Goal: Task Accomplishment & Management: Manage account settings

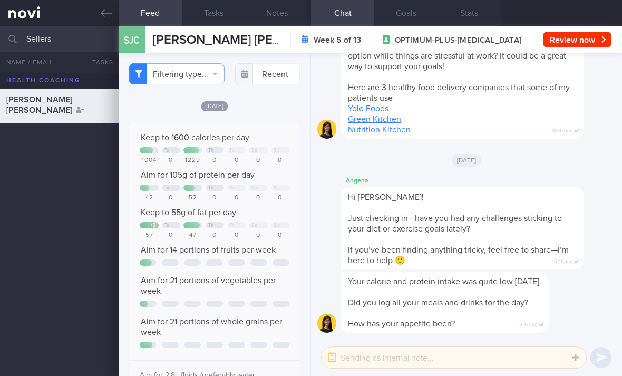
select select "9"
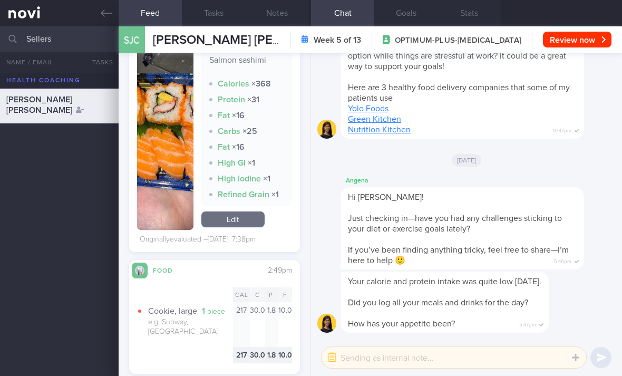
scroll to position [370, 0]
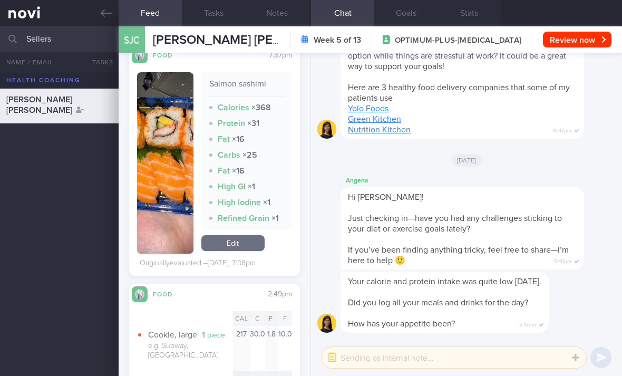
click at [243, 246] on link "Edit" at bounding box center [232, 243] width 63 height 16
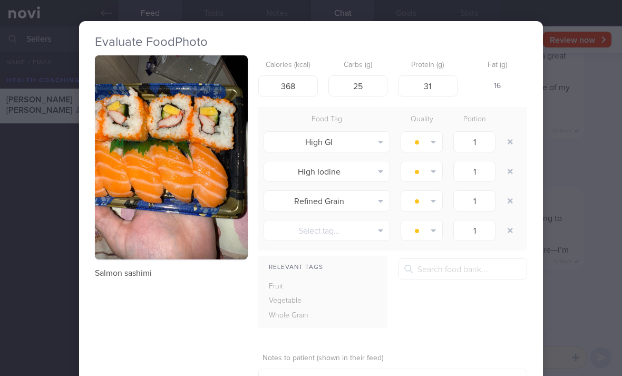
click at [518, 138] on button "button" at bounding box center [510, 141] width 19 height 19
click at [517, 138] on button "button" at bounding box center [510, 141] width 19 height 19
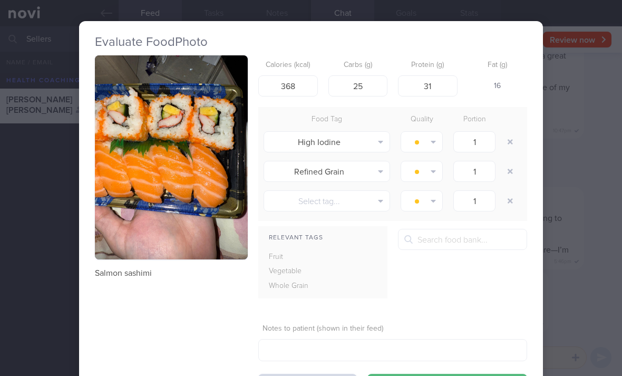
click at [513, 138] on button "button" at bounding box center [510, 141] width 19 height 19
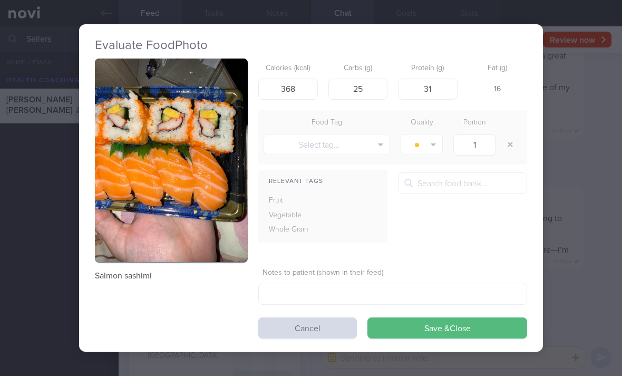
click at [513, 138] on button "button" at bounding box center [510, 144] width 19 height 19
click at [402, 336] on button "Save & Close" at bounding box center [448, 327] width 160 height 21
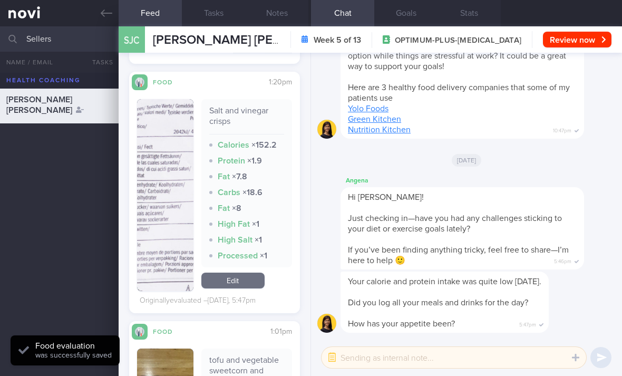
scroll to position [659, 0]
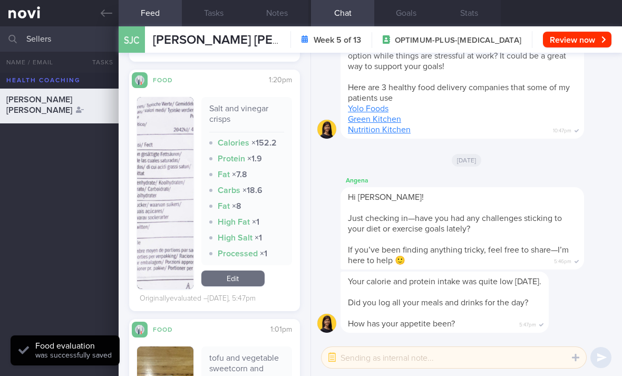
click at [240, 286] on link "Edit" at bounding box center [232, 279] width 63 height 16
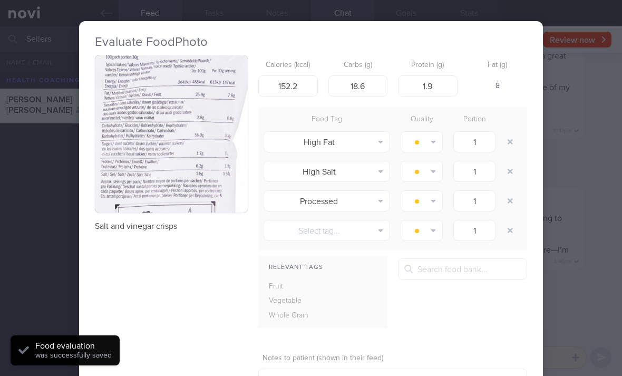
click at [216, 171] on button "button" at bounding box center [171, 133] width 153 height 157
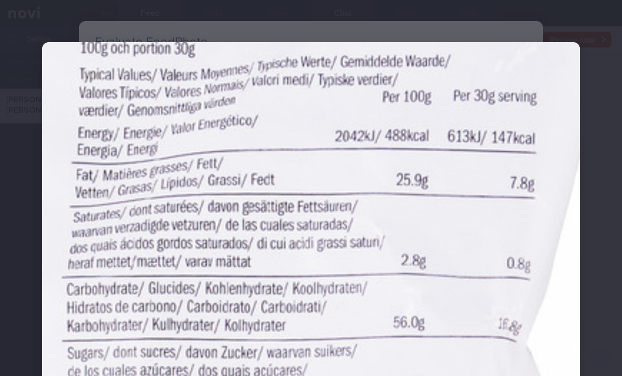
click at [405, 247] on img at bounding box center [311, 318] width 538 height 553
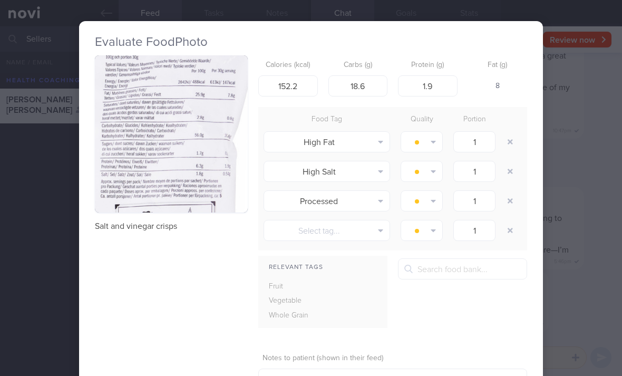
click at [205, 197] on button "button" at bounding box center [171, 133] width 153 height 157
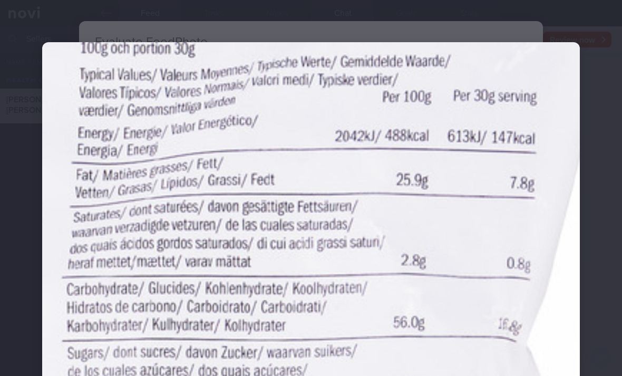
click at [330, 235] on img at bounding box center [311, 318] width 538 height 553
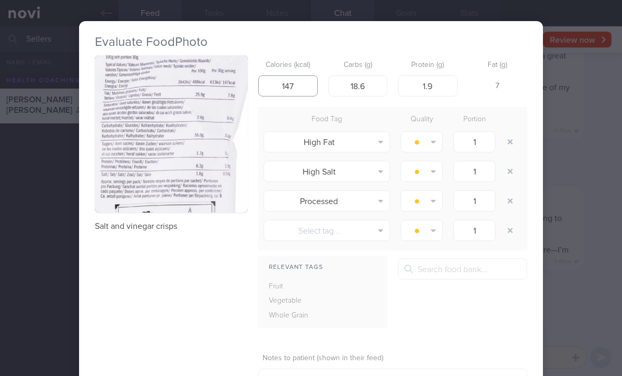
type input "147"
click at [193, 193] on button "button" at bounding box center [171, 133] width 153 height 157
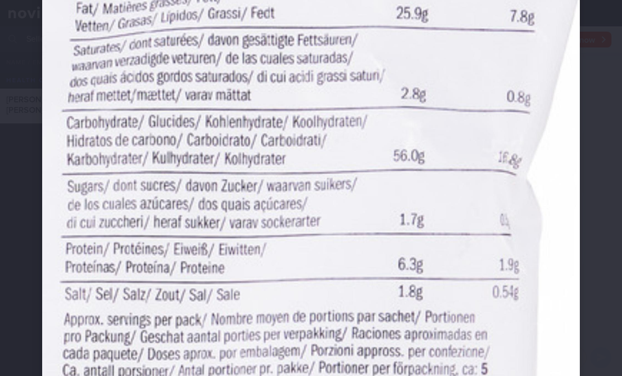
scroll to position [168, 0]
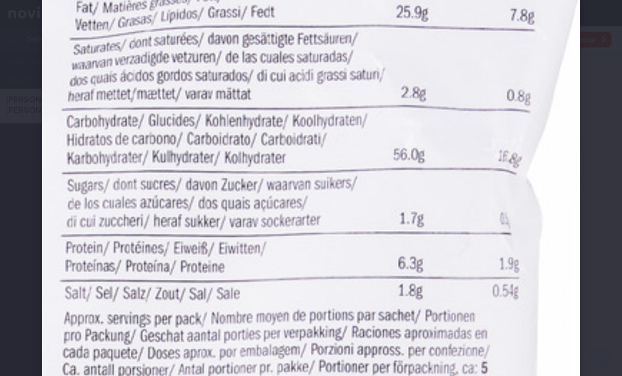
click at [521, 149] on img at bounding box center [311, 150] width 538 height 553
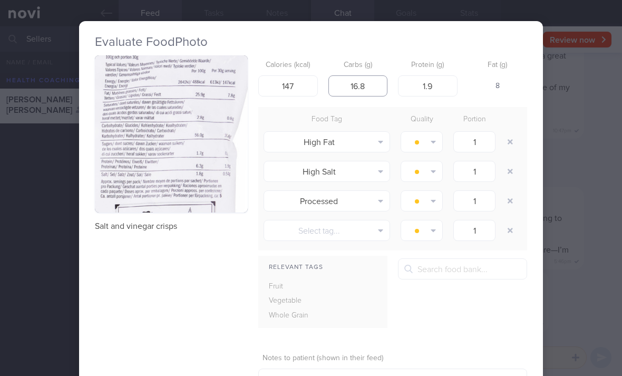
type input "16.8"
click at [514, 137] on button "button" at bounding box center [510, 141] width 19 height 19
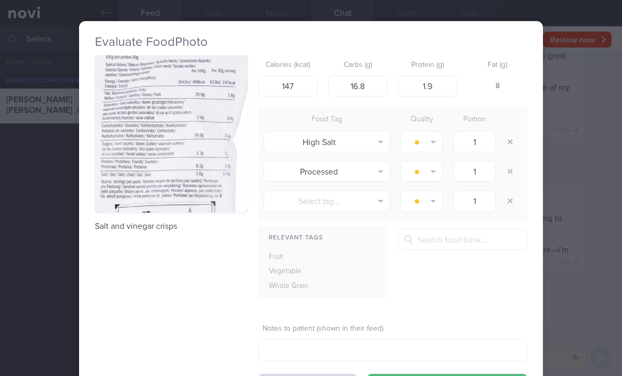
click at [514, 137] on button "button" at bounding box center [510, 141] width 19 height 19
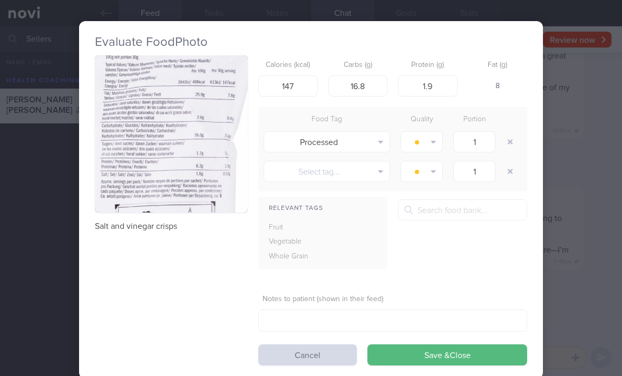
click at [511, 141] on button "button" at bounding box center [510, 141] width 19 height 19
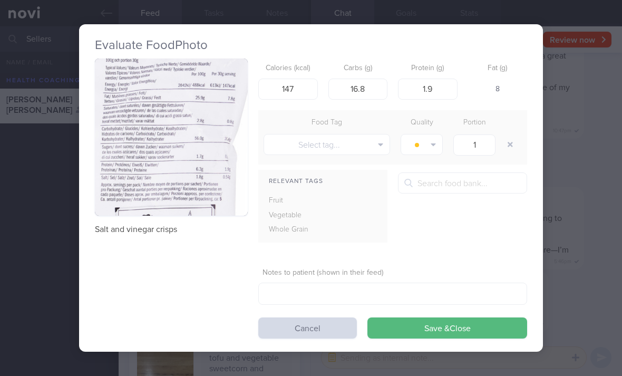
click at [447, 332] on button "Save & Close" at bounding box center [448, 327] width 160 height 21
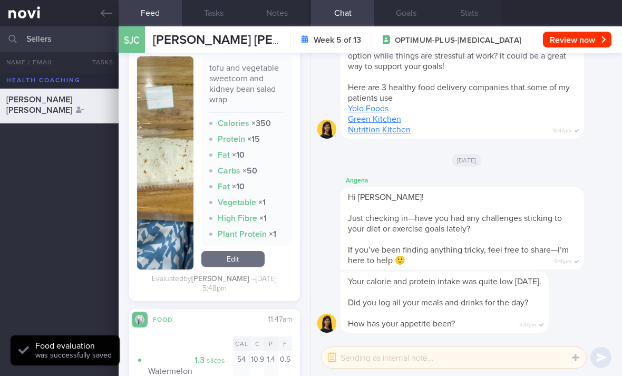
scroll to position [894, 0]
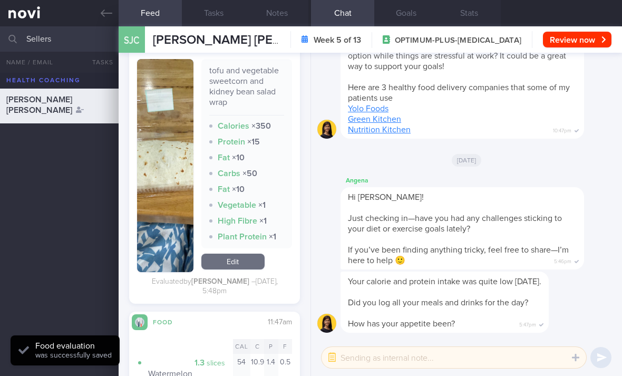
click at [244, 263] on link "Edit" at bounding box center [232, 262] width 63 height 16
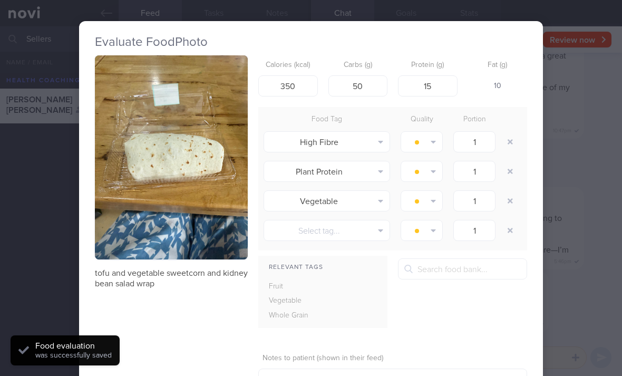
click at [513, 137] on button "button" at bounding box center [510, 141] width 19 height 19
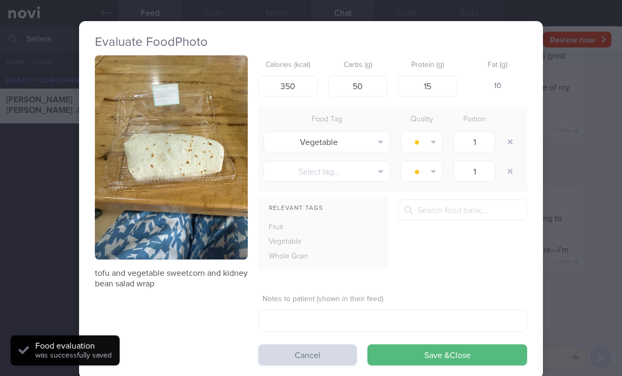
click at [422, 358] on button "Save & Close" at bounding box center [448, 354] width 160 height 21
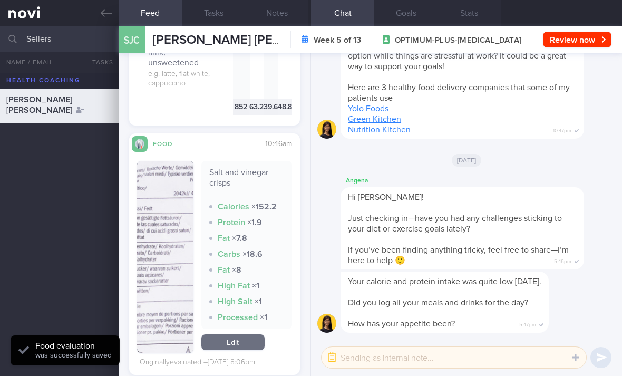
scroll to position [1454, 0]
click at [256, 335] on link "Edit" at bounding box center [232, 343] width 63 height 16
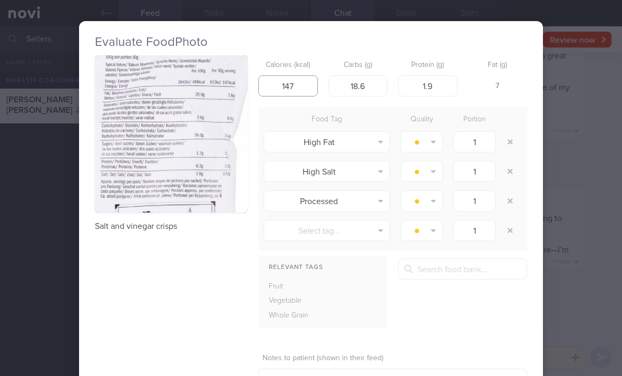
type input "147"
type input "168"
type input "16.8"
click at [512, 141] on button "button" at bounding box center [510, 141] width 19 height 19
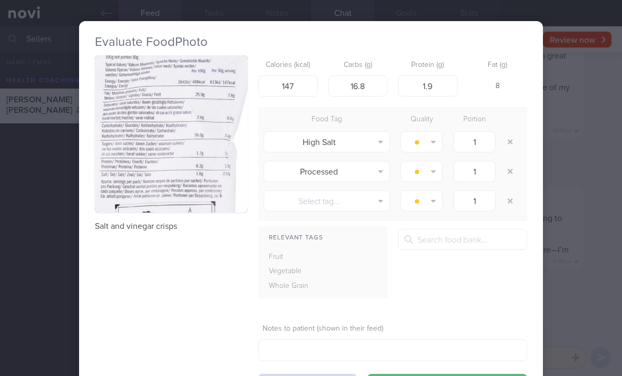
click at [511, 140] on button "button" at bounding box center [510, 141] width 19 height 19
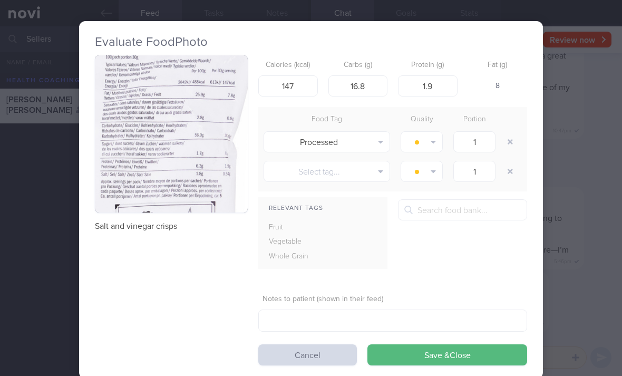
click at [511, 143] on button "button" at bounding box center [510, 141] width 19 height 19
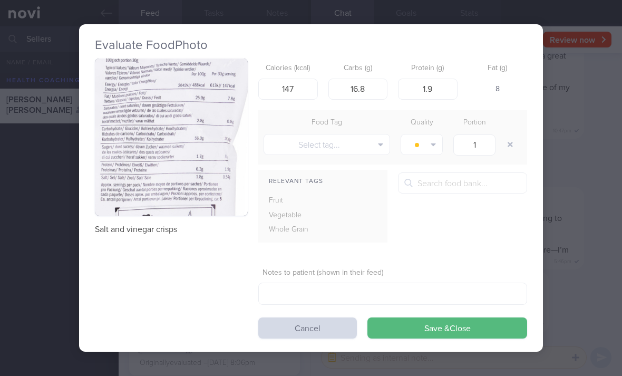
click at [422, 337] on button "Save & Close" at bounding box center [448, 327] width 160 height 21
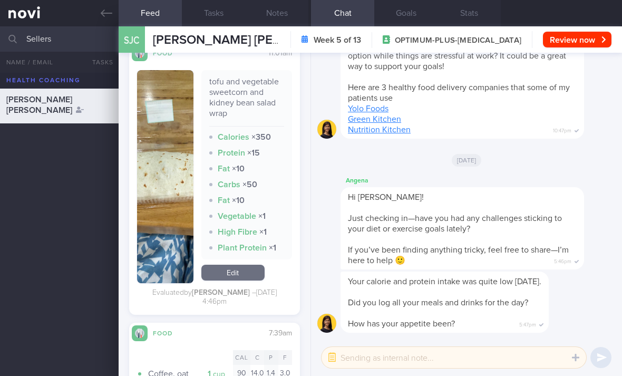
scroll to position [2326, 0]
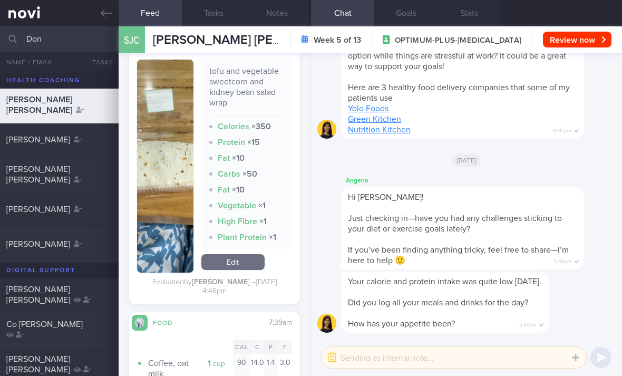
type input "Don"
click at [86, 183] on div "[PERSON_NAME] [PERSON_NAME]" at bounding box center [57, 174] width 103 height 21
checkbox input "true"
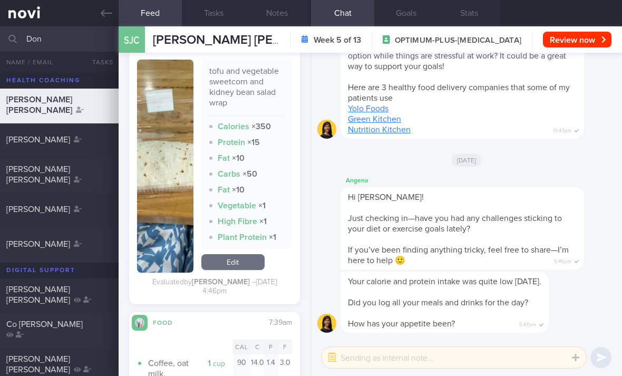
checkbox input "true"
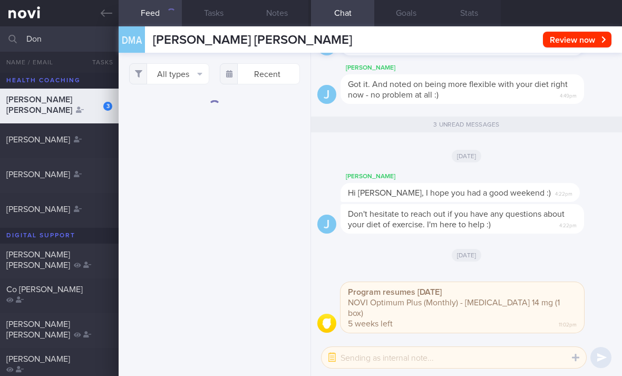
click at [192, 70] on button "All types" at bounding box center [169, 73] width 80 height 21
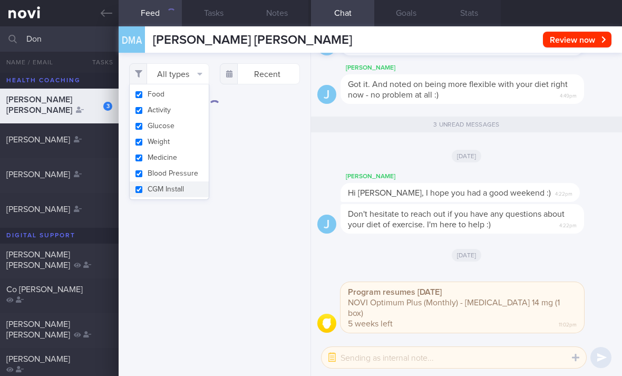
click at [192, 108] on button "Activity" at bounding box center [169, 110] width 79 height 16
checkbox input "false"
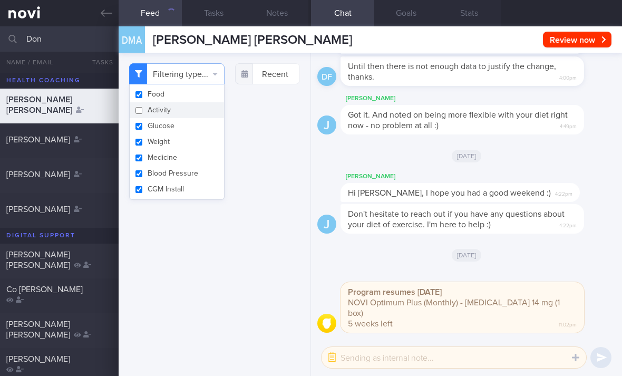
click at [187, 128] on button "Glucose" at bounding box center [177, 126] width 94 height 16
checkbox input "false"
click at [191, 145] on button "Weight" at bounding box center [177, 142] width 94 height 16
checkbox input "false"
click at [194, 163] on button "Medicine" at bounding box center [177, 158] width 94 height 16
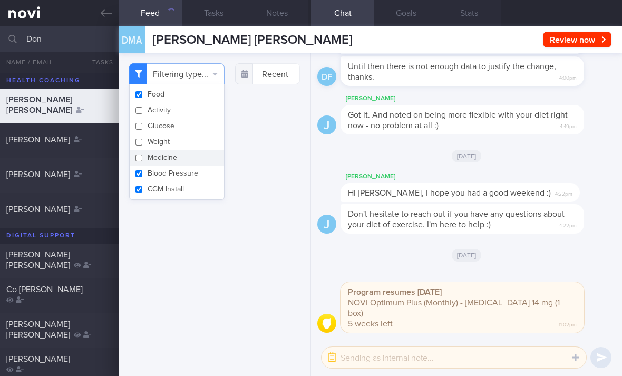
click at [194, 163] on button "Medicine" at bounding box center [177, 158] width 94 height 16
checkbox input "true"
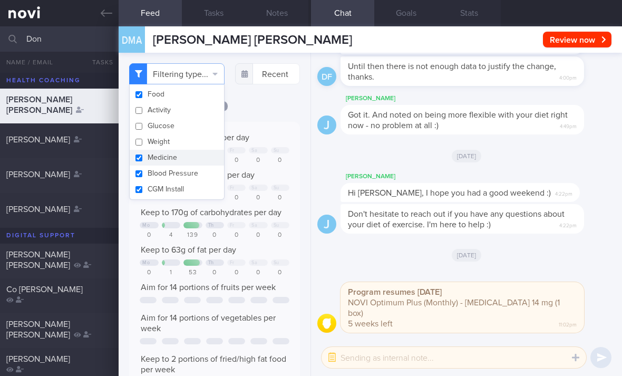
click at [195, 188] on button "CGM Install" at bounding box center [177, 189] width 94 height 16
checkbox input "false"
click at [197, 169] on button "Blood Pressure" at bounding box center [177, 174] width 94 height 16
checkbox input "false"
click at [196, 153] on button "Medicine" at bounding box center [177, 158] width 94 height 16
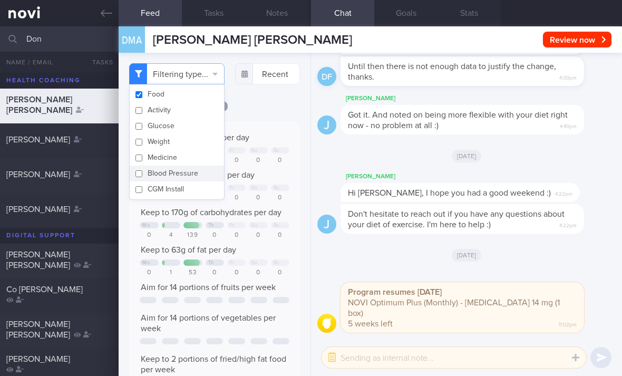
checkbox input "false"
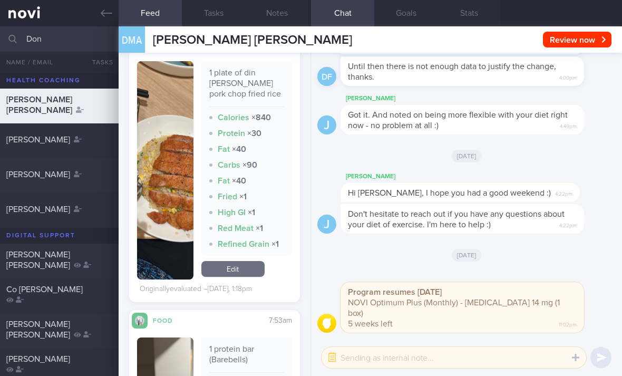
scroll to position [379, 0]
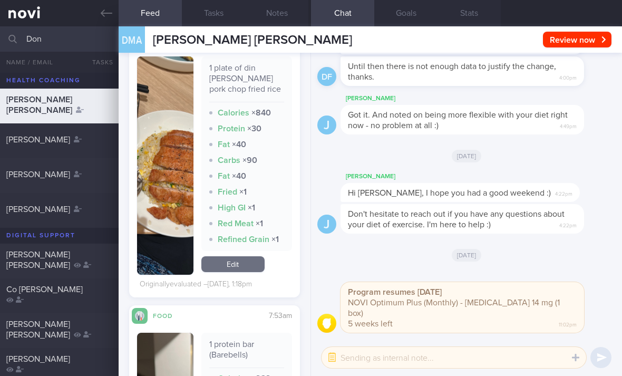
click at [248, 272] on link "Edit" at bounding box center [232, 264] width 63 height 16
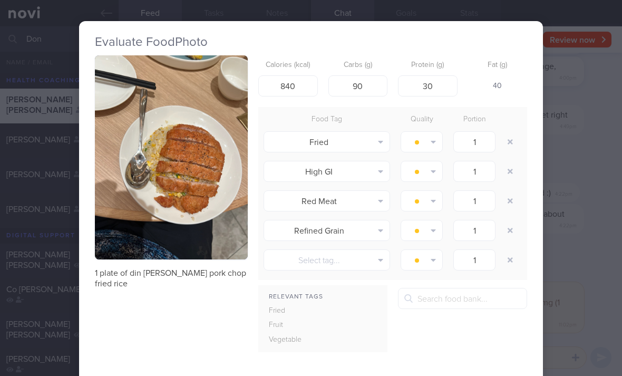
click at [515, 146] on button "button" at bounding box center [510, 141] width 19 height 19
click at [514, 145] on button "button" at bounding box center [510, 141] width 19 height 19
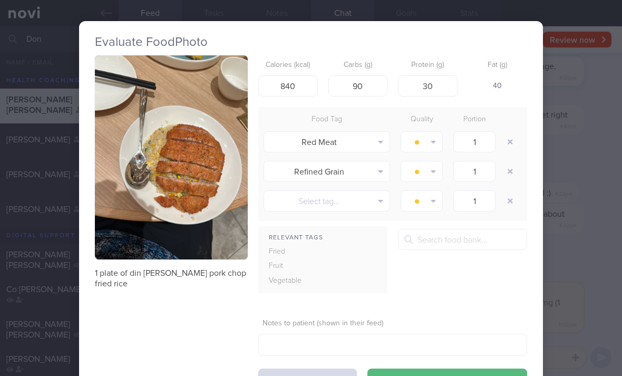
click at [509, 145] on button "button" at bounding box center [510, 141] width 19 height 19
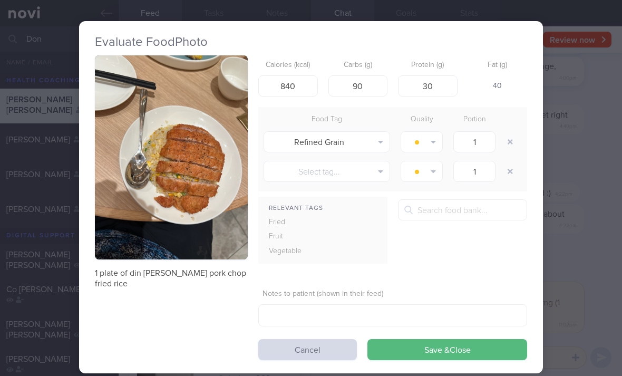
click at [509, 145] on button "button" at bounding box center [510, 141] width 19 height 19
click at [505, 149] on button "button" at bounding box center [510, 141] width 19 height 19
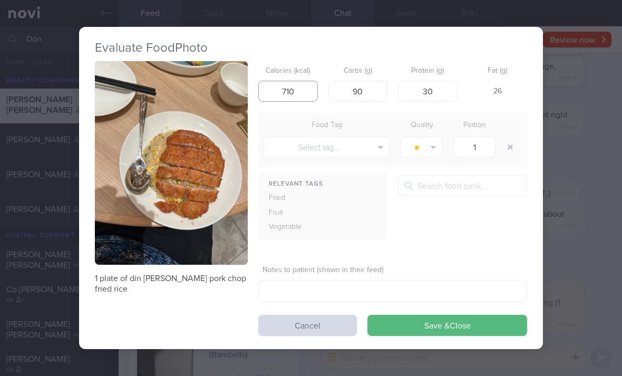
type input "710"
type input "75"
type input "35"
click at [428, 319] on button "Save & Close" at bounding box center [448, 325] width 160 height 21
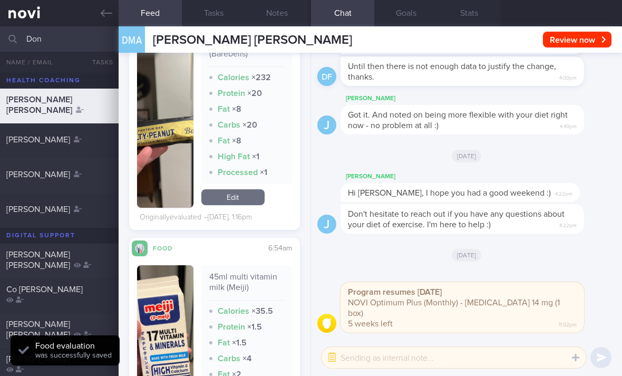
scroll to position [616, 0]
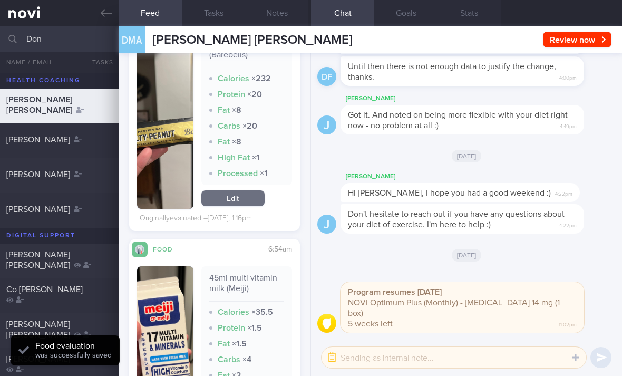
click at [243, 206] on link "Edit" at bounding box center [232, 198] width 63 height 16
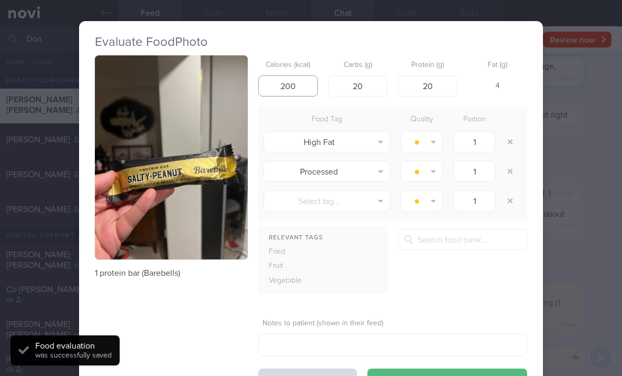
type input "200"
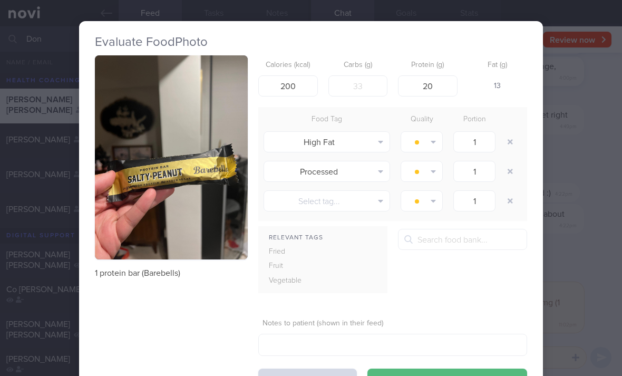
click at [512, 143] on button "button" at bounding box center [510, 141] width 19 height 19
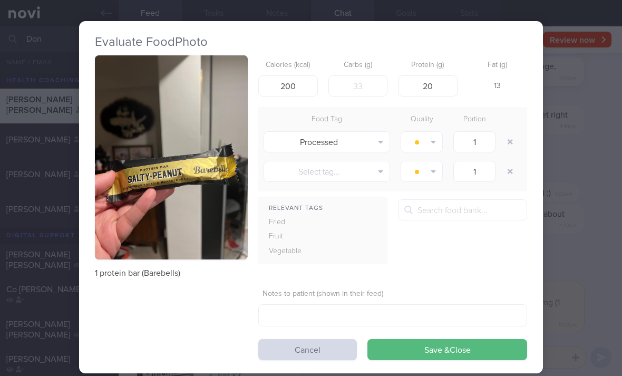
click at [512, 143] on button "button" at bounding box center [510, 141] width 19 height 19
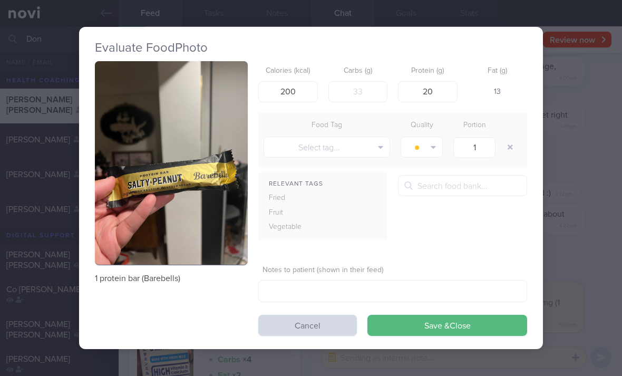
click at [513, 142] on button "button" at bounding box center [510, 147] width 19 height 19
type input "1"
type input "18"
click at [416, 331] on button "Save & Close" at bounding box center [448, 325] width 160 height 21
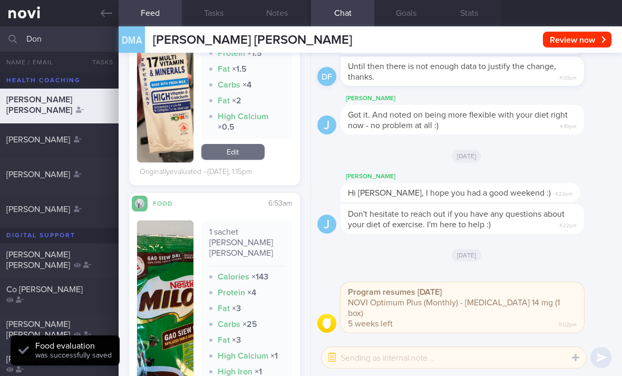
scroll to position [863, 0]
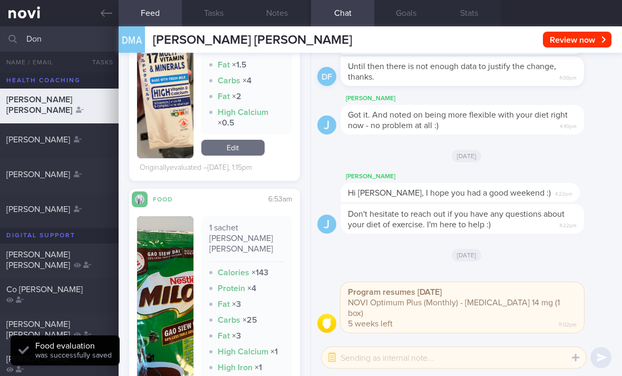
click at [247, 156] on link "Edit" at bounding box center [232, 148] width 63 height 16
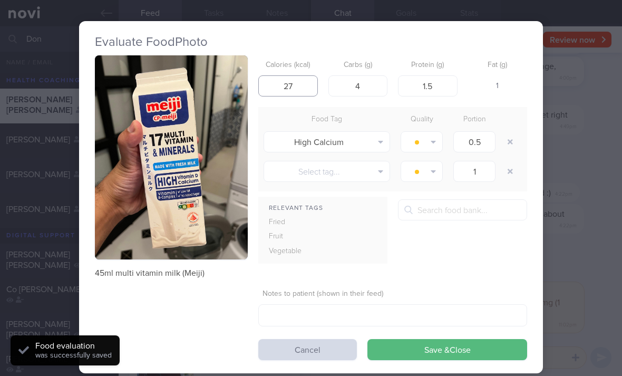
type input "27"
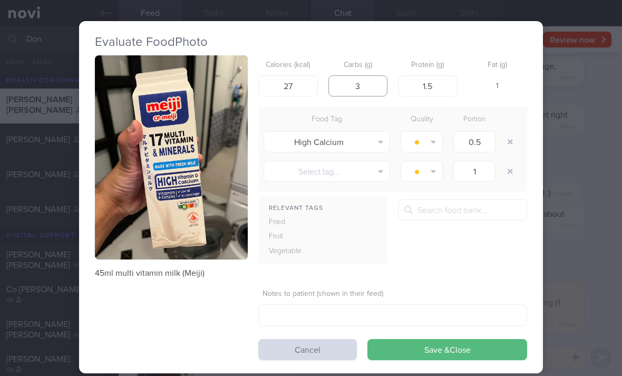
type input "3"
click at [505, 143] on button "button" at bounding box center [510, 141] width 19 height 19
type input "1"
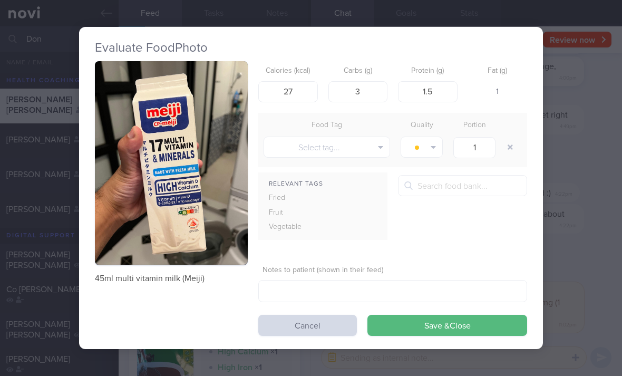
click at [442, 316] on button "Save & Close" at bounding box center [448, 325] width 160 height 21
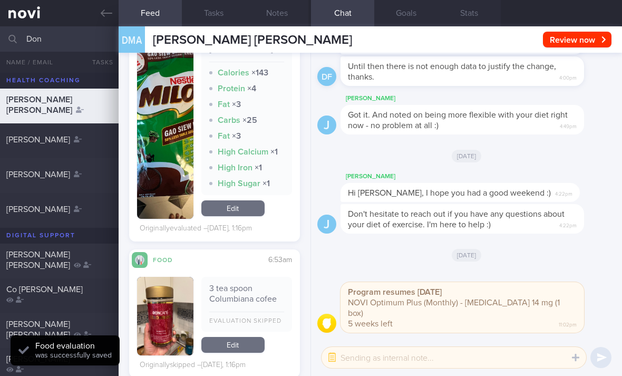
scroll to position [1006, 0]
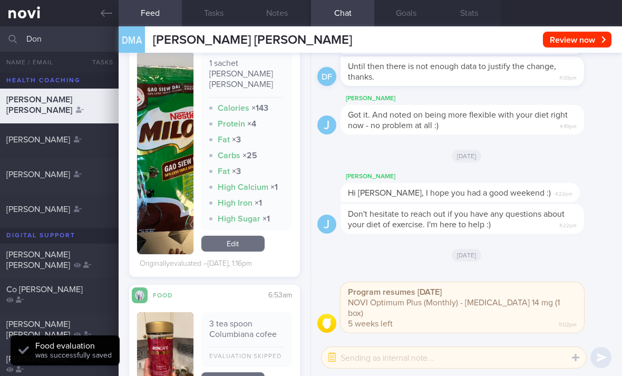
click at [253, 236] on link "Edit" at bounding box center [232, 244] width 63 height 16
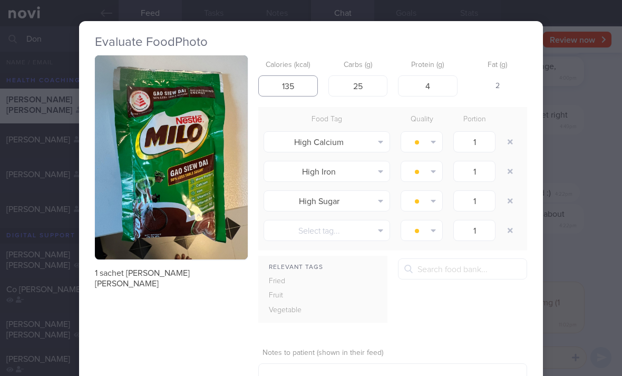
type input "135"
type input "21"
type input "3"
click at [508, 150] on button "button" at bounding box center [510, 141] width 19 height 19
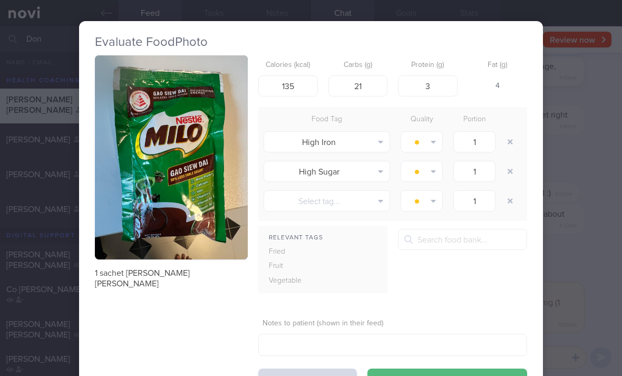
click at [509, 151] on div at bounding box center [511, 142] width 21 height 30
click at [512, 147] on button "button" at bounding box center [510, 141] width 19 height 19
click at [511, 147] on button "button" at bounding box center [510, 141] width 19 height 19
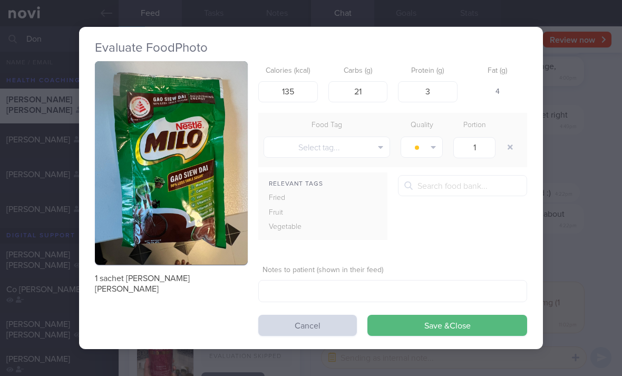
click at [446, 321] on button "Save & Close" at bounding box center [448, 325] width 160 height 21
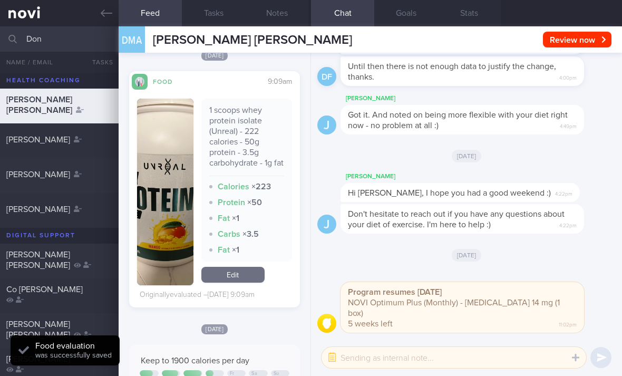
scroll to position [1341, 0]
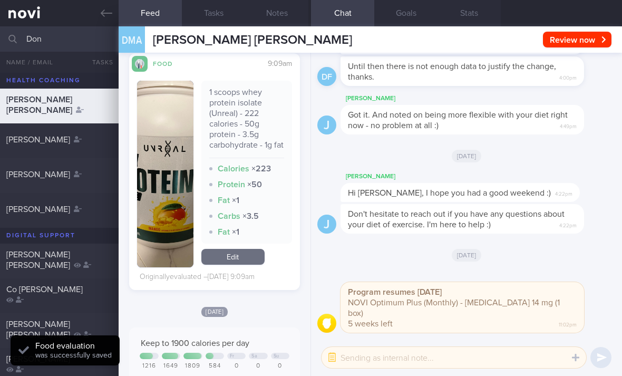
click at [248, 261] on link "Edit" at bounding box center [232, 257] width 63 height 16
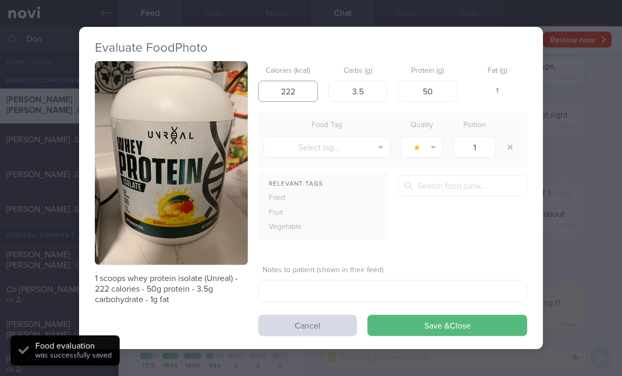
type input "222"
click at [414, 324] on button "Save & Close" at bounding box center [448, 325] width 160 height 21
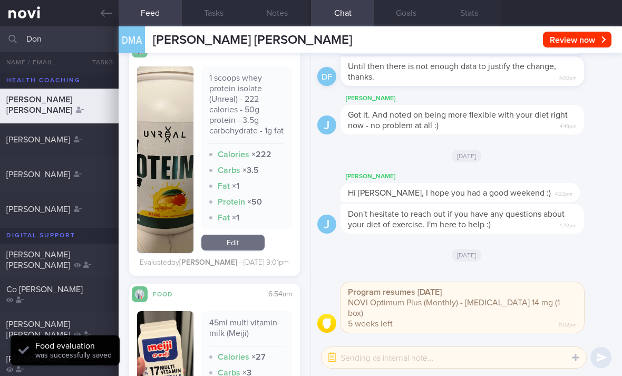
scroll to position [1904, 0]
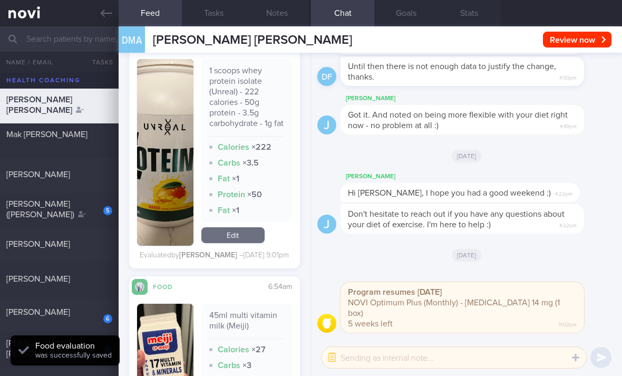
click at [36, 9] on link at bounding box center [59, 13] width 119 height 26
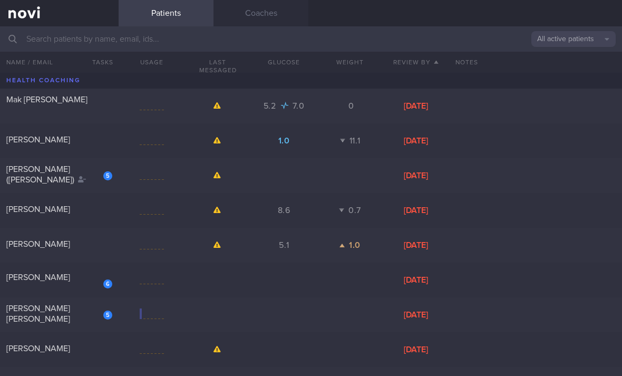
click at [561, 41] on button "All active patients" at bounding box center [574, 39] width 84 height 16
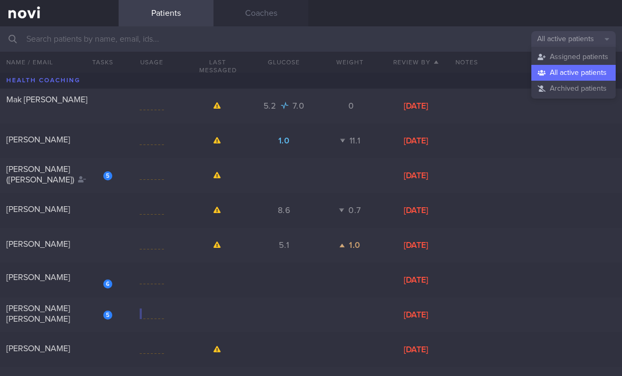
click at [580, 55] on button "Assigned patients" at bounding box center [574, 57] width 84 height 16
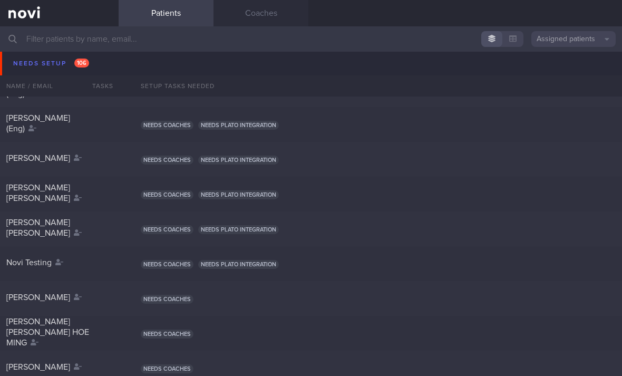
scroll to position [376, 0]
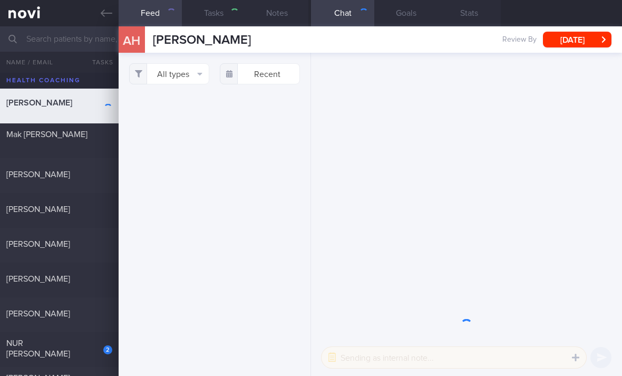
select select "5"
click at [184, 80] on button "All types" at bounding box center [169, 73] width 80 height 21
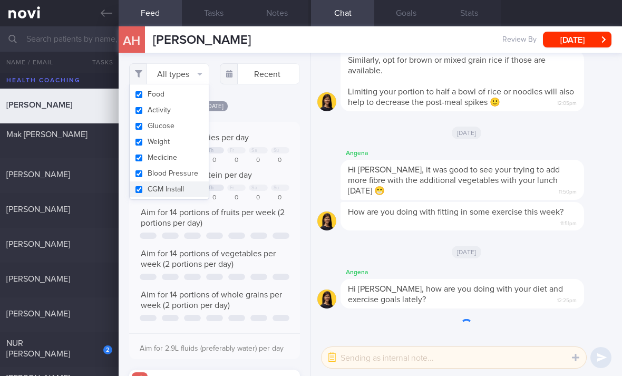
scroll to position [39, 157]
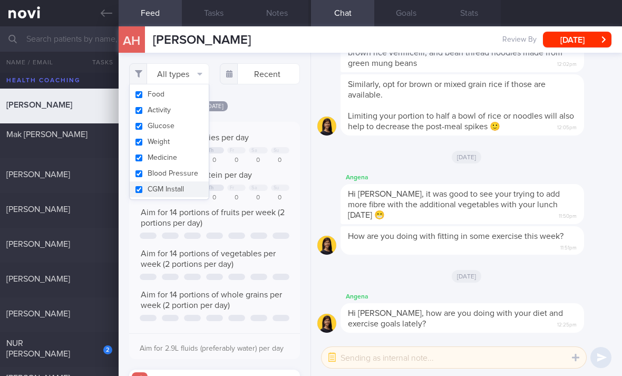
click at [191, 117] on button "Activity" at bounding box center [169, 110] width 79 height 16
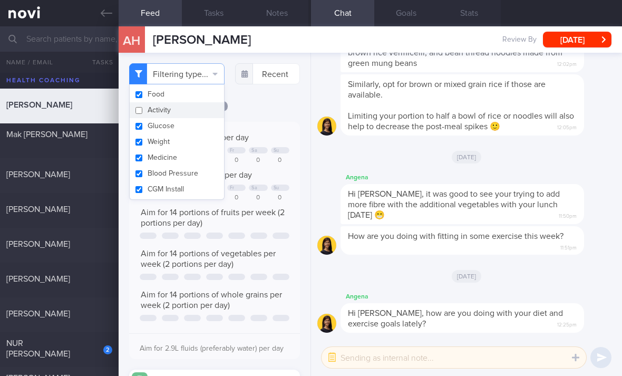
click at [191, 117] on button "Activity" at bounding box center [177, 110] width 94 height 16
checkbox input "true"
click at [179, 124] on button "Glucose" at bounding box center [169, 126] width 79 height 16
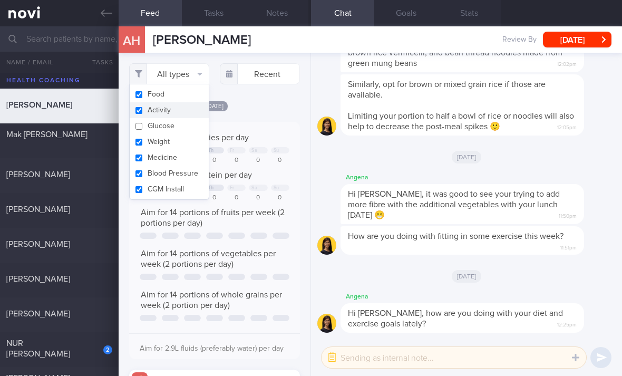
checkbox input "false"
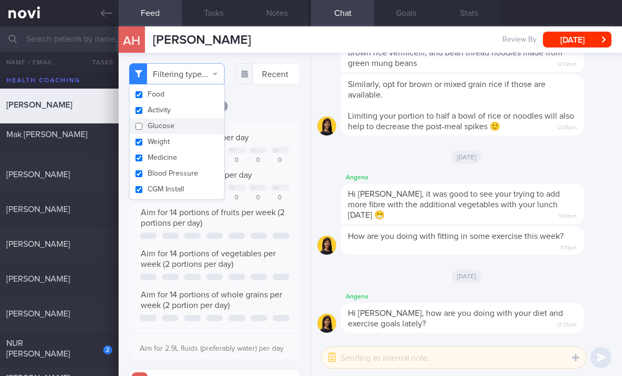
click at [190, 112] on button "Activity" at bounding box center [177, 110] width 94 height 16
checkbox input "false"
click at [190, 145] on button "Weight" at bounding box center [177, 142] width 94 height 16
checkbox input "false"
click at [192, 164] on button "Medicine" at bounding box center [177, 158] width 94 height 16
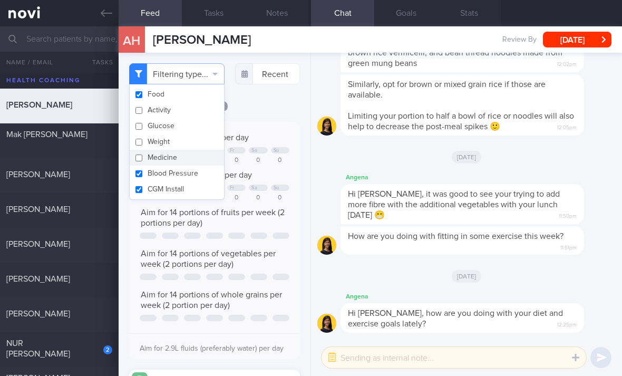
click at [191, 164] on button "Medicine" at bounding box center [177, 158] width 94 height 16
checkbox input "true"
click at [192, 185] on button "CGM Install" at bounding box center [177, 189] width 94 height 16
checkbox input "false"
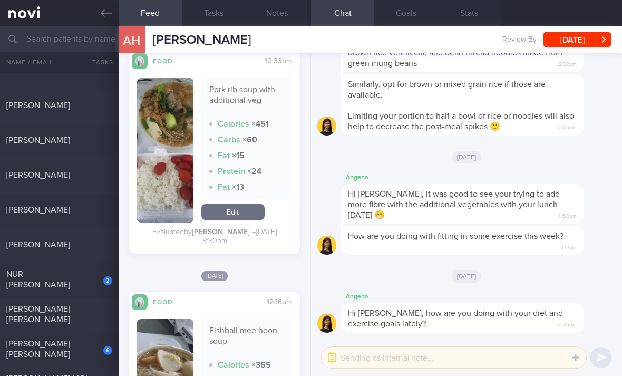
scroll to position [70, 0]
click at [91, 251] on div "[PERSON_NAME]" at bounding box center [59, 245] width 119 height 13
checkbox input "true"
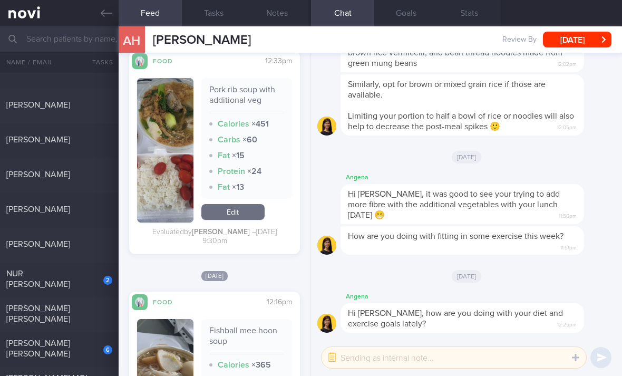
checkbox input "true"
select select "7"
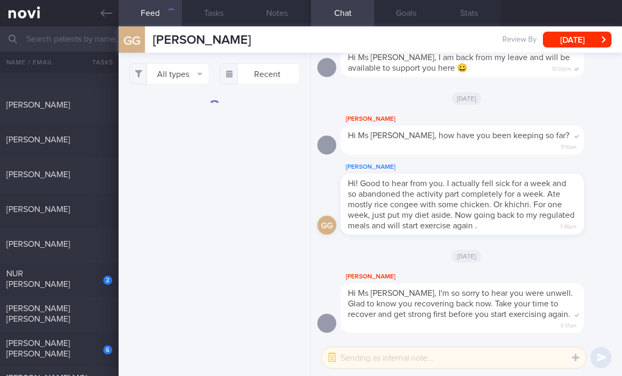
click at [191, 76] on button "All types" at bounding box center [169, 73] width 80 height 21
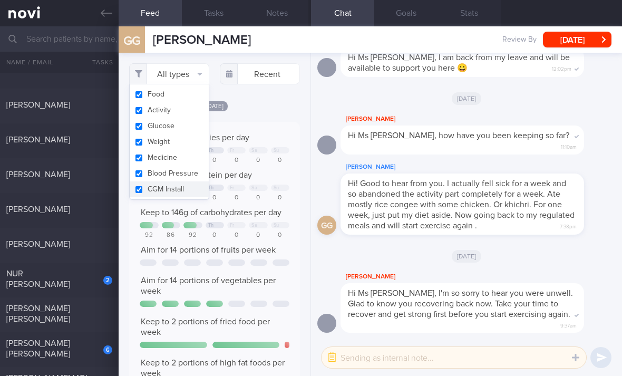
click at [191, 116] on button "Activity" at bounding box center [169, 110] width 79 height 16
checkbox input "false"
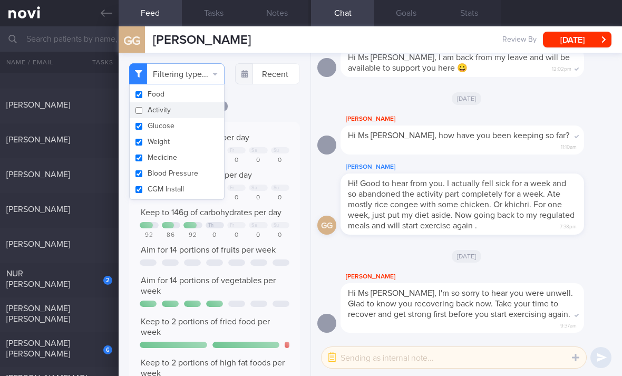
click at [190, 133] on button "Glucose" at bounding box center [177, 126] width 94 height 16
checkbox input "false"
click at [187, 153] on button "Medicine" at bounding box center [177, 158] width 94 height 16
checkbox input "false"
click at [187, 181] on button "Blood Pressure" at bounding box center [177, 174] width 94 height 16
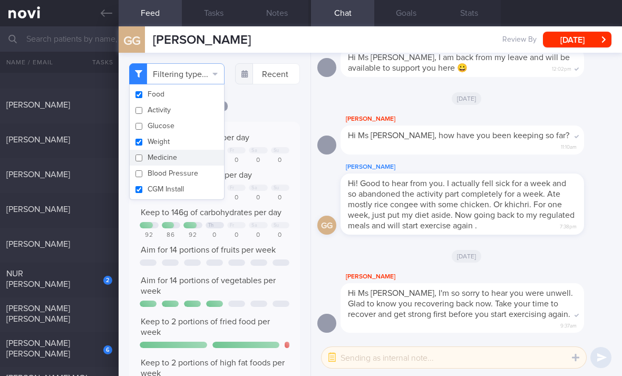
checkbox input "false"
click at [200, 143] on button "Weight" at bounding box center [177, 142] width 94 height 16
checkbox input "false"
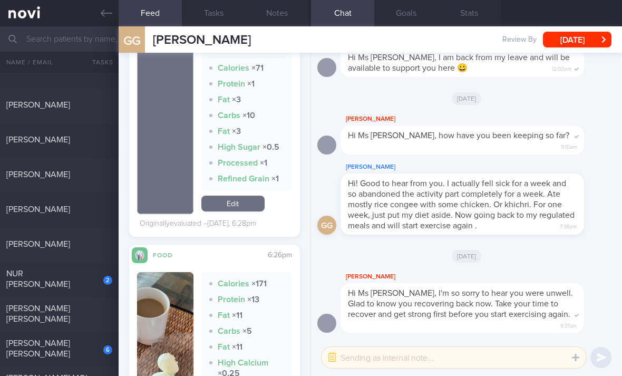
scroll to position [489, 0]
click at [252, 211] on link "Edit" at bounding box center [232, 204] width 63 height 16
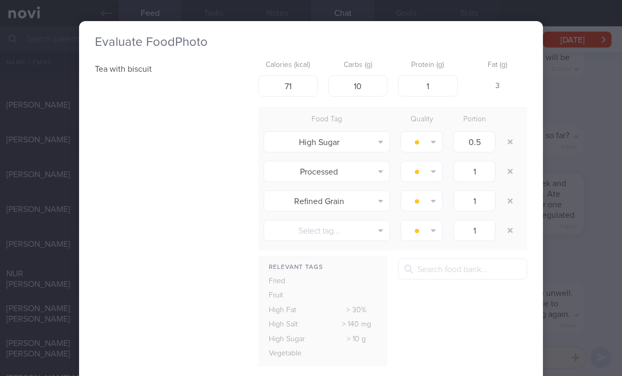
click at [513, 141] on button "button" at bounding box center [510, 141] width 19 height 19
type input "1"
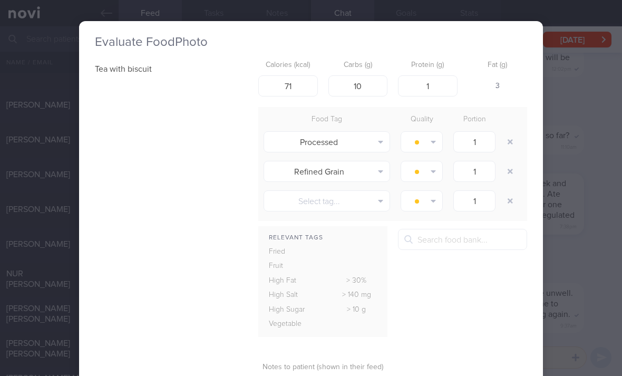
click at [513, 141] on button "button" at bounding box center [510, 141] width 19 height 19
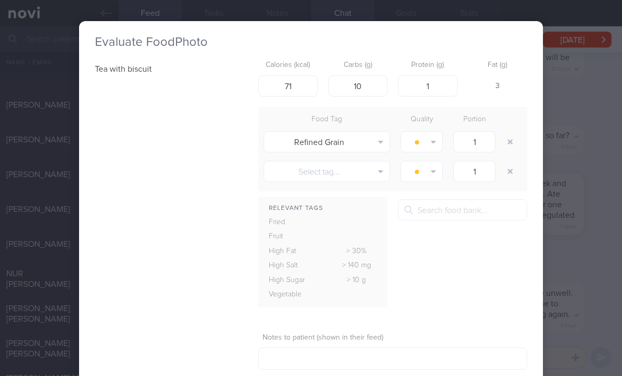
click at [510, 147] on button "button" at bounding box center [510, 141] width 19 height 19
click at [509, 146] on button "button" at bounding box center [510, 141] width 19 height 19
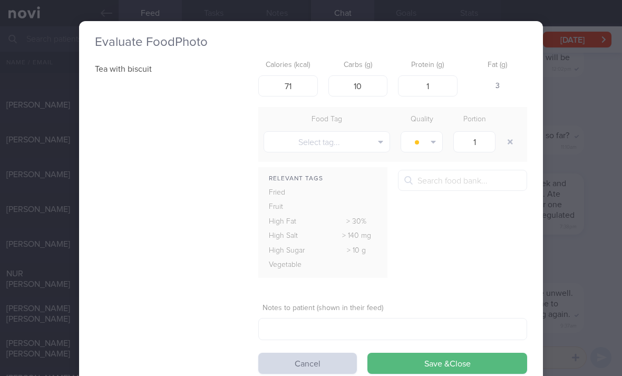
click at [439, 363] on button "Save & Close" at bounding box center [448, 363] width 160 height 21
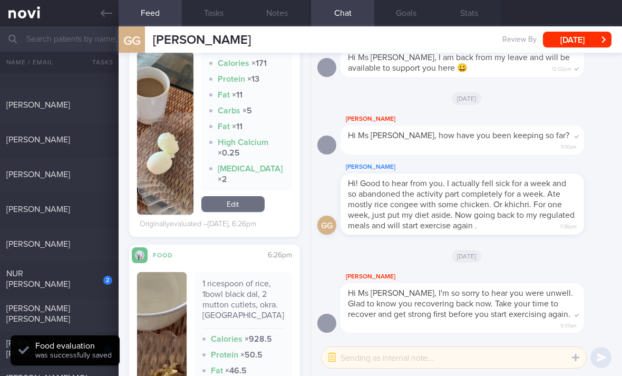
scroll to position [669, 0]
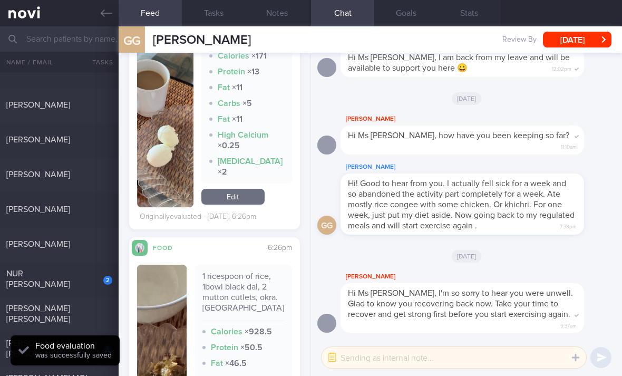
click at [238, 205] on link "Edit" at bounding box center [232, 197] width 63 height 16
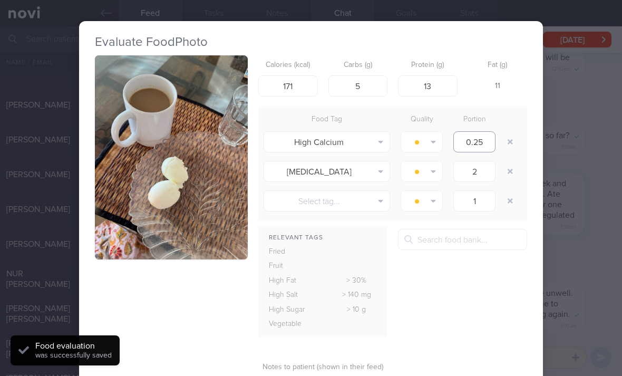
click at [495, 147] on input "0.25" at bounding box center [475, 141] width 42 height 21
click at [499, 151] on div "0.25" at bounding box center [474, 142] width 53 height 26
click at [513, 142] on button "button" at bounding box center [510, 141] width 19 height 19
type input "2"
type input "1"
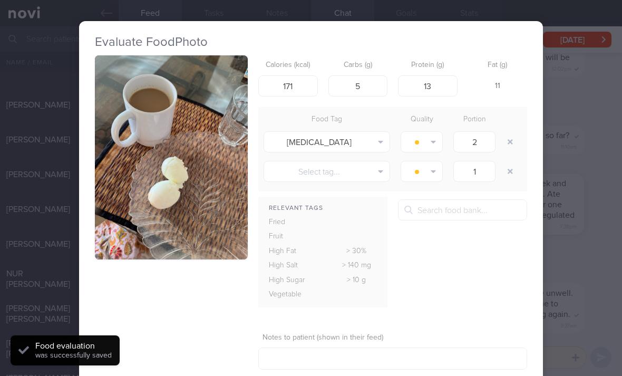
click at [511, 145] on button "button" at bounding box center [510, 141] width 19 height 19
type input "1"
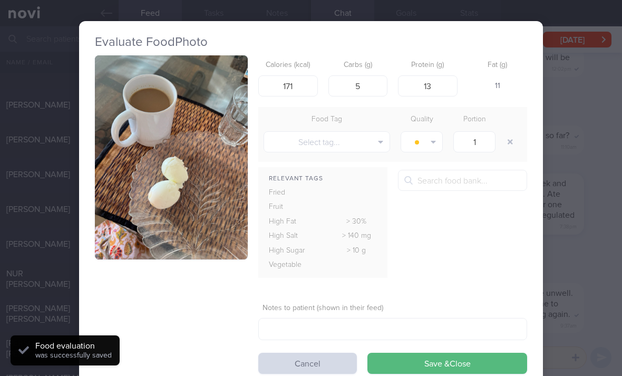
click at [438, 370] on button "Save & Close" at bounding box center [448, 363] width 160 height 21
click at [439, 371] on div "Evaluate Food Photo Calories (kcal) 171 Carbs (g) 5 Protein (g) 13 Fat (g) 11 F…" at bounding box center [311, 204] width 464 height 366
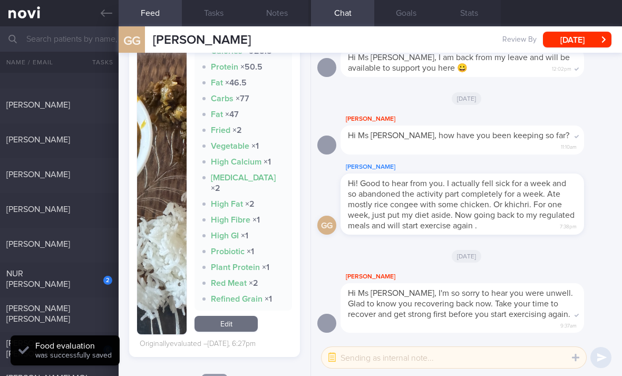
scroll to position [907, 0]
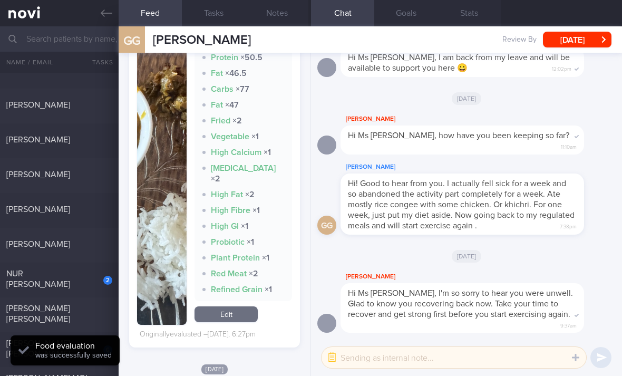
click at [239, 322] on link "Edit" at bounding box center [226, 314] width 63 height 16
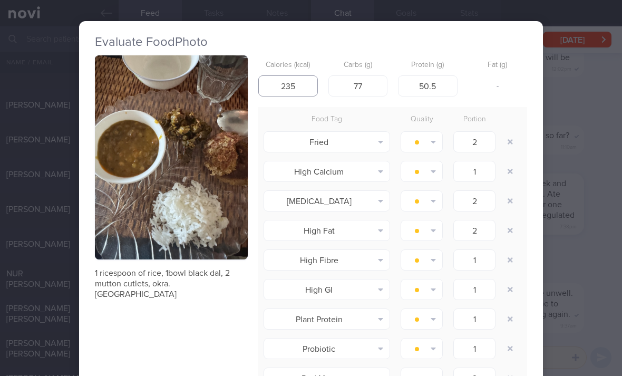
type input "235"
type input "250"
type input "25"
type input "10"
click at [510, 143] on button "button" at bounding box center [510, 141] width 19 height 19
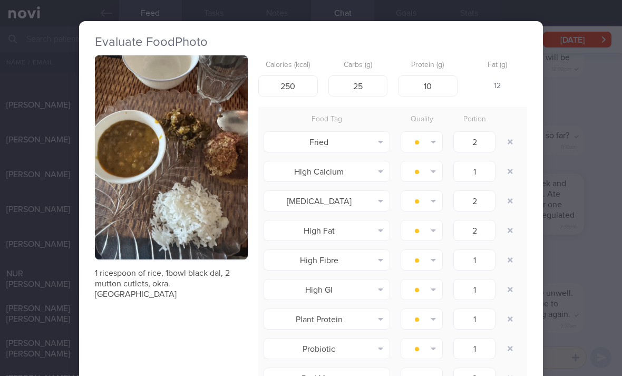
type input "1"
type input "2"
type input "1"
type input "2"
type input "1"
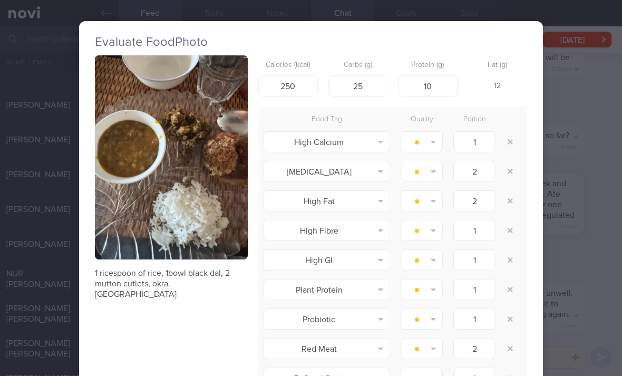
click at [510, 143] on button "button" at bounding box center [510, 141] width 19 height 19
type input "2"
type input "1"
type input "2"
type input "1"
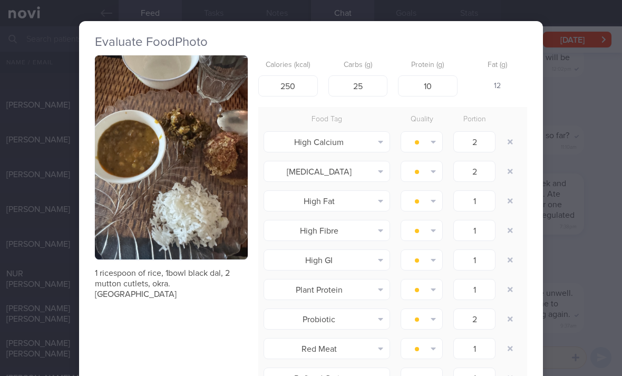
click at [509, 142] on button "button" at bounding box center [510, 141] width 19 height 19
type input "1"
type input "2"
type input "1"
click at [509, 142] on button "button" at bounding box center [510, 141] width 19 height 19
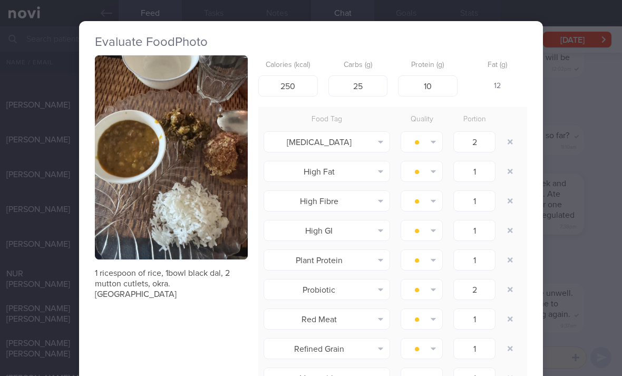
type input "1"
type input "2"
type input "1"
click at [508, 143] on button "button" at bounding box center [510, 141] width 19 height 19
type input "2"
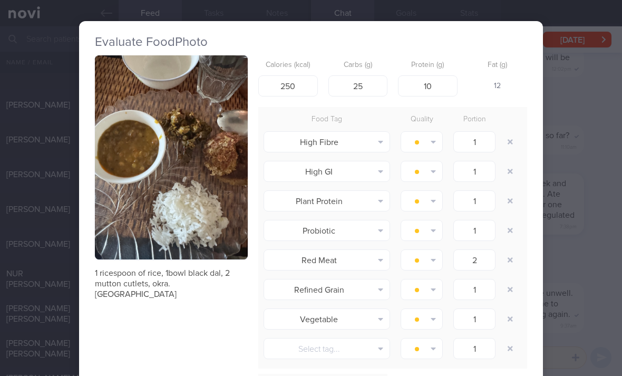
type input "1"
click at [508, 143] on icon "button" at bounding box center [510, 141] width 5 height 7
type input "2"
type input "1"
click at [505, 146] on button "button" at bounding box center [510, 141] width 19 height 19
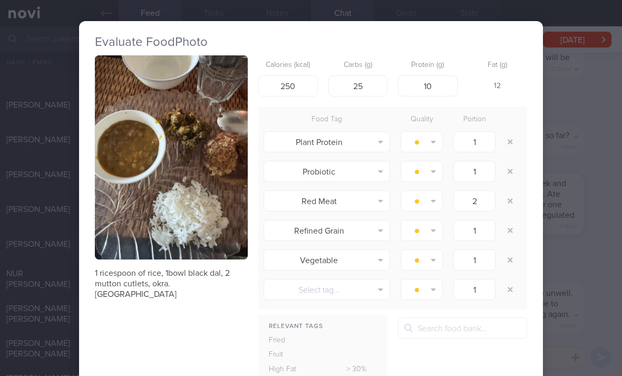
type input "2"
type input "1"
click at [505, 146] on button "button" at bounding box center [510, 141] width 19 height 19
type input "2"
type input "1"
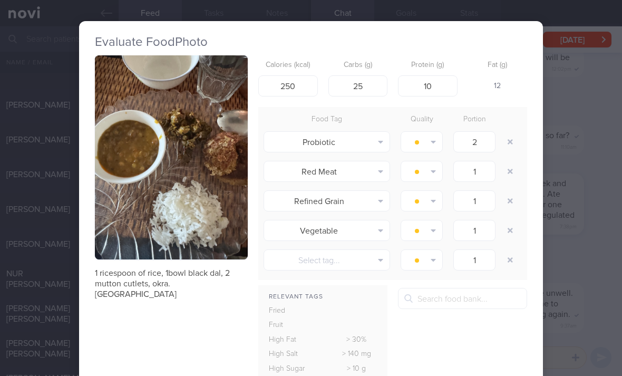
click at [504, 147] on button "button" at bounding box center [510, 141] width 19 height 19
type input "1"
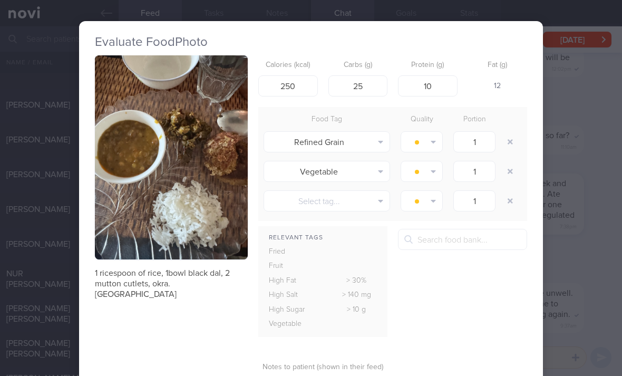
click at [504, 147] on button "button" at bounding box center [510, 141] width 19 height 19
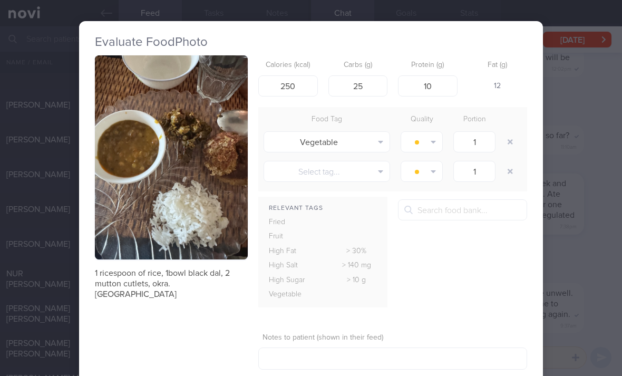
click at [504, 148] on button "button" at bounding box center [510, 141] width 19 height 19
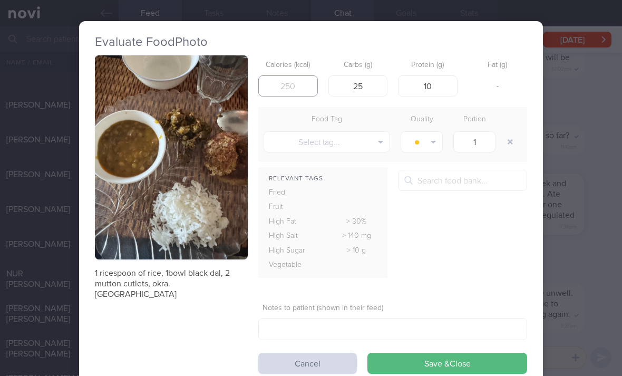
type input "230"
type input "250"
type input "30"
click at [431, 354] on button "Save & Close" at bounding box center [448, 363] width 160 height 21
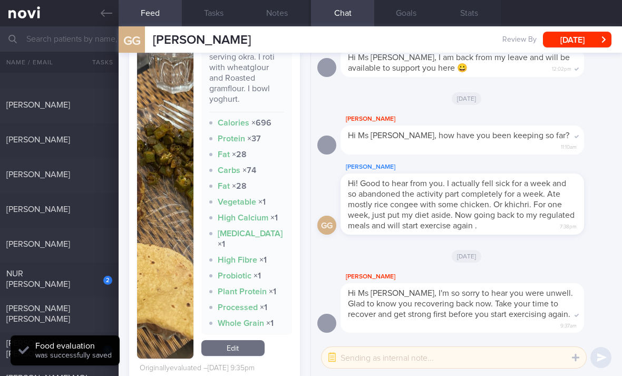
scroll to position [1124, 0]
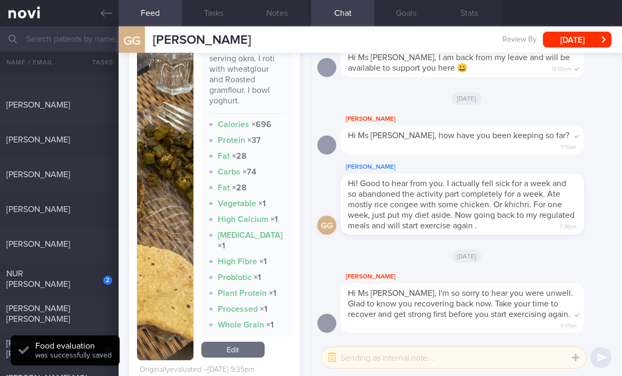
click at [249, 346] on link "Edit" at bounding box center [232, 350] width 63 height 16
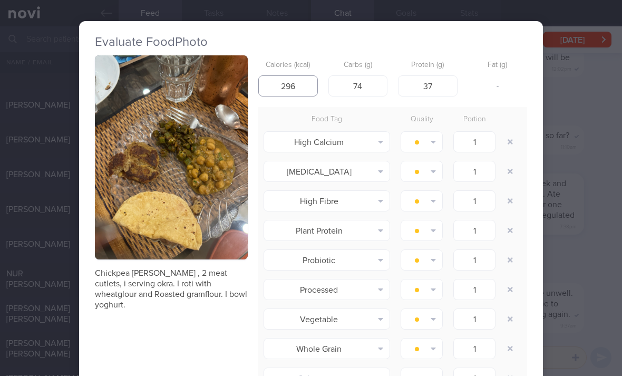
type input "296"
type input "30"
type input "15"
click at [508, 145] on button "button" at bounding box center [510, 141] width 19 height 19
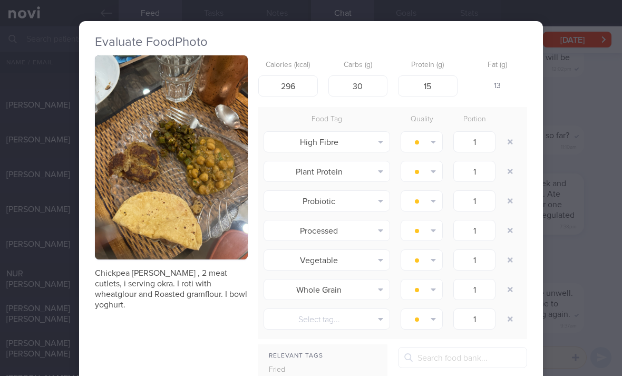
click at [507, 142] on button "button" at bounding box center [510, 141] width 19 height 19
click at [508, 143] on button "button" at bounding box center [510, 141] width 19 height 19
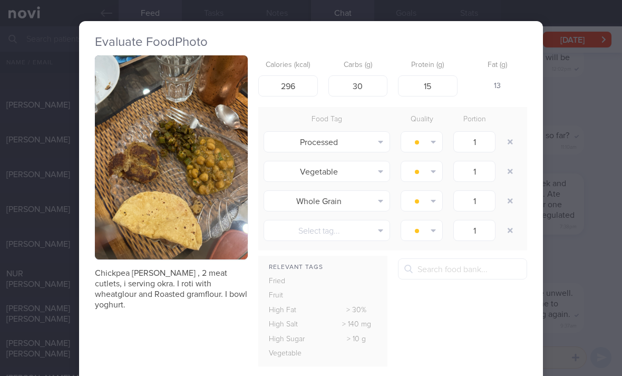
click at [507, 143] on button "button" at bounding box center [510, 141] width 19 height 19
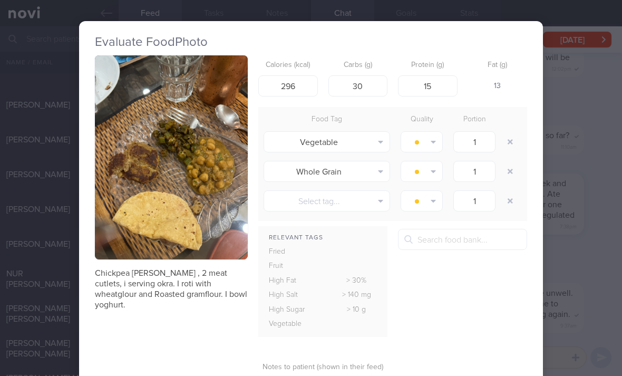
click at [508, 145] on button "button" at bounding box center [510, 141] width 19 height 19
click at [507, 145] on button "button" at bounding box center [510, 141] width 19 height 19
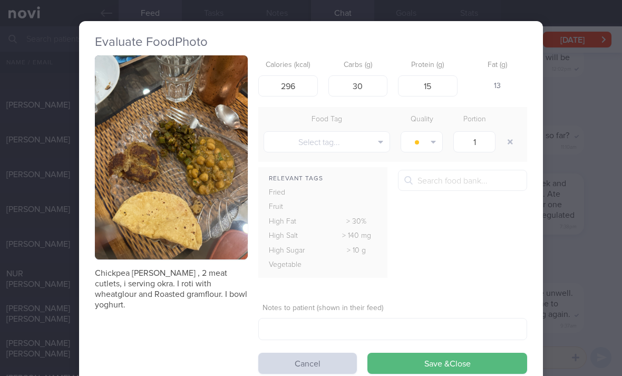
click at [507, 147] on button "button" at bounding box center [510, 141] width 19 height 19
click at [429, 370] on button "Save & Close" at bounding box center [448, 363] width 160 height 21
click at [430, 372] on div "Evaluate Food Photo Chickpea curry , 2 meat cutlets, i serving okra. I roti wit…" at bounding box center [311, 204] width 464 height 366
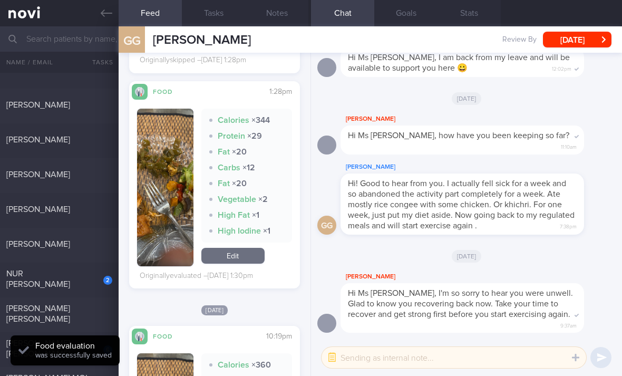
scroll to position [1416, 0]
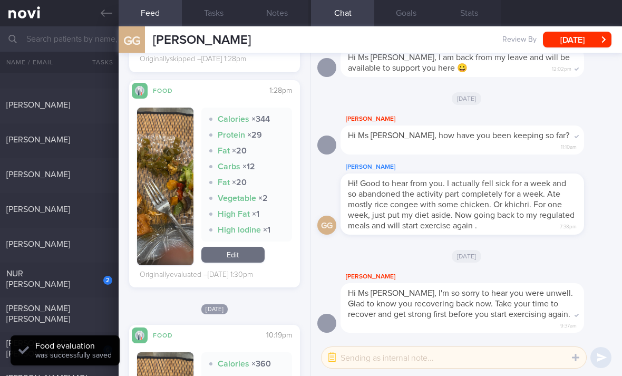
click at [248, 247] on link "Edit" at bounding box center [232, 255] width 63 height 16
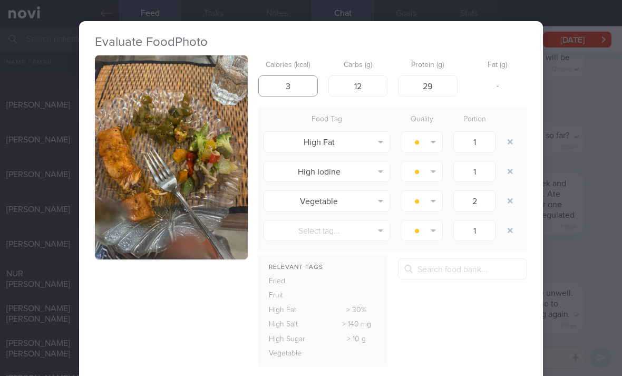
type input "3"
type input "30"
type input "321"
click at [511, 135] on button "button" at bounding box center [510, 141] width 19 height 19
type input "2"
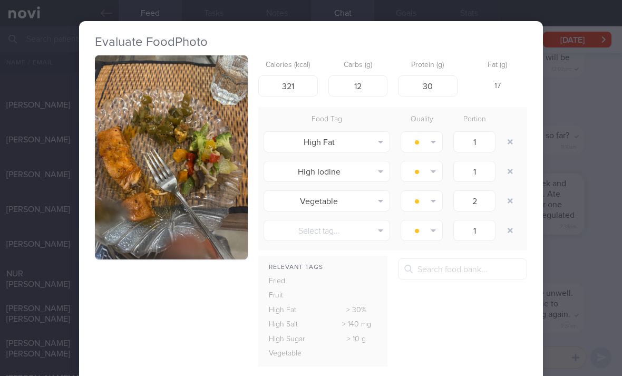
type input "1"
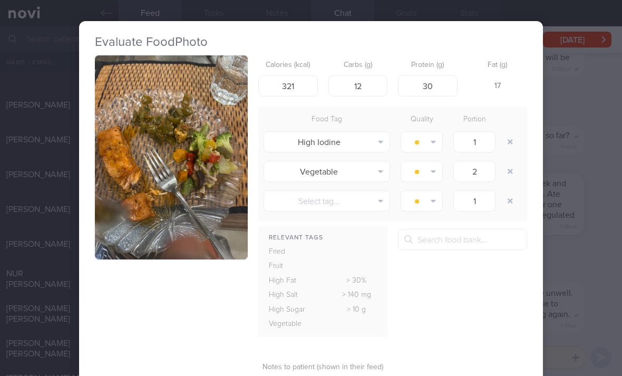
click at [511, 134] on button "button" at bounding box center [510, 141] width 19 height 19
type input "2"
type input "1"
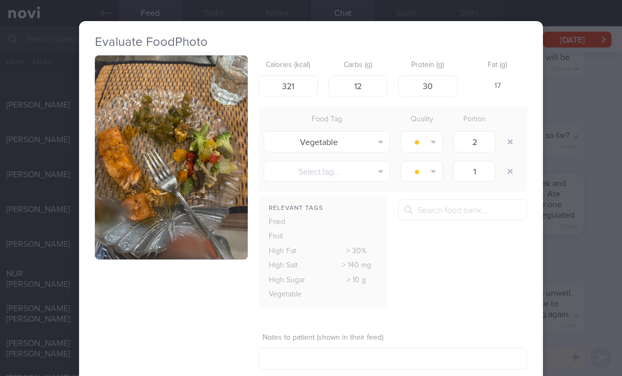
click at [509, 140] on button "button" at bounding box center [510, 141] width 19 height 19
type input "1"
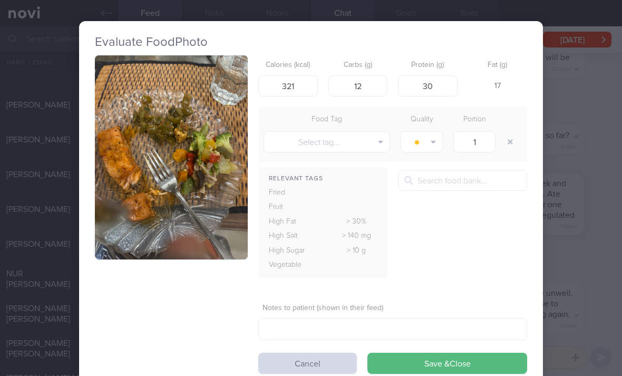
click at [438, 358] on button "Save & Close" at bounding box center [448, 363] width 160 height 21
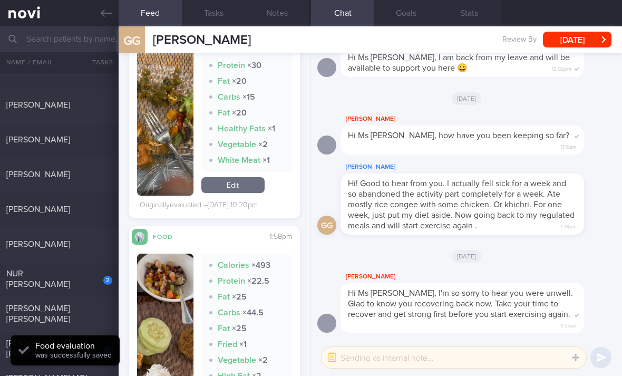
scroll to position [1662, 0]
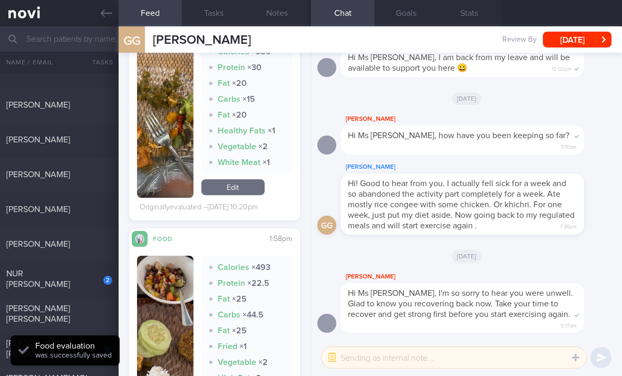
click at [247, 186] on link "Edit" at bounding box center [232, 187] width 63 height 16
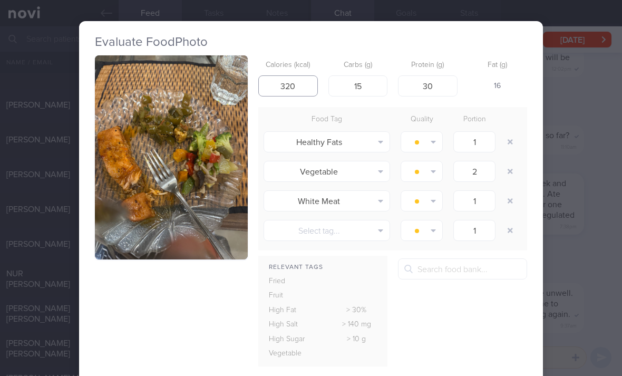
type input "320"
type input "30"
type input "10"
click at [512, 142] on button "button" at bounding box center [510, 141] width 19 height 19
type input "2"
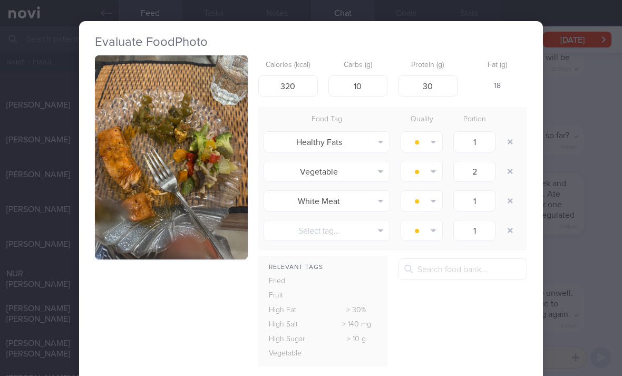
type input "1"
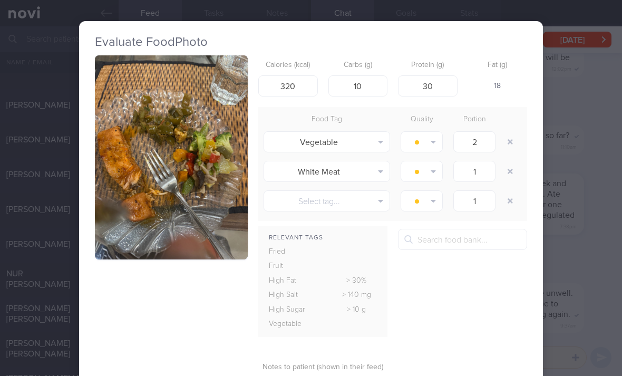
click at [511, 142] on button "button" at bounding box center [510, 141] width 19 height 19
type input "1"
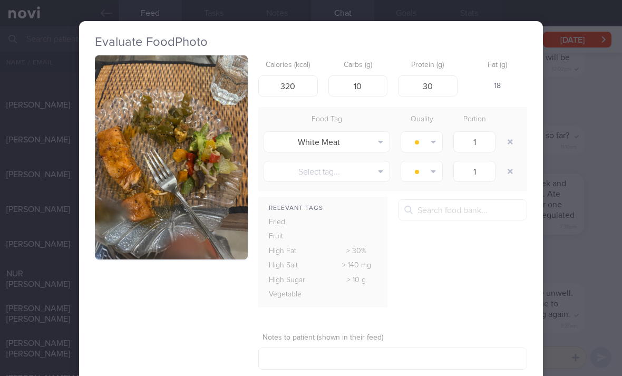
click at [510, 142] on button "button" at bounding box center [510, 141] width 19 height 19
click at [509, 141] on button "button" at bounding box center [510, 141] width 19 height 19
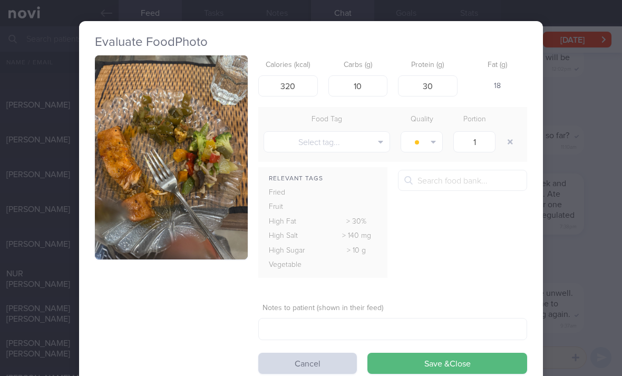
click at [439, 367] on button "Save & Close" at bounding box center [448, 363] width 160 height 21
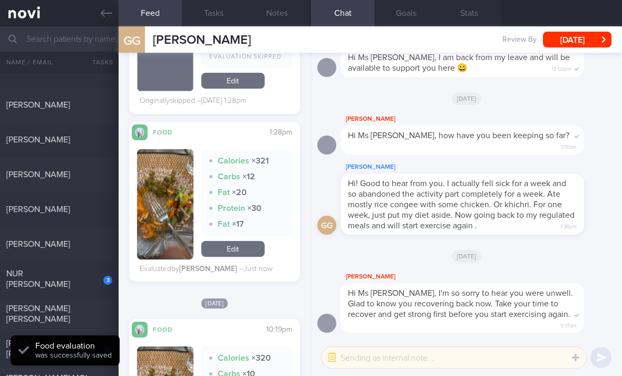
scroll to position [1366, 0]
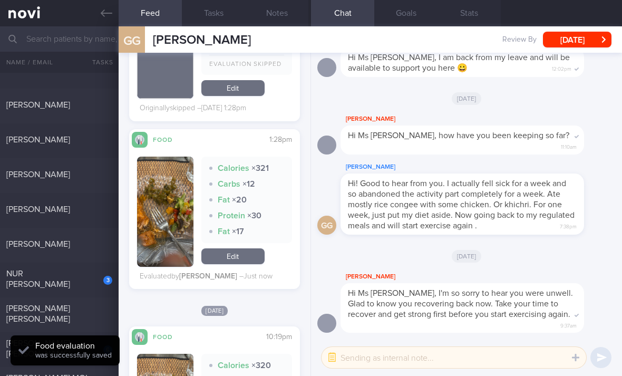
click at [243, 248] on link "Edit" at bounding box center [232, 256] width 63 height 16
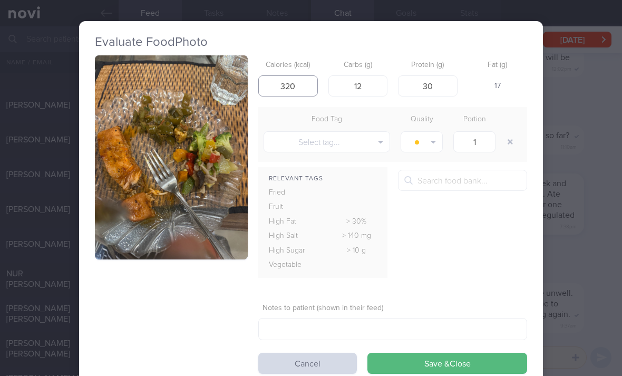
type input "320"
type input "10"
click at [476, 362] on button "Save & Close" at bounding box center [448, 363] width 160 height 21
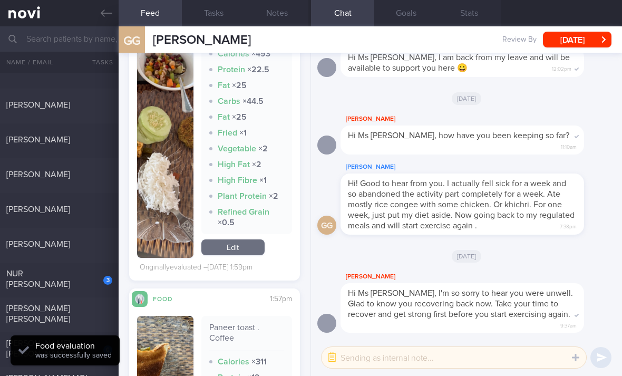
scroll to position [1822, 0]
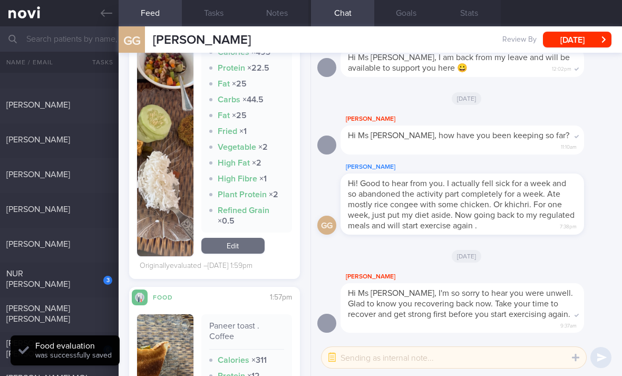
click at [234, 249] on link "Edit" at bounding box center [232, 246] width 63 height 16
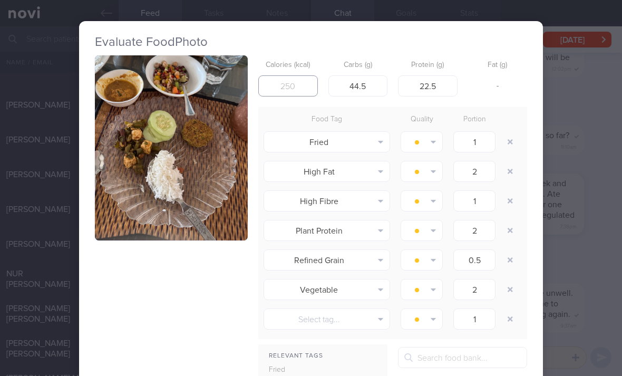
type input "300"
type input "293"
type input "34"
type input "13"
click at [506, 149] on button "button" at bounding box center [510, 141] width 19 height 19
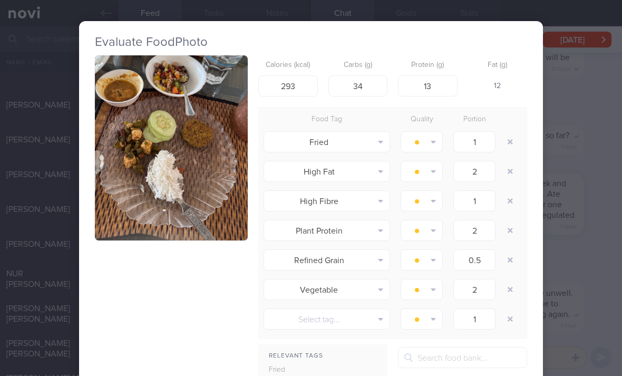
type input "2"
type input "1"
type input "2"
type input "0.5"
type input "2"
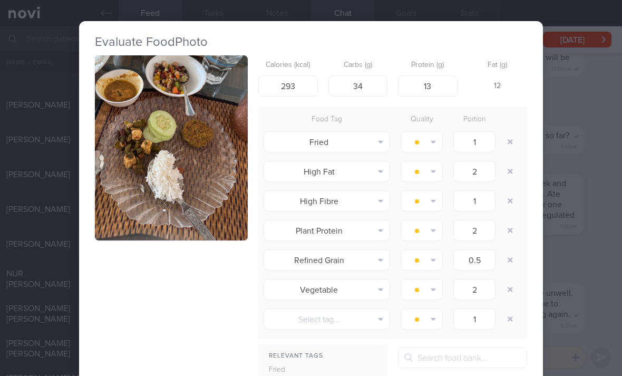
type input "1"
click at [507, 150] on div at bounding box center [511, 142] width 21 height 30
click at [508, 140] on button "button" at bounding box center [510, 141] width 19 height 19
type input "1"
type input "2"
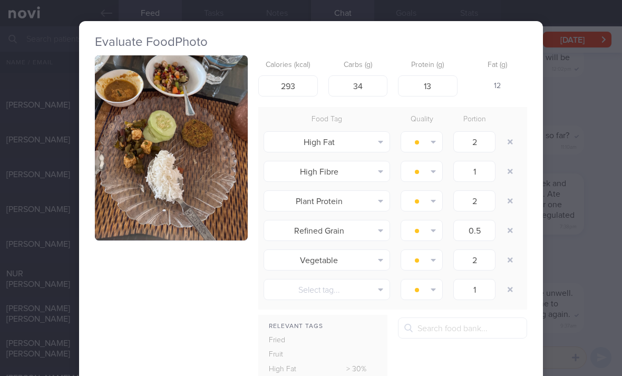
type input "0.5"
type input "2"
type input "1"
click at [508, 140] on button "button" at bounding box center [510, 141] width 19 height 19
type input "2"
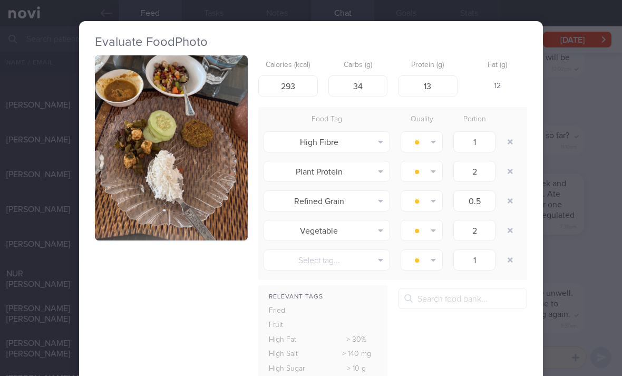
type input "0.5"
type input "2"
type input "1"
click at [506, 145] on button "button" at bounding box center [510, 141] width 19 height 19
type input "0.5"
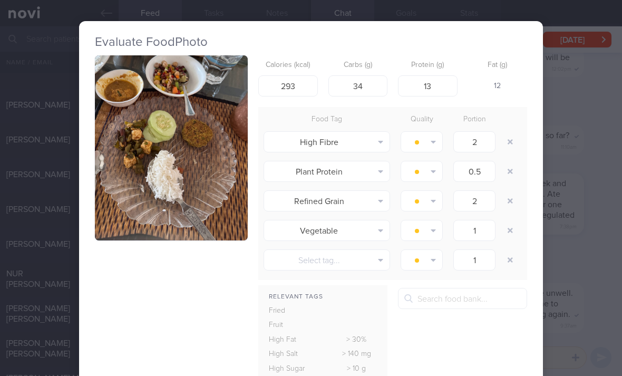
type input "2"
type input "1"
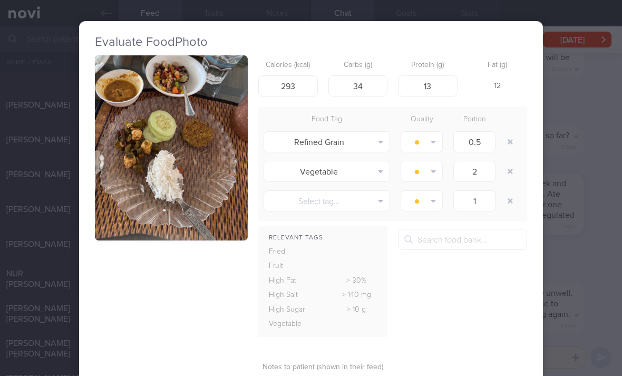
click at [505, 145] on button "button" at bounding box center [510, 141] width 19 height 19
type input "2"
type input "1"
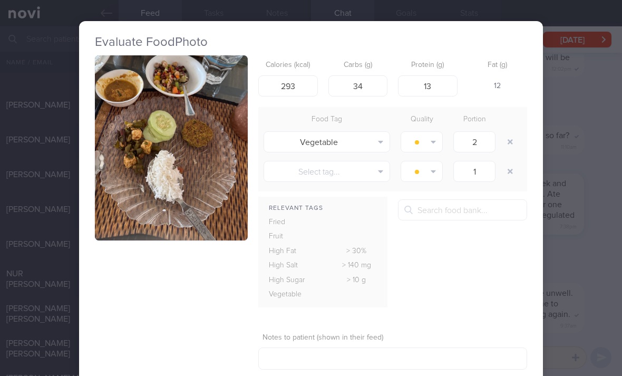
click at [502, 150] on button "button" at bounding box center [510, 141] width 19 height 19
type input "1"
click at [499, 148] on div "1" at bounding box center [474, 142] width 53 height 26
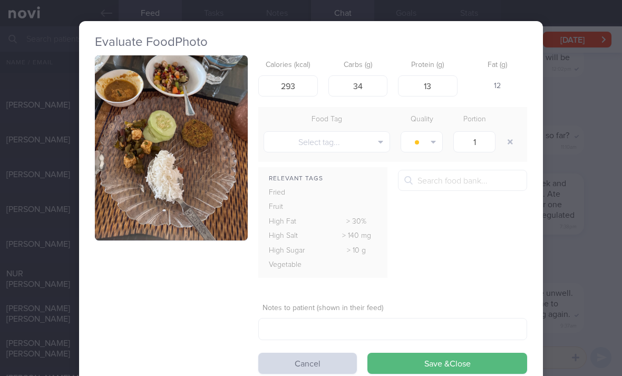
click at [450, 359] on button "Save & Close" at bounding box center [448, 363] width 160 height 21
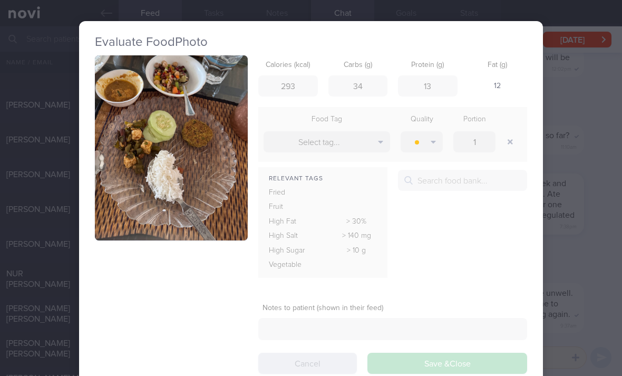
click at [449, 359] on div "Calories (kcal) 293 Carbs (g) 34 Protein (g) 13 Fat (g) 12 Food Tag Quality Por…" at bounding box center [311, 214] width 432 height 319
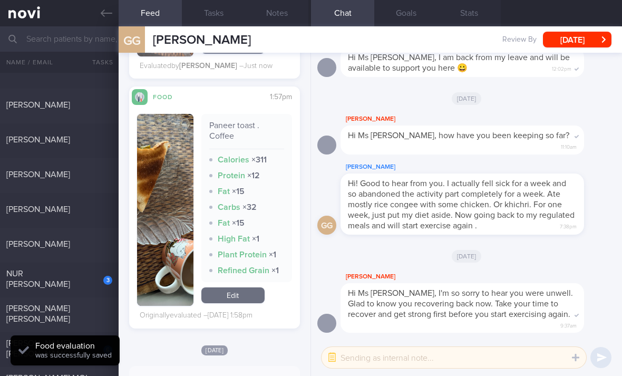
scroll to position [1916, 0]
click at [91, 169] on div at bounding box center [100, 172] width 23 height 6
checkbox input "true"
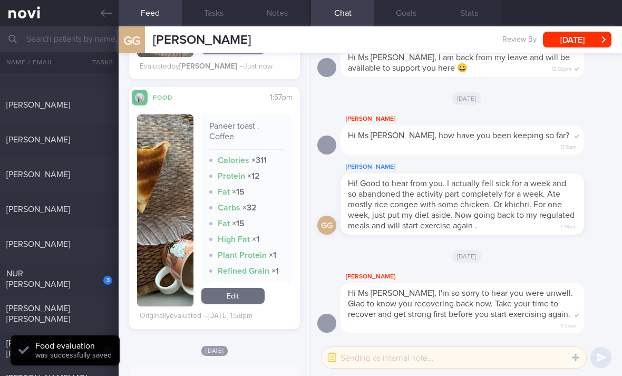
checkbox input "true"
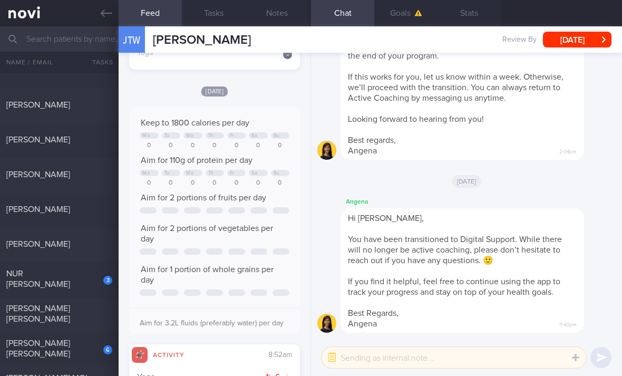
scroll to position [561, 0]
click at [94, 282] on div "3" at bounding box center [100, 276] width 23 height 16
select select "9"
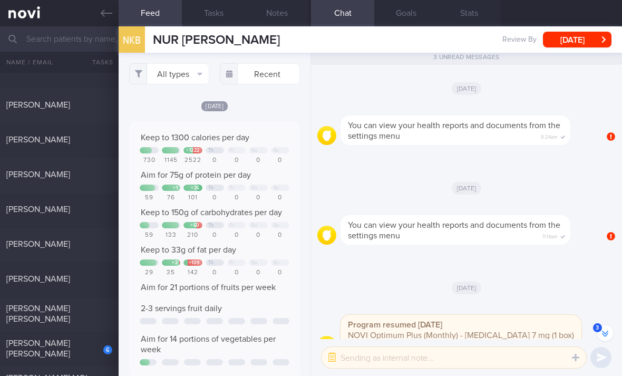
scroll to position [527363, 527245]
click at [188, 76] on button "All types" at bounding box center [169, 73] width 80 height 21
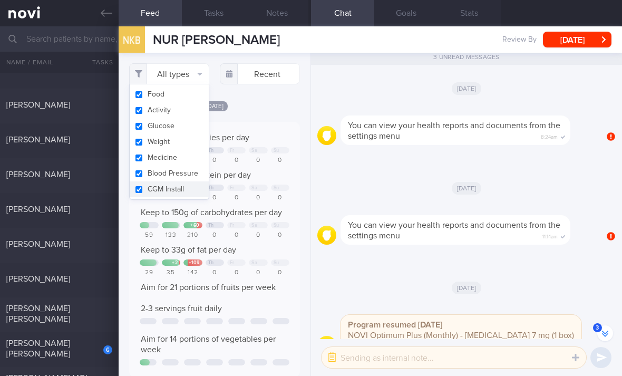
click at [187, 112] on button "Activity" at bounding box center [169, 110] width 79 height 16
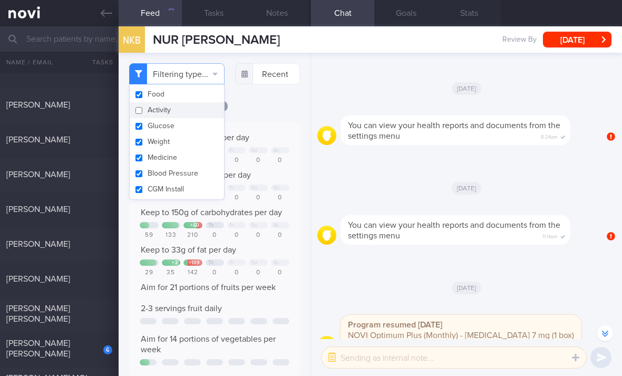
click at [187, 112] on button "Activity" at bounding box center [177, 110] width 94 height 16
checkbox input "true"
click at [186, 157] on button "Medicine" at bounding box center [169, 158] width 79 height 16
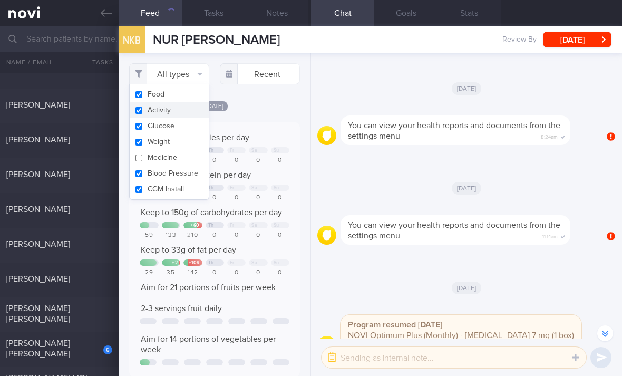
scroll to position [527363, 527245]
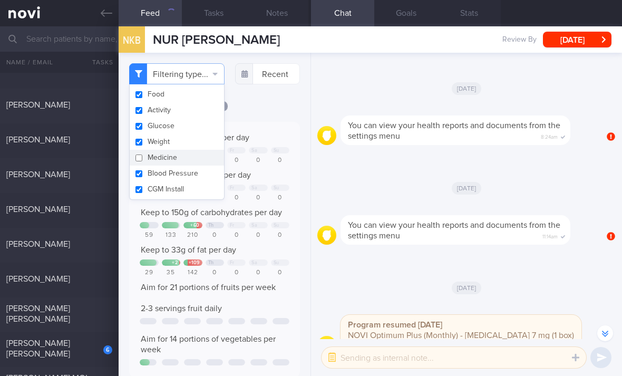
click at [187, 150] on button "Medicine" at bounding box center [177, 158] width 94 height 16
checkbox input "true"
click at [186, 136] on button "Weight" at bounding box center [169, 142] width 79 height 16
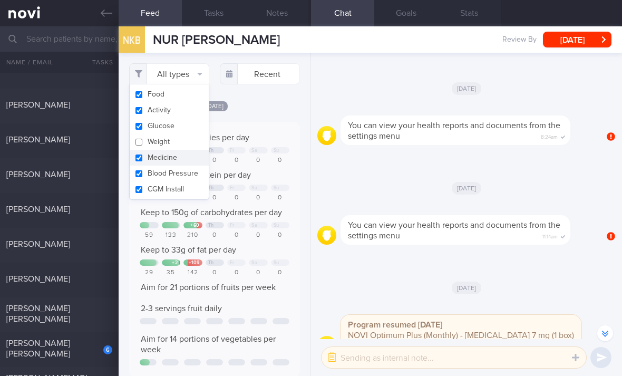
checkbox input "false"
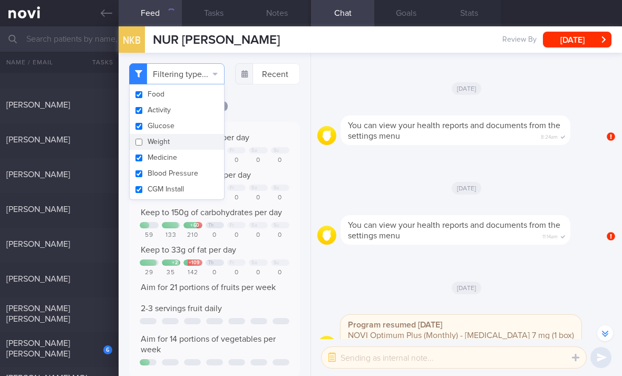
click at [187, 107] on button "Activity" at bounding box center [177, 110] width 94 height 16
checkbox input "true"
click at [192, 127] on button "Glucose" at bounding box center [177, 126] width 94 height 16
checkbox input "false"
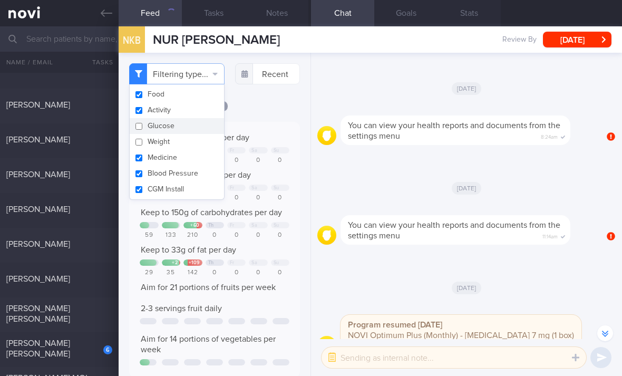
click at [194, 111] on button "Activity" at bounding box center [177, 110] width 94 height 16
checkbox input "false"
click at [196, 166] on button "Blood Pressure" at bounding box center [177, 174] width 94 height 16
checkbox input "false"
click at [195, 154] on button "Medicine" at bounding box center [177, 158] width 94 height 16
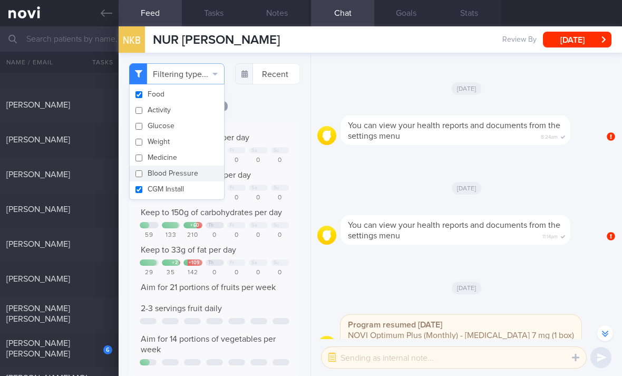
checkbox input "false"
click at [189, 193] on button "CGM Install" at bounding box center [177, 189] width 94 height 16
checkbox input "false"
click at [284, 111] on div "[DATE]" at bounding box center [214, 105] width 171 height 11
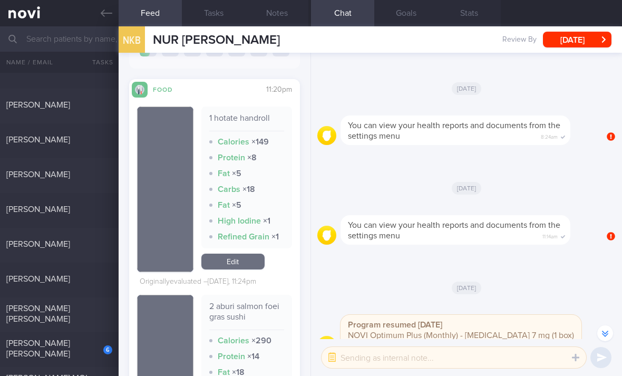
click at [241, 270] on link "Edit" at bounding box center [232, 262] width 63 height 16
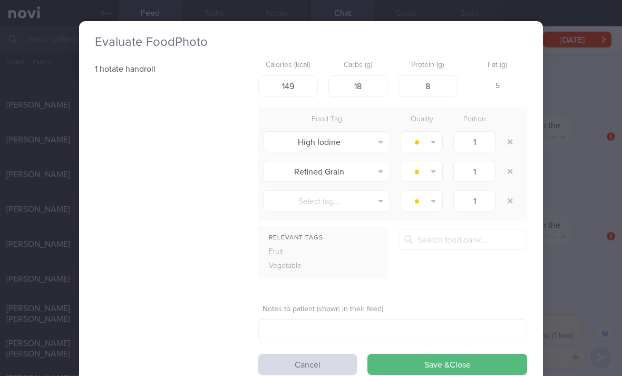
click at [513, 144] on button "button" at bounding box center [510, 141] width 19 height 19
click at [512, 143] on button "button" at bounding box center [510, 141] width 19 height 19
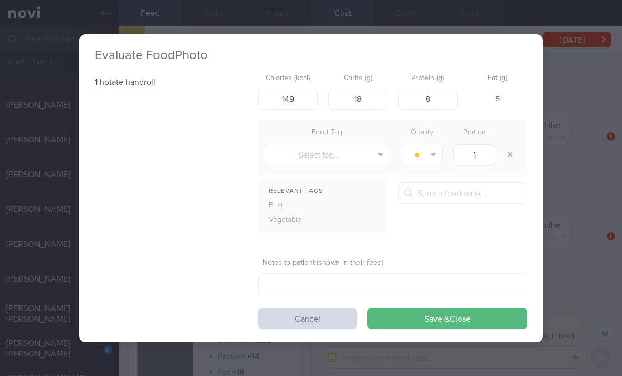
click at [508, 147] on button "button" at bounding box center [510, 154] width 19 height 19
click at [441, 315] on button "Save & Close" at bounding box center [448, 318] width 160 height 21
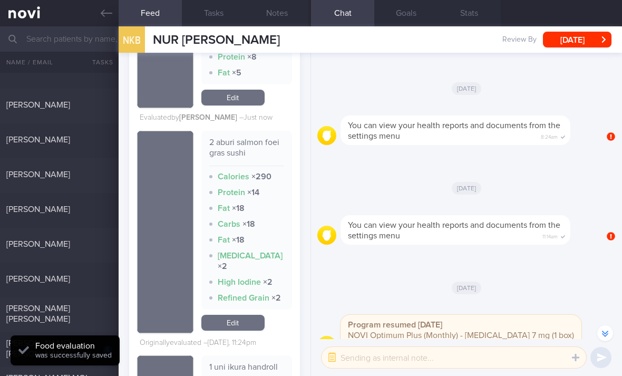
click at [242, 331] on link "Edit" at bounding box center [232, 323] width 63 height 16
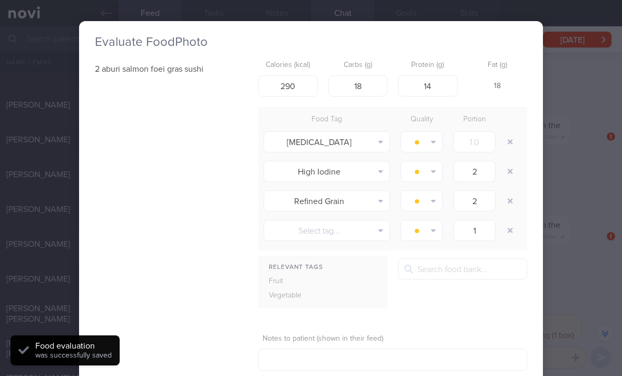
click at [512, 137] on button "button" at bounding box center [510, 141] width 19 height 19
type input "2"
type input "1"
click at [511, 137] on button "button" at bounding box center [510, 141] width 19 height 19
type input "1"
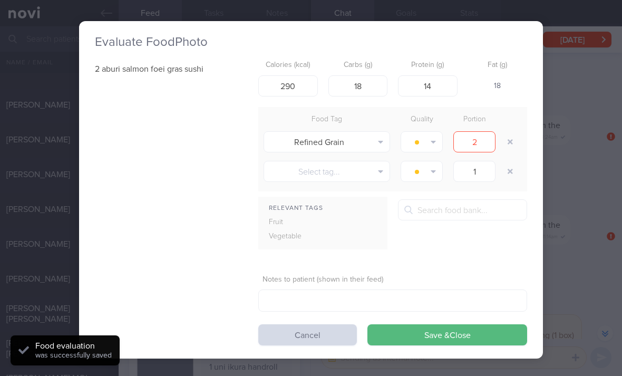
click at [511, 139] on button "button" at bounding box center [510, 141] width 19 height 19
type input "1"
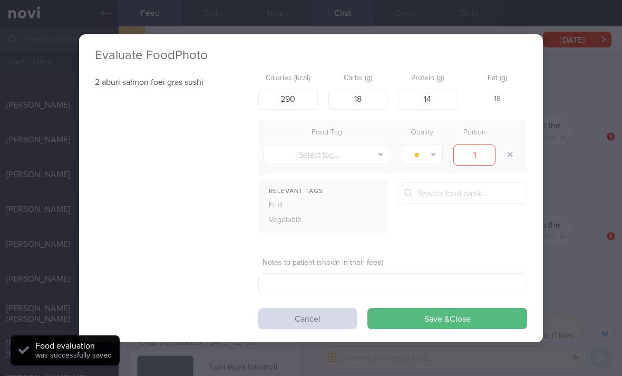
click at [511, 139] on div "Food Tag Quality Portion" at bounding box center [392, 133] width 269 height 15
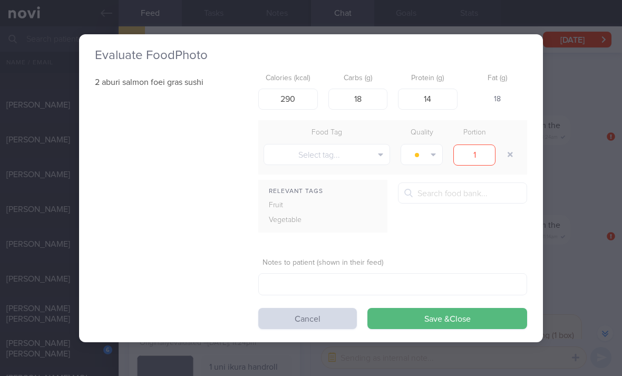
click at [445, 327] on button "Save & Close" at bounding box center [448, 318] width 160 height 21
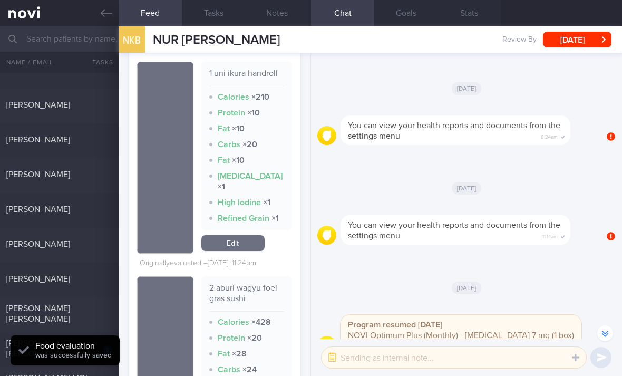
click at [247, 251] on link "Edit" at bounding box center [232, 243] width 63 height 16
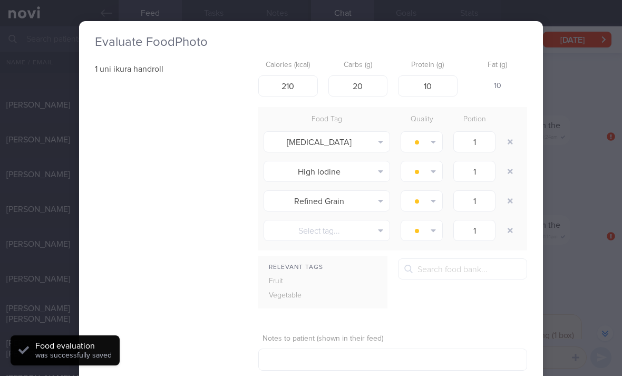
click at [503, 141] on button "button" at bounding box center [510, 141] width 19 height 19
click at [503, 140] on button "button" at bounding box center [510, 141] width 19 height 19
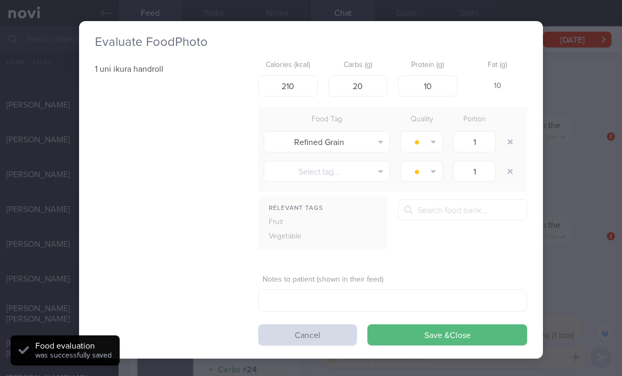
click at [509, 141] on button "button" at bounding box center [510, 141] width 19 height 19
click at [509, 141] on div at bounding box center [511, 142] width 21 height 30
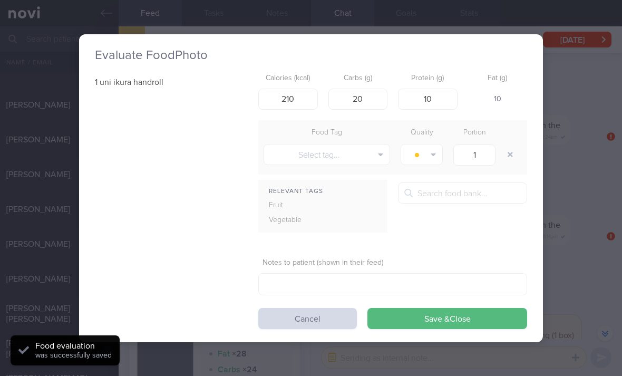
click at [438, 314] on button "Save & Close" at bounding box center [448, 318] width 160 height 21
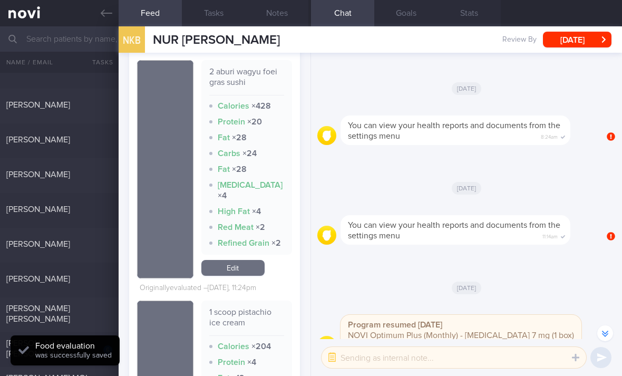
click at [246, 276] on link "Edit" at bounding box center [232, 268] width 63 height 16
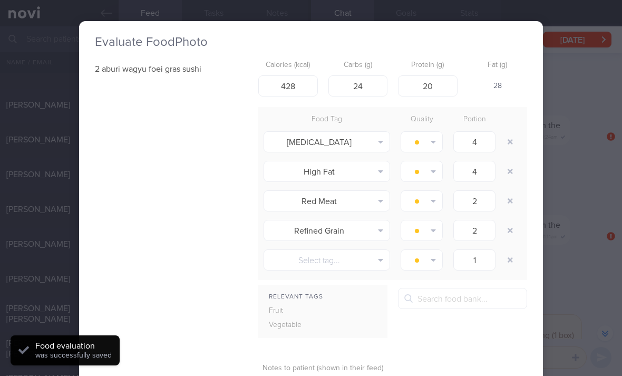
click at [512, 123] on div "Food Tag Quality Portion" at bounding box center [392, 119] width 269 height 15
click at [512, 122] on div "Food Tag Quality Portion" at bounding box center [392, 119] width 269 height 15
click at [508, 127] on div at bounding box center [511, 142] width 21 height 30
click at [506, 134] on button "button" at bounding box center [510, 141] width 19 height 19
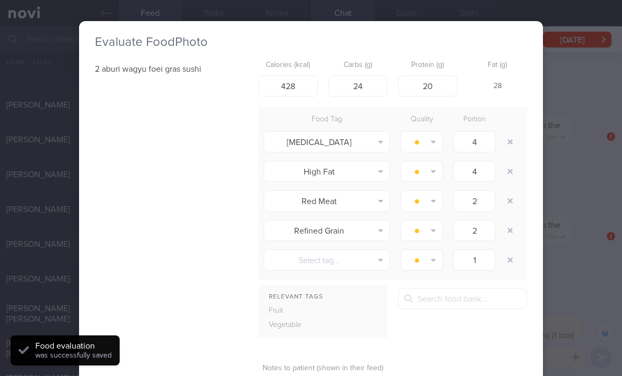
type input "2"
type input "1"
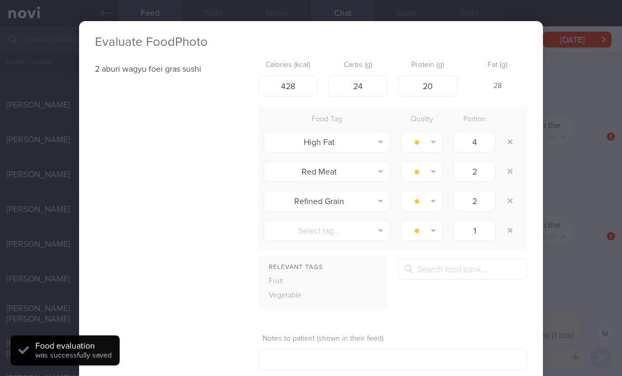
click at [506, 133] on button "button" at bounding box center [510, 141] width 19 height 19
type input "2"
type input "1"
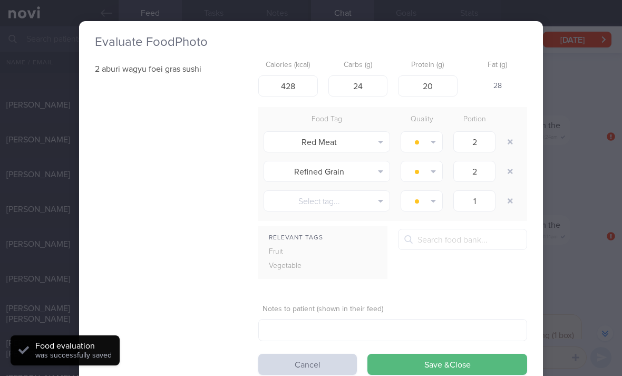
click at [508, 141] on button "button" at bounding box center [510, 141] width 19 height 19
type input "1"
click at [508, 141] on button "button" at bounding box center [510, 141] width 19 height 19
type input "1"
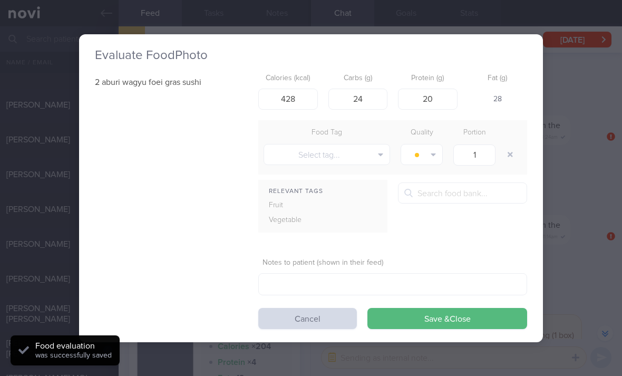
click at [509, 145] on button "button" at bounding box center [510, 154] width 19 height 19
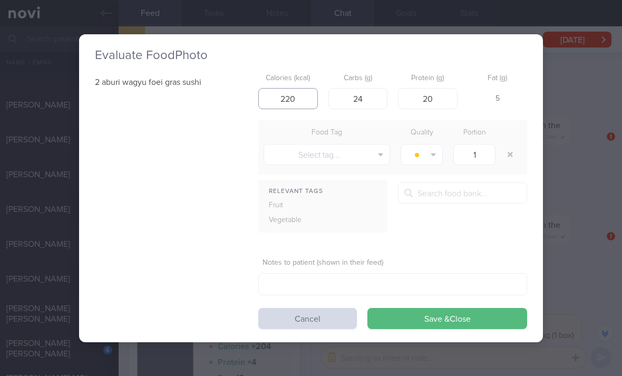
type input "220"
type input "15"
type input "230"
click at [412, 318] on button "Save & Close" at bounding box center [448, 318] width 160 height 21
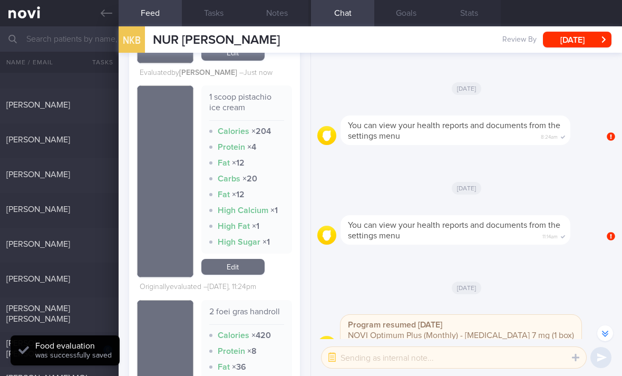
click at [252, 275] on link "Edit" at bounding box center [232, 267] width 63 height 16
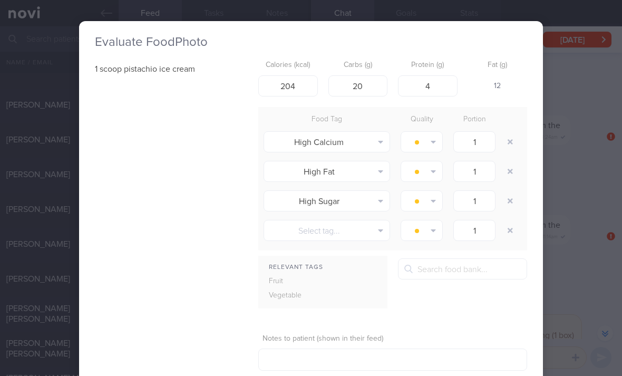
click at [513, 144] on button "button" at bounding box center [510, 141] width 19 height 19
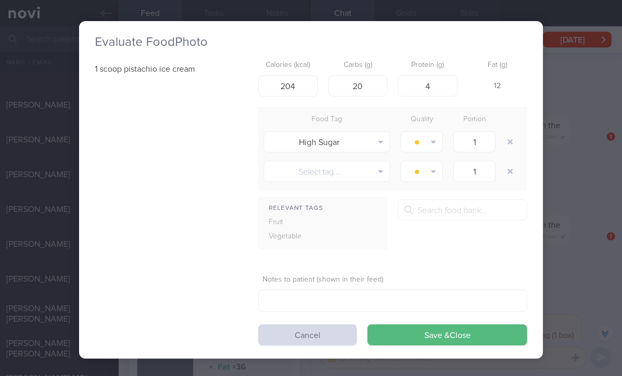
click at [506, 143] on button "button" at bounding box center [510, 141] width 19 height 19
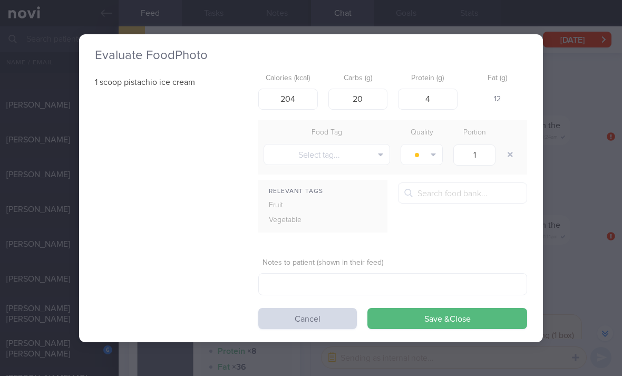
click at [506, 143] on div at bounding box center [511, 155] width 21 height 30
click at [437, 325] on button "Save & Close" at bounding box center [448, 318] width 160 height 21
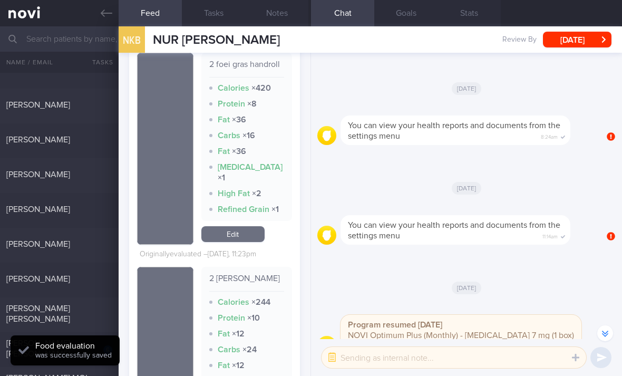
click at [242, 242] on link "Edit" at bounding box center [232, 234] width 63 height 16
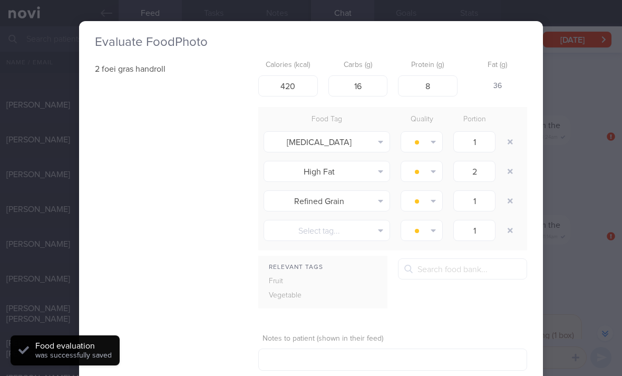
click at [513, 145] on button "button" at bounding box center [510, 141] width 19 height 19
type input "2"
type input "1"
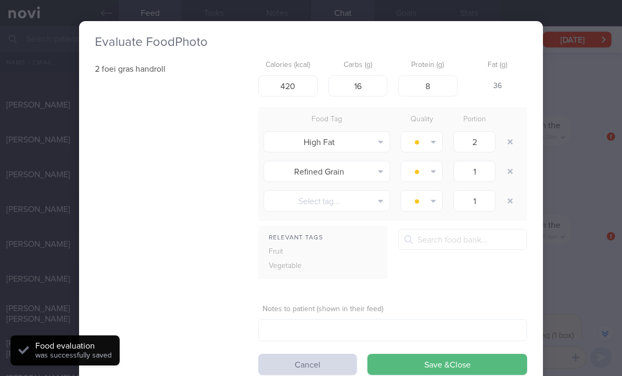
click at [513, 145] on button "button" at bounding box center [510, 141] width 19 height 19
type input "1"
click at [513, 140] on button "button" at bounding box center [510, 141] width 19 height 19
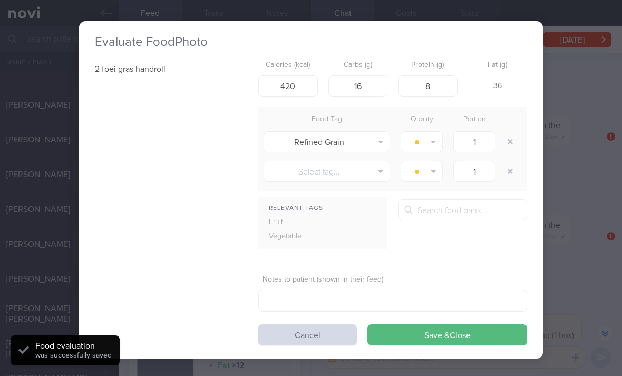
click at [513, 140] on div at bounding box center [511, 142] width 21 height 30
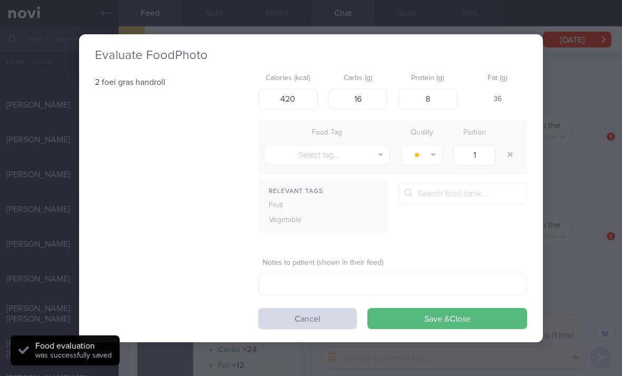
click at [422, 316] on button "Save & Close" at bounding box center [448, 318] width 160 height 21
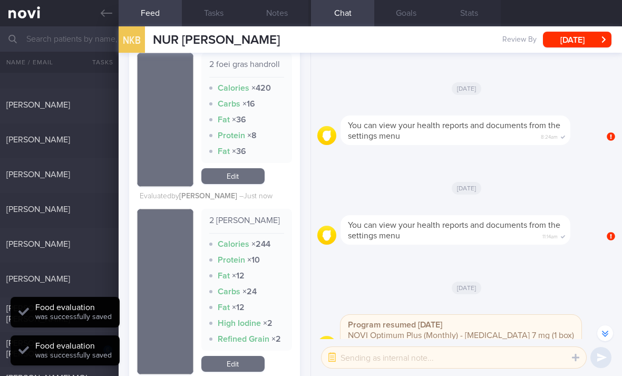
click at [254, 184] on link "Edit" at bounding box center [232, 176] width 63 height 16
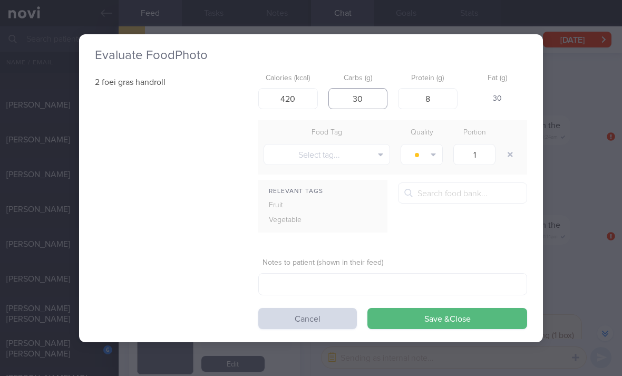
type input "30"
click at [426, 309] on button "Save & Close" at bounding box center [448, 318] width 160 height 21
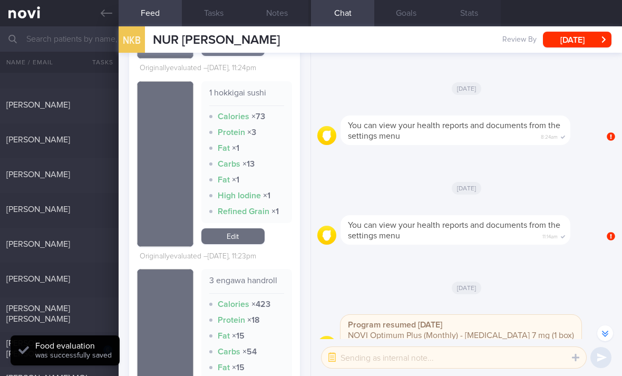
scroll to position [1505, 0]
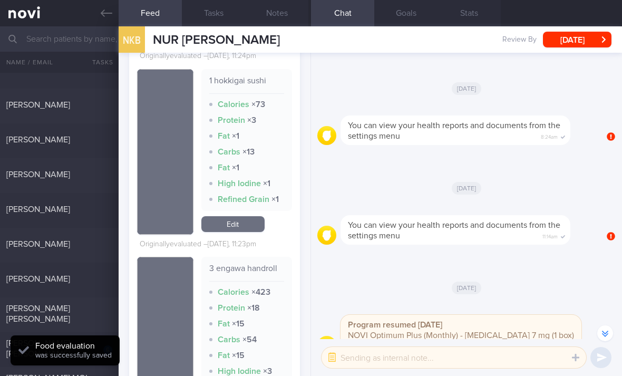
click at [244, 232] on link "Edit" at bounding box center [232, 224] width 63 height 16
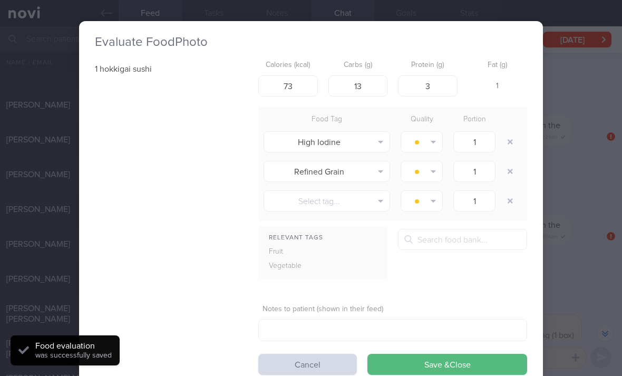
scroll to position [0, 1]
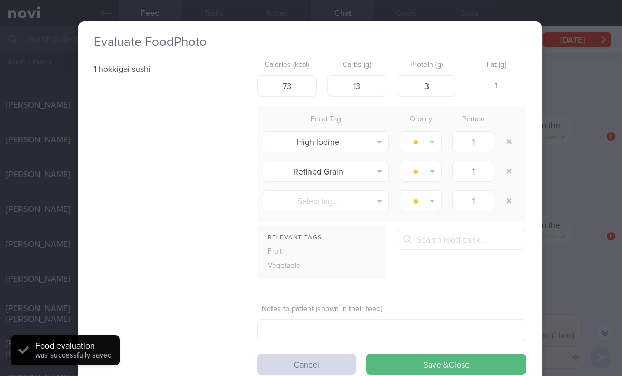
click at [515, 141] on button "button" at bounding box center [509, 141] width 19 height 19
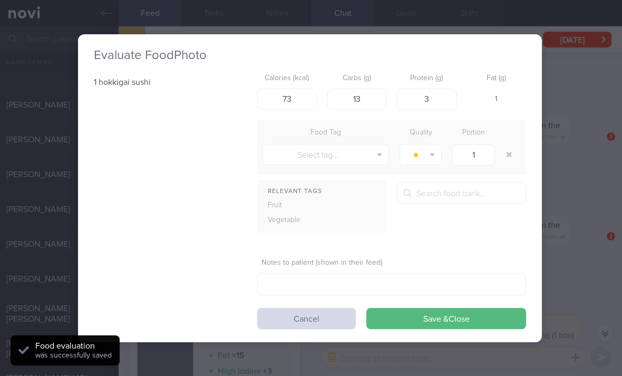
click at [511, 142] on div at bounding box center [510, 155] width 21 height 30
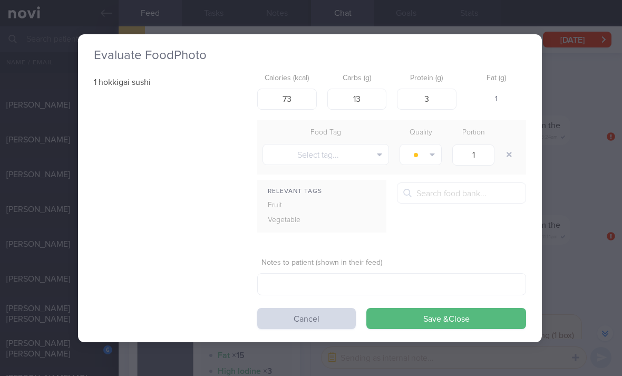
click at [417, 313] on button "Save & Close" at bounding box center [447, 318] width 160 height 21
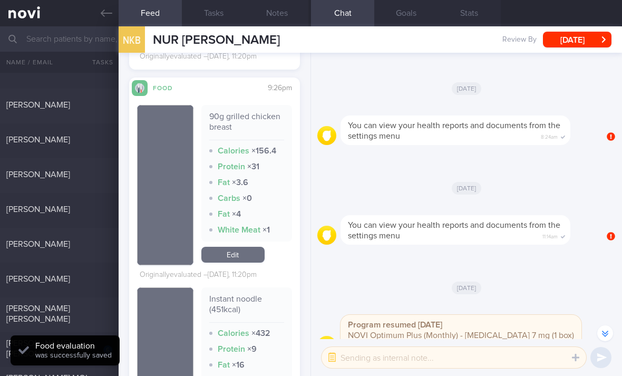
scroll to position [2291, 0]
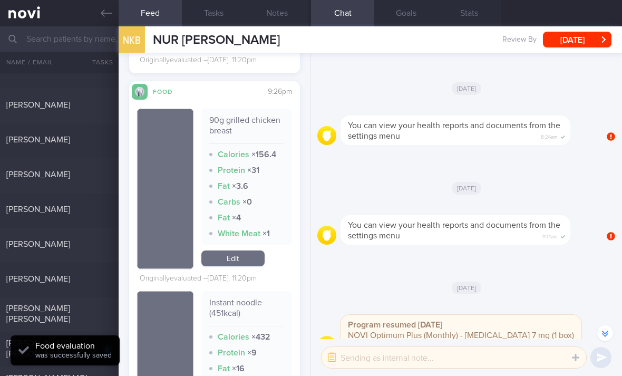
click at [243, 266] on link "Edit" at bounding box center [232, 259] width 63 height 16
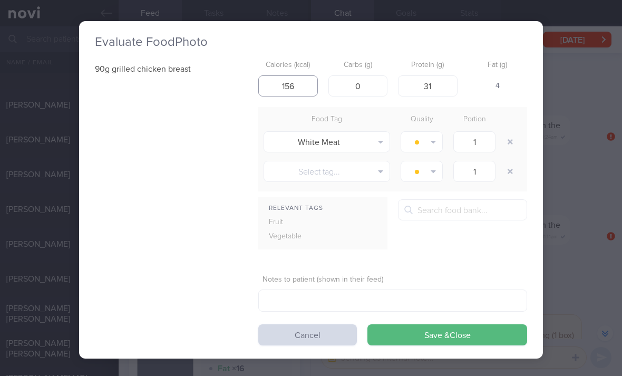
type input "156"
click at [446, 335] on button "Save & Close" at bounding box center [448, 334] width 160 height 21
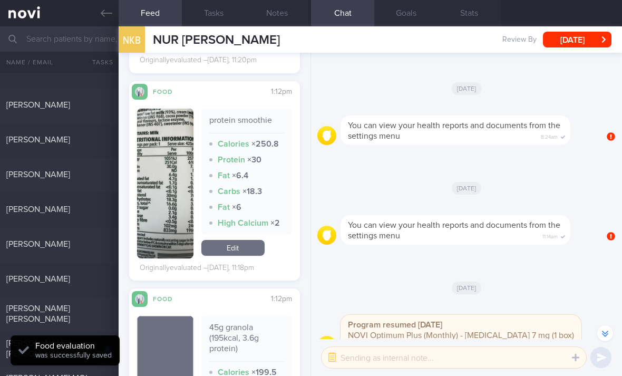
scroll to position [2773, 0]
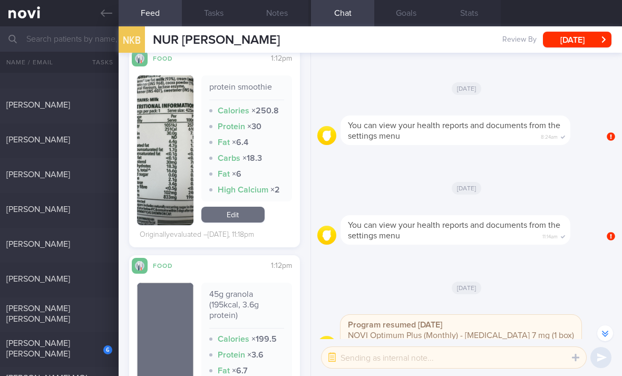
click at [247, 223] on link "Edit" at bounding box center [232, 215] width 63 height 16
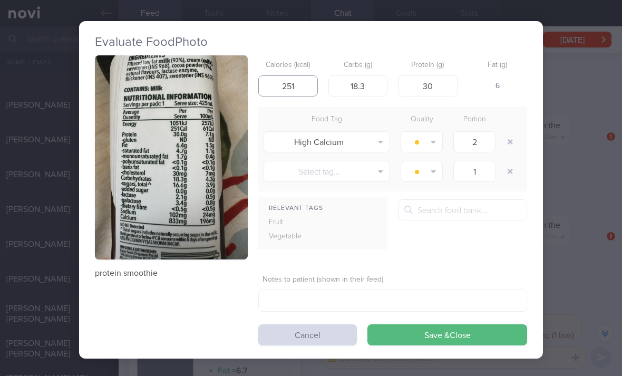
type input "251"
click at [513, 141] on icon "button" at bounding box center [510, 141] width 5 height 7
type input "1"
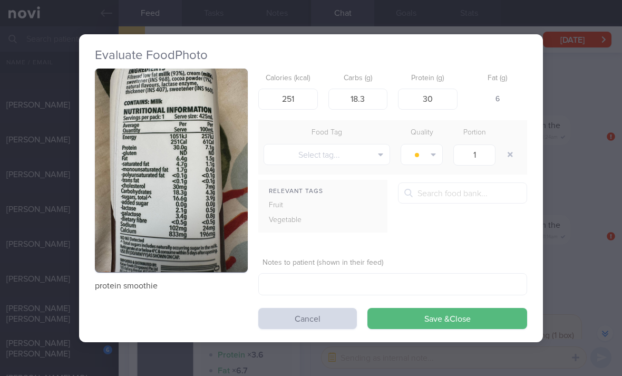
click at [454, 320] on button "Save & Close" at bounding box center [448, 318] width 160 height 21
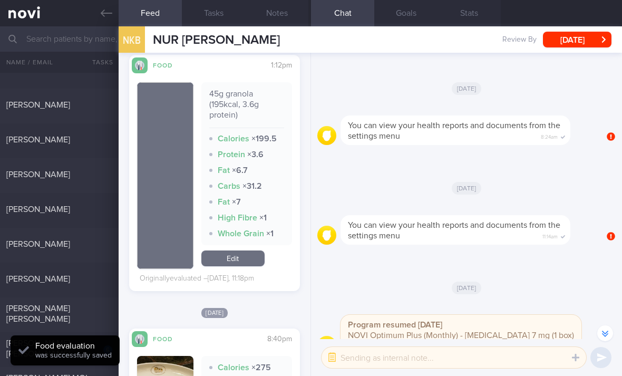
scroll to position [2978, 0]
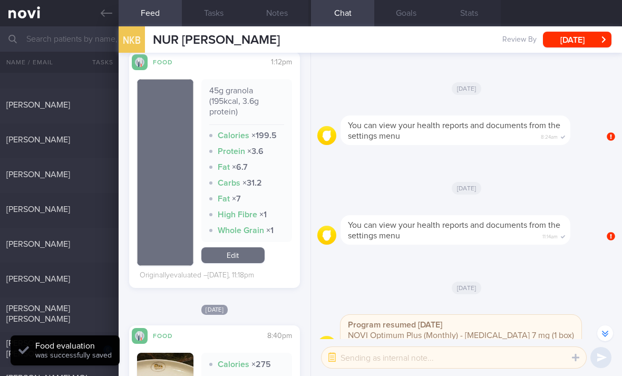
click at [249, 251] on link "Edit" at bounding box center [232, 255] width 63 height 16
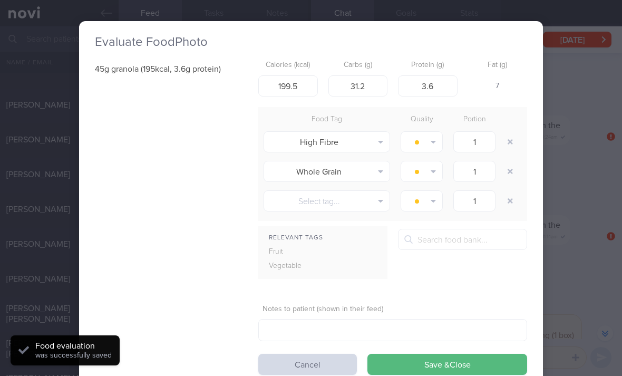
click at [311, 357] on button "Cancel" at bounding box center [307, 364] width 99 height 21
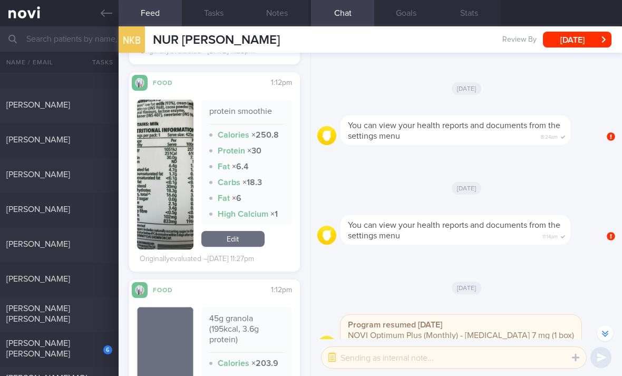
scroll to position [3441, 0]
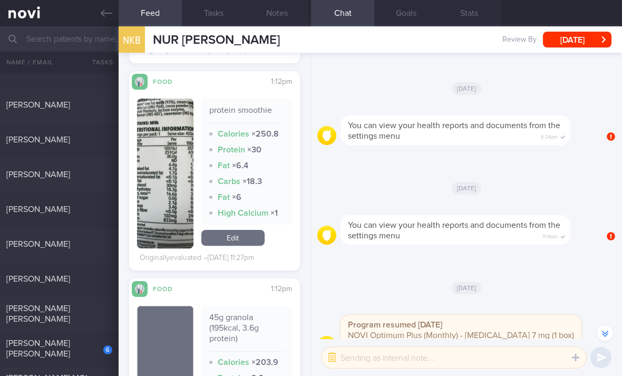
click at [251, 243] on link "Edit" at bounding box center [232, 238] width 63 height 16
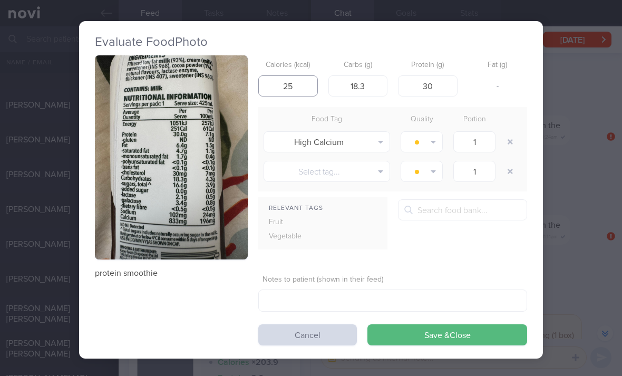
type input "25"
click at [441, 334] on button "Save & Close" at bounding box center [448, 334] width 160 height 21
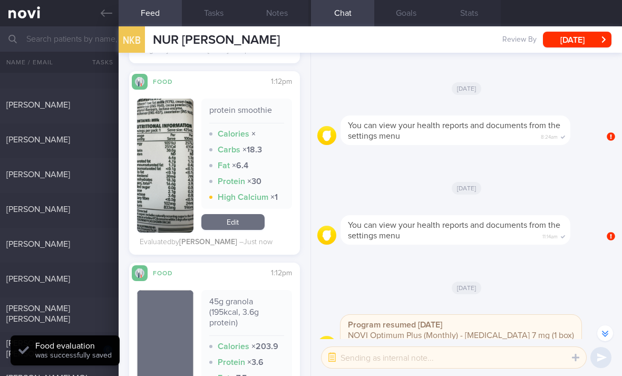
click at [257, 217] on link "Edit" at bounding box center [232, 222] width 63 height 16
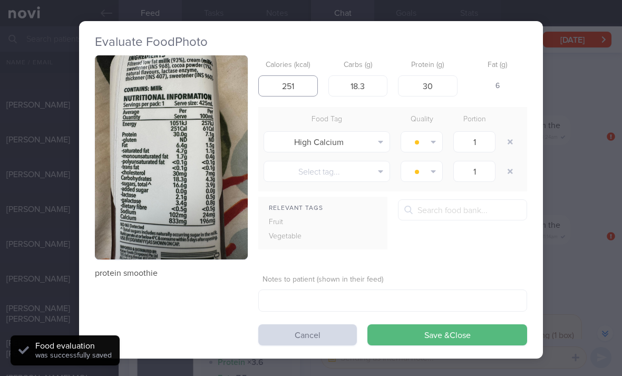
type input "251"
click at [513, 144] on button "button" at bounding box center [510, 141] width 19 height 19
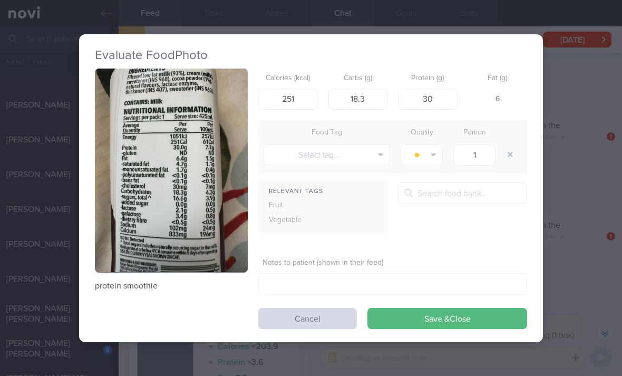
click at [449, 326] on button "Save & Close" at bounding box center [448, 318] width 160 height 21
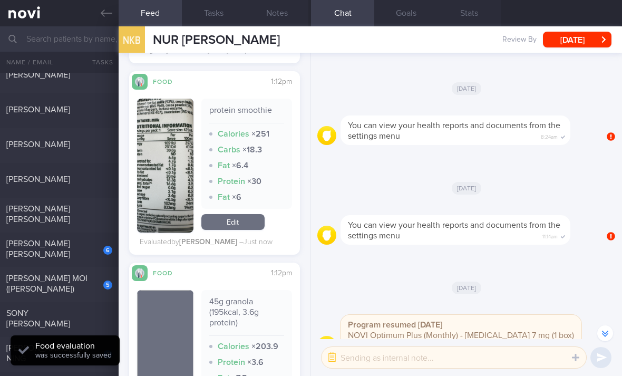
scroll to position [177, 0]
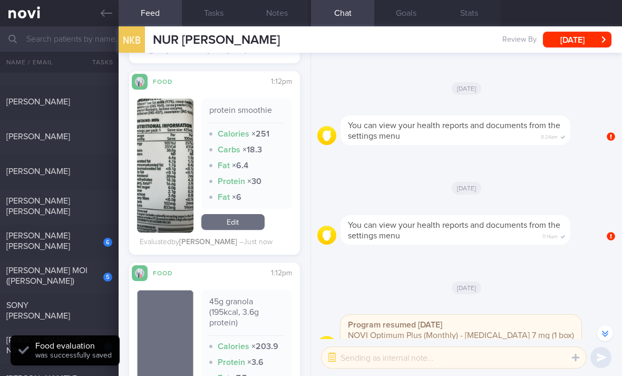
click at [91, 247] on div "6" at bounding box center [100, 238] width 23 height 16
checkbox input "true"
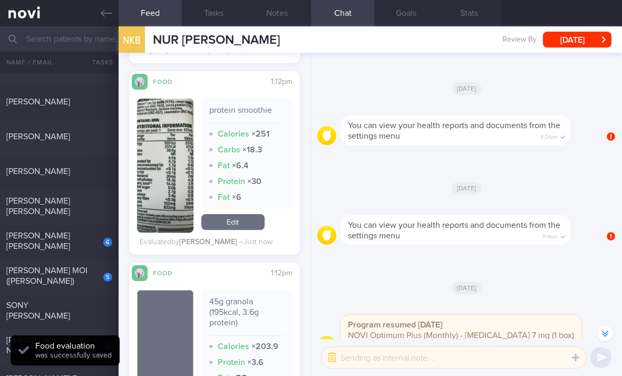
checkbox input "true"
select select "7"
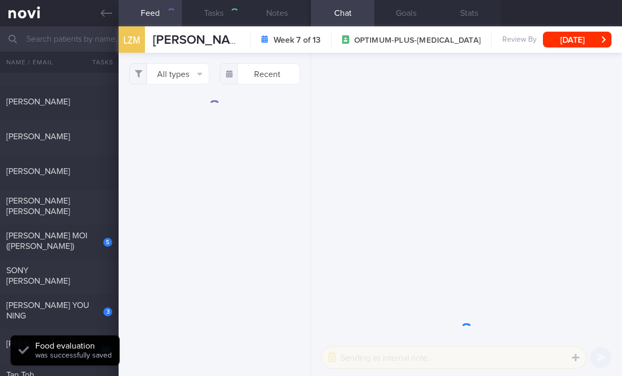
scroll to position [-130, 0]
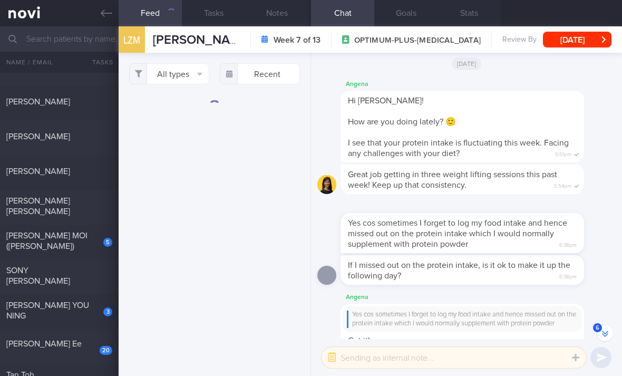
click at [203, 68] on button "All types" at bounding box center [169, 73] width 80 height 21
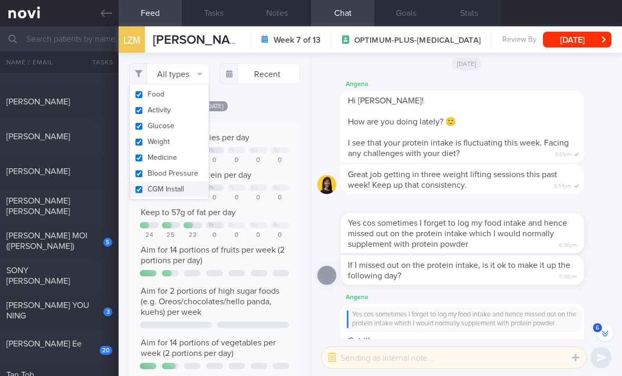
click at [195, 119] on button "Glucose" at bounding box center [169, 126] width 79 height 16
checkbox input "false"
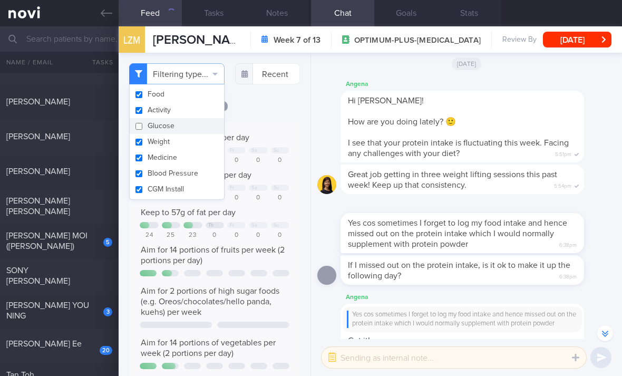
scroll to position [39, 157]
click at [190, 153] on button "Medicine" at bounding box center [177, 158] width 94 height 16
checkbox input "false"
click at [202, 109] on button "Activity" at bounding box center [177, 110] width 94 height 16
checkbox input "false"
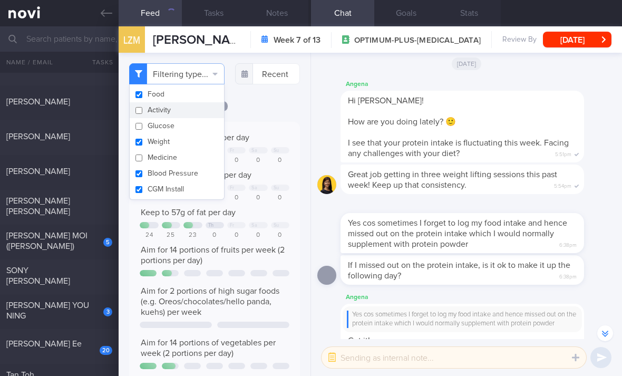
click at [196, 140] on button "Weight" at bounding box center [177, 142] width 94 height 16
checkbox input "false"
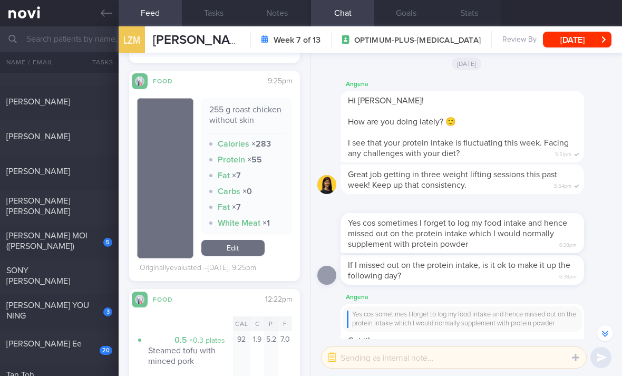
scroll to position [710, 0]
click at [244, 240] on link "Edit" at bounding box center [232, 248] width 63 height 16
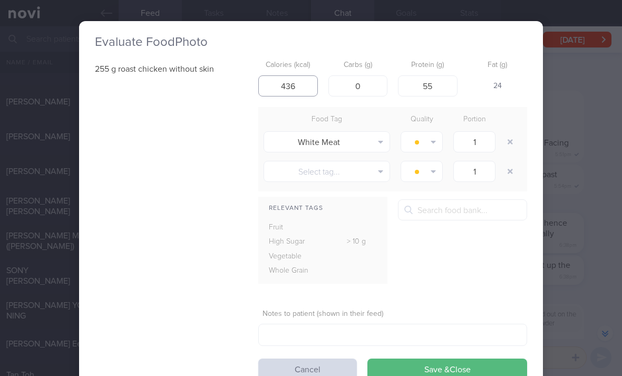
type input "436"
type input "68"
click at [507, 136] on button "button" at bounding box center [510, 141] width 19 height 19
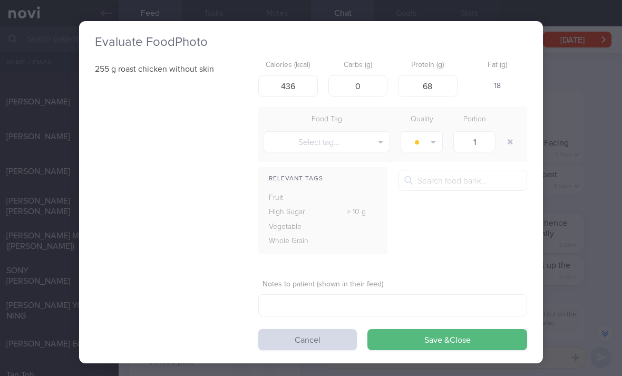
click at [507, 136] on button "button" at bounding box center [510, 141] width 19 height 19
click at [425, 338] on button "Save & Close" at bounding box center [448, 339] width 160 height 21
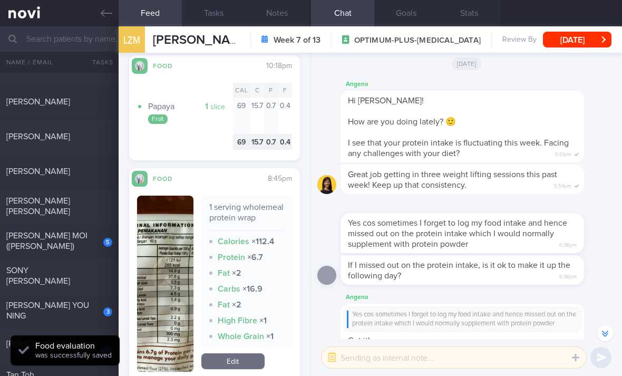
scroll to position [1977, 0]
click at [242, 354] on link "Edit" at bounding box center [232, 362] width 63 height 16
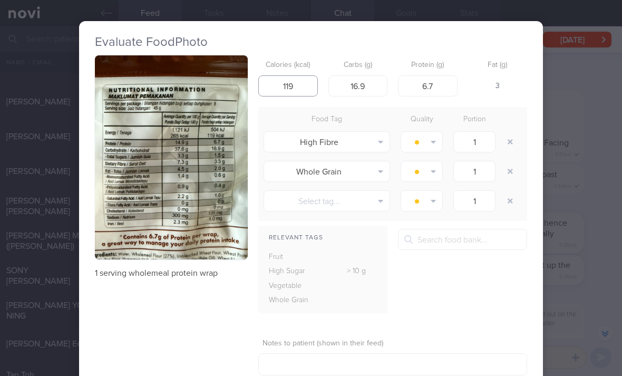
type input "119"
click at [507, 137] on button "button" at bounding box center [510, 141] width 19 height 19
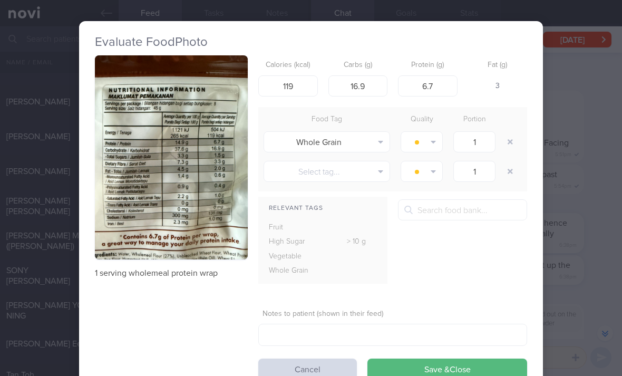
click at [507, 137] on button "button" at bounding box center [510, 141] width 19 height 19
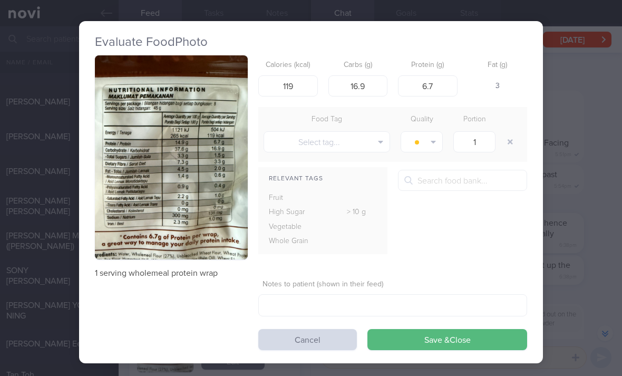
click at [506, 140] on button "button" at bounding box center [510, 141] width 19 height 19
click at [424, 348] on button "Save & Close" at bounding box center [448, 339] width 160 height 21
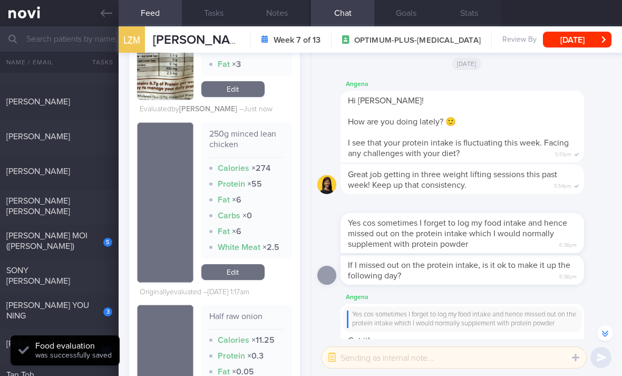
scroll to position [2180, 0]
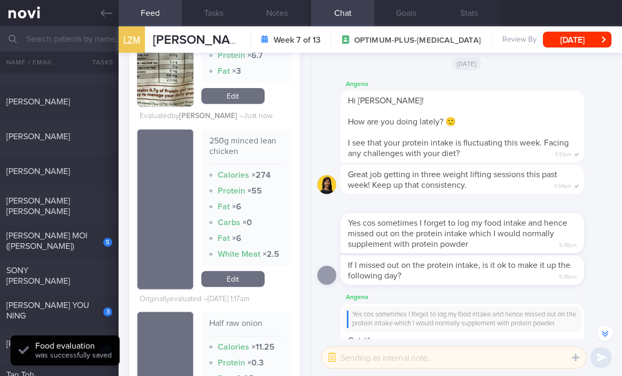
click at [249, 271] on link "Edit" at bounding box center [232, 279] width 63 height 16
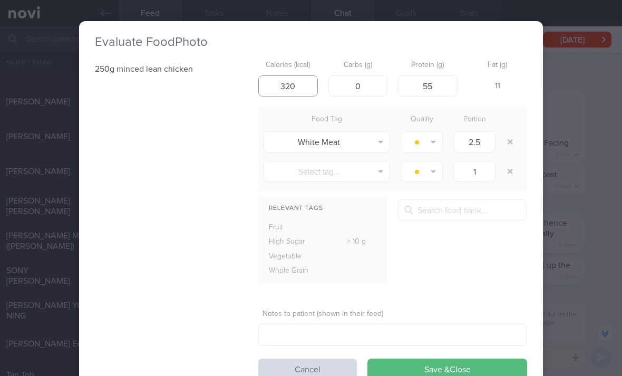
type input "320"
type input "2.5"
type input "52"
click at [511, 145] on button "button" at bounding box center [510, 141] width 19 height 19
type input "1"
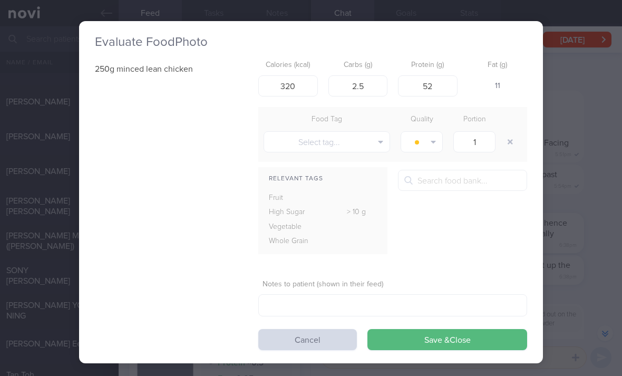
click at [424, 347] on button "Save & Close" at bounding box center [448, 339] width 160 height 21
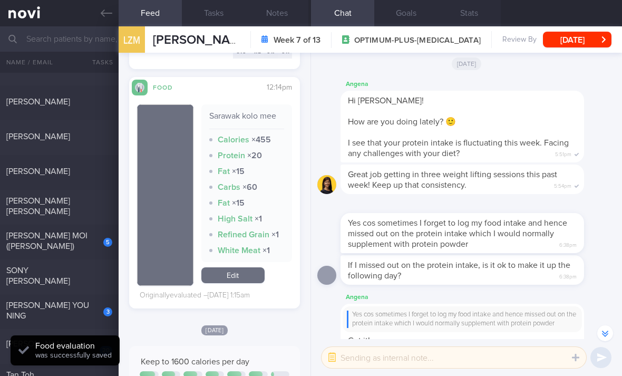
scroll to position [2653, 0]
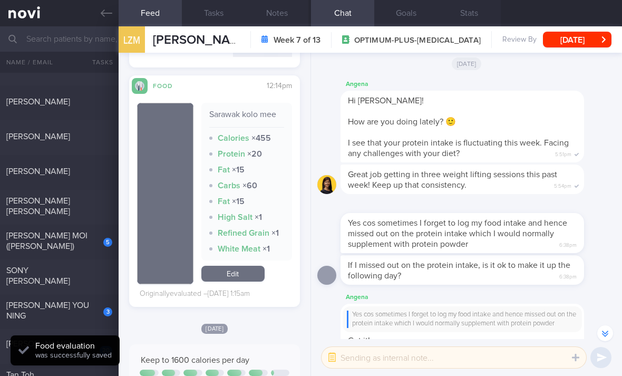
click at [85, 245] on div "[PERSON_NAME] MOI ([PERSON_NAME])" at bounding box center [57, 240] width 103 height 21
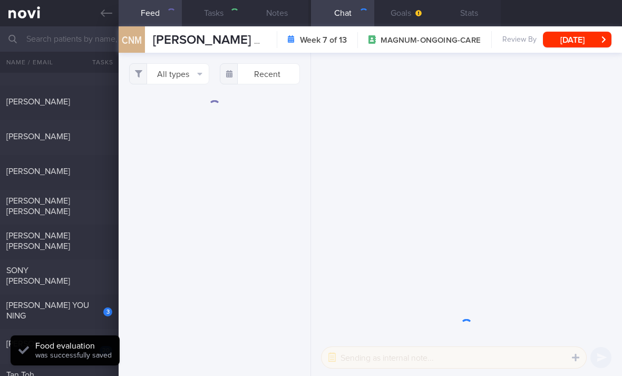
checkbox input "true"
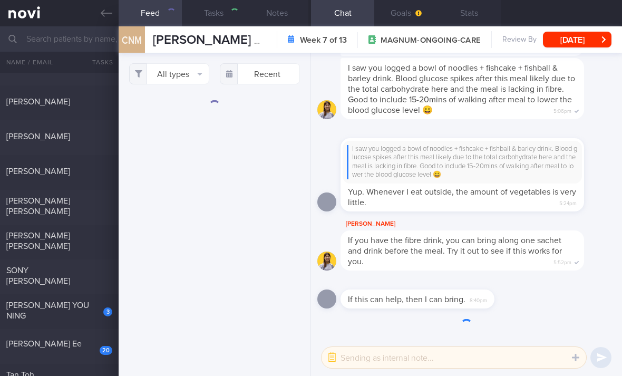
scroll to position [-75, 0]
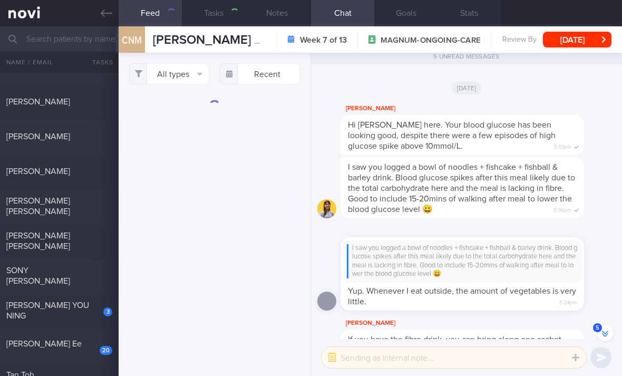
click at [195, 74] on button "All types" at bounding box center [169, 73] width 80 height 21
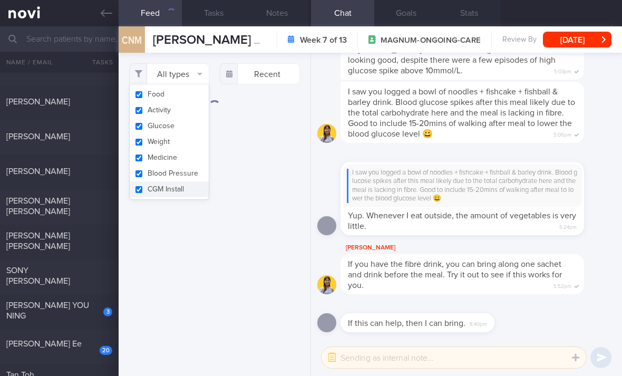
scroll to position [0, 0]
click at [175, 117] on button "Activity" at bounding box center [169, 110] width 79 height 16
checkbox input "false"
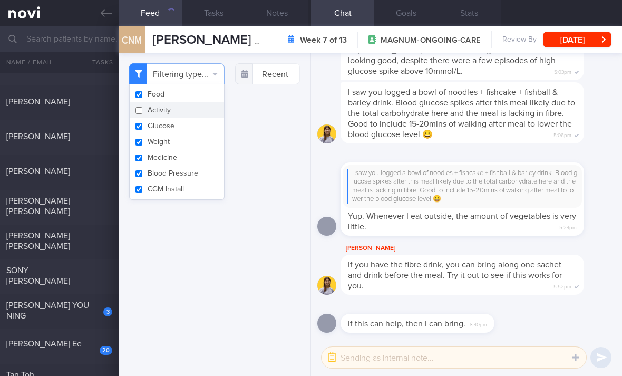
click at [189, 133] on button "Glucose" at bounding box center [177, 126] width 94 height 16
checkbox input "false"
click at [188, 150] on button "Medicine" at bounding box center [177, 158] width 94 height 16
checkbox input "false"
click at [184, 179] on button "Blood Pressure" at bounding box center [177, 174] width 94 height 16
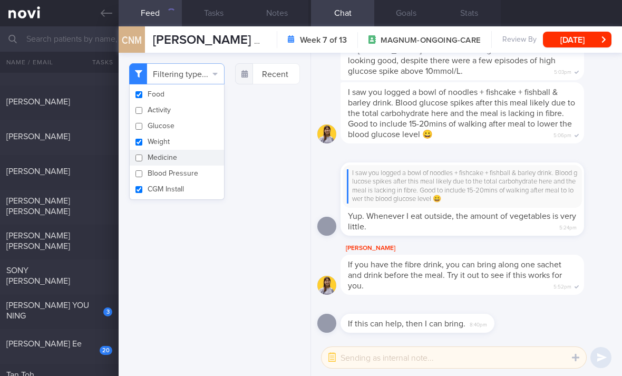
checkbox input "false"
click at [185, 192] on button "CGM Install" at bounding box center [177, 189] width 94 height 16
checkbox input "false"
click at [203, 138] on button "Weight" at bounding box center [177, 142] width 94 height 16
checkbox input "false"
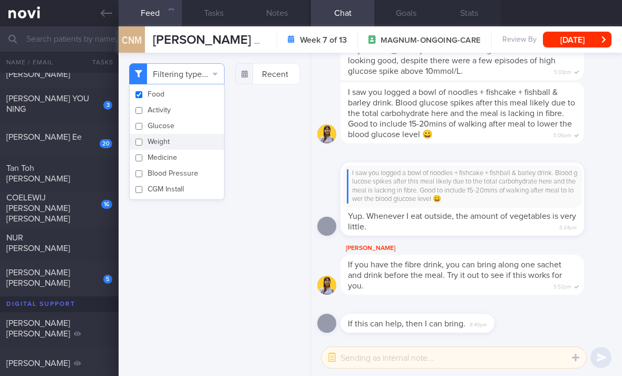
scroll to position [372, 0]
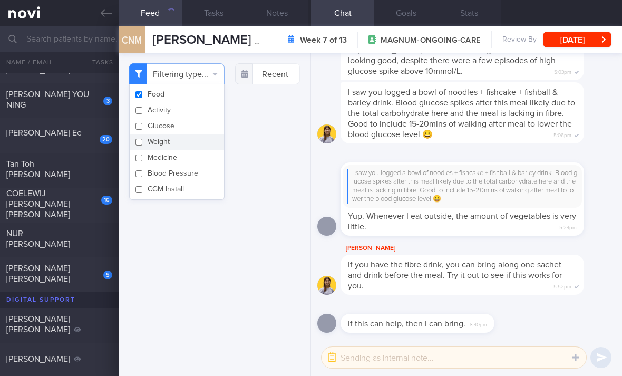
click at [280, 191] on div "Filtering type... Food Activity Glucose Weight Medicine Blood Pressure CGM Inst…" at bounding box center [215, 214] width 192 height 323
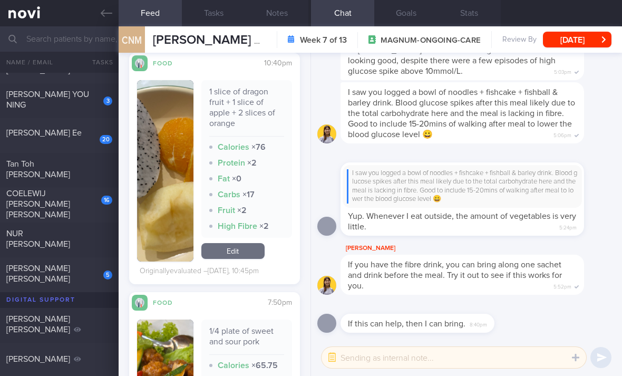
scroll to position [292, 0]
click at [241, 259] on link "Edit" at bounding box center [232, 252] width 63 height 16
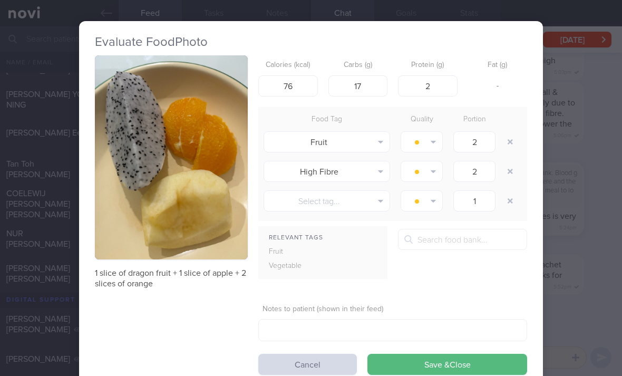
click at [504, 168] on button "button" at bounding box center [510, 171] width 19 height 19
type input "1"
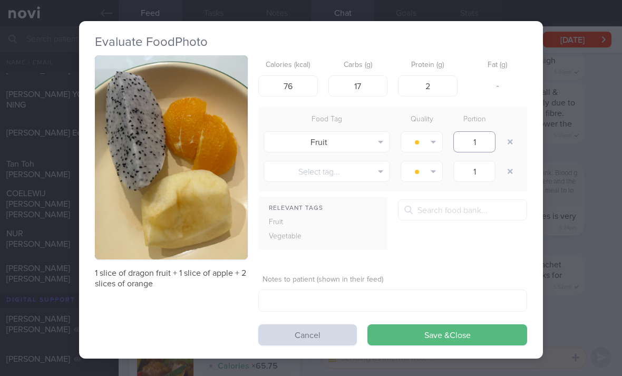
type input "1"
click at [453, 335] on button "Save & Close" at bounding box center [448, 334] width 160 height 21
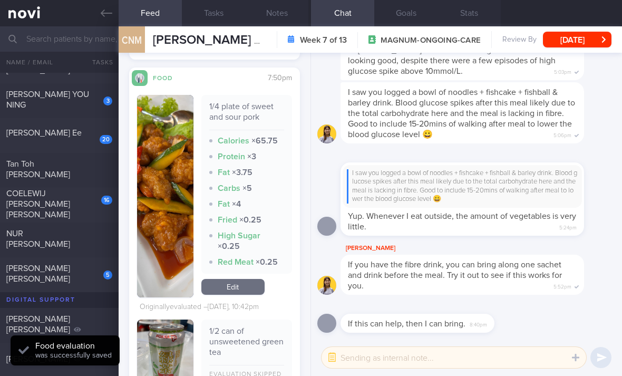
scroll to position [504, 0]
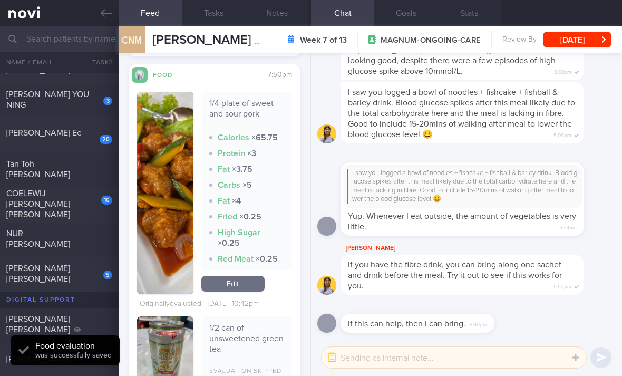
click at [253, 291] on link "Edit" at bounding box center [232, 284] width 63 height 16
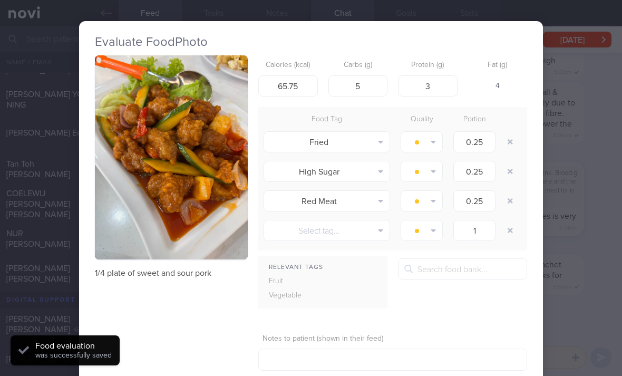
click at [508, 140] on icon "button" at bounding box center [510, 141] width 5 height 7
type input "1"
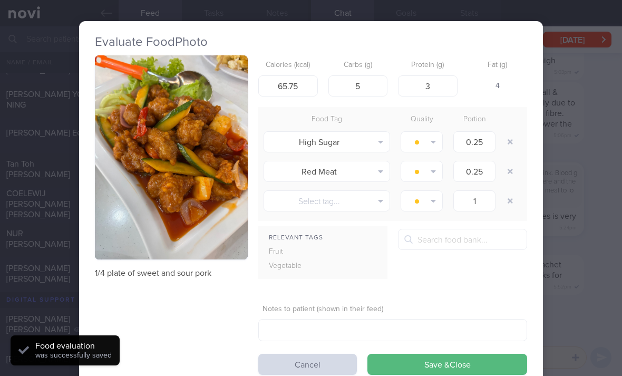
click at [508, 140] on icon "button" at bounding box center [510, 141] width 5 height 7
type input "1"
click at [507, 145] on button "button" at bounding box center [510, 141] width 19 height 19
type input "1"
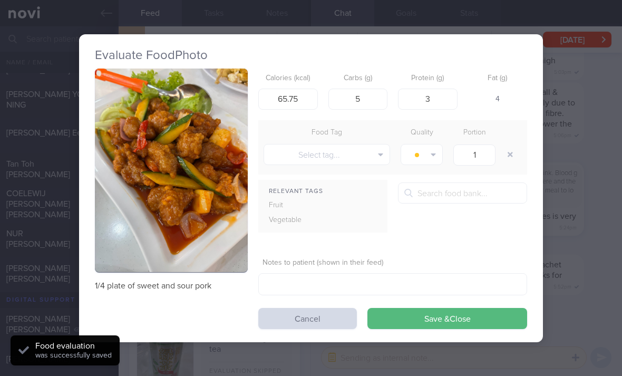
click at [507, 144] on div at bounding box center [511, 155] width 21 height 30
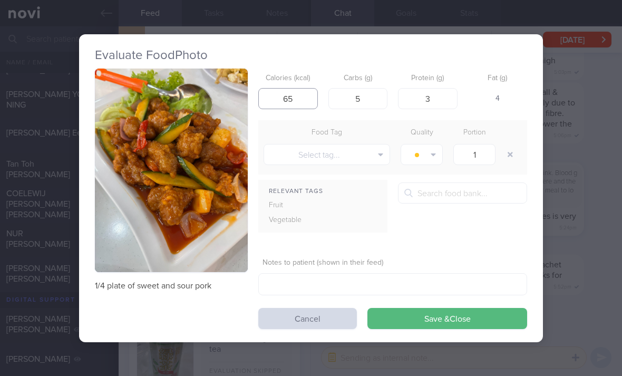
type input "65"
click at [417, 324] on button "Save & Close" at bounding box center [448, 318] width 160 height 21
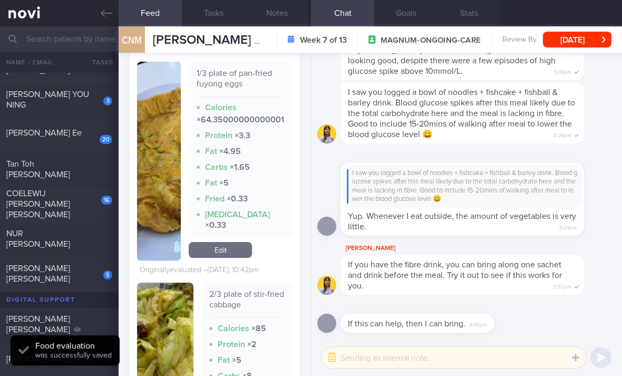
scroll to position [832, 0]
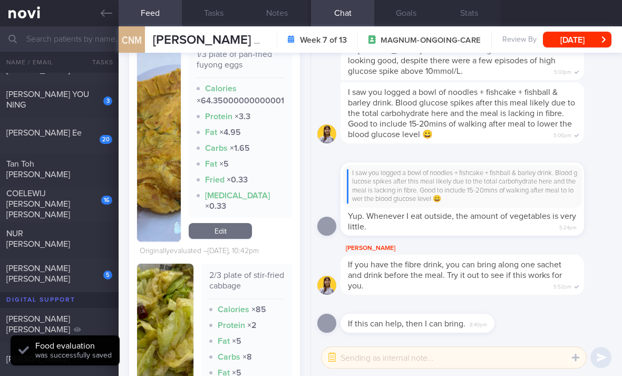
click at [240, 239] on link "Edit" at bounding box center [220, 231] width 63 height 16
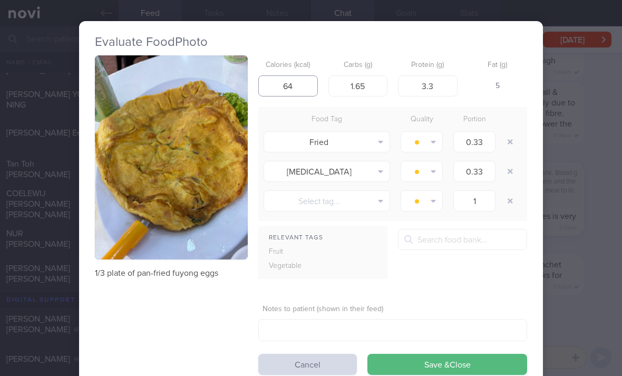
type input "64"
type input "2"
type input "4"
click at [431, 81] on input "number" at bounding box center [428, 85] width 60 height 21
type input "6"
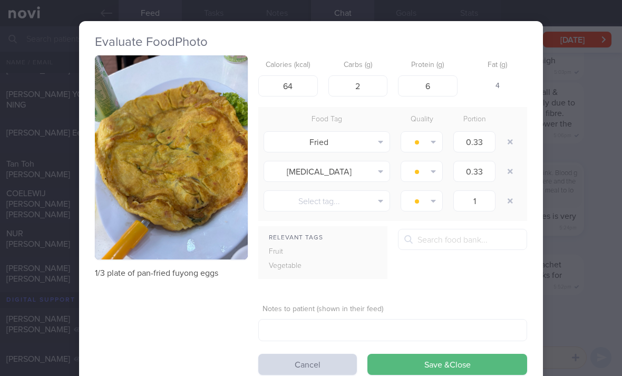
click at [506, 142] on button "button" at bounding box center [510, 141] width 19 height 19
type input "1"
click at [506, 142] on button "button" at bounding box center [510, 141] width 19 height 19
type input "1"
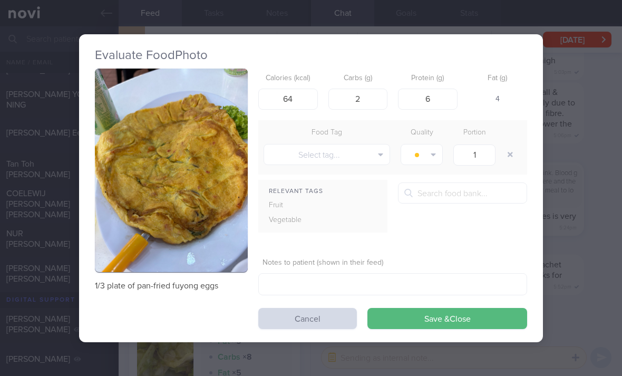
click at [505, 140] on div at bounding box center [511, 155] width 21 height 30
click at [450, 321] on button "Save & Close" at bounding box center [448, 318] width 160 height 21
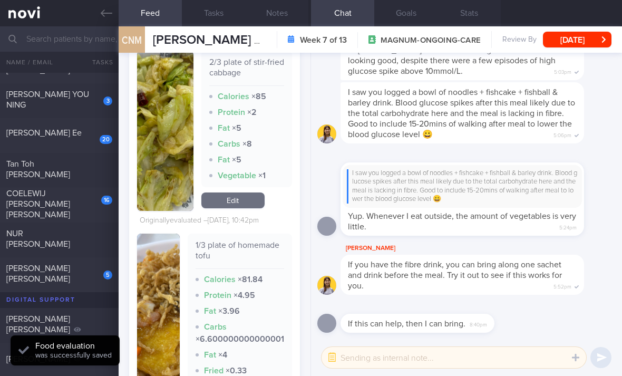
scroll to position [990, 0]
click at [249, 209] on link "Edit" at bounding box center [232, 201] width 63 height 16
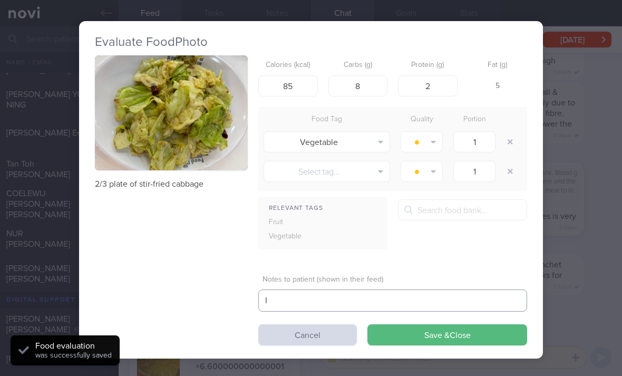
type textarea "I"
click at [442, 334] on button "Save & Close" at bounding box center [448, 334] width 160 height 21
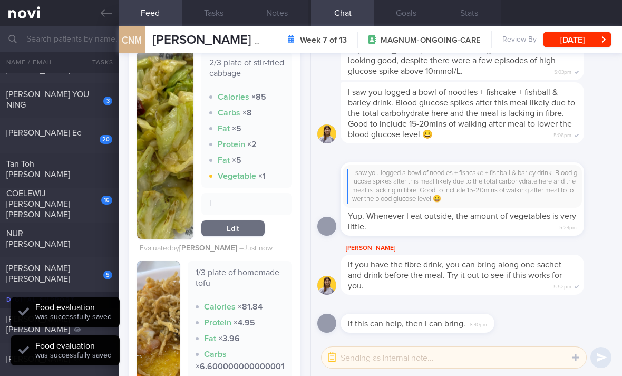
click at [238, 236] on link "Edit" at bounding box center [232, 228] width 63 height 16
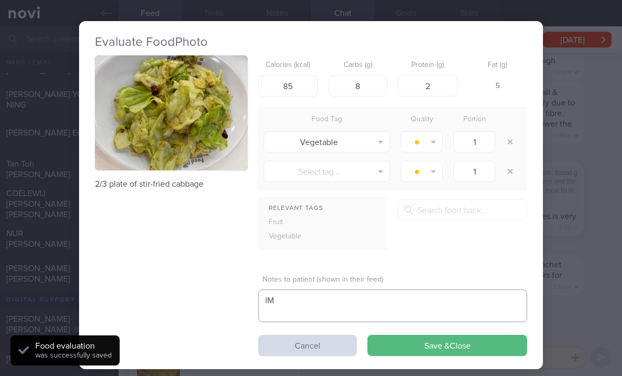
type textarea "M"
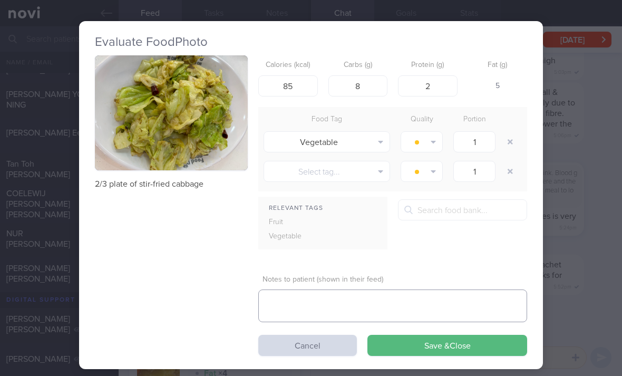
click at [447, 342] on button "Save & Close" at bounding box center [448, 345] width 160 height 21
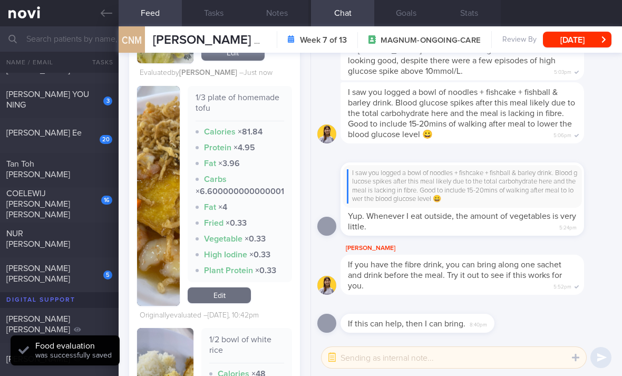
scroll to position [1172, 0]
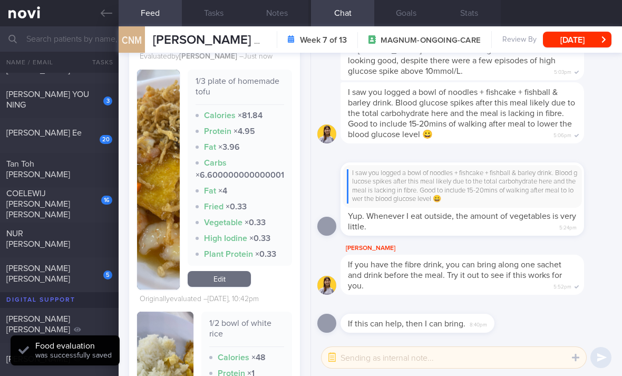
click at [235, 287] on link "Edit" at bounding box center [219, 279] width 63 height 16
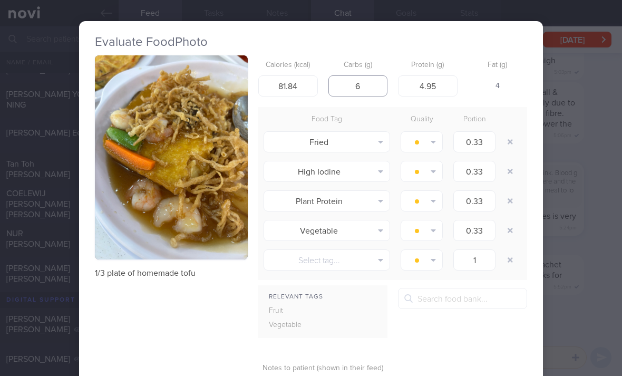
type input "6"
type input "82"
type input "5"
click at [512, 143] on button "button" at bounding box center [510, 141] width 19 height 19
type input "1"
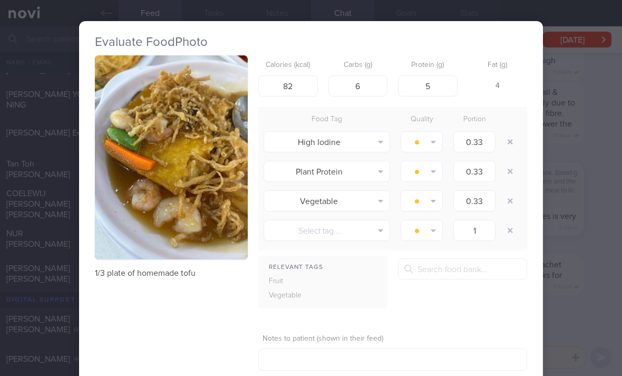
click at [512, 143] on button "button" at bounding box center [510, 141] width 19 height 19
type input "1"
click at [509, 147] on button "button" at bounding box center [510, 141] width 19 height 19
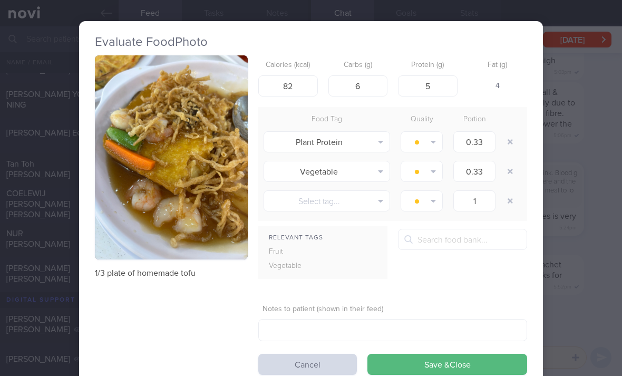
type input "1"
click at [509, 146] on button "button" at bounding box center [510, 141] width 19 height 19
type input "1"
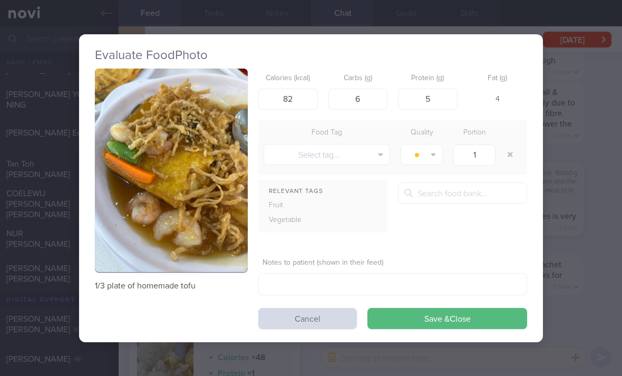
click at [506, 149] on button "button" at bounding box center [510, 154] width 19 height 19
click at [506, 148] on button "button" at bounding box center [510, 154] width 19 height 19
click at [506, 150] on button "button" at bounding box center [510, 154] width 19 height 19
click at [461, 327] on button "Save & Close" at bounding box center [448, 318] width 160 height 21
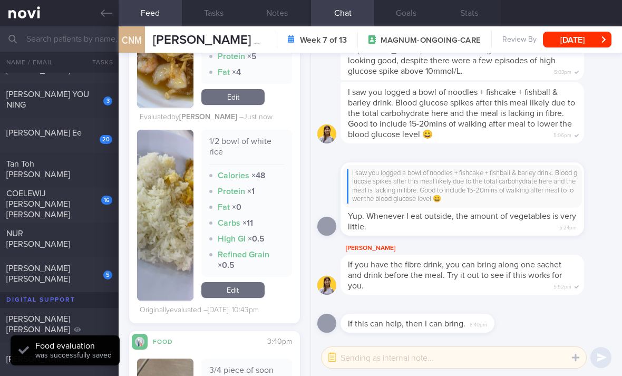
scroll to position [1301, 0]
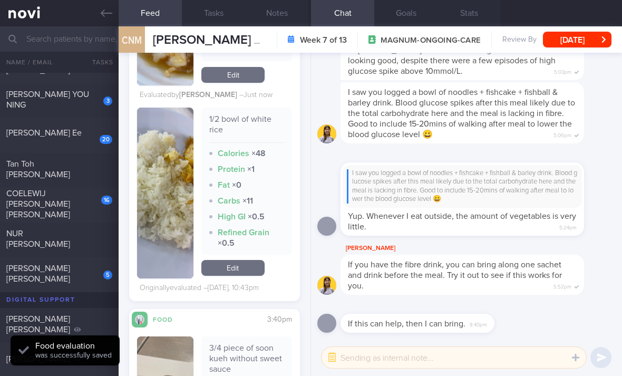
click at [238, 276] on link "Edit" at bounding box center [232, 268] width 63 height 16
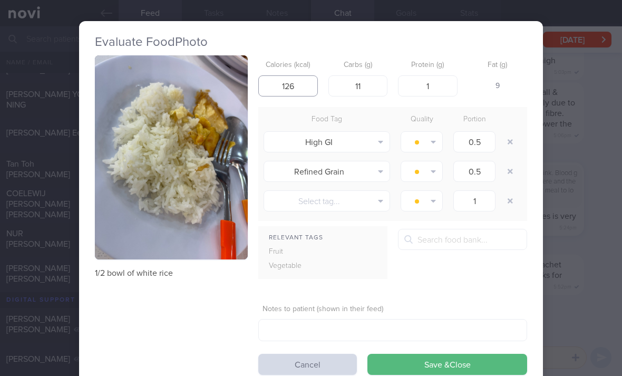
type input "126"
type input "26"
type input "3"
click at [509, 143] on button "button" at bounding box center [510, 141] width 19 height 19
type input "1"
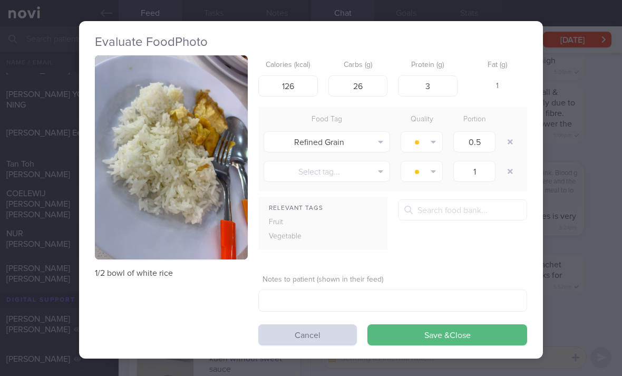
click at [509, 142] on button "button" at bounding box center [510, 141] width 19 height 19
type input "1"
click at [509, 140] on div at bounding box center [511, 142] width 21 height 30
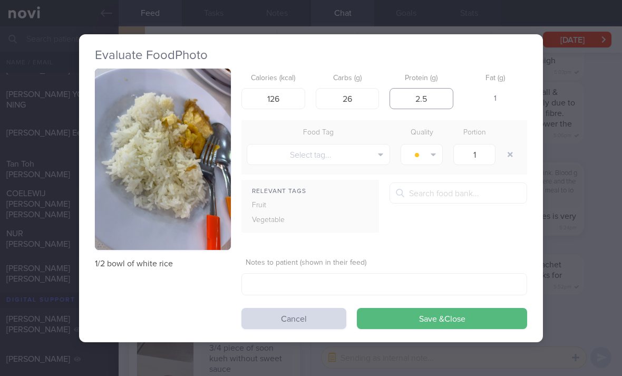
type input "2.5"
click at [492, 315] on button "Save & Close" at bounding box center [442, 318] width 170 height 21
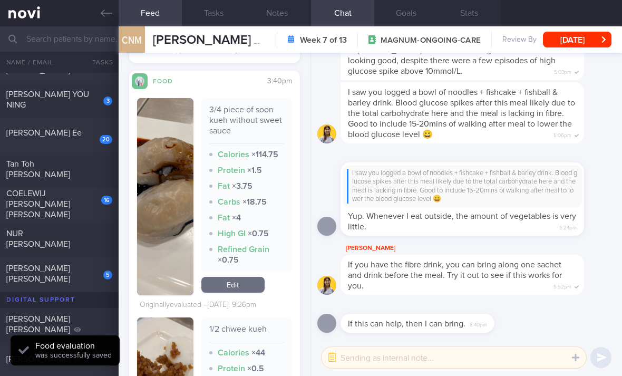
scroll to position [1544, 0]
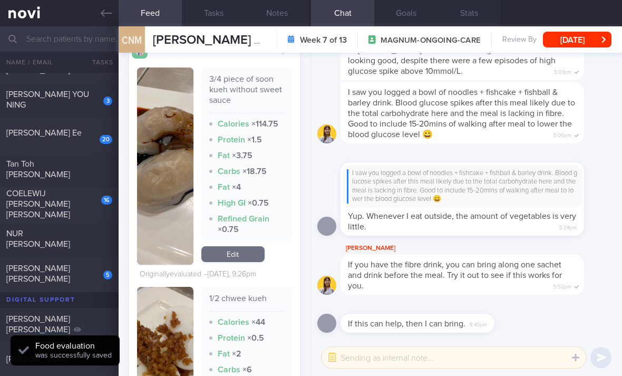
click at [243, 262] on link "Edit" at bounding box center [232, 254] width 63 height 16
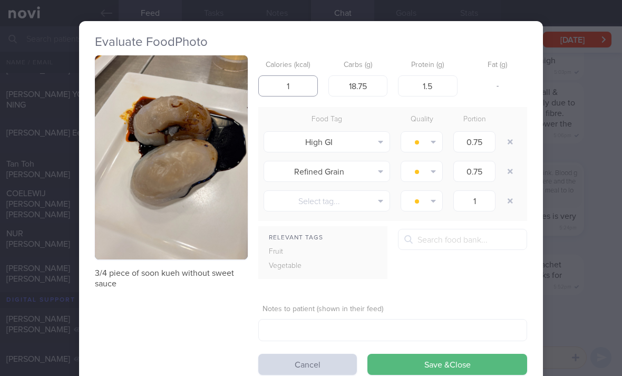
type input "1"
type input "94"
type input "11"
type input "0.7"
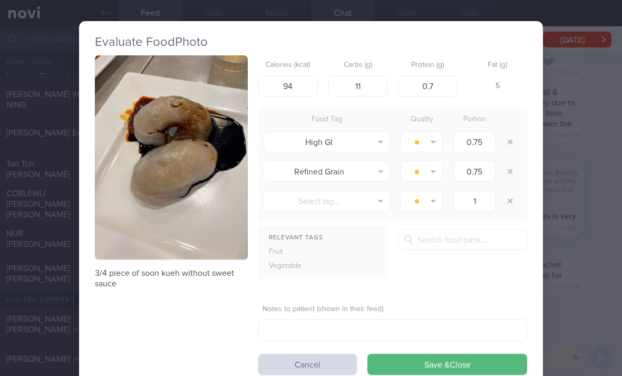
click at [507, 146] on button "button" at bounding box center [510, 141] width 19 height 19
type input "1"
click at [507, 146] on button "button" at bounding box center [510, 141] width 19 height 19
type input "1"
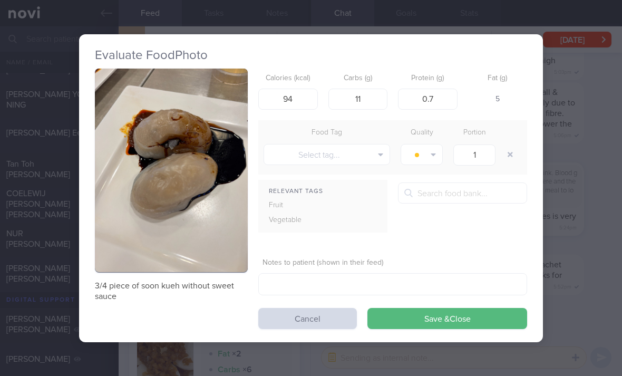
click at [511, 146] on button "button" at bounding box center [510, 154] width 19 height 19
click at [424, 323] on button "Save & Close" at bounding box center [448, 318] width 160 height 21
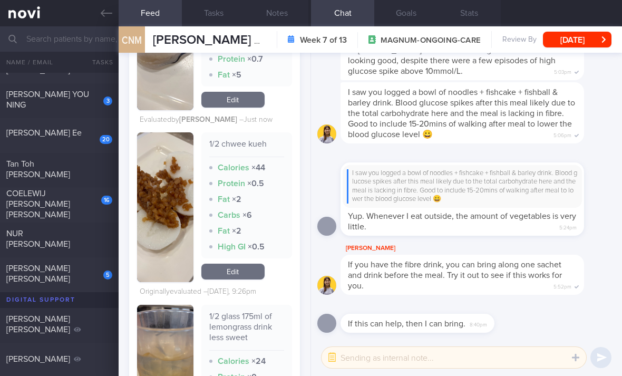
scroll to position [1653, 0]
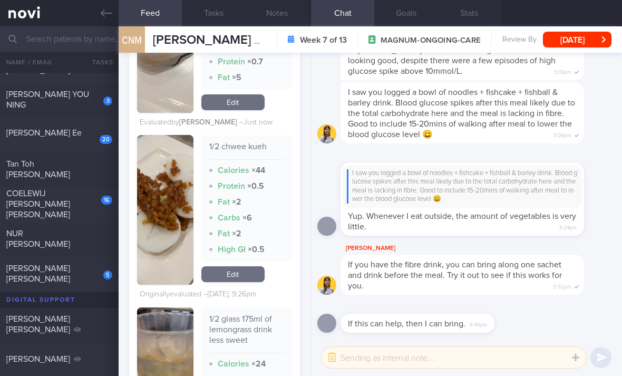
click at [256, 282] on link "Edit" at bounding box center [232, 274] width 63 height 16
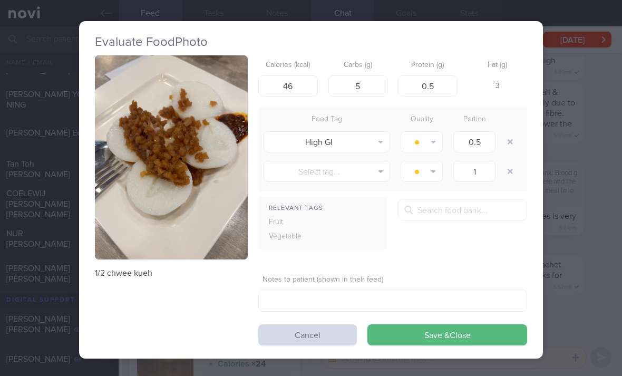
click at [508, 146] on button "button" at bounding box center [510, 141] width 19 height 19
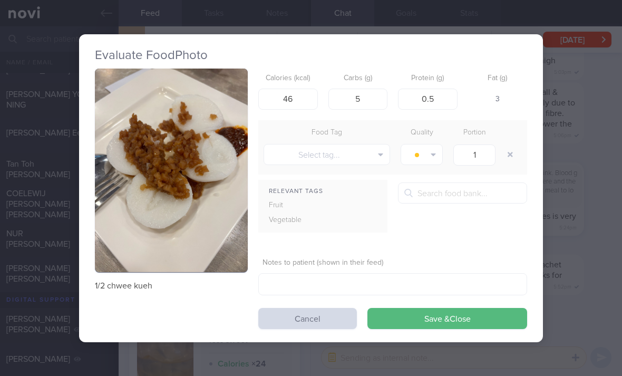
click at [445, 322] on button "Save & Close" at bounding box center [448, 318] width 160 height 21
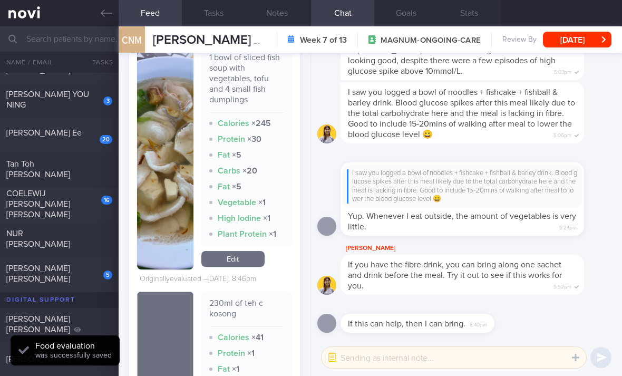
scroll to position [2146, 0]
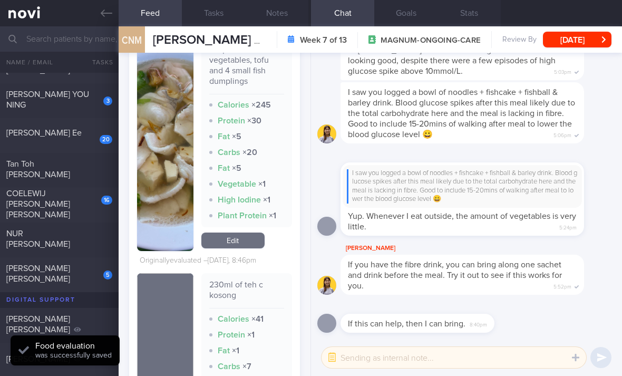
click at [253, 248] on link "Edit" at bounding box center [232, 241] width 63 height 16
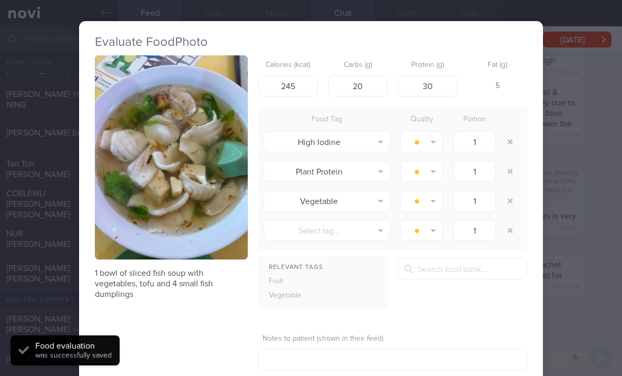
click at [508, 145] on button "button" at bounding box center [510, 141] width 19 height 19
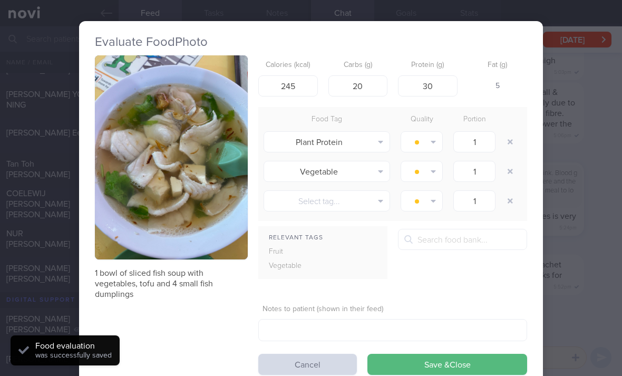
click at [508, 145] on button "button" at bounding box center [510, 141] width 19 height 19
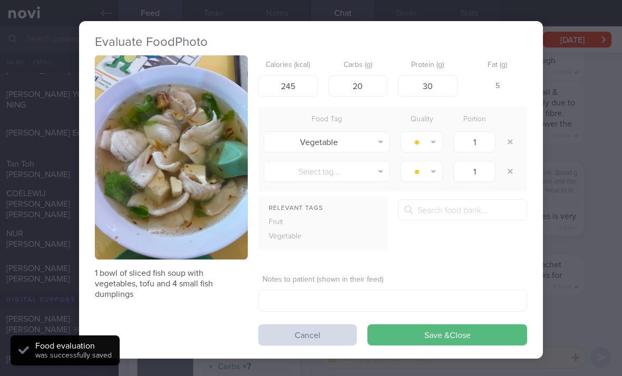
click at [514, 141] on button "button" at bounding box center [510, 141] width 19 height 19
click at [514, 140] on div at bounding box center [511, 142] width 21 height 30
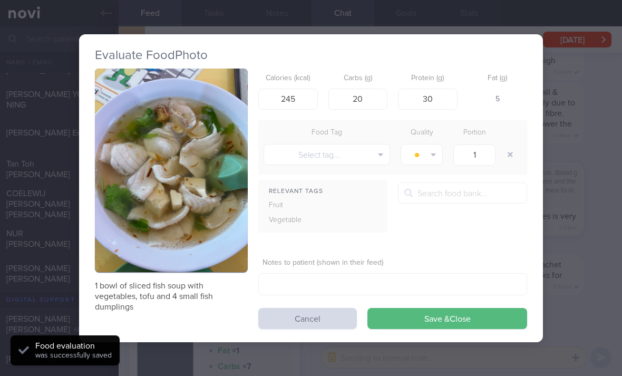
click at [513, 143] on div at bounding box center [511, 155] width 21 height 30
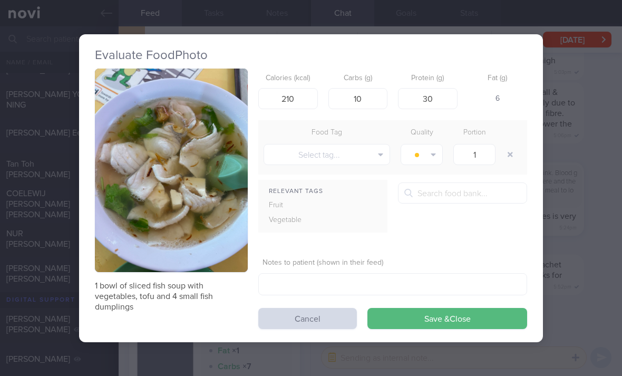
click at [441, 327] on button "Save & Close" at bounding box center [448, 318] width 160 height 21
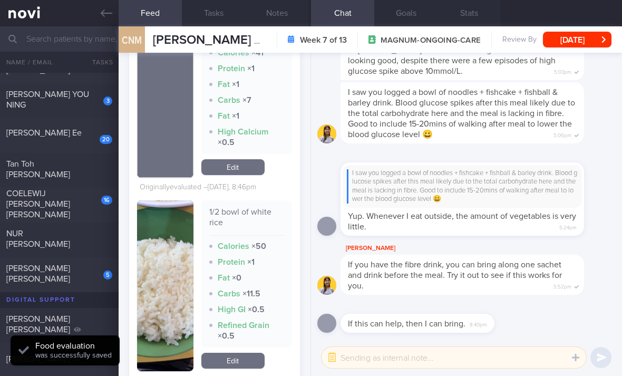
scroll to position [2360, 0]
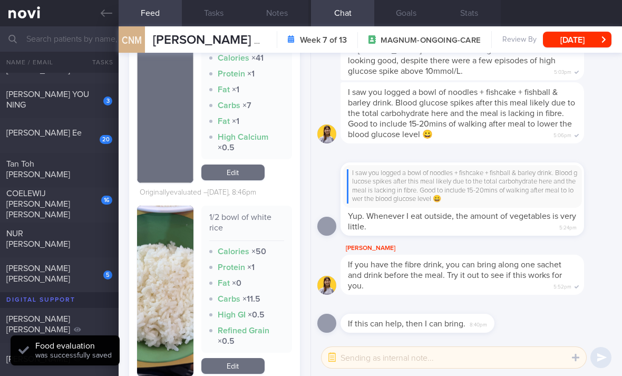
click at [252, 180] on link "Edit" at bounding box center [232, 173] width 63 height 16
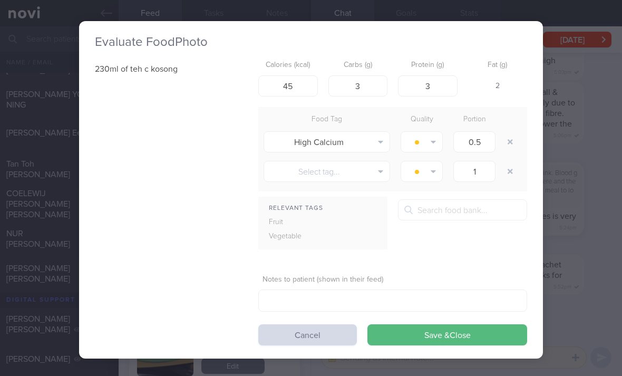
click at [512, 141] on button "button" at bounding box center [510, 141] width 19 height 19
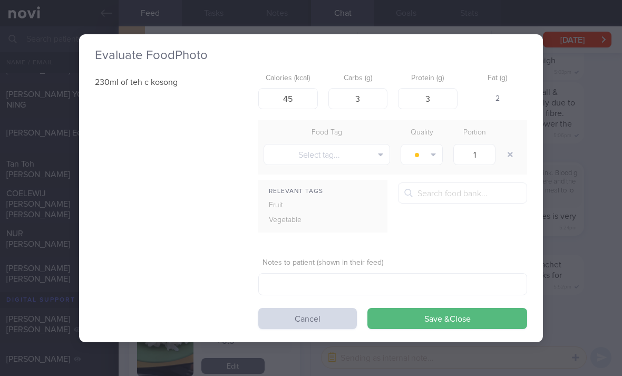
click at [401, 325] on button "Save & Close" at bounding box center [448, 318] width 160 height 21
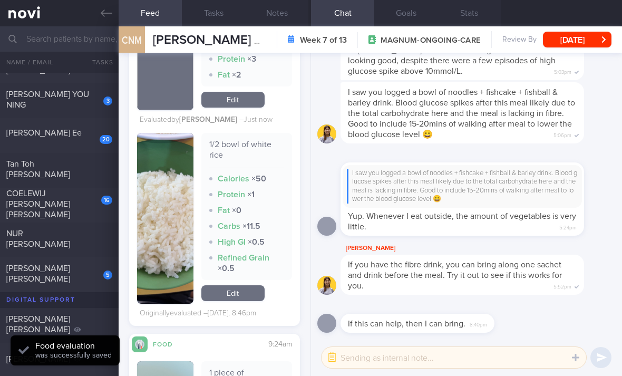
scroll to position [2422, 0]
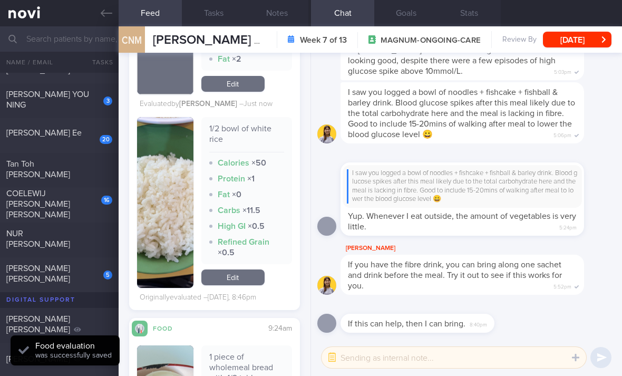
click at [246, 280] on link "Edit" at bounding box center [232, 278] width 63 height 16
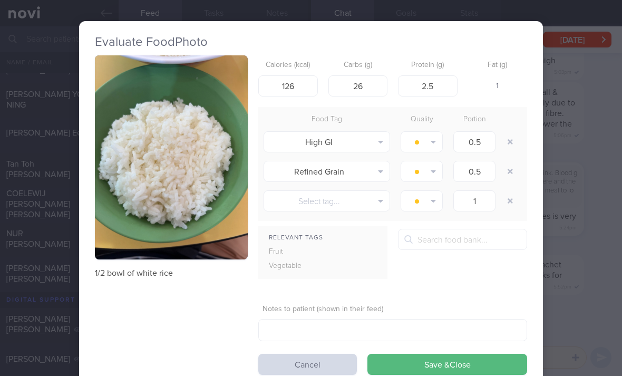
click at [508, 137] on button "button" at bounding box center [510, 141] width 19 height 19
click at [508, 136] on button "button" at bounding box center [510, 141] width 19 height 19
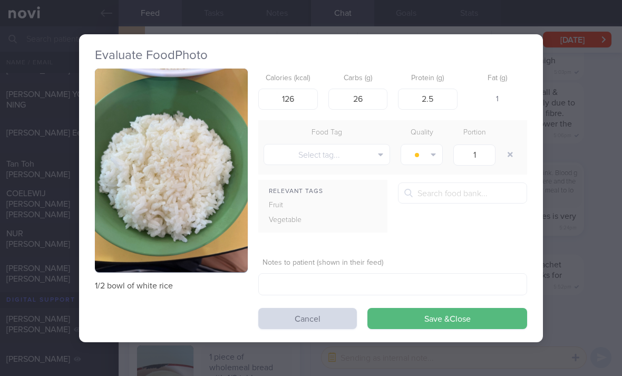
click at [510, 140] on div at bounding box center [511, 155] width 21 height 30
click at [444, 310] on button "Save & Close" at bounding box center [448, 318] width 160 height 21
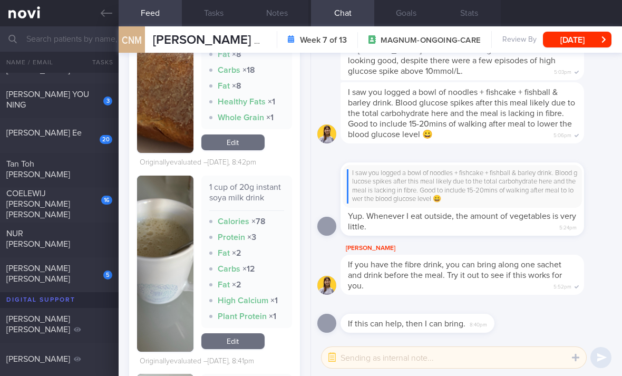
scroll to position [2802, 0]
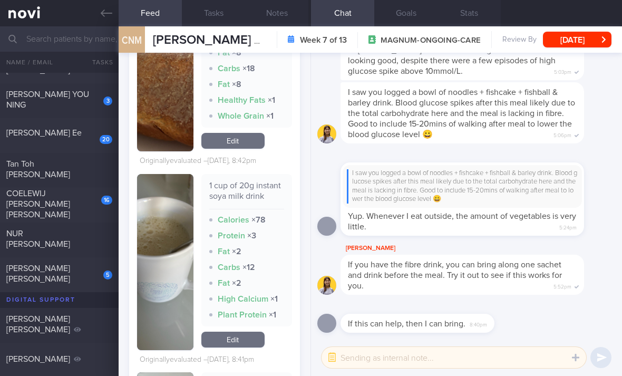
click at [229, 329] on div "1 cup of 20g instant soya milk drink Calories × 78 Protein × 3 Fat × 2 Carbs × …" at bounding box center [246, 262] width 91 height 176
click at [242, 333] on link "Edit" at bounding box center [232, 340] width 63 height 16
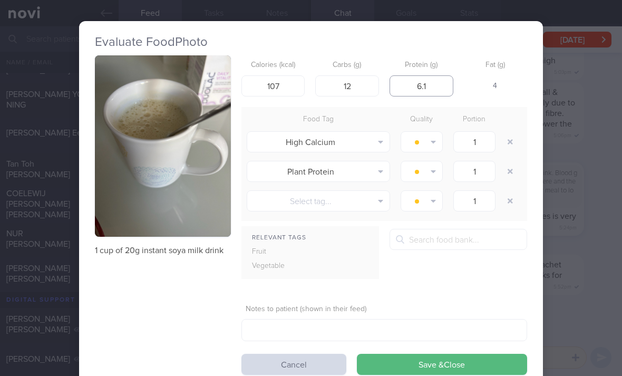
scroll to position [2802, 0]
click at [422, 369] on button "Save & Close" at bounding box center [442, 364] width 170 height 21
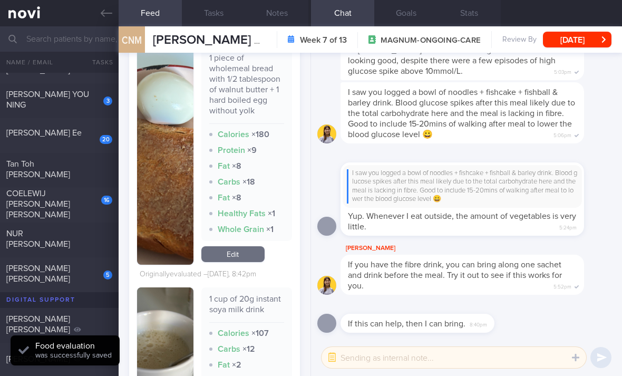
scroll to position [2683, 0]
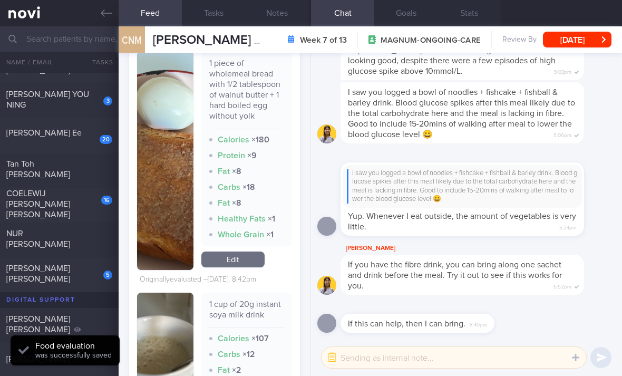
click at [247, 254] on link "Edit" at bounding box center [232, 260] width 63 height 16
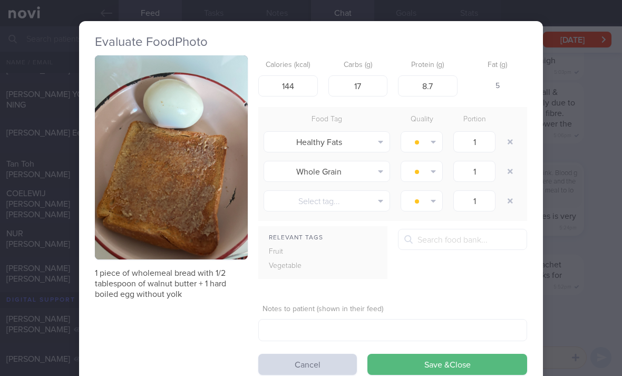
click at [511, 135] on button "button" at bounding box center [510, 141] width 19 height 19
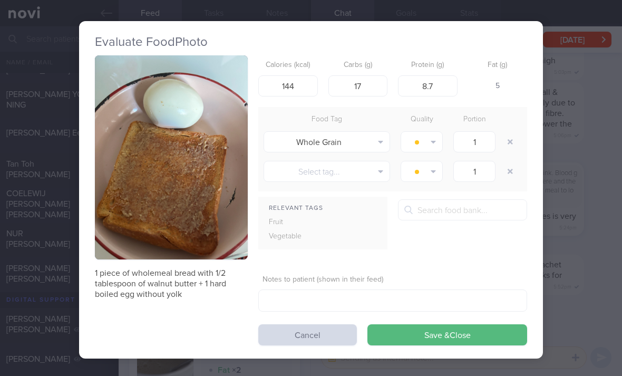
click at [510, 135] on button "button" at bounding box center [510, 141] width 19 height 19
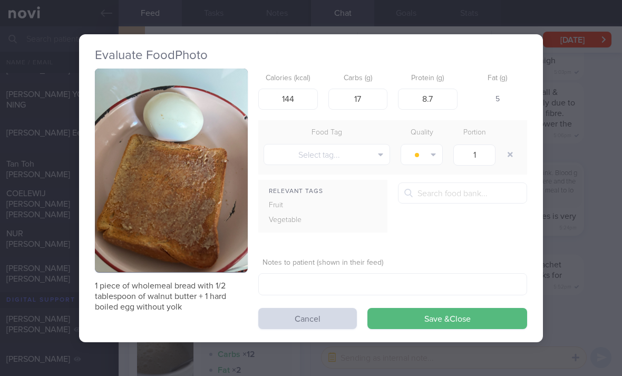
click at [509, 141] on div at bounding box center [511, 155] width 21 height 30
click at [468, 326] on button "Save & Close" at bounding box center [448, 318] width 160 height 21
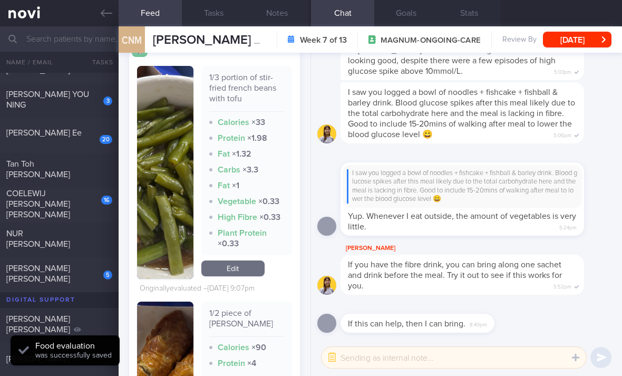
scroll to position [3300, 0]
click at [248, 274] on link "Edit" at bounding box center [232, 269] width 63 height 16
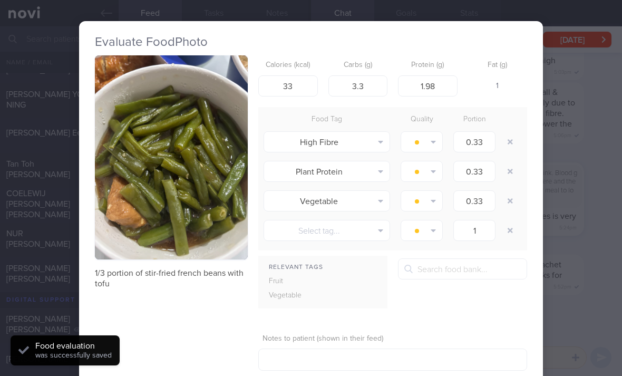
click at [511, 144] on button "button" at bounding box center [510, 141] width 19 height 19
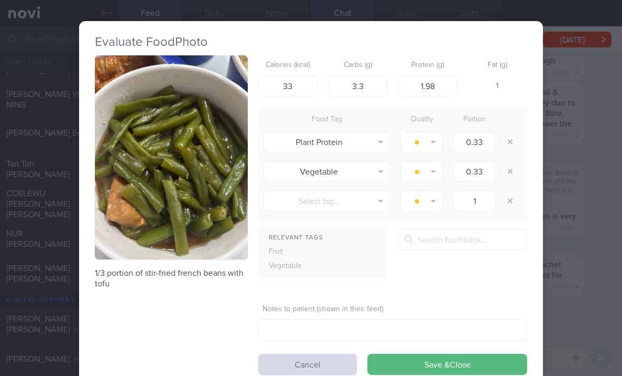
click at [510, 143] on button "button" at bounding box center [510, 141] width 19 height 19
click at [509, 145] on button "button" at bounding box center [510, 141] width 19 height 19
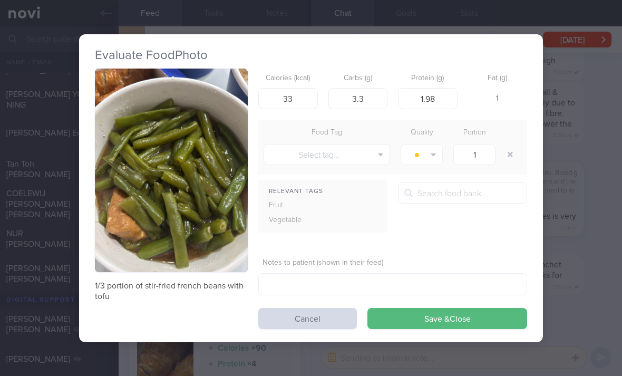
click at [368, 156] on button "Select tag..." at bounding box center [327, 154] width 127 height 21
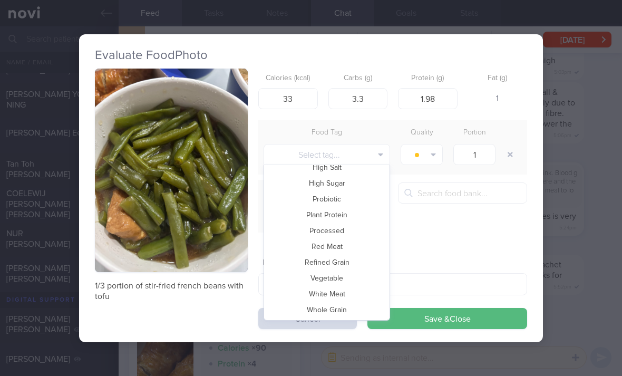
scroll to position [229, 0]
click at [353, 280] on button "Vegetable" at bounding box center [327, 279] width 126 height 16
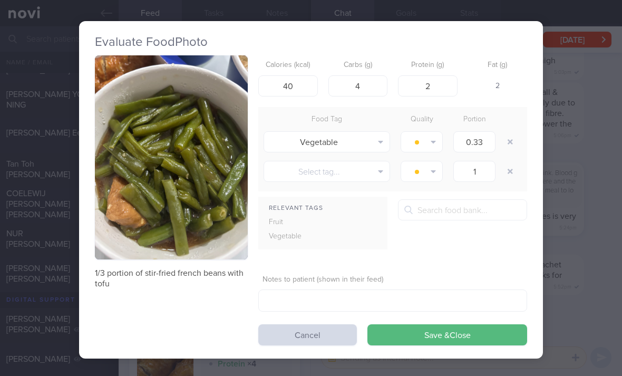
click at [420, 333] on button "Save & Close" at bounding box center [448, 334] width 160 height 21
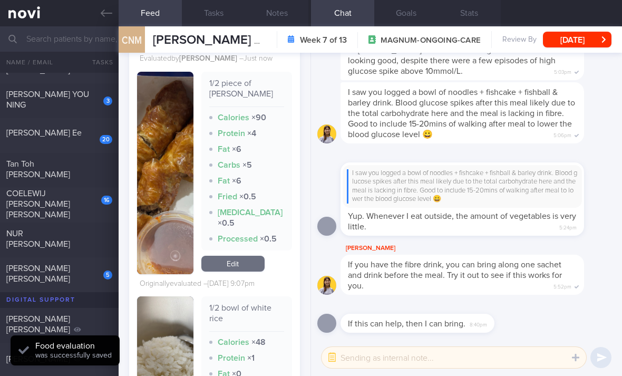
scroll to position [3487, 0]
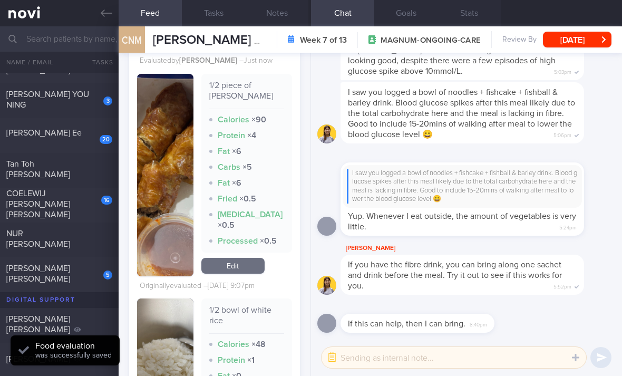
click at [253, 268] on link "Edit" at bounding box center [232, 266] width 63 height 16
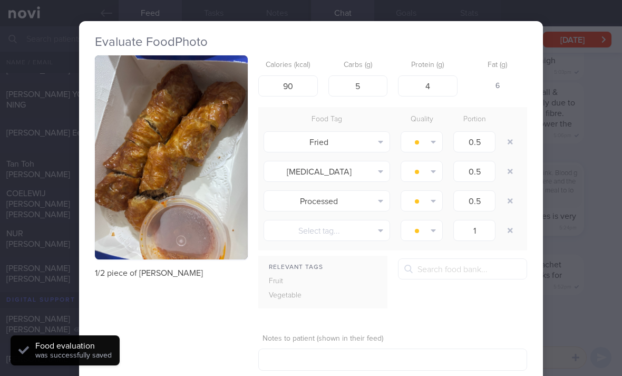
click at [513, 141] on button "button" at bounding box center [510, 141] width 19 height 19
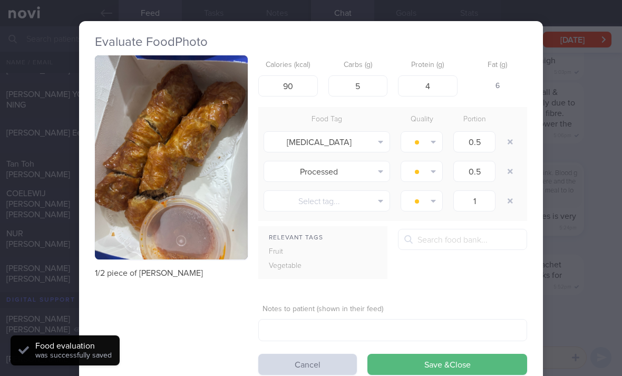
click at [513, 141] on button "button" at bounding box center [510, 141] width 19 height 19
click at [509, 143] on button "button" at bounding box center [510, 141] width 19 height 19
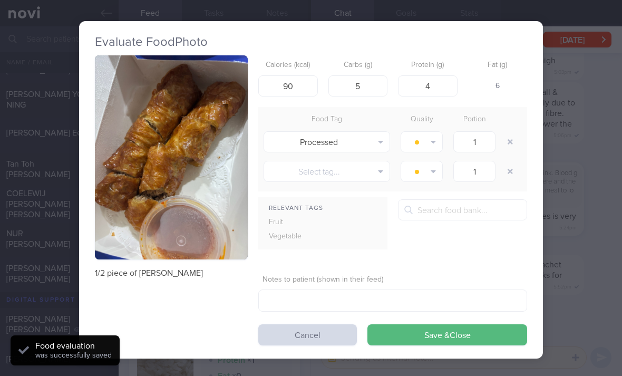
click at [509, 143] on div at bounding box center [511, 142] width 21 height 30
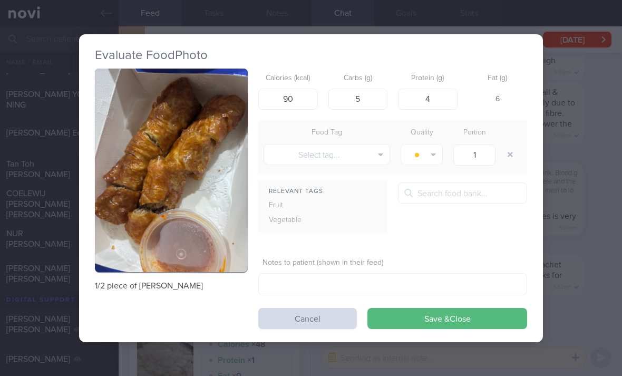
click at [436, 327] on button "Save & Close" at bounding box center [448, 318] width 160 height 21
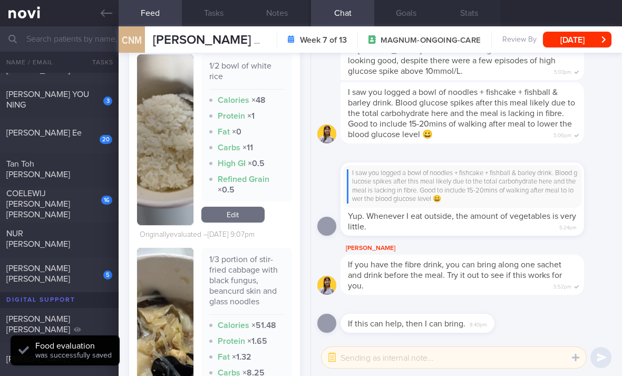
scroll to position [3680, 0]
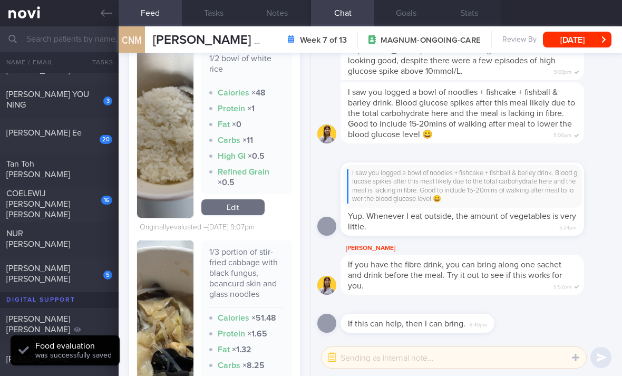
click at [244, 211] on link "Edit" at bounding box center [232, 207] width 63 height 16
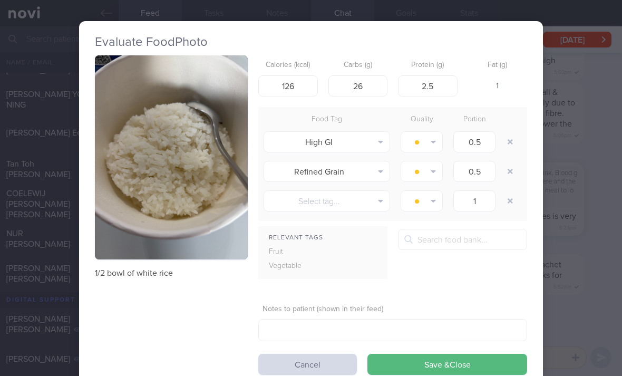
click at [513, 140] on button "button" at bounding box center [510, 141] width 19 height 19
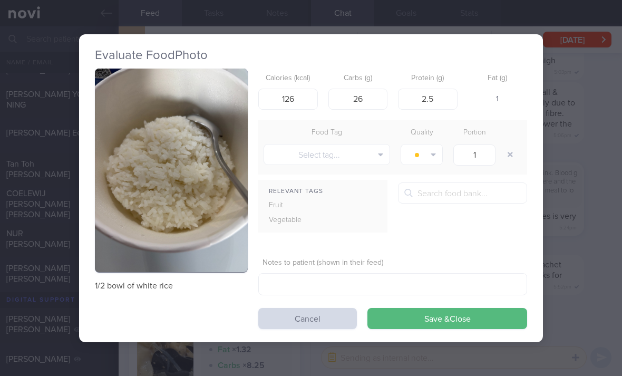
click at [512, 146] on button "button" at bounding box center [510, 154] width 19 height 19
click at [463, 316] on button "Save & Close" at bounding box center [448, 318] width 160 height 21
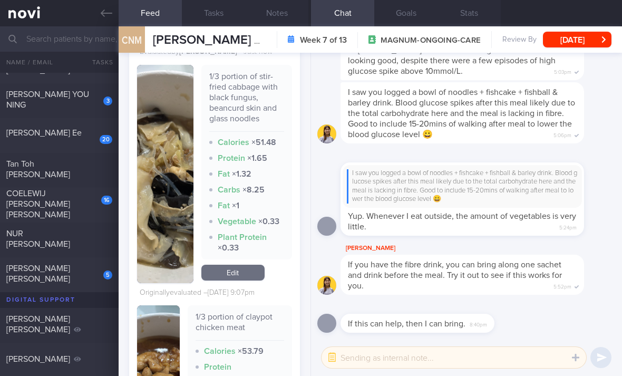
scroll to position [3836, 0]
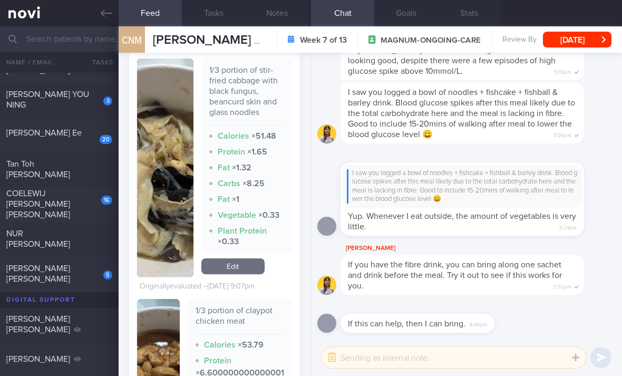
click at [250, 270] on link "Edit" at bounding box center [232, 266] width 63 height 16
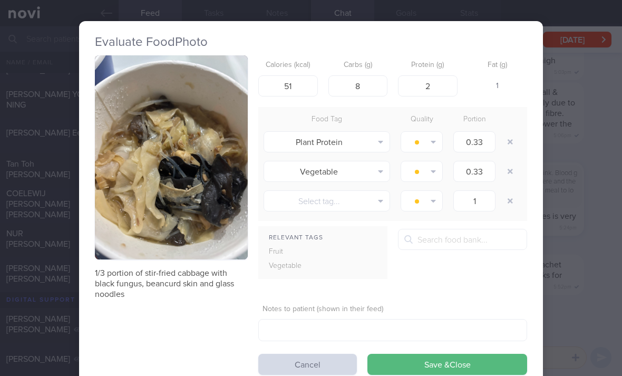
click at [511, 136] on button "button" at bounding box center [510, 141] width 19 height 19
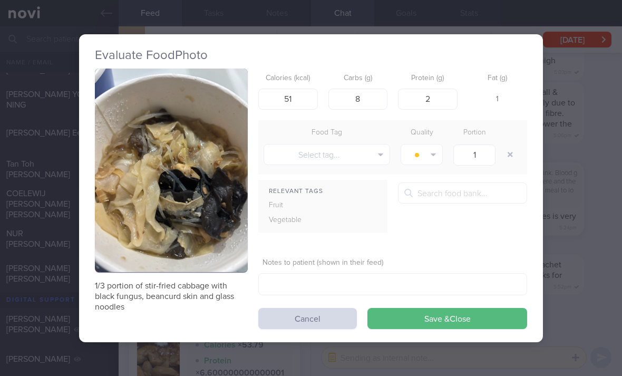
click at [509, 140] on div at bounding box center [511, 155] width 21 height 30
click at [439, 323] on button "Save & Close" at bounding box center [448, 318] width 160 height 21
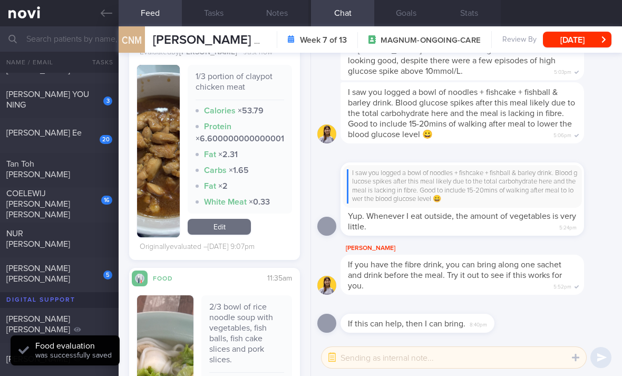
scroll to position [4026, 0]
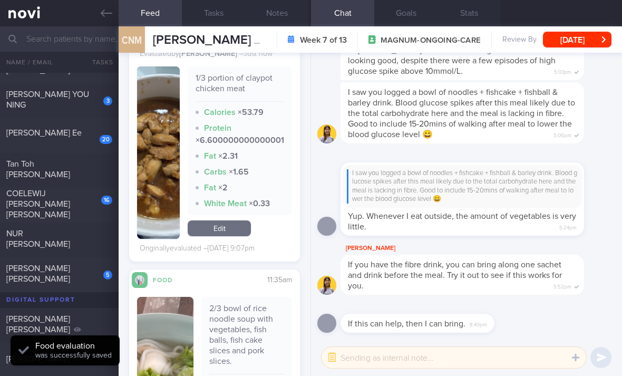
click at [245, 218] on div "1/3 portion of claypot chicken meat Calories × 53.79 Protein × 6.60000000000000…" at bounding box center [240, 152] width 104 height 172
click at [242, 230] on link "Edit" at bounding box center [219, 228] width 63 height 16
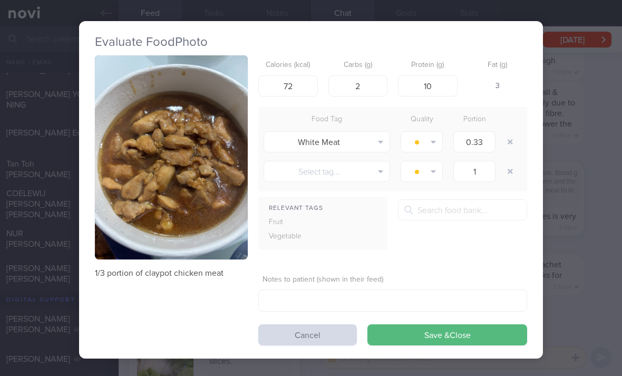
click at [511, 149] on button "button" at bounding box center [510, 141] width 19 height 19
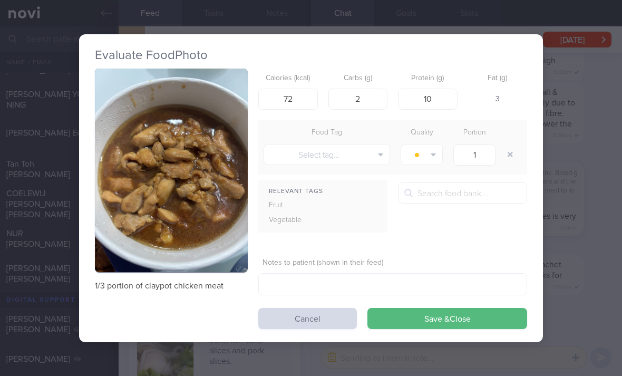
click at [513, 150] on button "button" at bounding box center [510, 154] width 19 height 19
click at [422, 321] on button "Save & Close" at bounding box center [448, 318] width 160 height 21
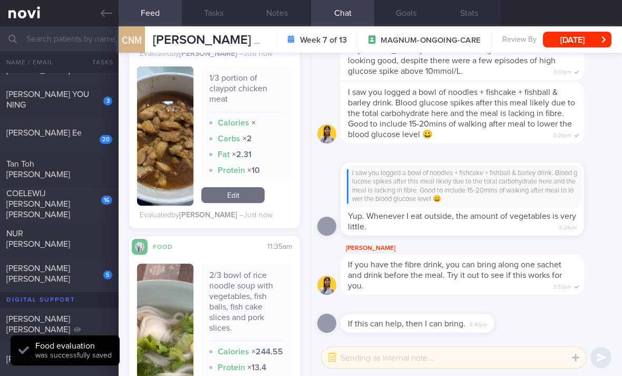
click at [261, 201] on link "Edit" at bounding box center [232, 195] width 63 height 16
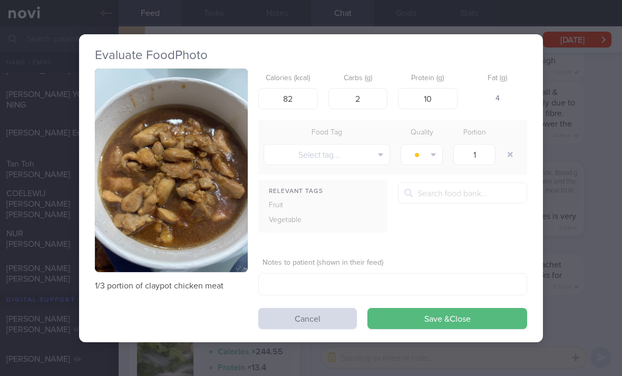
click at [436, 315] on button "Save & Close" at bounding box center [448, 318] width 160 height 21
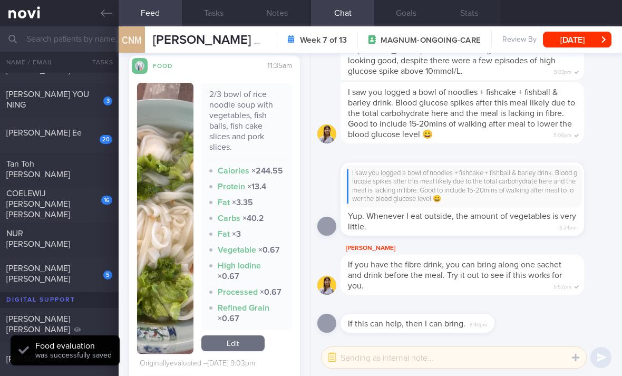
scroll to position [4222, 0]
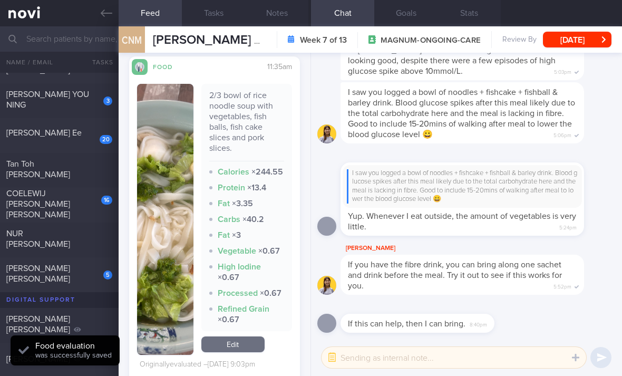
click at [243, 344] on link "Edit" at bounding box center [232, 344] width 63 height 16
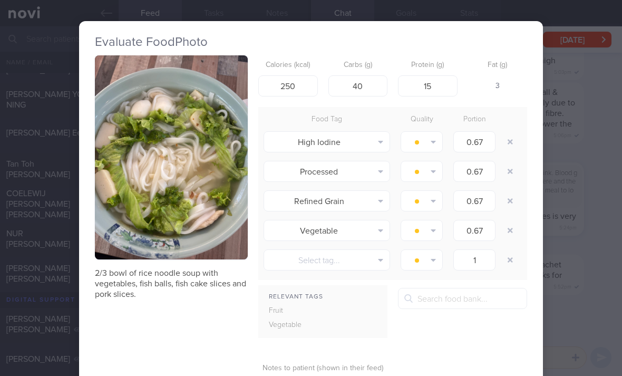
click at [512, 143] on button "button" at bounding box center [510, 141] width 19 height 19
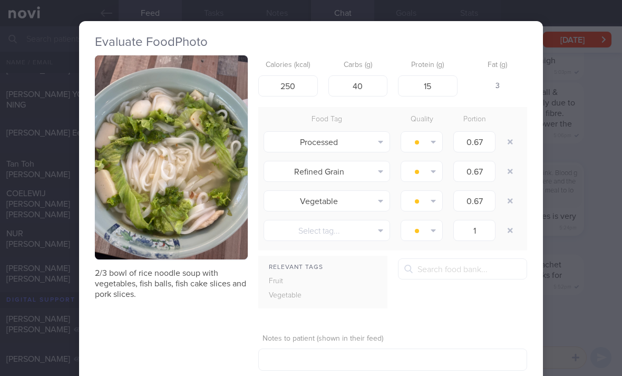
click at [512, 143] on button "button" at bounding box center [510, 141] width 19 height 19
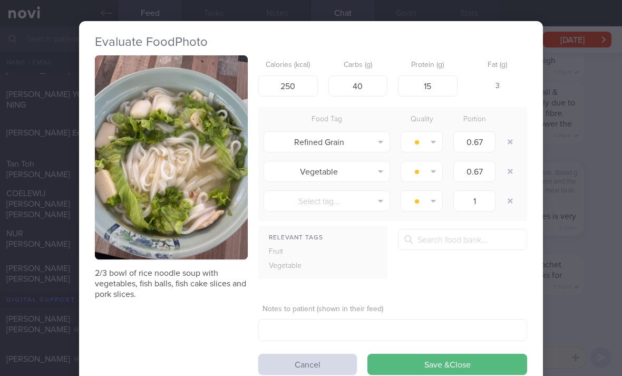
click at [508, 145] on button "button" at bounding box center [510, 141] width 19 height 19
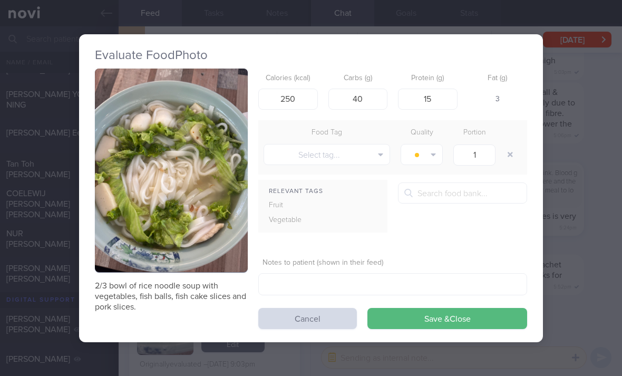
click at [511, 146] on button "button" at bounding box center [510, 154] width 19 height 19
click at [470, 315] on button "Save & Close" at bounding box center [448, 318] width 160 height 21
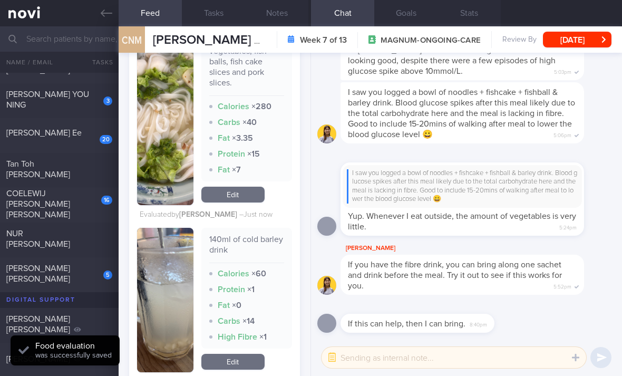
scroll to position [4279, 0]
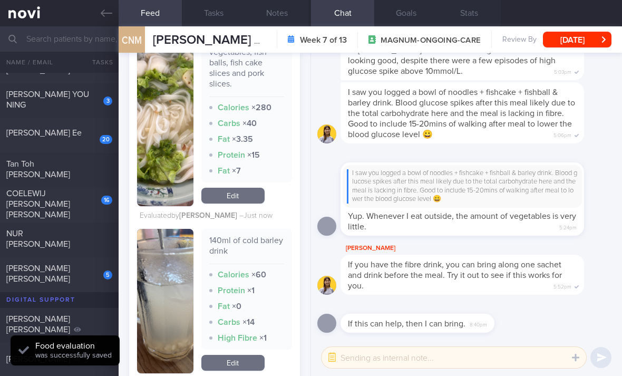
click at [243, 203] on link "Edit" at bounding box center [232, 196] width 63 height 16
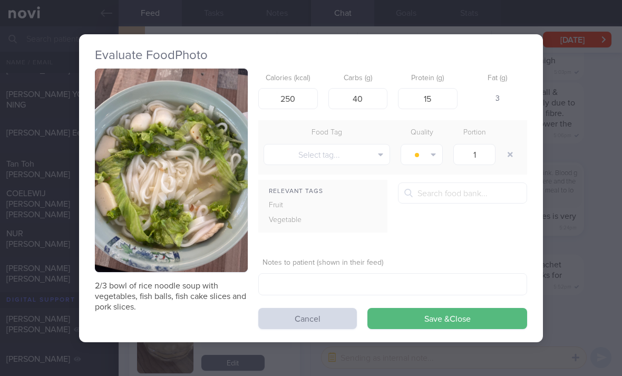
click at [457, 317] on button "Save & Close" at bounding box center [448, 318] width 160 height 21
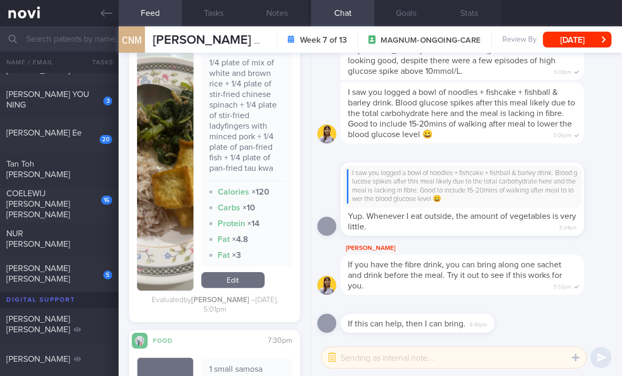
scroll to position [5309, 0]
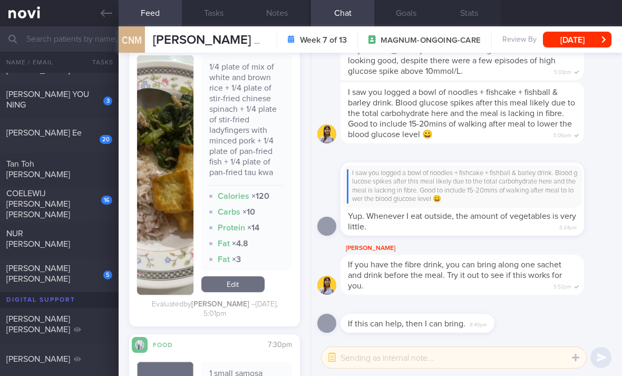
click at [103, 277] on div "5" at bounding box center [100, 271] width 23 height 16
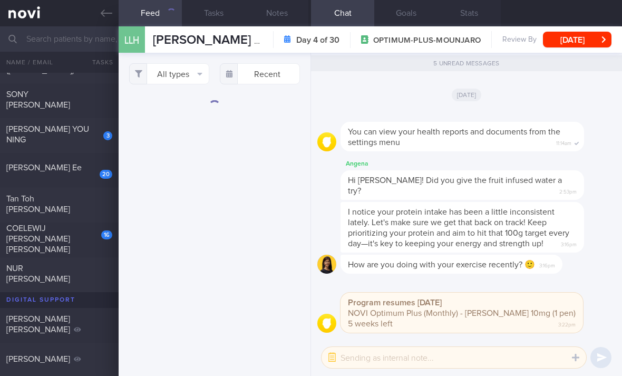
click at [192, 78] on button "All types" at bounding box center [169, 73] width 80 height 21
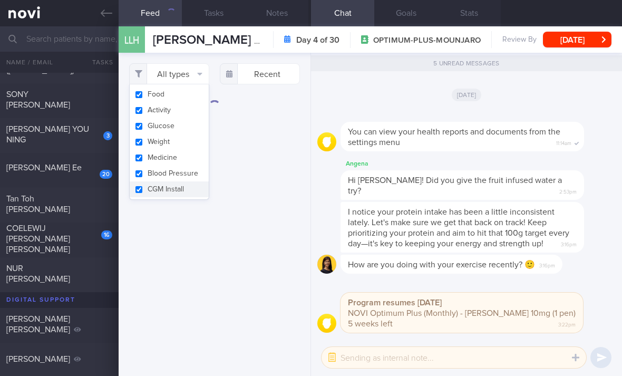
click at [189, 117] on button "Activity" at bounding box center [169, 110] width 79 height 16
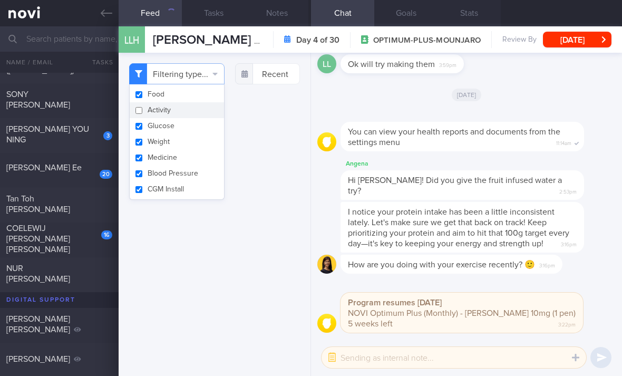
click at [189, 127] on button "Glucose" at bounding box center [177, 126] width 94 height 16
click at [188, 127] on button "Glucose" at bounding box center [177, 126] width 94 height 16
click at [193, 148] on button "Weight" at bounding box center [177, 142] width 94 height 16
click at [196, 124] on button "Glucose" at bounding box center [177, 126] width 94 height 16
click at [195, 163] on button "Medicine" at bounding box center [177, 158] width 94 height 16
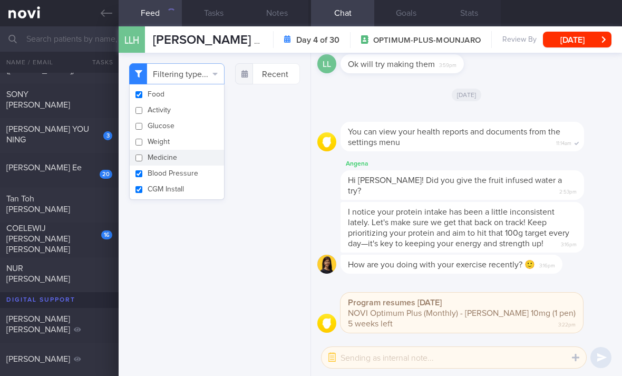
click at [198, 178] on button "Blood Pressure" at bounding box center [177, 174] width 94 height 16
click at [194, 191] on button "CGM Install" at bounding box center [177, 189] width 94 height 16
click at [271, 187] on div "Filtering type... Food Activity Glucose Weight Medicine Blood Pressure CGM Inst…" at bounding box center [215, 214] width 192 height 323
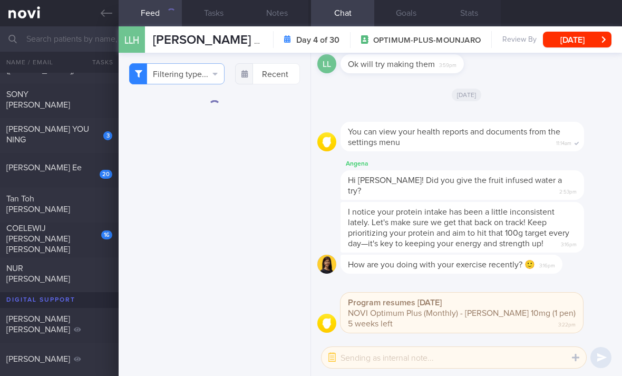
click at [100, 230] on div "16" at bounding box center [99, 231] width 25 height 16
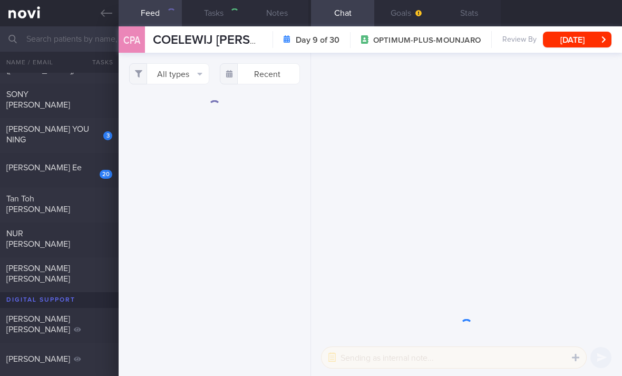
scroll to position [-810, 0]
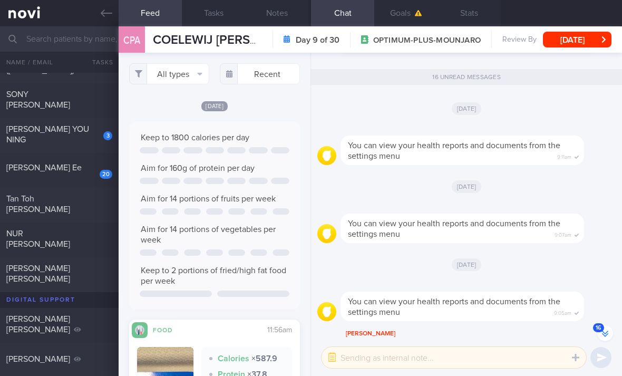
click at [195, 91] on div "All types Food Activity Glucose Weight Medicine Blood Pressure CGM Install Rece…" at bounding box center [215, 214] width 192 height 323
click at [198, 80] on button "All types" at bounding box center [169, 73] width 80 height 21
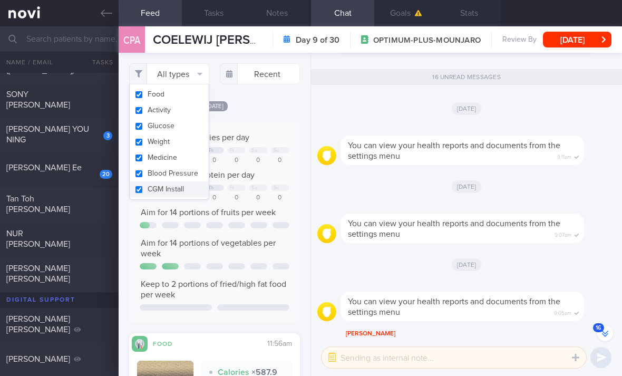
click at [196, 100] on button "Food" at bounding box center [169, 94] width 79 height 16
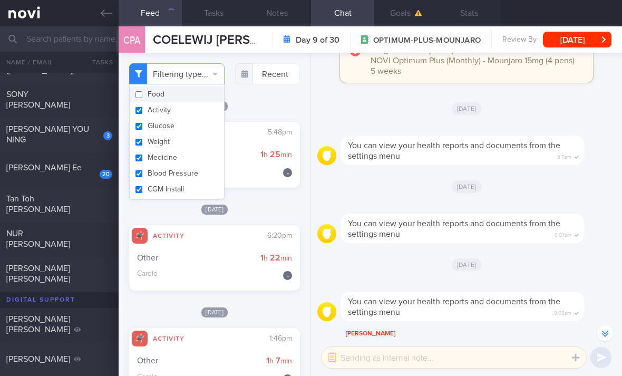
click at [195, 100] on button "Food" at bounding box center [177, 94] width 94 height 16
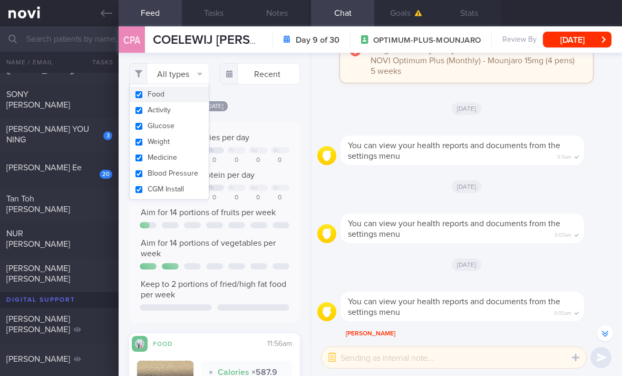
click at [197, 115] on button "Activity" at bounding box center [169, 110] width 79 height 16
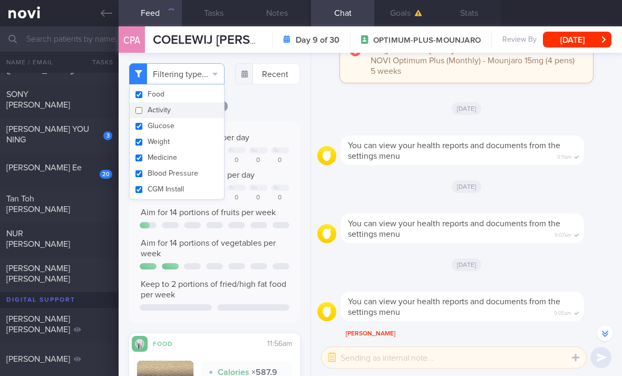
click at [194, 127] on button "Glucose" at bounding box center [177, 126] width 94 height 16
click at [190, 145] on button "Weight" at bounding box center [177, 142] width 94 height 16
click at [190, 159] on button "Medicine" at bounding box center [177, 158] width 94 height 16
click at [187, 182] on button "CGM Install" at bounding box center [177, 189] width 94 height 16
click at [192, 174] on button "Blood Pressure" at bounding box center [177, 174] width 94 height 16
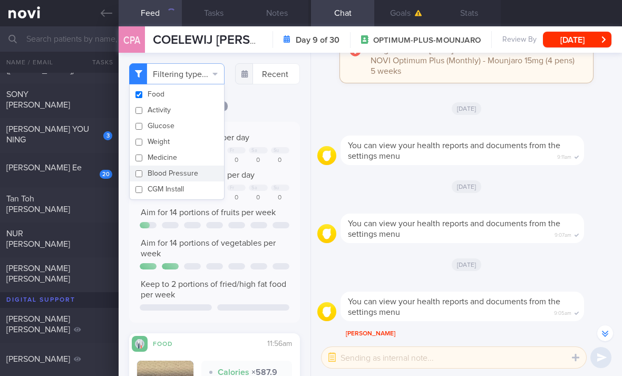
click at [271, 111] on div "[DATE]" at bounding box center [214, 105] width 171 height 11
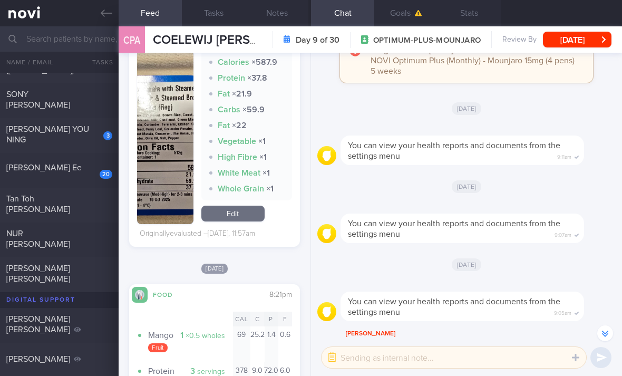
scroll to position [275, 0]
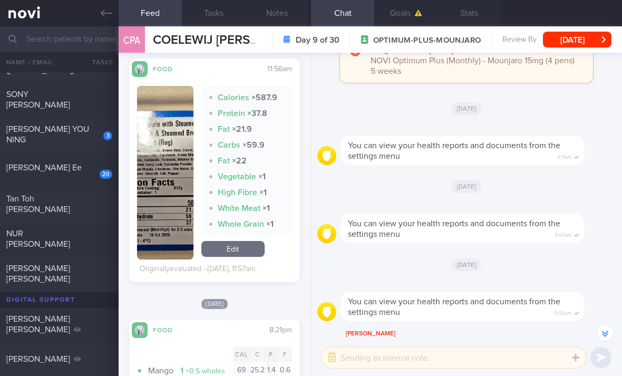
click at [248, 257] on link "Edit" at bounding box center [232, 249] width 63 height 16
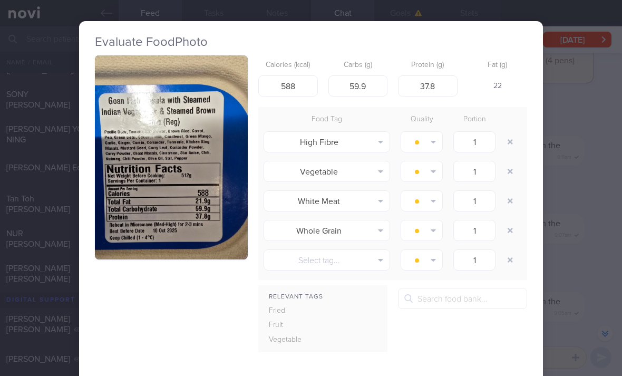
click at [518, 140] on button "button" at bounding box center [510, 141] width 19 height 19
click at [517, 167] on button "button" at bounding box center [510, 171] width 19 height 19
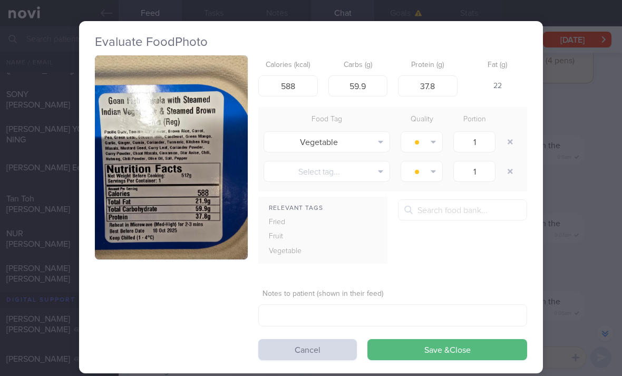
click at [513, 174] on button "button" at bounding box center [510, 171] width 19 height 19
click at [448, 351] on button "Save & Close" at bounding box center [448, 349] width 160 height 21
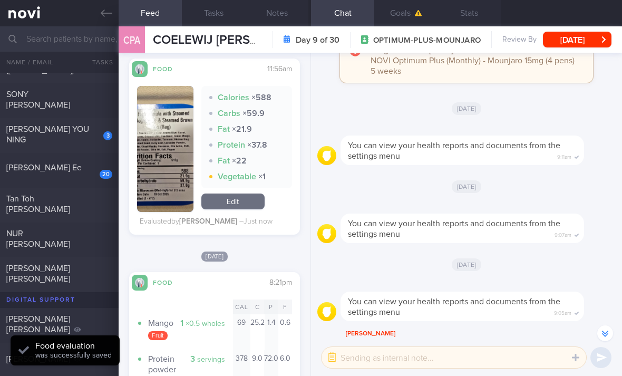
click at [245, 209] on link "Edit" at bounding box center [232, 202] width 63 height 16
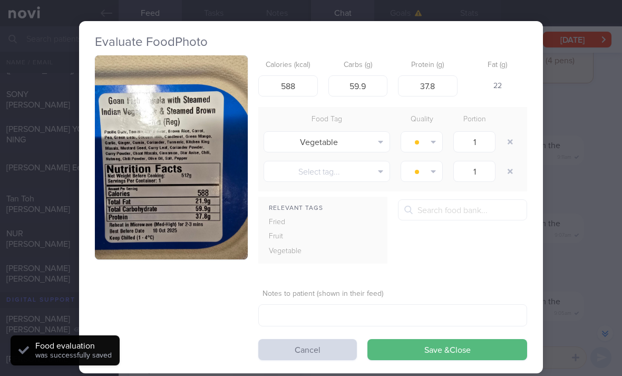
click at [335, 146] on button "Vegetable" at bounding box center [327, 141] width 127 height 21
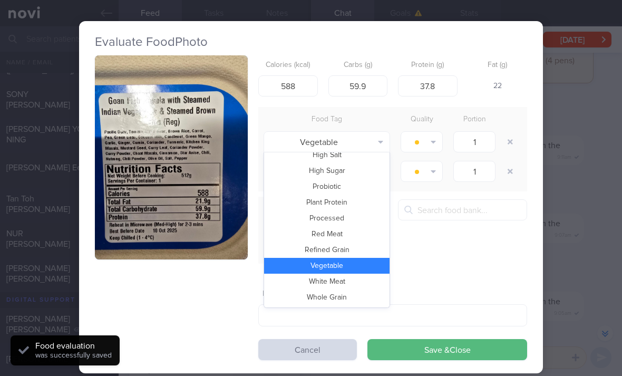
click at [352, 141] on button "Vegetable" at bounding box center [327, 141] width 127 height 21
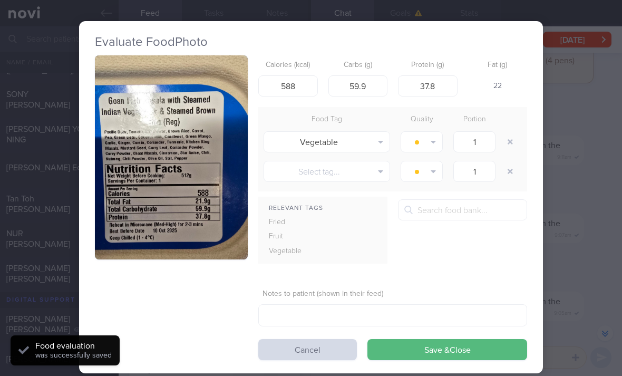
click at [351, 175] on button "Select tag..." at bounding box center [327, 171] width 127 height 21
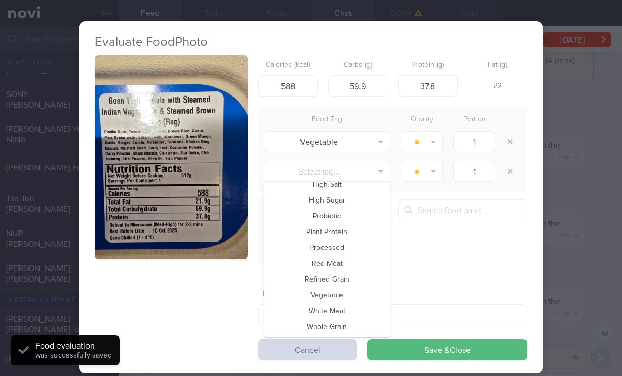
click at [351, 323] on button "Whole Grain" at bounding box center [327, 327] width 126 height 16
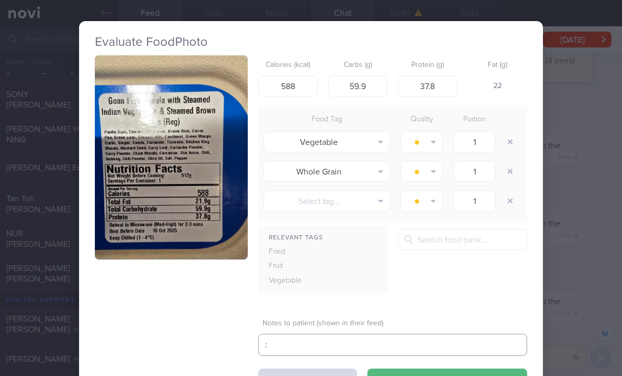
scroll to position [34, 0]
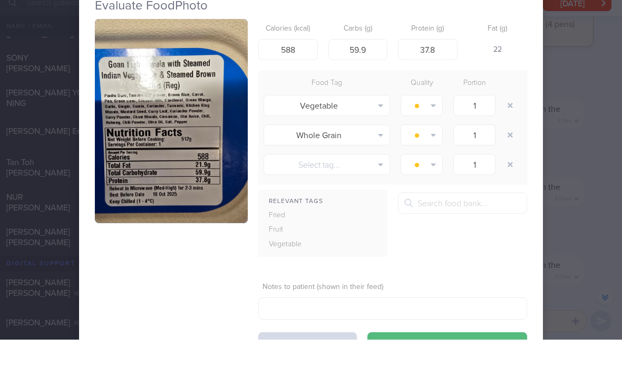
click at [415, 369] on button "Save & Close" at bounding box center [448, 379] width 160 height 21
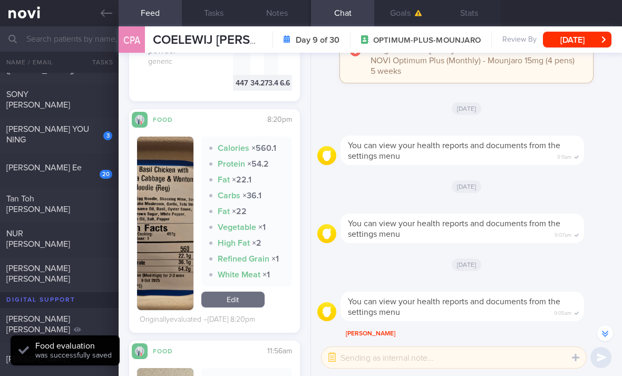
scroll to position [610, 0]
click at [243, 291] on link "Edit" at bounding box center [232, 299] width 63 height 16
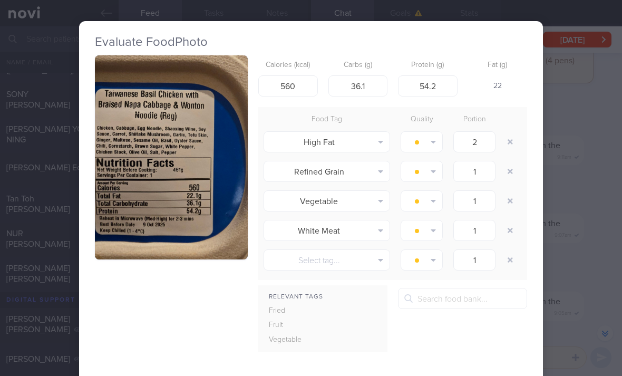
click at [513, 132] on button "button" at bounding box center [510, 141] width 19 height 19
click at [512, 132] on button "button" at bounding box center [510, 141] width 19 height 19
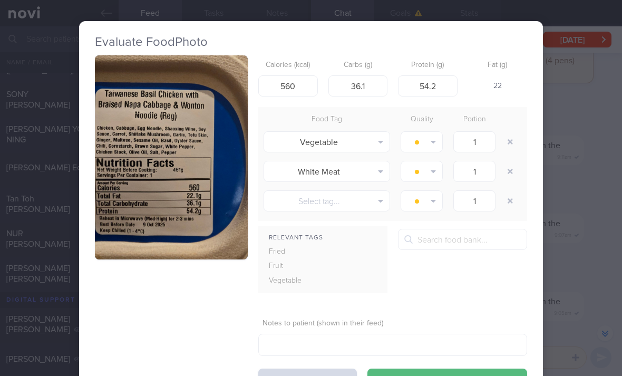
click at [510, 162] on button "button" at bounding box center [510, 171] width 19 height 19
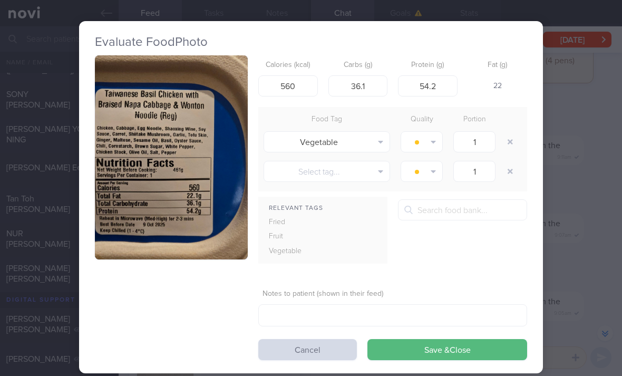
click at [507, 132] on button "button" at bounding box center [510, 141] width 19 height 19
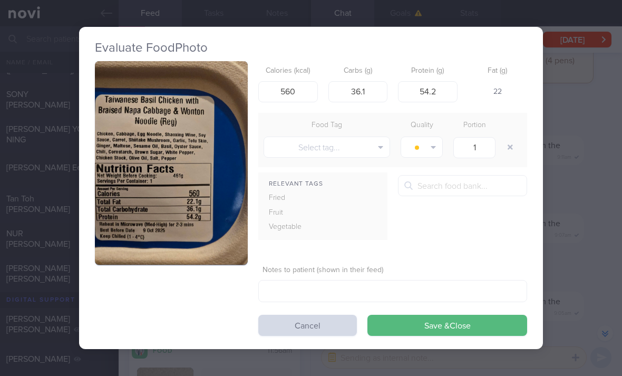
click at [446, 277] on form "Calories (kcal) 560 Carbs (g) 36.1 Protein (g) 54.2 Fat (g) 22 Food Tag Quality…" at bounding box center [392, 198] width 269 height 275
click at [445, 276] on form "Calories (kcal) 560 Carbs (g) 36.1 Protein (g) 54.2 Fat (g) 22 Food Tag Quality…" at bounding box center [392, 198] width 269 height 275
click at [434, 315] on button "Save & Close" at bounding box center [448, 325] width 160 height 21
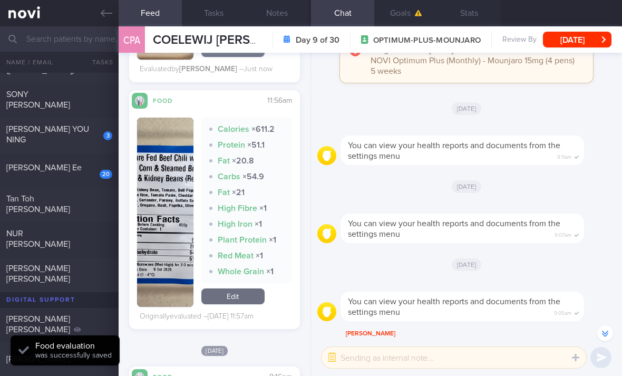
scroll to position [796, 0]
click at [252, 289] on link "Edit" at bounding box center [232, 297] width 63 height 16
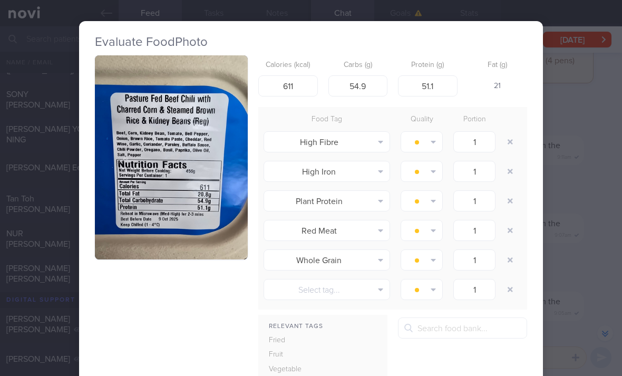
click at [509, 132] on button "button" at bounding box center [510, 141] width 19 height 19
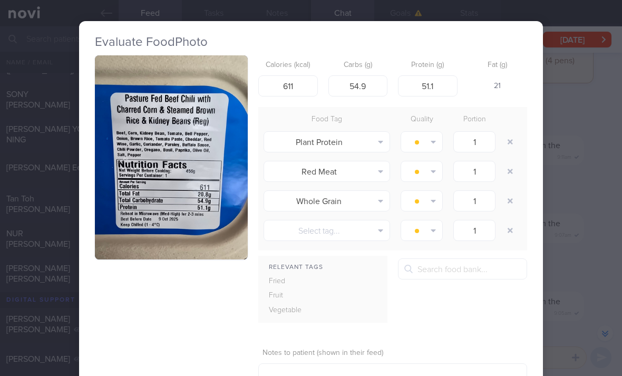
click at [503, 132] on button "button" at bounding box center [510, 141] width 19 height 19
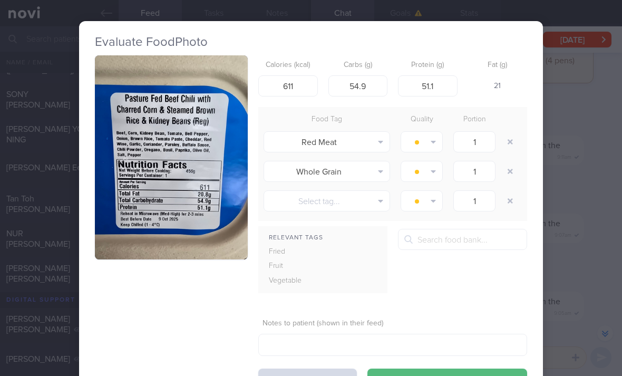
click at [501, 127] on div at bounding box center [511, 142] width 21 height 30
click at [501, 129] on div "1" at bounding box center [474, 142] width 53 height 26
click at [502, 127] on div at bounding box center [511, 142] width 21 height 30
click at [510, 132] on button "button" at bounding box center [510, 141] width 19 height 19
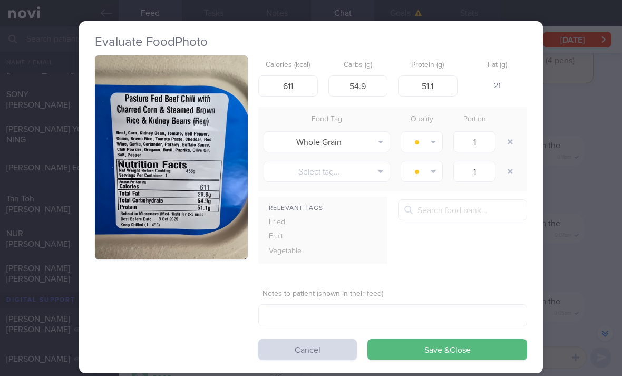
click at [475, 339] on button "Save & Close" at bounding box center [448, 349] width 160 height 21
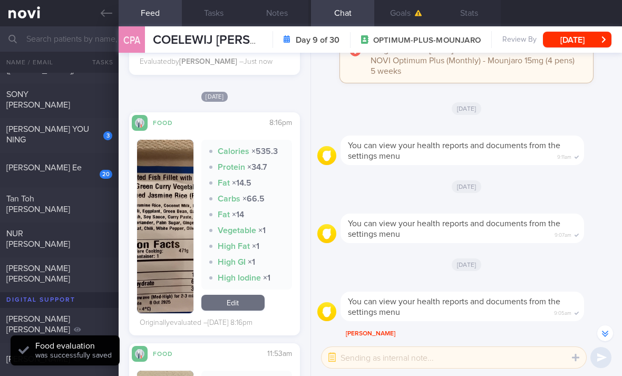
scroll to position [1008, 0]
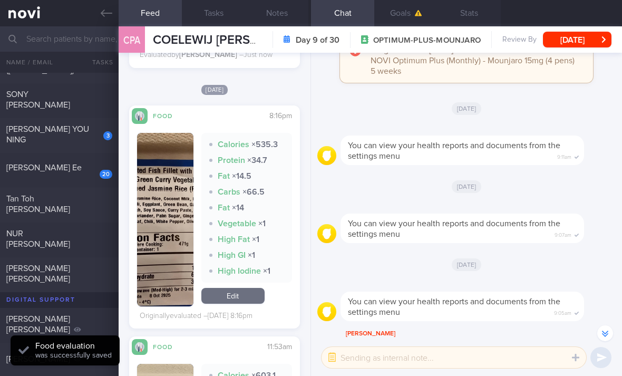
click at [238, 288] on link "Edit" at bounding box center [232, 296] width 63 height 16
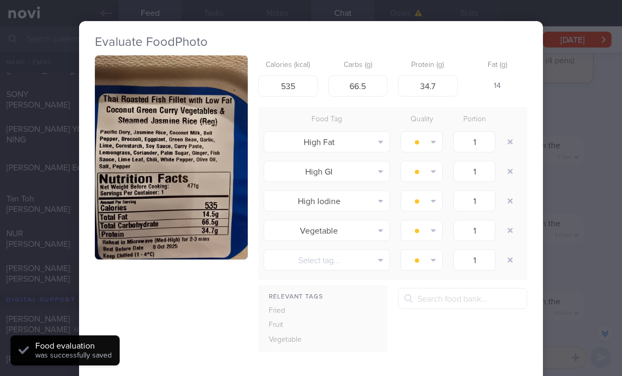
click at [512, 132] on button "button" at bounding box center [510, 141] width 19 height 19
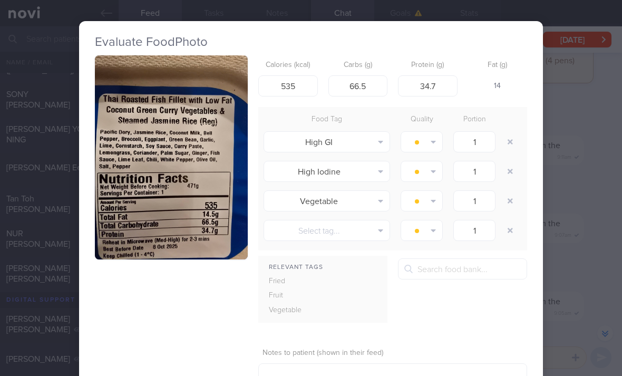
click at [511, 132] on button "button" at bounding box center [510, 141] width 19 height 19
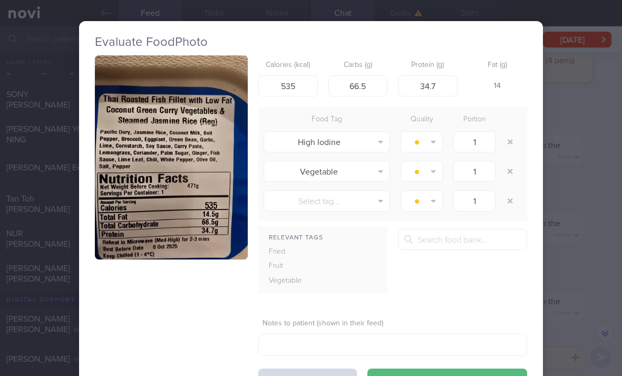
click at [510, 132] on button "button" at bounding box center [510, 141] width 19 height 19
click at [509, 132] on button "button" at bounding box center [510, 141] width 19 height 19
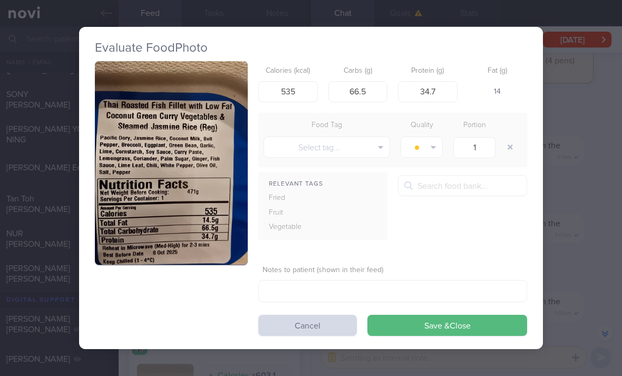
click at [437, 315] on button "Save & Close" at bounding box center [448, 325] width 160 height 21
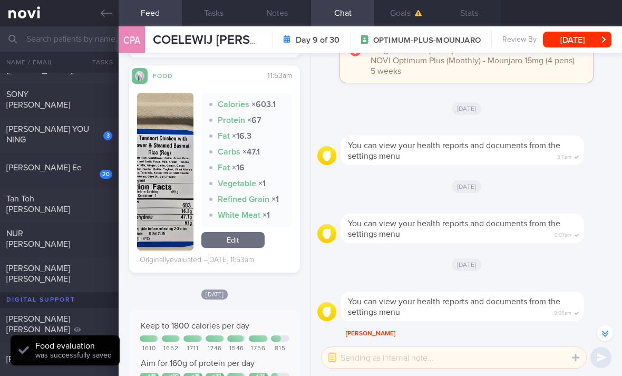
scroll to position [1210, 0]
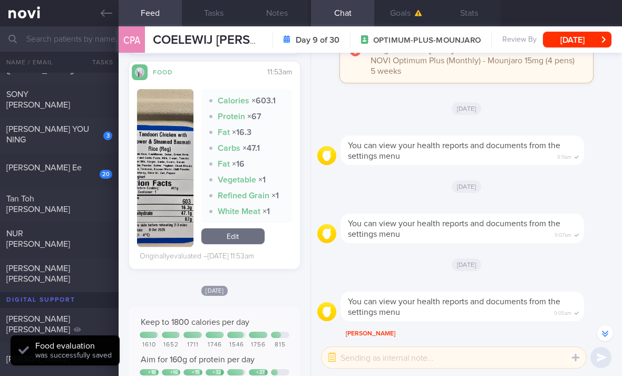
click at [248, 228] on link "Edit" at bounding box center [232, 236] width 63 height 16
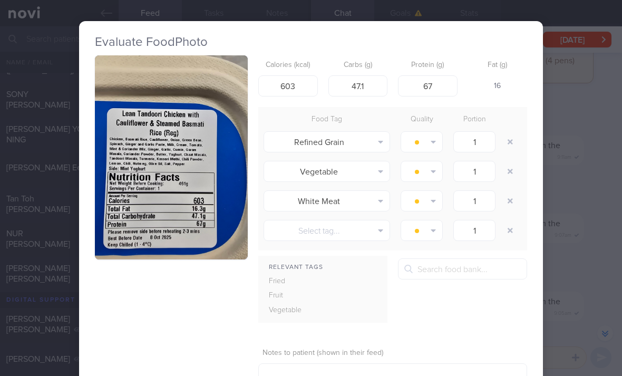
click at [508, 132] on button "button" at bounding box center [510, 141] width 19 height 19
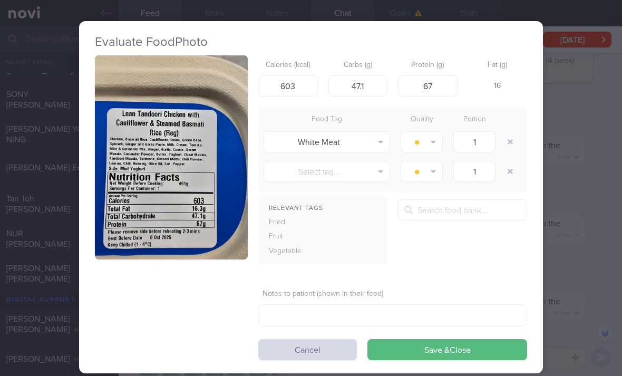
click at [507, 132] on button "button" at bounding box center [510, 141] width 19 height 19
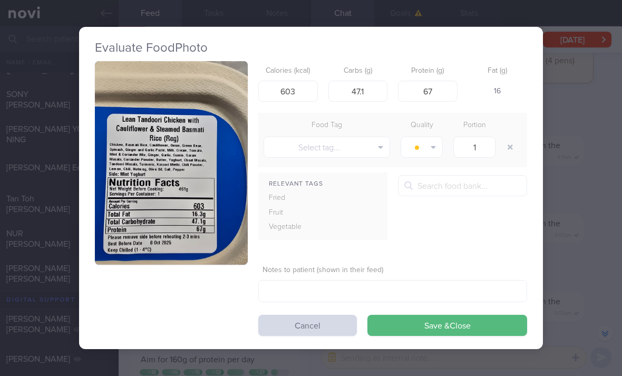
click at [365, 137] on button "Select tag..." at bounding box center [327, 147] width 127 height 21
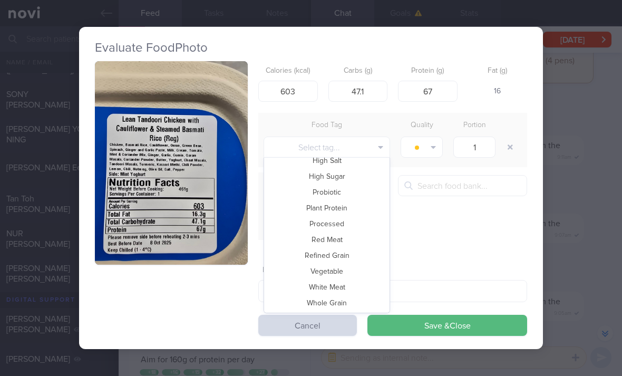
scroll to position [229, 0]
click at [358, 263] on button "Vegetable" at bounding box center [327, 271] width 126 height 16
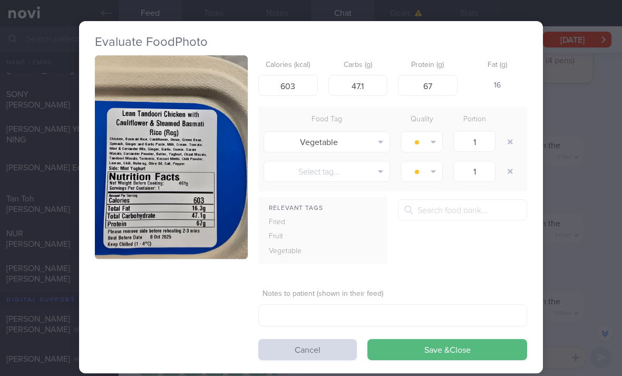
click at [403, 339] on button "Save & Close" at bounding box center [448, 349] width 160 height 21
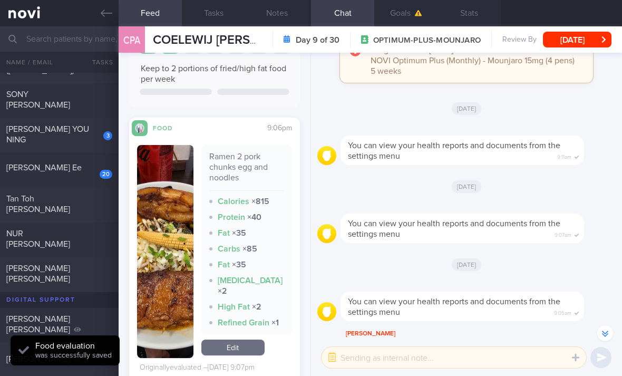
scroll to position [1564, 0]
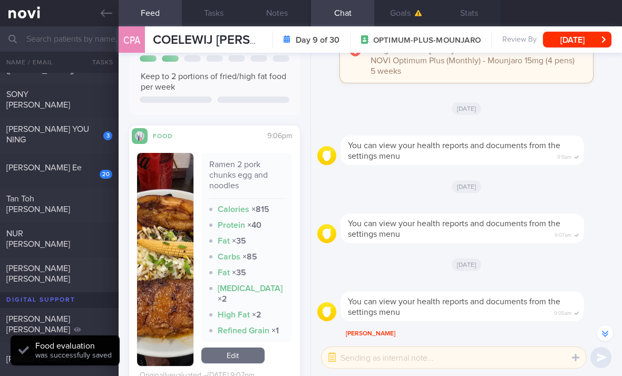
click at [250, 348] on link "Edit" at bounding box center [232, 356] width 63 height 16
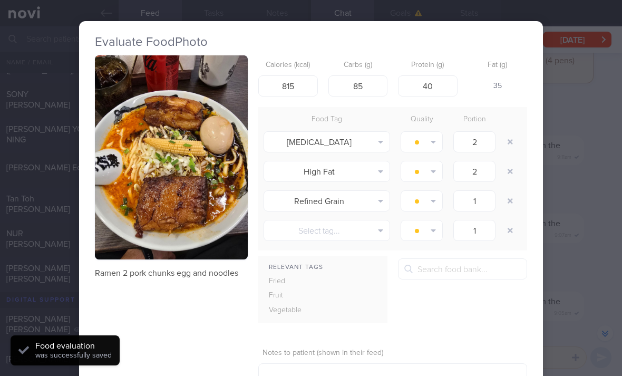
click at [508, 132] on button "button" at bounding box center [510, 141] width 19 height 19
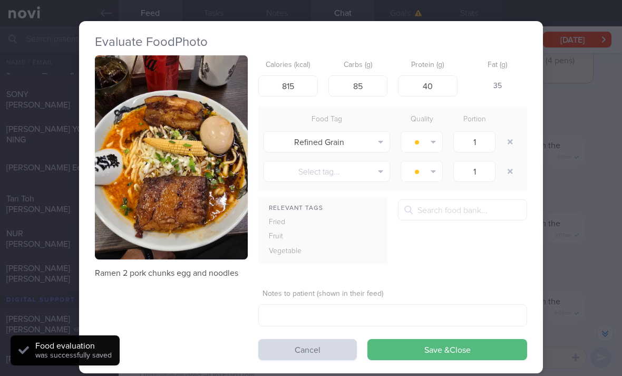
click at [507, 132] on button "button" at bounding box center [510, 141] width 19 height 19
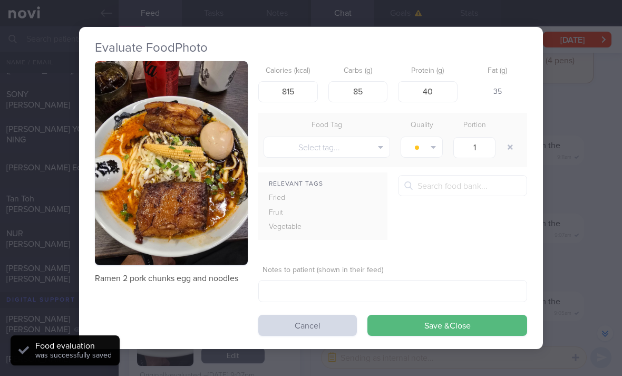
click at [452, 315] on button "Save & Close" at bounding box center [448, 325] width 160 height 21
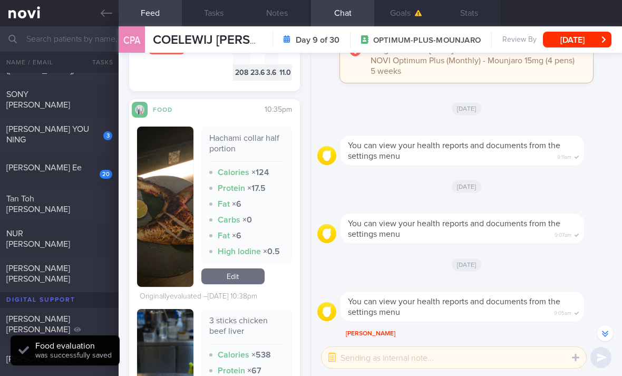
scroll to position [2272, 0]
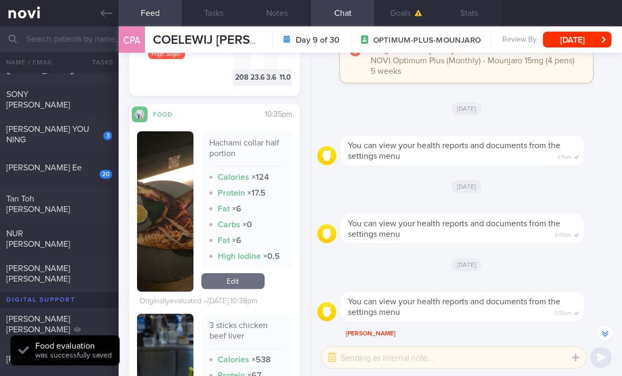
click at [249, 273] on link "Edit" at bounding box center [232, 281] width 63 height 16
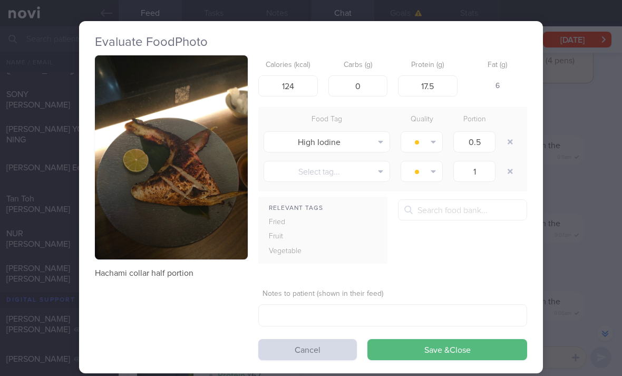
click at [506, 132] on button "button" at bounding box center [510, 141] width 19 height 19
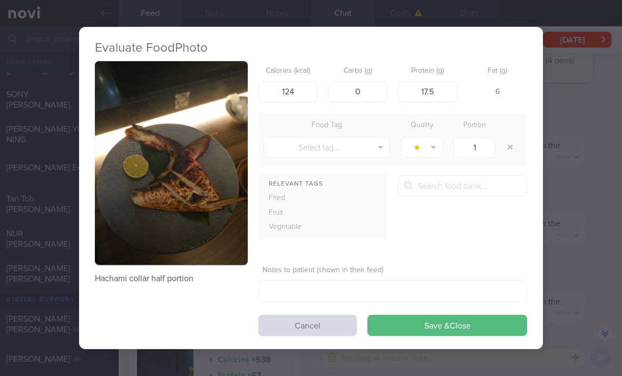
click at [457, 315] on button "Save & Close" at bounding box center [448, 325] width 160 height 21
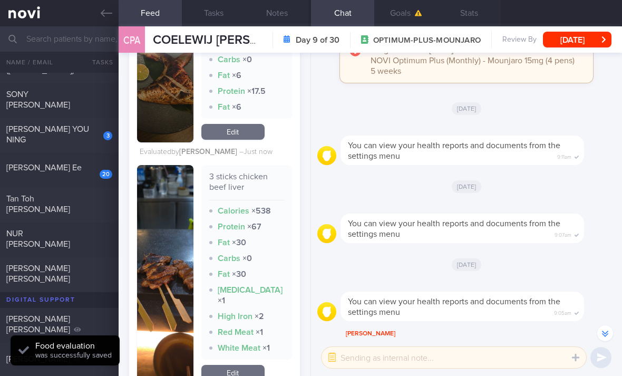
scroll to position [2452, 0]
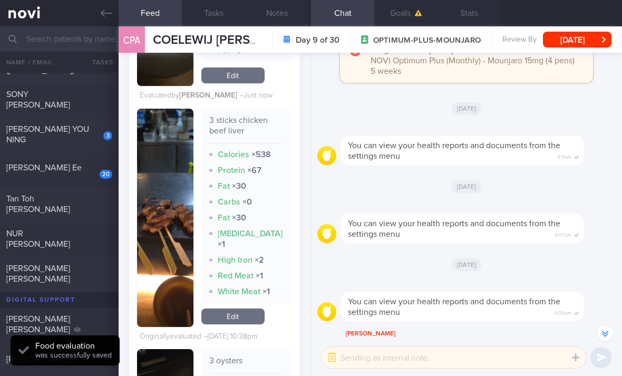
click at [238, 309] on link "Edit" at bounding box center [232, 317] width 63 height 16
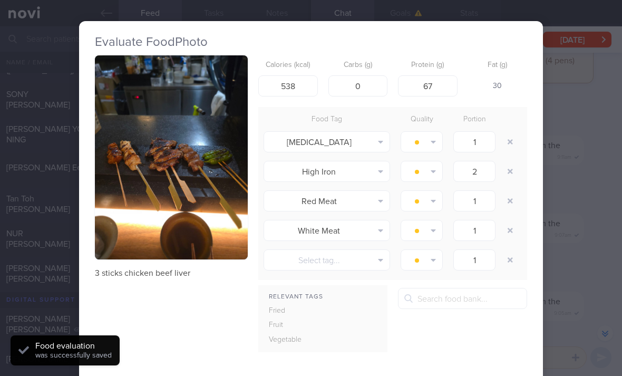
click at [505, 127] on div at bounding box center [511, 142] width 21 height 30
click at [504, 132] on button "button" at bounding box center [510, 141] width 19 height 19
click at [505, 127] on div at bounding box center [511, 142] width 21 height 30
click at [508, 132] on button "button" at bounding box center [510, 141] width 19 height 19
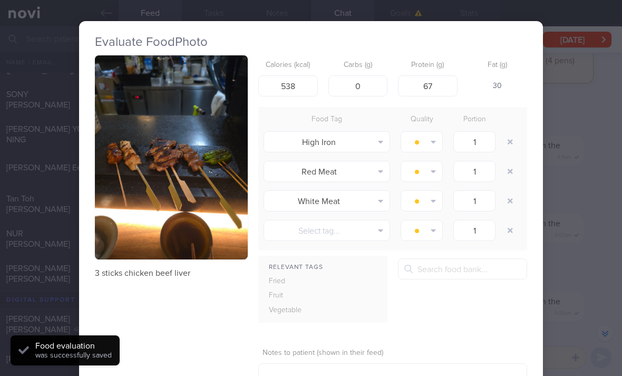
click at [508, 132] on button "button" at bounding box center [510, 141] width 19 height 19
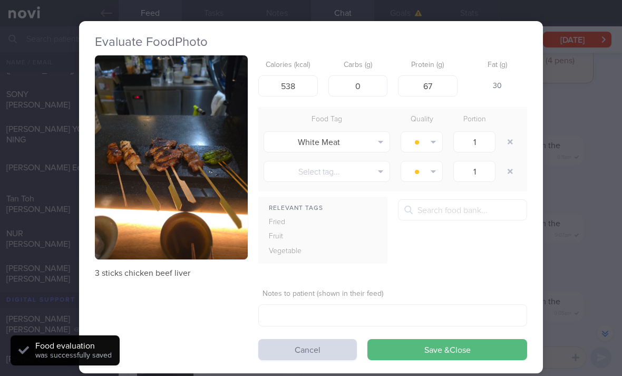
click at [508, 132] on button "button" at bounding box center [510, 141] width 19 height 19
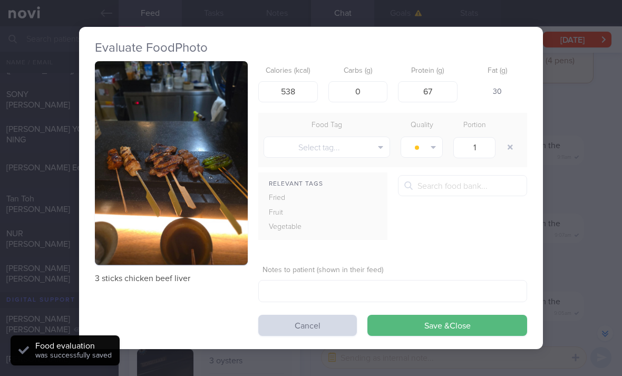
click at [508, 138] on button "button" at bounding box center [510, 147] width 19 height 19
click at [506, 138] on button "button" at bounding box center [510, 147] width 19 height 19
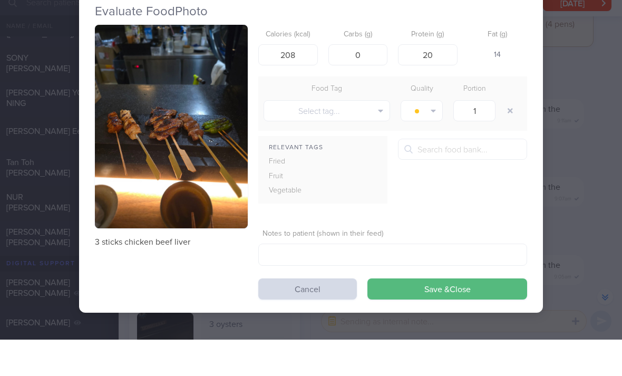
click at [457, 315] on button "Save & Close" at bounding box center [448, 325] width 160 height 21
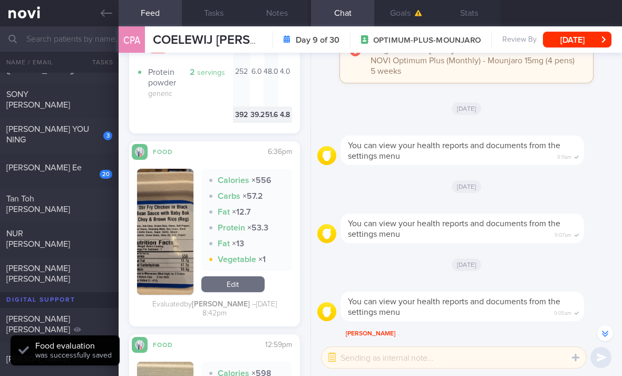
scroll to position [3202, 0]
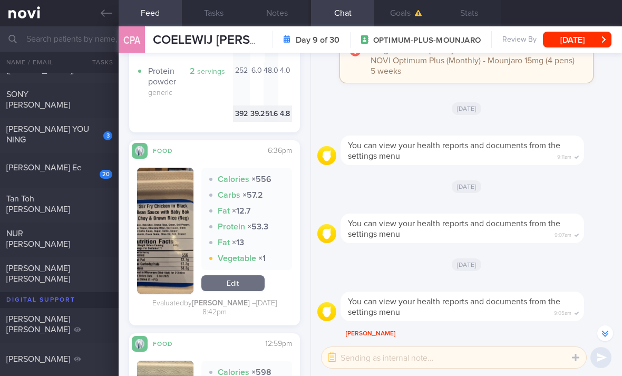
click at [80, 263] on div "[PERSON_NAME] [PERSON_NAME]" at bounding box center [57, 273] width 103 height 21
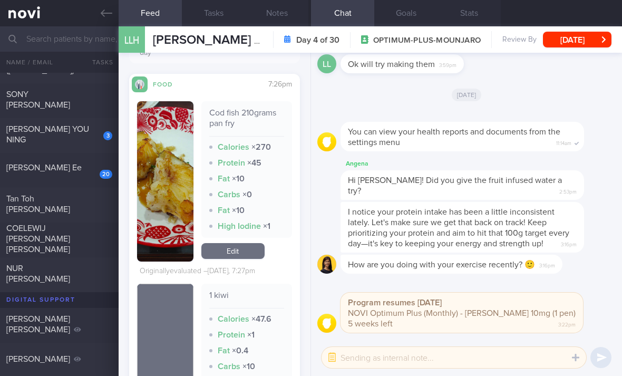
scroll to position [458, 0]
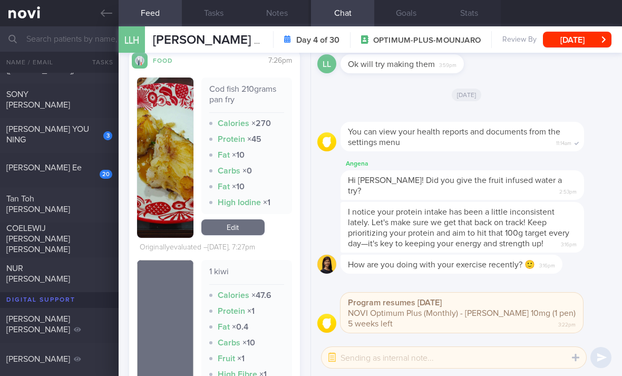
click at [248, 219] on link "Edit" at bounding box center [232, 227] width 63 height 16
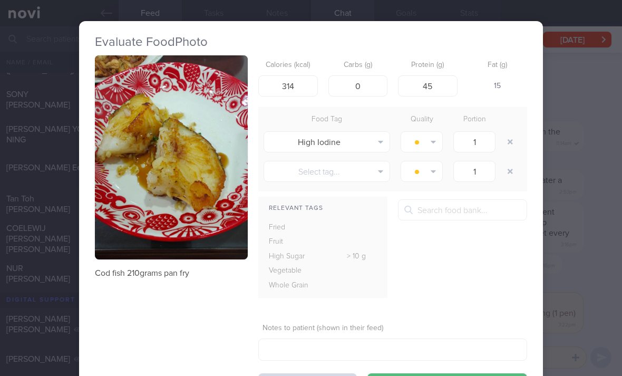
click at [510, 132] on button "button" at bounding box center [510, 141] width 19 height 19
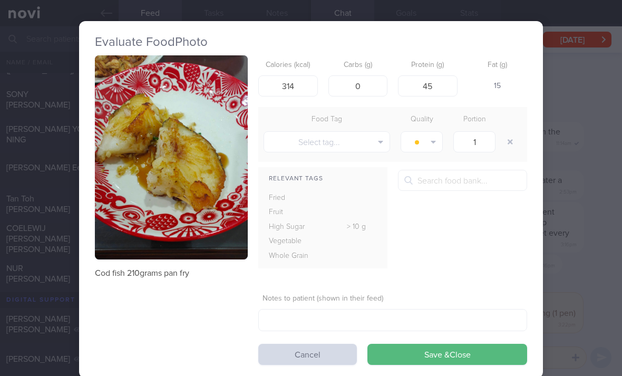
click at [462, 344] on button "Save & Close" at bounding box center [448, 354] width 160 height 21
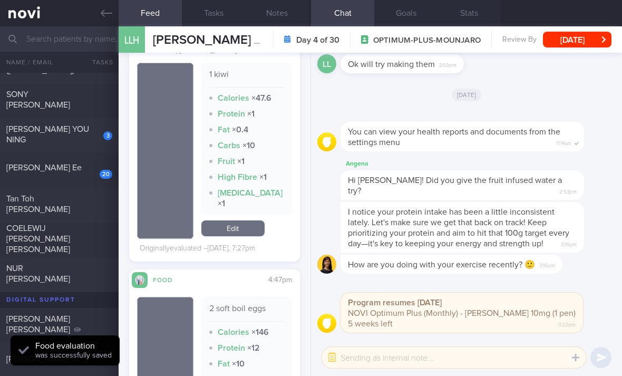
scroll to position [607, 0]
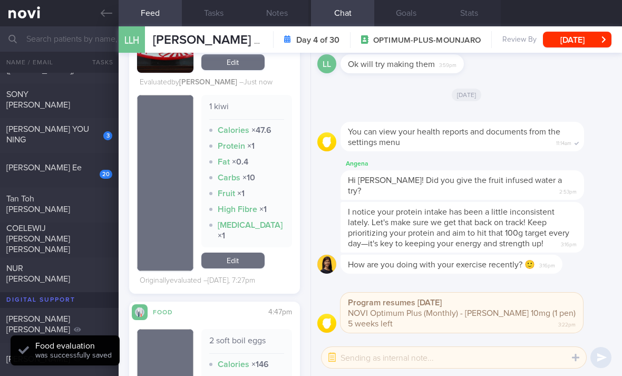
click at [248, 253] on link "Edit" at bounding box center [232, 261] width 63 height 16
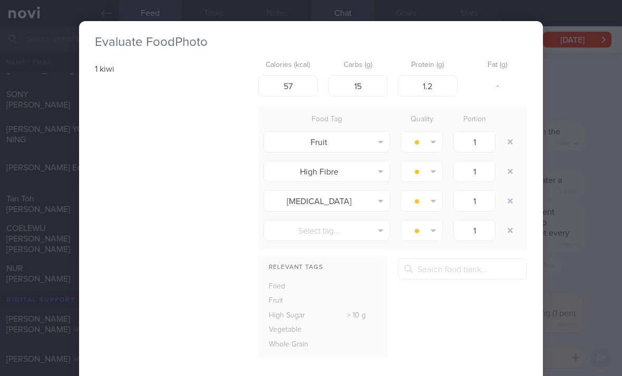
click at [508, 162] on button "button" at bounding box center [510, 171] width 19 height 19
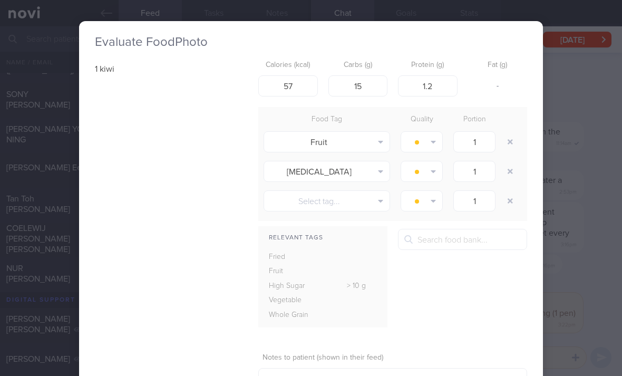
click at [508, 162] on button "button" at bounding box center [510, 171] width 19 height 19
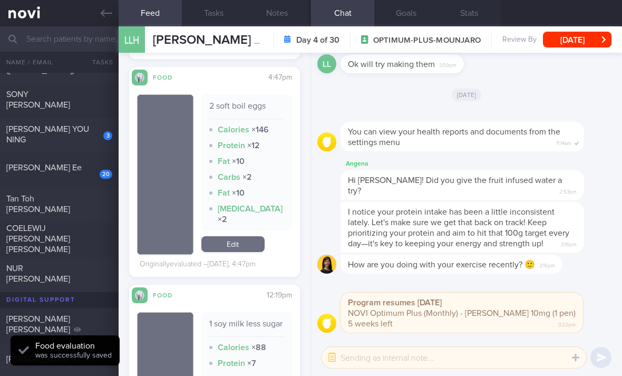
scroll to position [773, 0]
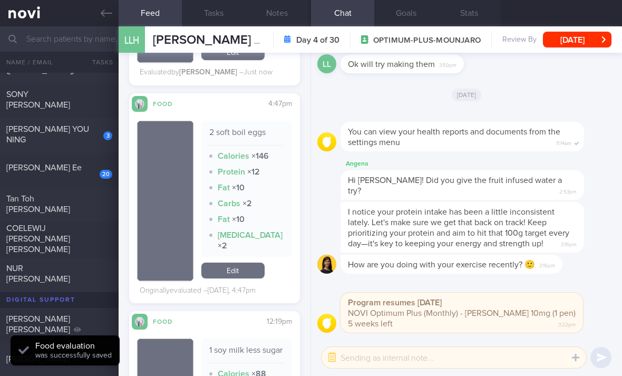
click at [243, 263] on link "Edit" at bounding box center [232, 271] width 63 height 16
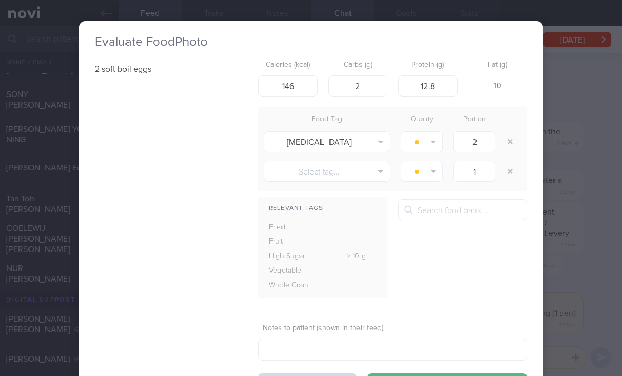
click at [508, 132] on button "button" at bounding box center [510, 141] width 19 height 19
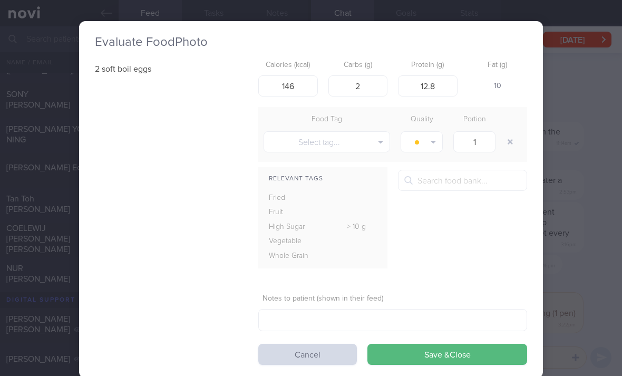
click at [449, 344] on button "Save & Close" at bounding box center [448, 354] width 160 height 21
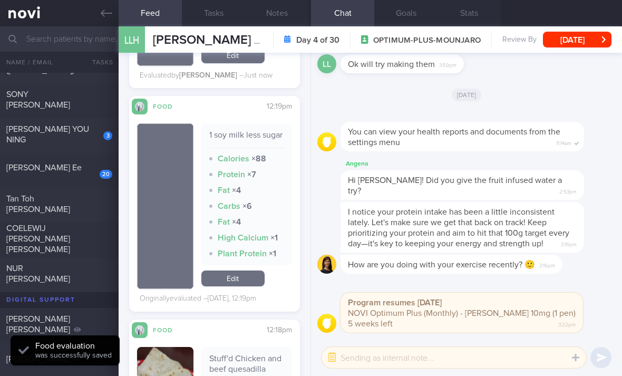
scroll to position [969, 0]
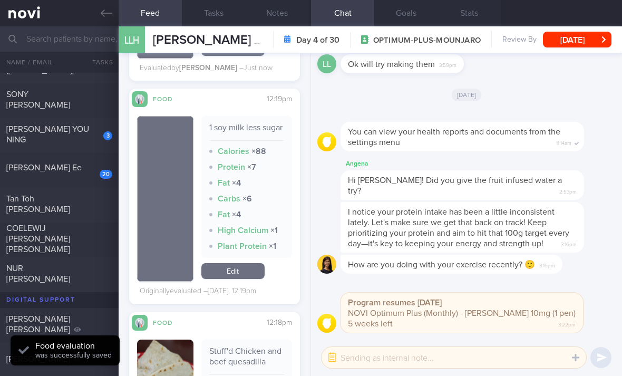
click at [252, 263] on link "Edit" at bounding box center [232, 271] width 63 height 16
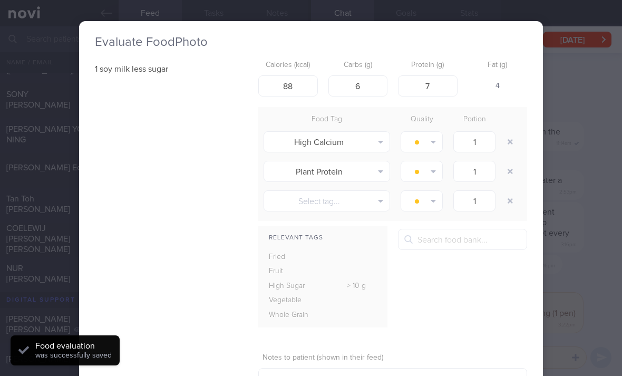
click at [510, 132] on button "button" at bounding box center [510, 141] width 19 height 19
click at [509, 132] on button "button" at bounding box center [510, 141] width 19 height 19
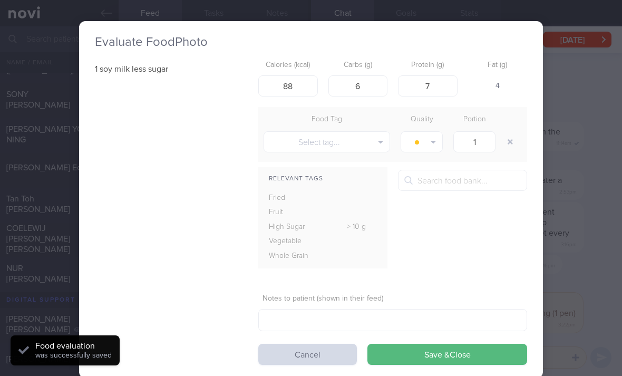
click at [456, 344] on button "Save & Close" at bounding box center [448, 354] width 160 height 21
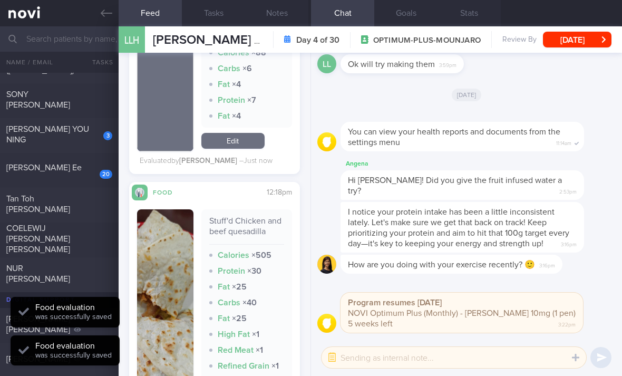
scroll to position [1186, 0]
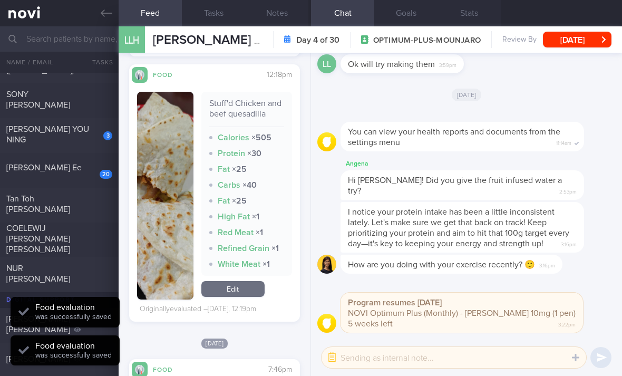
click at [235, 281] on link "Edit" at bounding box center [232, 289] width 63 height 16
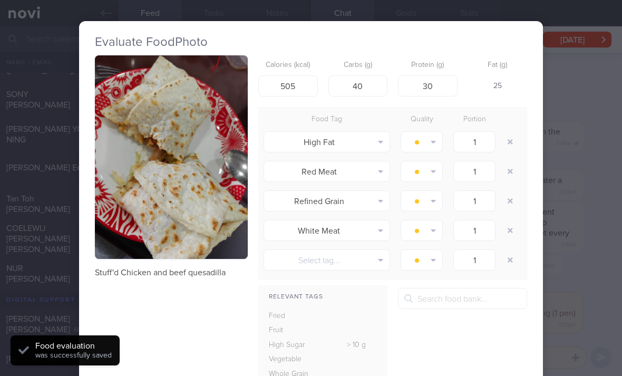
click at [512, 132] on button "button" at bounding box center [510, 141] width 19 height 19
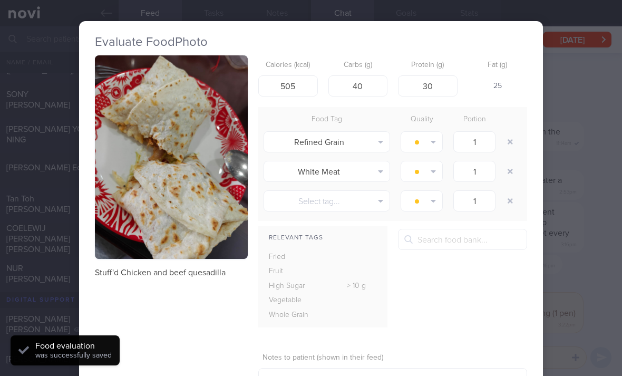
click at [505, 132] on button "button" at bounding box center [510, 141] width 19 height 19
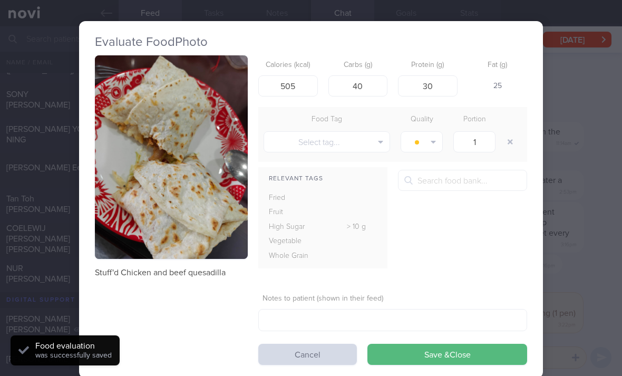
click at [503, 132] on button "button" at bounding box center [510, 141] width 19 height 19
click at [457, 344] on button "Save & Close" at bounding box center [448, 354] width 160 height 21
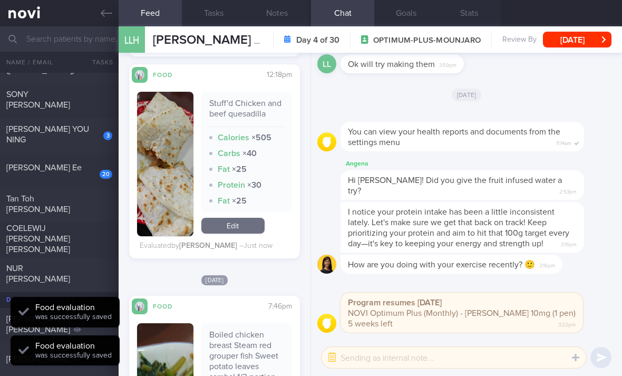
click at [456, 322] on div "Program resumes today NOVI Optimum Plus (Monthly) - Mounjaro Kwikpen 10mg (1 pe…" at bounding box center [462, 313] width 243 height 40
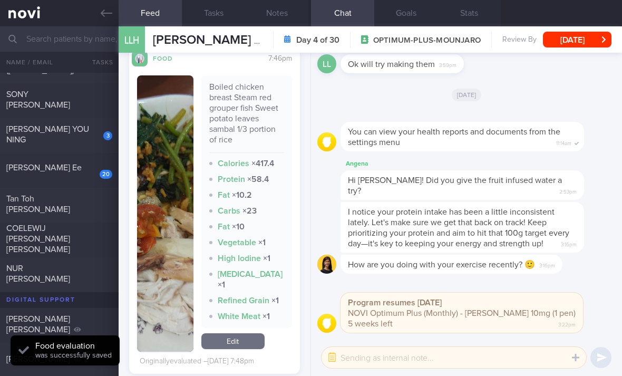
scroll to position [1470, 0]
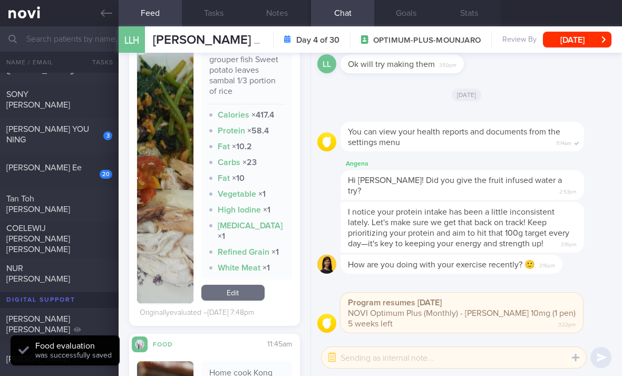
click at [249, 285] on link "Edit" at bounding box center [232, 293] width 63 height 16
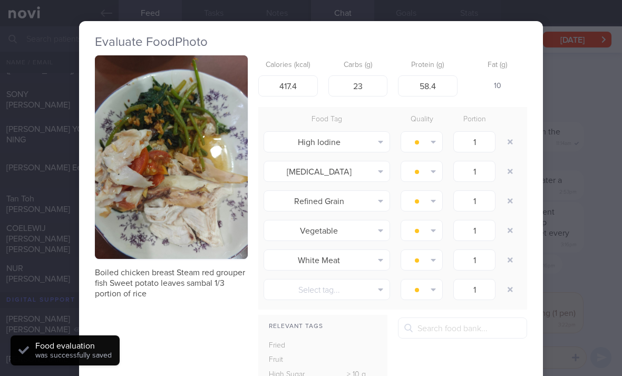
click at [510, 132] on button "button" at bounding box center [510, 141] width 19 height 19
click at [509, 132] on button "button" at bounding box center [510, 141] width 19 height 19
click at [514, 132] on button "button" at bounding box center [510, 141] width 19 height 19
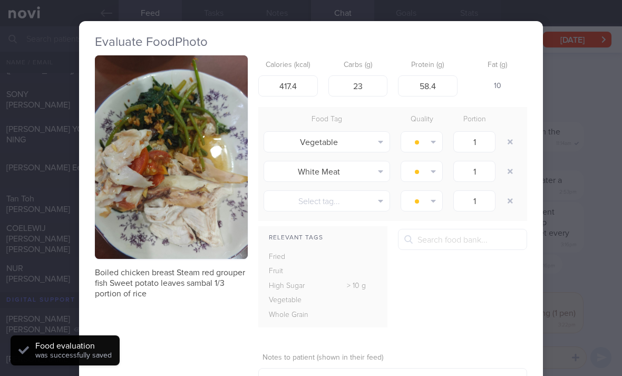
click at [513, 132] on button "button" at bounding box center [510, 141] width 19 height 19
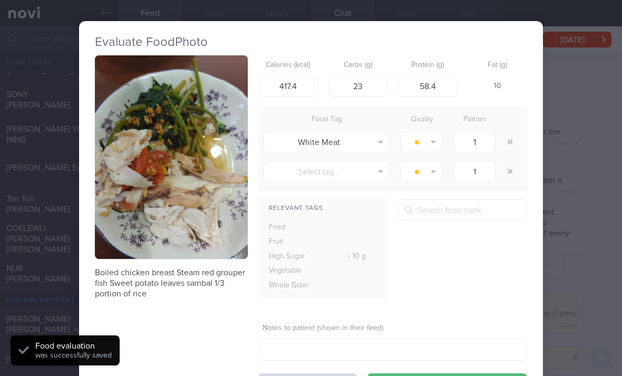
click at [505, 132] on button "button" at bounding box center [510, 141] width 19 height 19
click at [508, 127] on div at bounding box center [511, 142] width 21 height 30
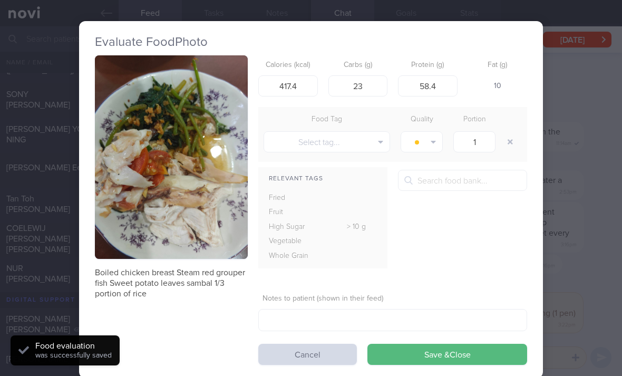
click at [506, 127] on div at bounding box center [511, 142] width 21 height 30
click at [507, 127] on div at bounding box center [511, 142] width 21 height 30
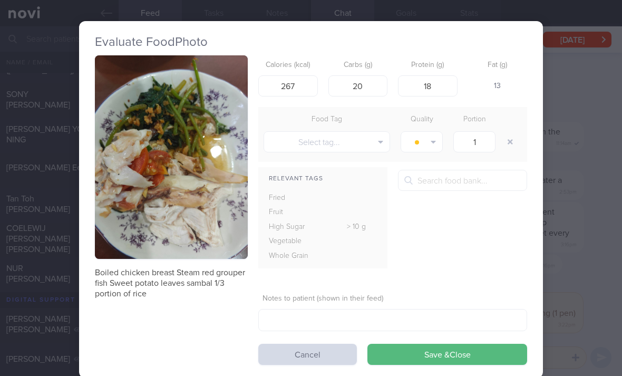
click at [430, 344] on button "Save & Close" at bounding box center [448, 354] width 160 height 21
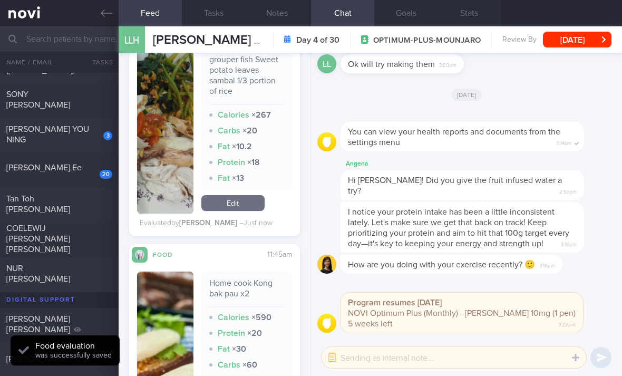
click at [249, 195] on link "Edit" at bounding box center [232, 203] width 63 height 16
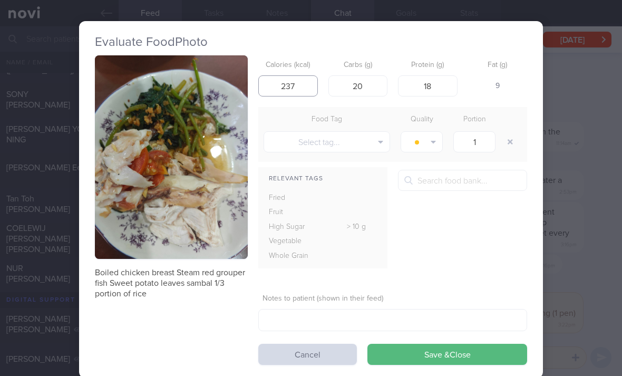
scroll to position [33, 0]
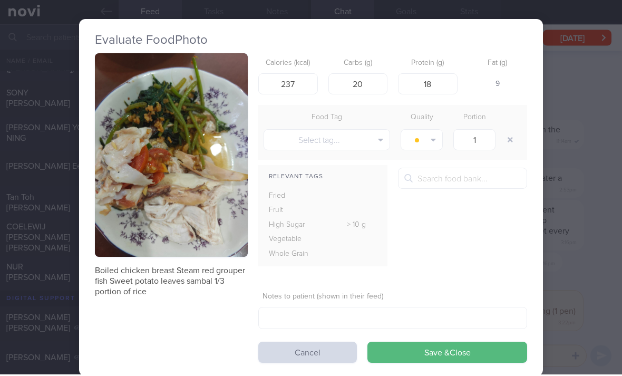
click at [449, 344] on button "Save & Close" at bounding box center [448, 354] width 160 height 21
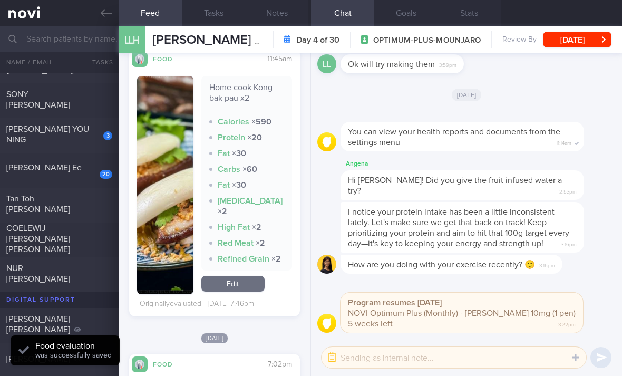
scroll to position [1666, 0]
click at [243, 275] on link "Edit" at bounding box center [232, 283] width 63 height 16
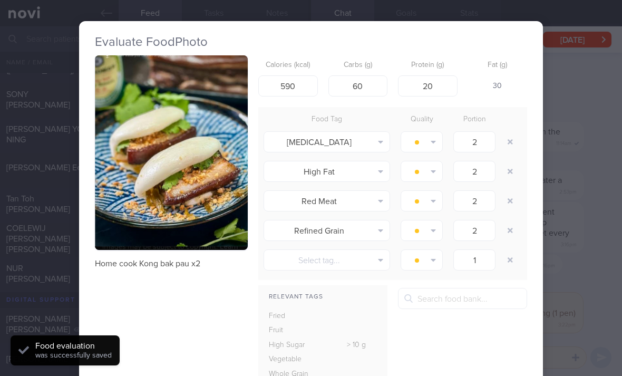
click at [511, 127] on div at bounding box center [511, 142] width 21 height 30
click at [514, 132] on button "button" at bounding box center [510, 141] width 19 height 19
click at [513, 132] on button "button" at bounding box center [510, 141] width 19 height 19
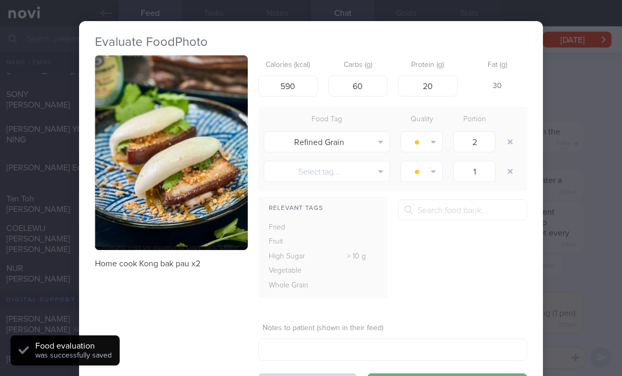
click at [512, 132] on button "button" at bounding box center [510, 141] width 19 height 19
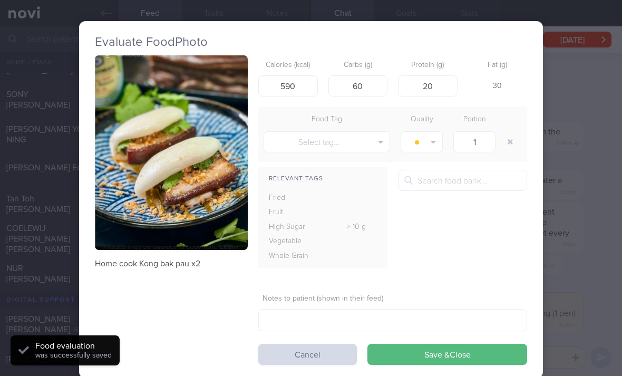
click at [510, 132] on button "button" at bounding box center [510, 141] width 19 height 19
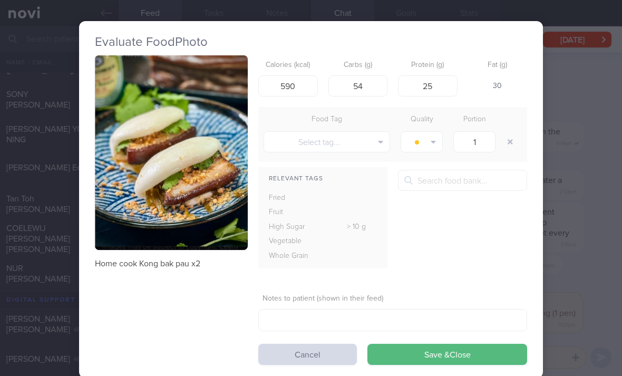
click at [442, 344] on button "Save & Close" at bounding box center [448, 354] width 160 height 21
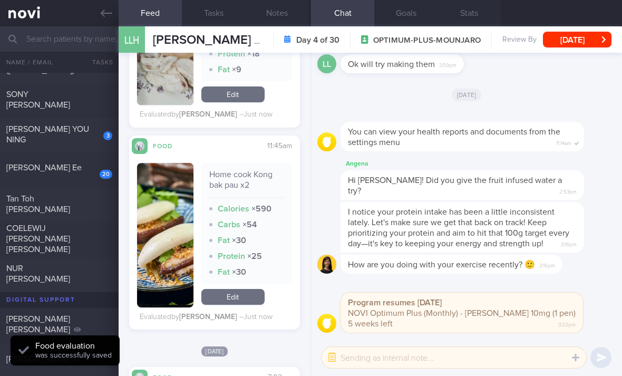
scroll to position [1546, 0]
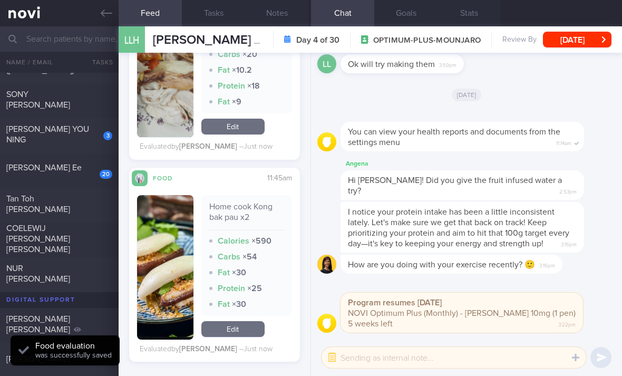
click at [239, 321] on link "Edit" at bounding box center [232, 329] width 63 height 16
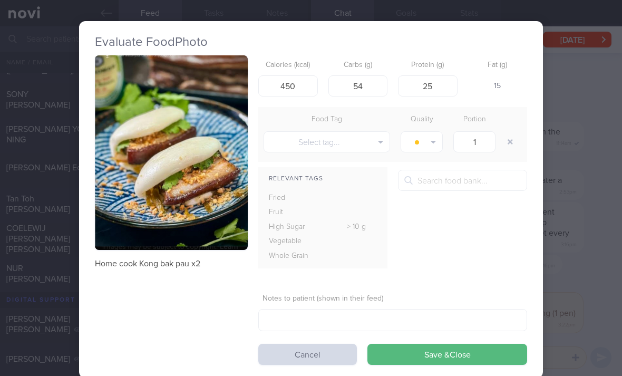
click at [454, 344] on button "Save & Close" at bounding box center [448, 354] width 160 height 21
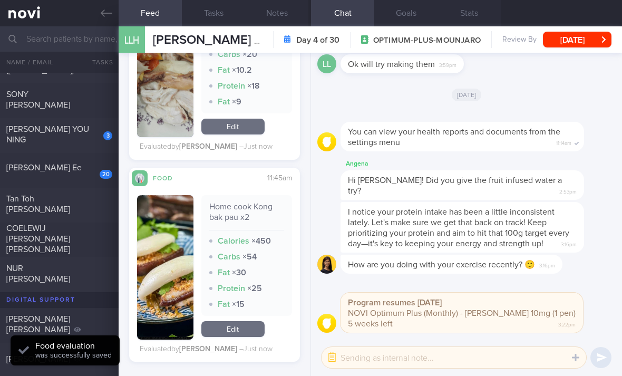
click at [243, 321] on link "Edit" at bounding box center [232, 329] width 63 height 16
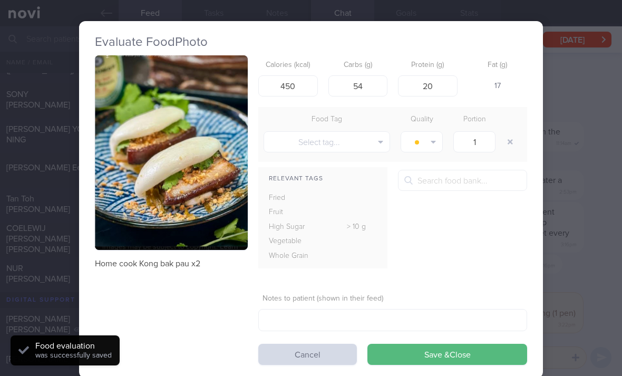
click at [468, 344] on button "Save & Close" at bounding box center [448, 354] width 160 height 21
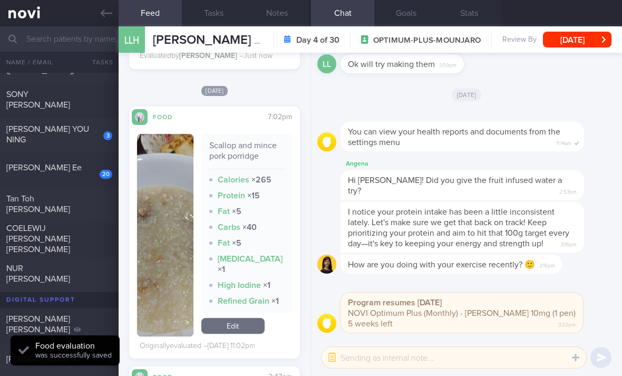
scroll to position [1834, 0]
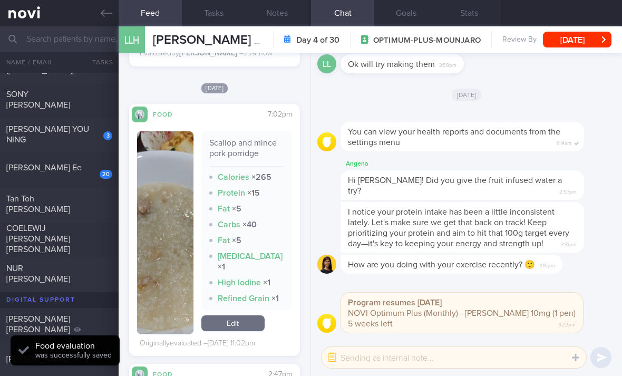
click at [247, 315] on link "Edit" at bounding box center [232, 323] width 63 height 16
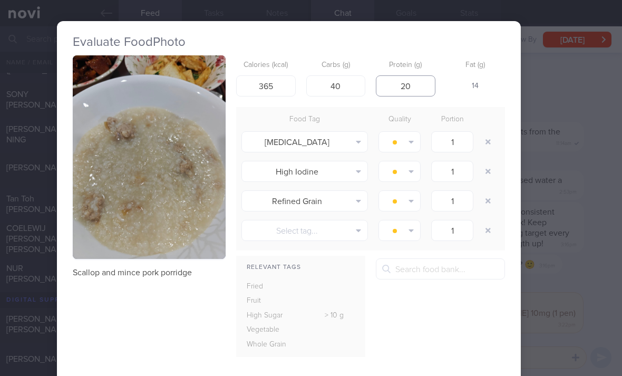
scroll to position [0, 25]
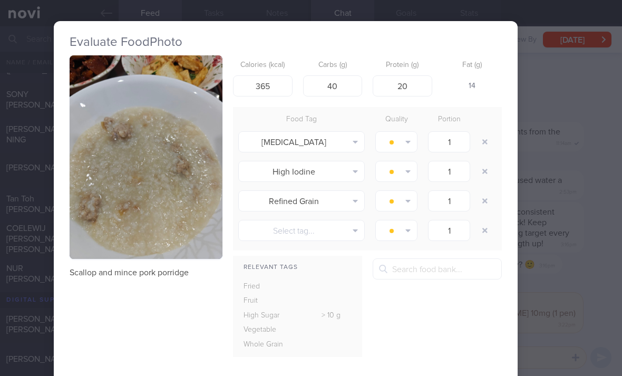
click at [487, 132] on button "button" at bounding box center [485, 141] width 19 height 19
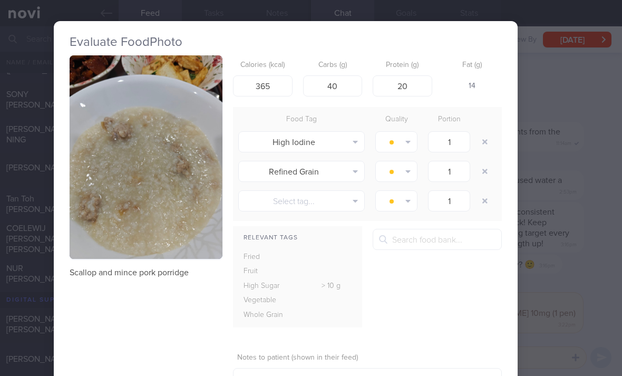
click at [487, 132] on button "button" at bounding box center [485, 141] width 19 height 19
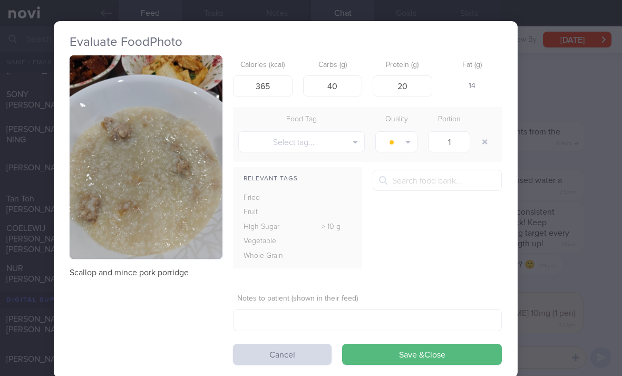
click at [421, 344] on button "Save & Close" at bounding box center [422, 354] width 160 height 21
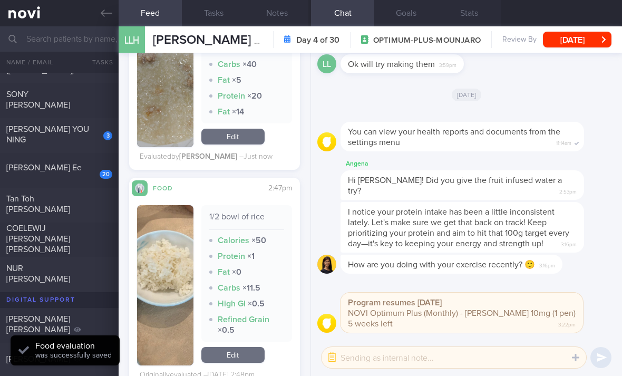
scroll to position [1964, 0]
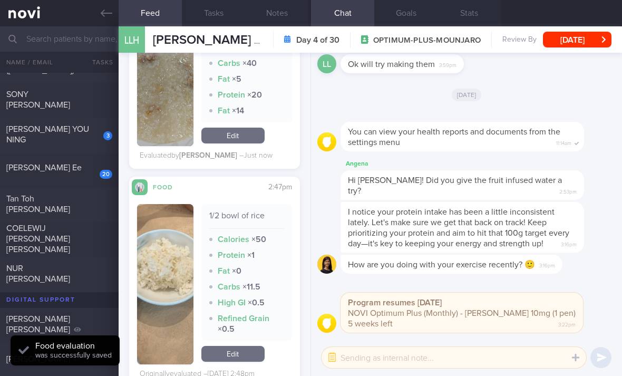
click at [248, 346] on link "Edit" at bounding box center [232, 354] width 63 height 16
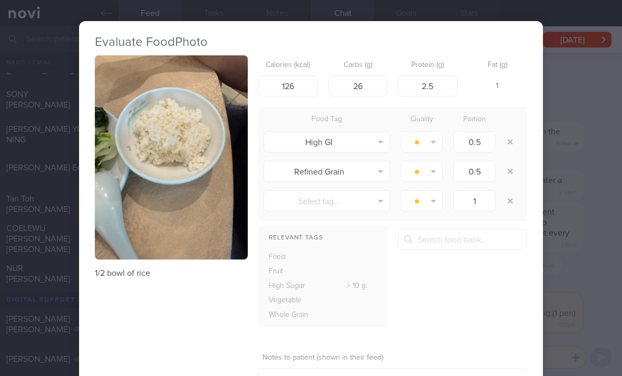
click at [509, 139] on icon "button" at bounding box center [510, 141] width 5 height 5
click at [508, 139] on icon "button" at bounding box center [510, 141] width 5 height 5
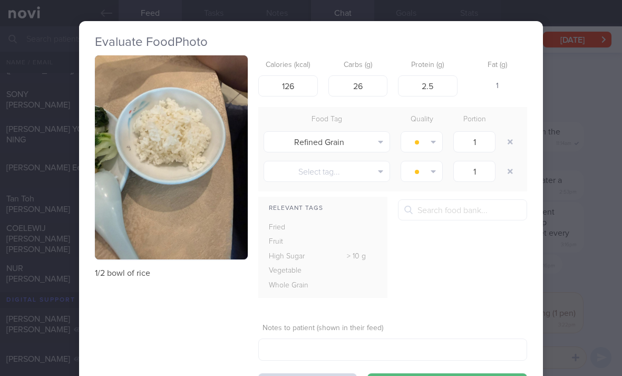
click at [511, 132] on button "button" at bounding box center [510, 141] width 19 height 19
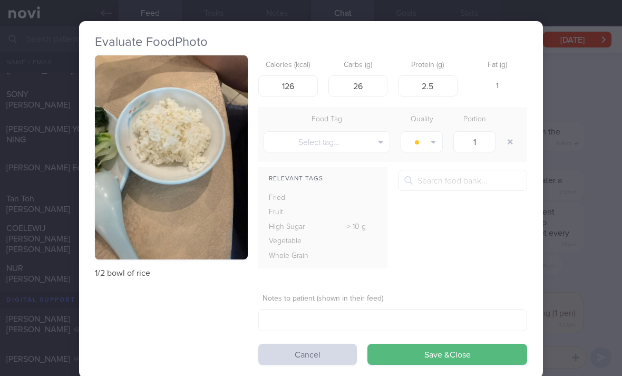
click at [435, 344] on button "Save & Close" at bounding box center [448, 354] width 160 height 21
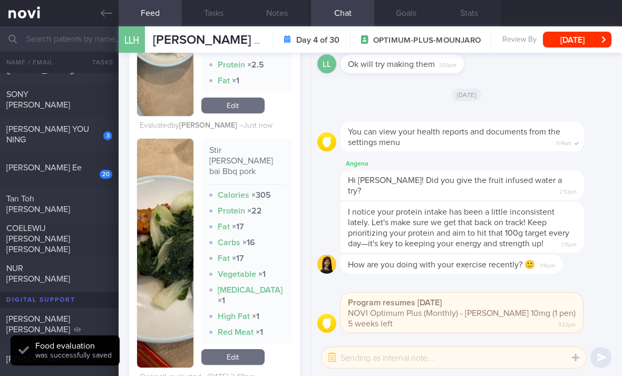
scroll to position [2177, 0]
click at [254, 350] on link "Edit" at bounding box center [232, 358] width 63 height 16
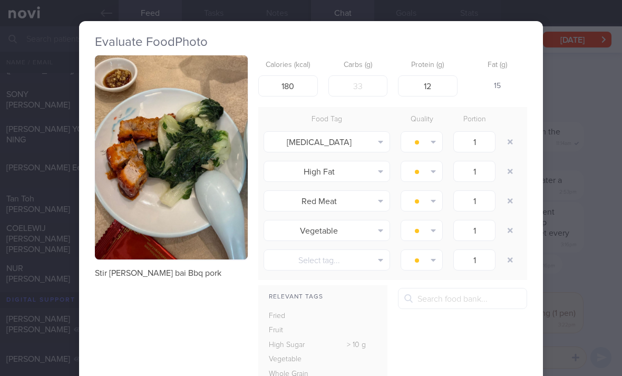
click at [515, 132] on button "button" at bounding box center [510, 141] width 19 height 19
click at [514, 132] on button "button" at bounding box center [510, 141] width 19 height 19
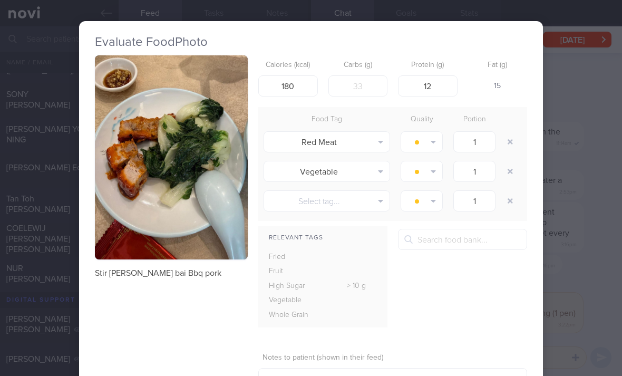
click at [516, 132] on button "button" at bounding box center [510, 141] width 19 height 19
click at [517, 127] on div at bounding box center [511, 142] width 21 height 30
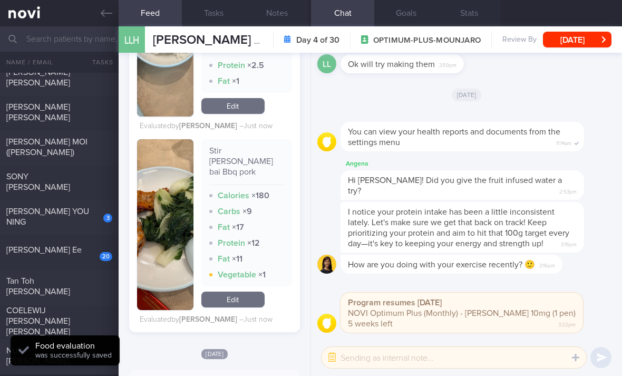
scroll to position [276, 0]
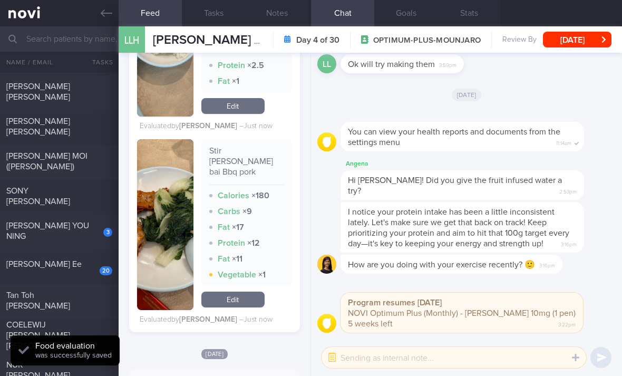
click at [77, 259] on div "20 Janice Yap Fei Ee" at bounding box center [59, 267] width 119 height 16
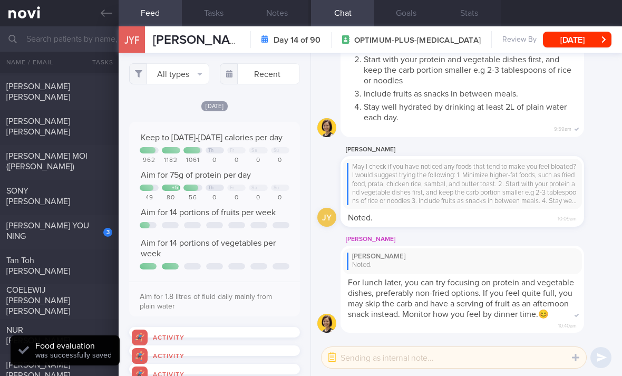
click at [192, 63] on button "All types" at bounding box center [169, 73] width 80 height 21
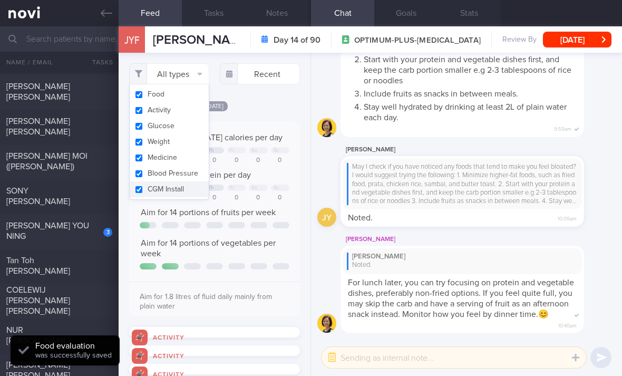
click at [191, 102] on button "Activity" at bounding box center [169, 110] width 79 height 16
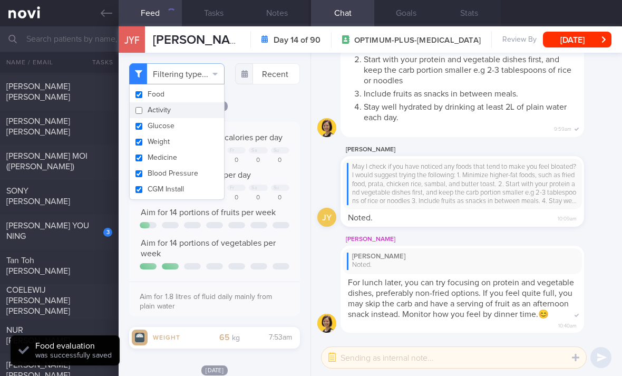
click at [189, 134] on button "Weight" at bounding box center [177, 142] width 94 height 16
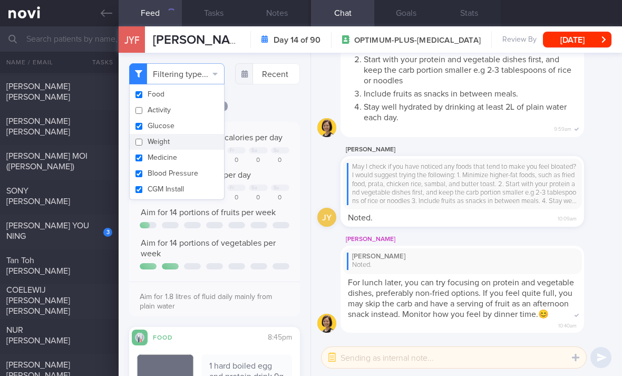
click at [189, 134] on button "Weight" at bounding box center [177, 142] width 94 height 16
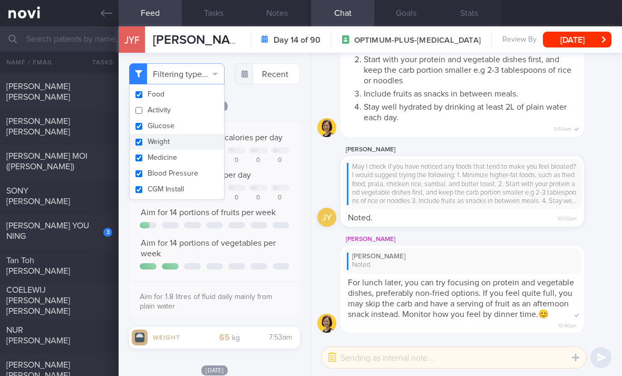
click at [197, 102] on button "Activity" at bounding box center [177, 110] width 94 height 16
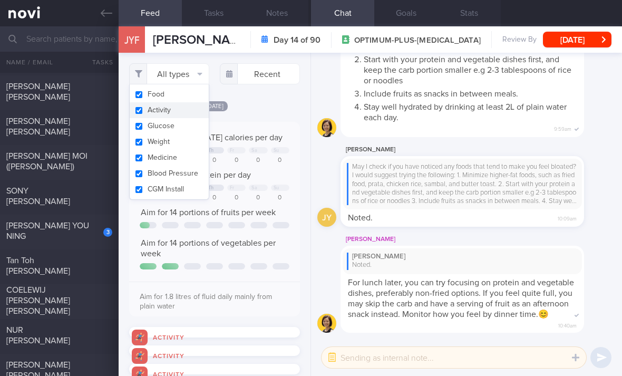
click at [195, 102] on button "Activity" at bounding box center [169, 110] width 79 height 16
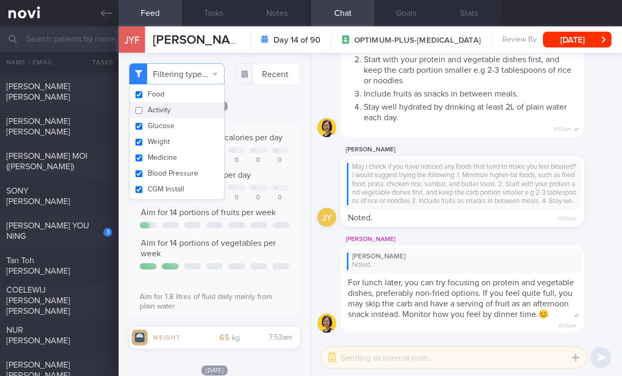
click at [192, 118] on button "Glucose" at bounding box center [177, 126] width 94 height 16
click at [189, 134] on button "Weight" at bounding box center [177, 142] width 94 height 16
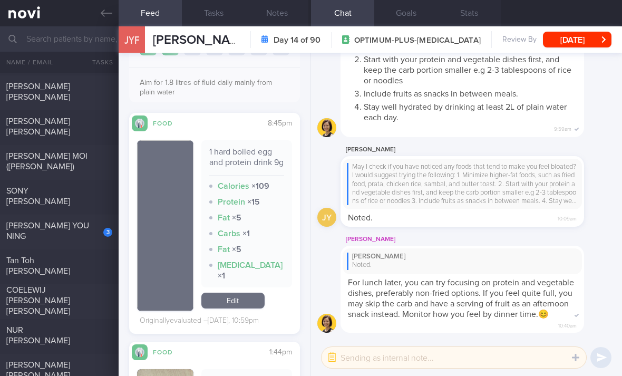
scroll to position [215, 0]
click at [236, 292] on link "Edit" at bounding box center [232, 300] width 63 height 16
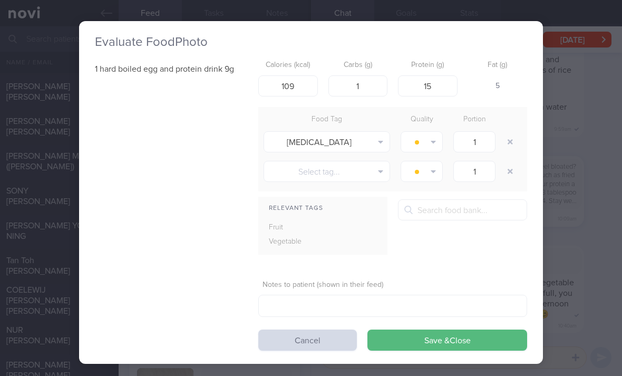
click at [311, 330] on button "Cancel" at bounding box center [307, 340] width 99 height 21
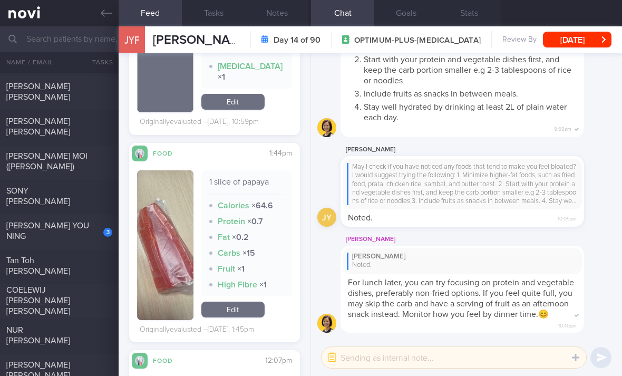
scroll to position [409, 0]
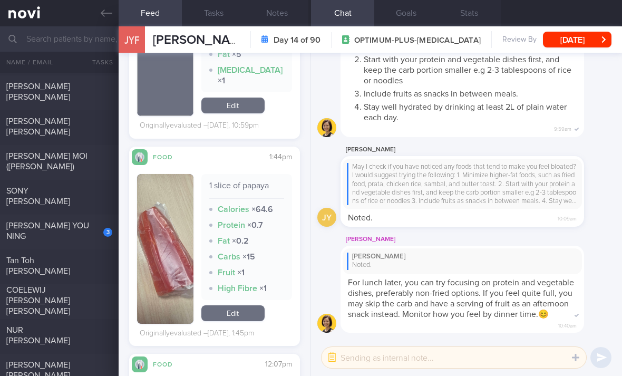
click at [243, 306] on link "Edit" at bounding box center [232, 313] width 63 height 16
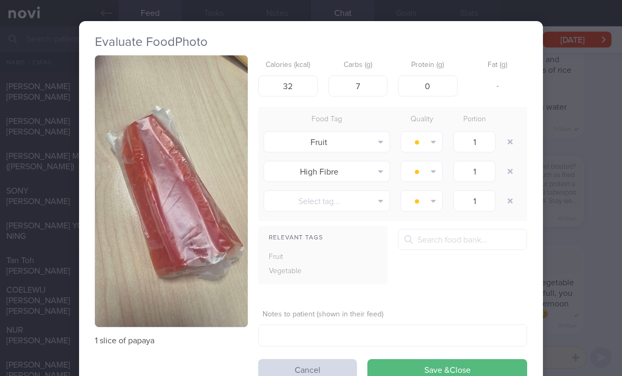
click at [510, 132] on button "button" at bounding box center [510, 141] width 19 height 19
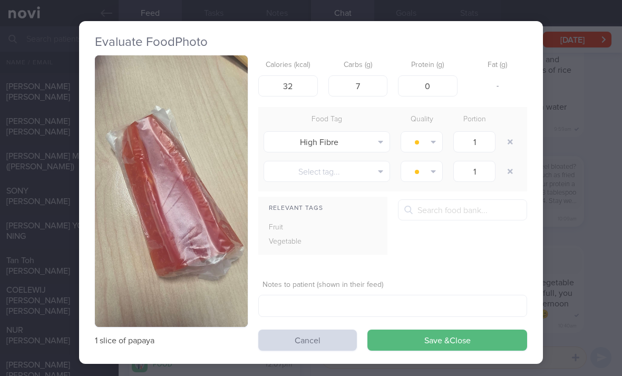
click at [510, 132] on button "button" at bounding box center [510, 141] width 19 height 19
click at [509, 132] on button "button" at bounding box center [510, 141] width 19 height 19
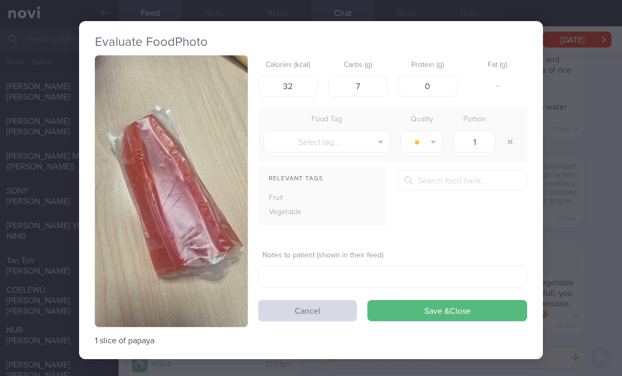
click at [369, 131] on button "Select tag..." at bounding box center [327, 141] width 127 height 21
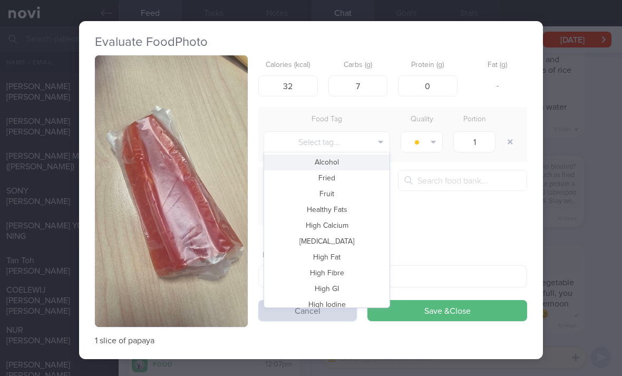
click at [354, 186] on button "Fruit" at bounding box center [327, 194] width 126 height 16
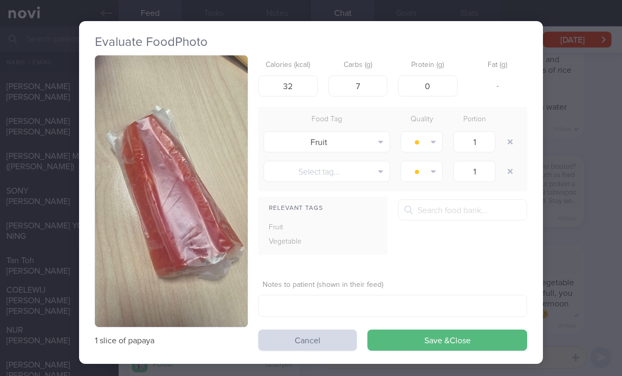
click at [430, 330] on button "Save & Close" at bounding box center [448, 340] width 160 height 21
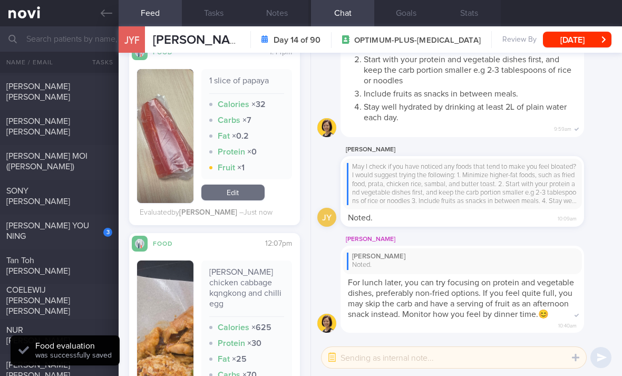
scroll to position [721, 0]
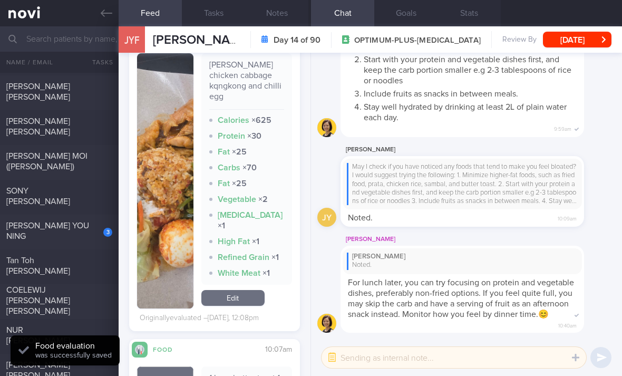
click at [246, 290] on link "Edit" at bounding box center [232, 298] width 63 height 16
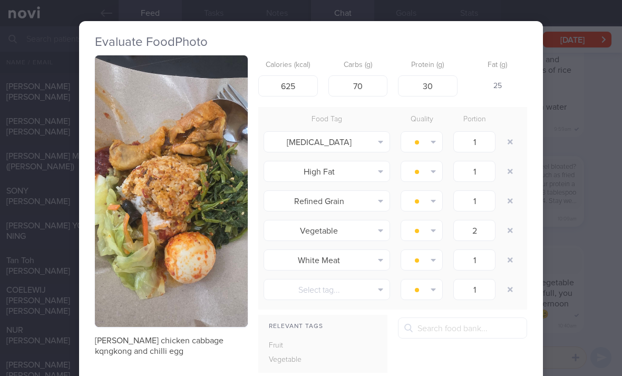
click at [508, 132] on button "button" at bounding box center [510, 141] width 19 height 19
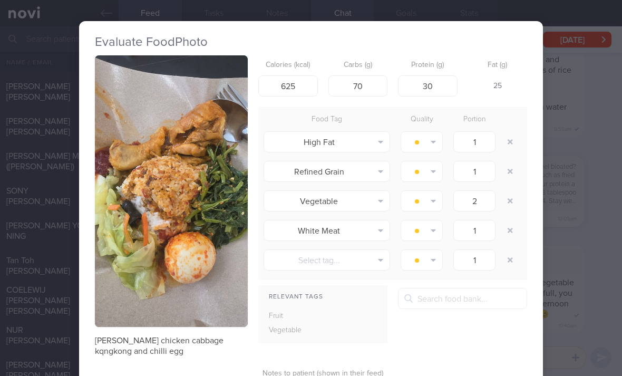
click at [508, 132] on button "button" at bounding box center [510, 141] width 19 height 19
click at [509, 132] on button "button" at bounding box center [510, 141] width 19 height 19
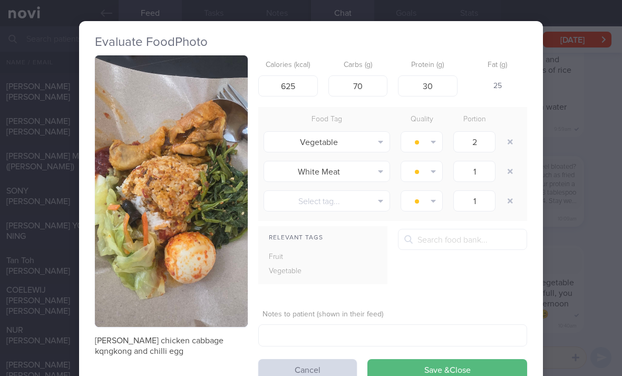
click at [508, 132] on button "button" at bounding box center [510, 141] width 19 height 19
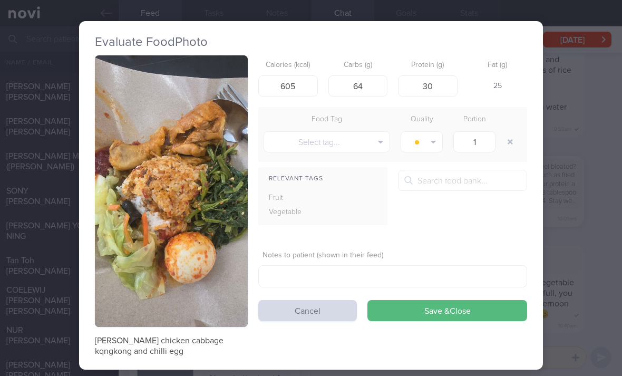
click at [414, 300] on button "Save & Close" at bounding box center [448, 310] width 160 height 21
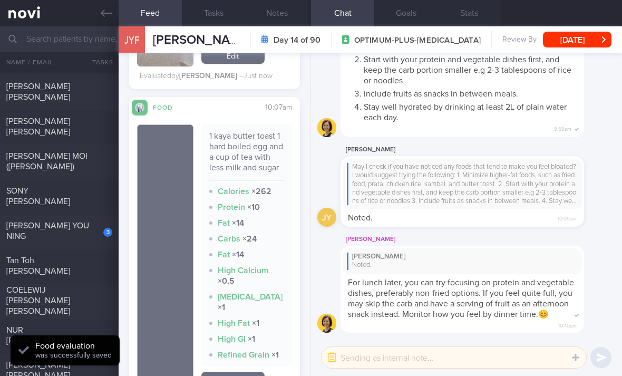
scroll to position [920, 0]
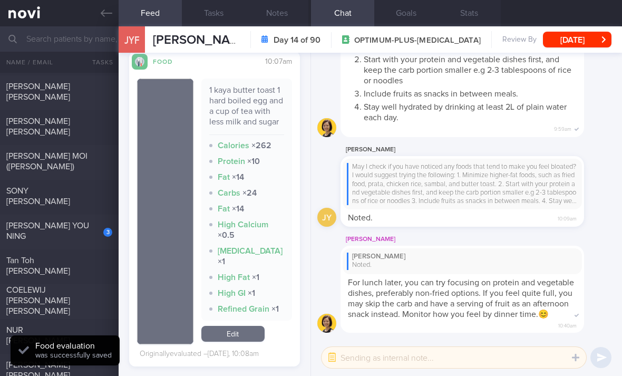
click at [235, 326] on link "Edit" at bounding box center [232, 334] width 63 height 16
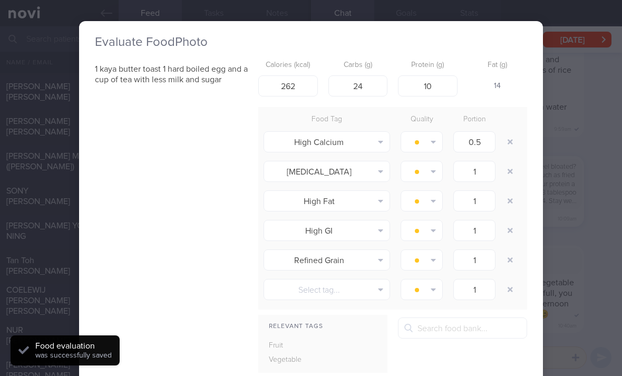
click at [508, 132] on button "button" at bounding box center [510, 141] width 19 height 19
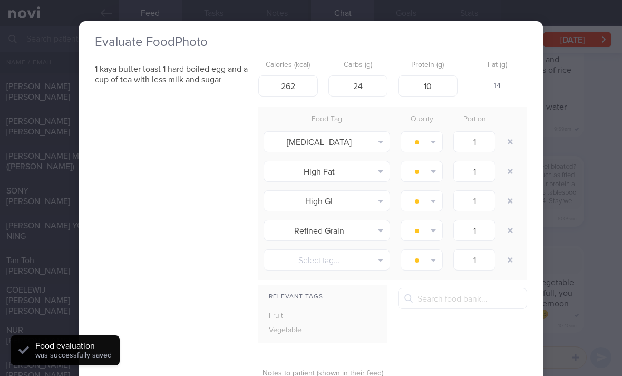
click at [508, 132] on button "button" at bounding box center [510, 141] width 19 height 19
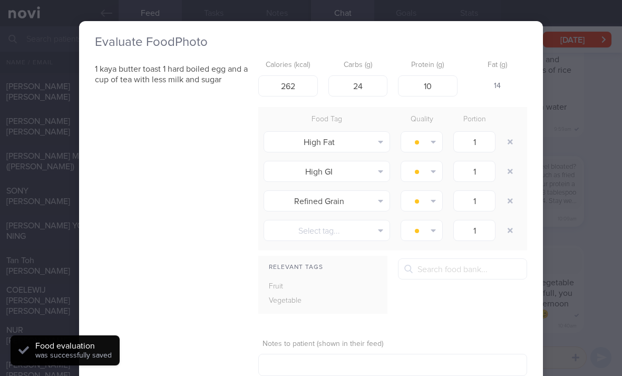
click at [510, 132] on button "button" at bounding box center [510, 141] width 19 height 19
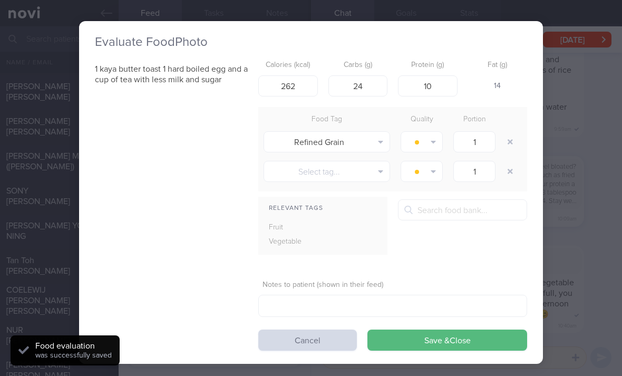
click at [506, 132] on button "button" at bounding box center [510, 141] width 19 height 19
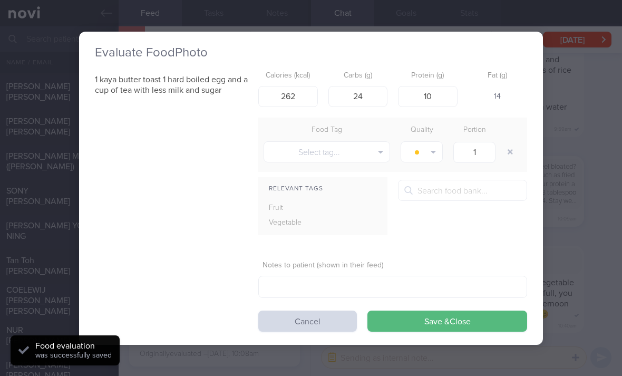
click at [506, 142] on button "button" at bounding box center [510, 151] width 19 height 19
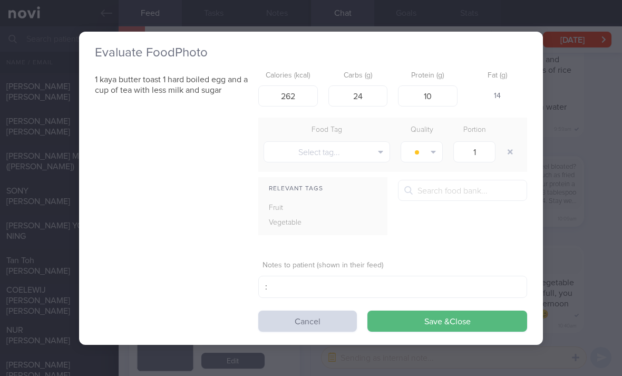
click at [429, 311] on button "Save & Close" at bounding box center [448, 321] width 160 height 21
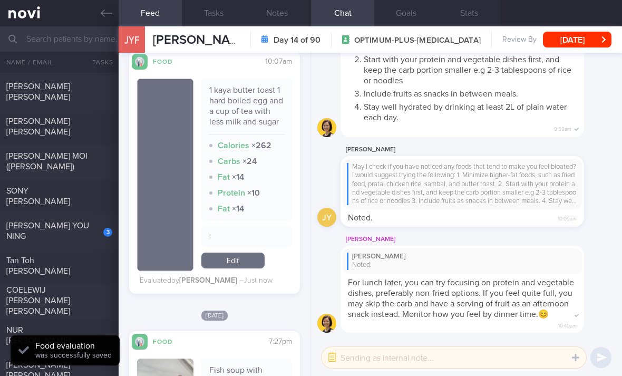
click at [248, 253] on link "Edit" at bounding box center [232, 261] width 63 height 16
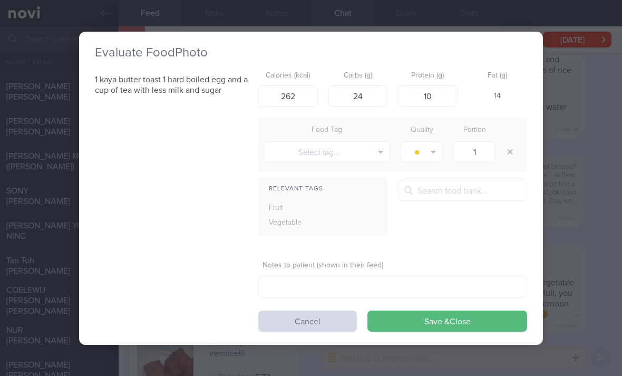
click at [418, 311] on button "Save & Close" at bounding box center [448, 321] width 160 height 21
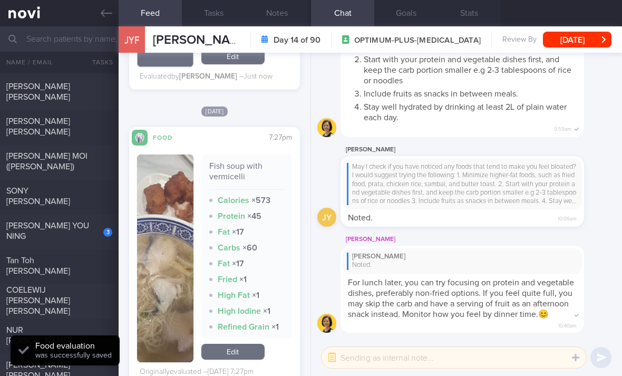
scroll to position [1123, 0]
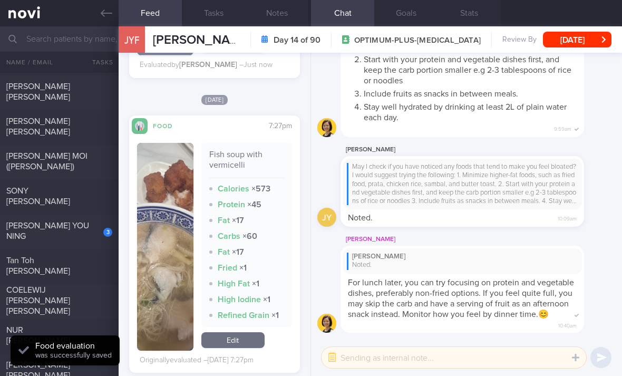
click at [239, 332] on link "Edit" at bounding box center [232, 340] width 63 height 16
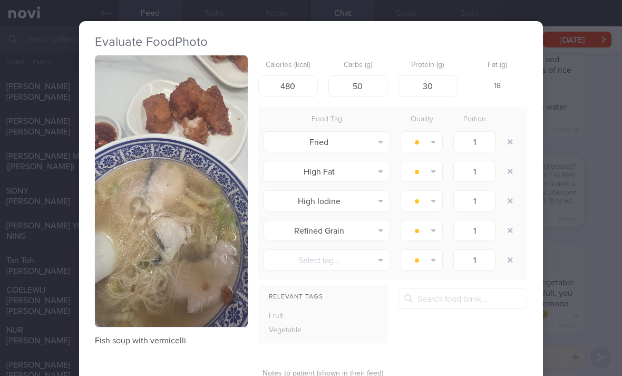
click at [512, 132] on button "button" at bounding box center [510, 141] width 19 height 19
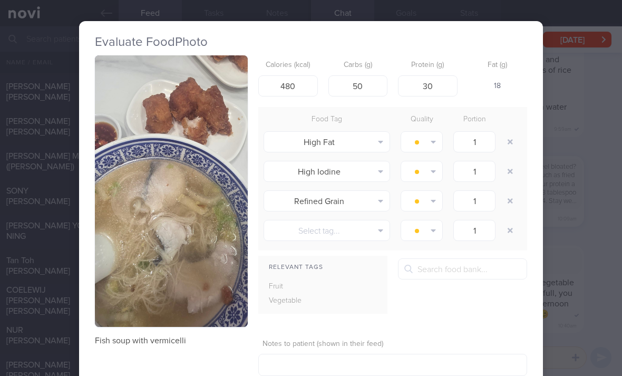
click at [512, 132] on button "button" at bounding box center [510, 141] width 19 height 19
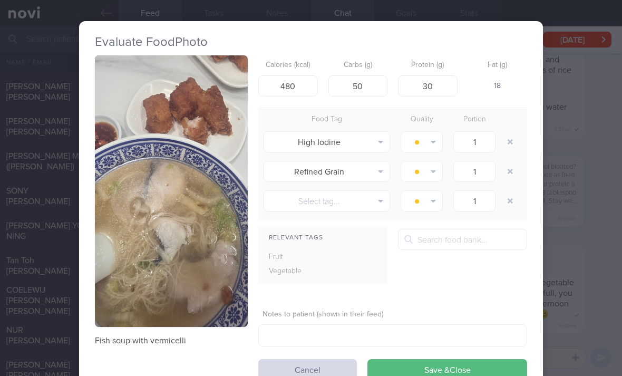
click at [507, 132] on button "button" at bounding box center [510, 141] width 19 height 19
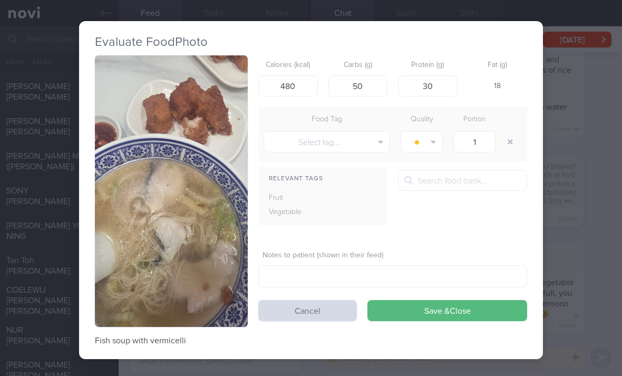
click at [460, 300] on button "Save & Close" at bounding box center [448, 310] width 160 height 21
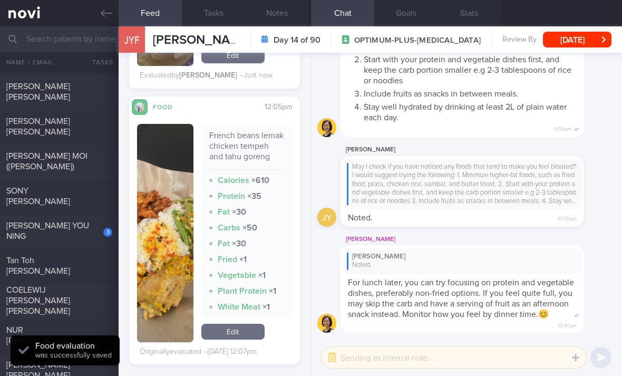
scroll to position [1337, 0]
click at [253, 324] on link "Edit" at bounding box center [232, 332] width 63 height 16
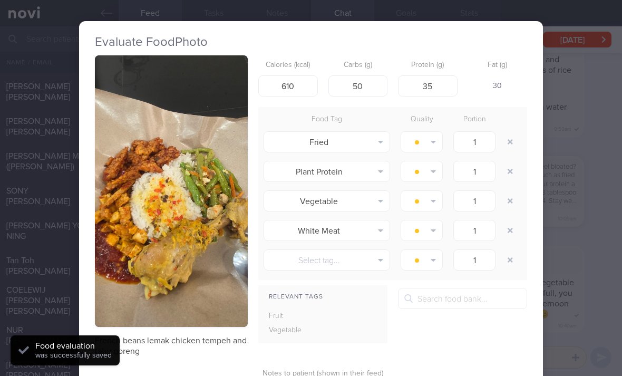
click at [507, 132] on button "button" at bounding box center [510, 141] width 19 height 19
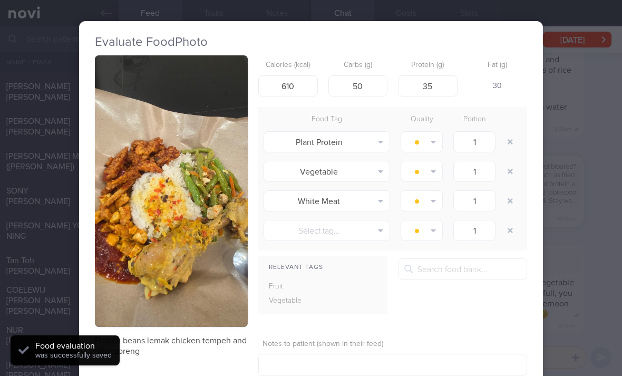
click at [507, 132] on button "button" at bounding box center [510, 141] width 19 height 19
click at [506, 132] on button "button" at bounding box center [510, 141] width 19 height 19
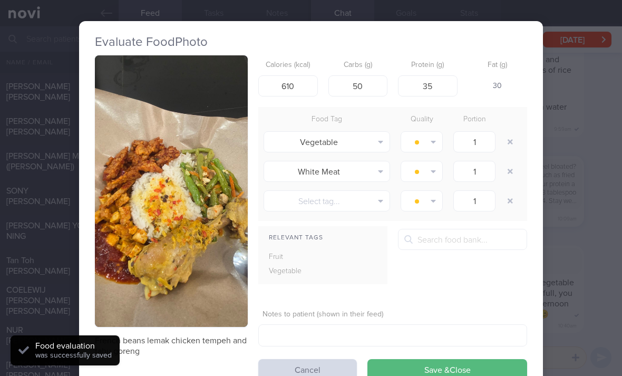
click at [506, 132] on button "button" at bounding box center [510, 141] width 19 height 19
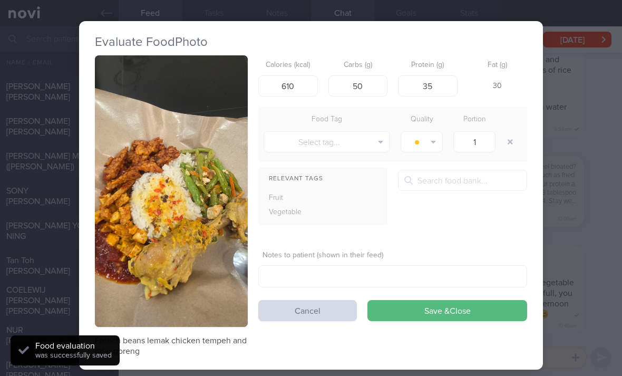
click at [504, 132] on button "button" at bounding box center [510, 141] width 19 height 19
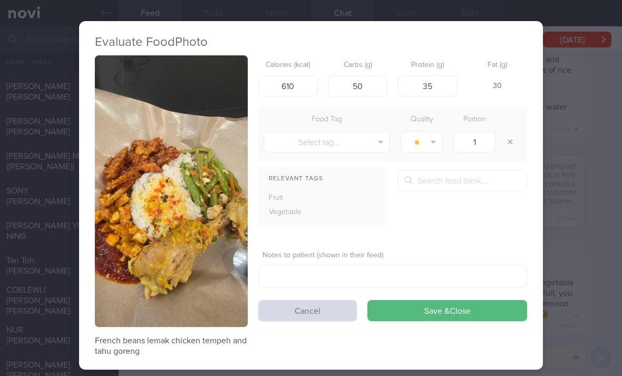
click at [467, 300] on button "Save & Close" at bounding box center [448, 310] width 160 height 21
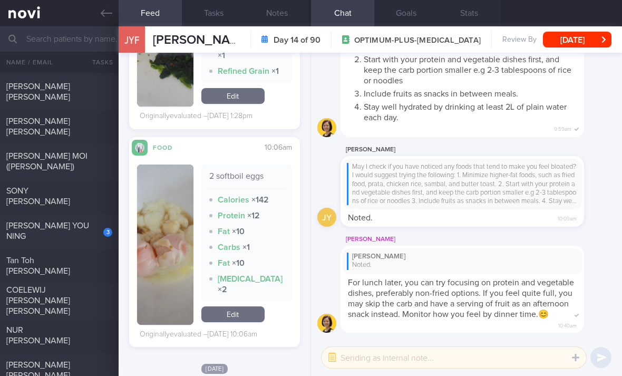
scroll to position [2141, 0]
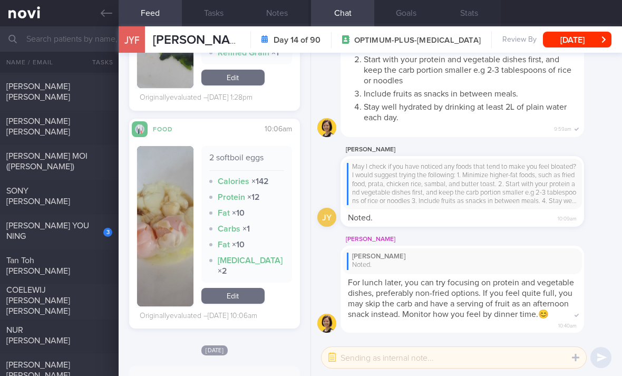
click at [234, 288] on link "Edit" at bounding box center [232, 296] width 63 height 16
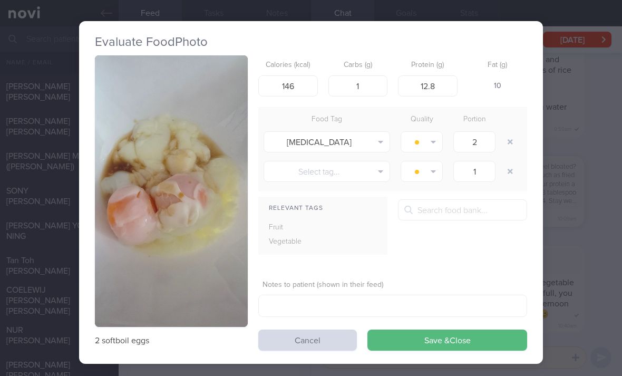
click at [508, 132] on button "button" at bounding box center [510, 141] width 19 height 19
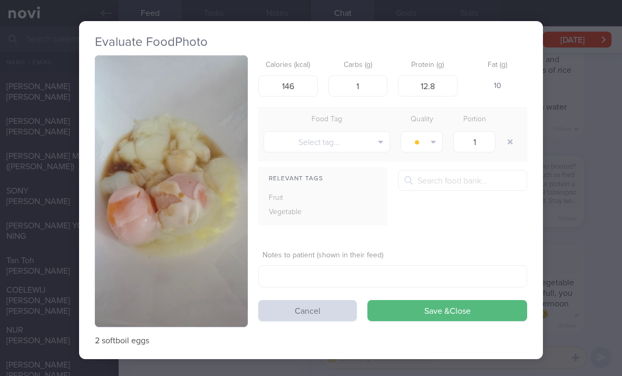
click at [443, 300] on button "Save & Close" at bounding box center [448, 310] width 160 height 21
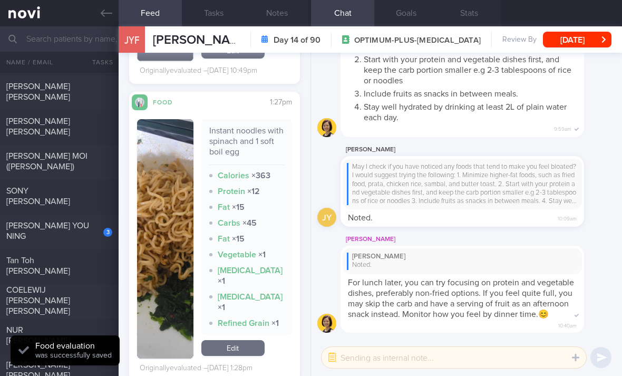
scroll to position [1872, 0]
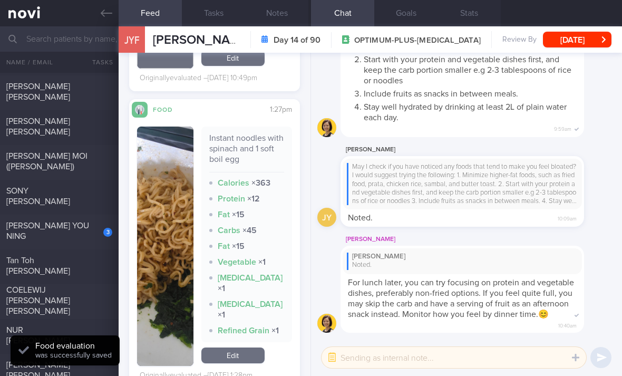
click at [237, 348] on link "Edit" at bounding box center [232, 356] width 63 height 16
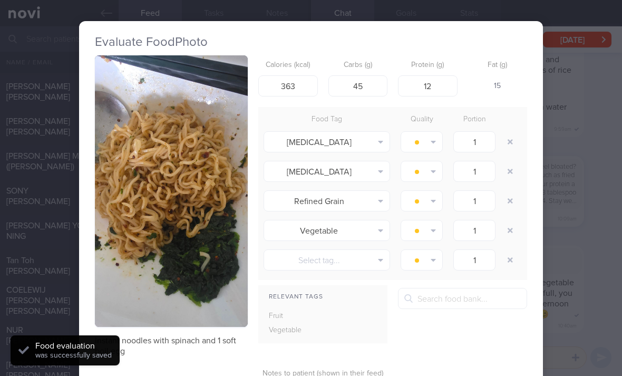
click at [524, 127] on div "High Cholesterol Alcohol Fried Fruit Healthy Fats High Calcium High Cholesterol…" at bounding box center [392, 142] width 269 height 30
click at [518, 132] on button "button" at bounding box center [510, 141] width 19 height 19
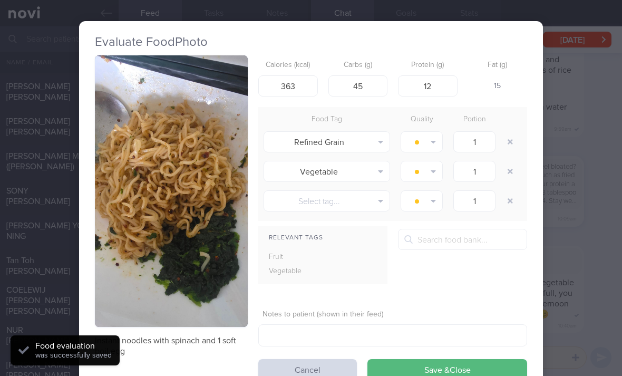
click at [513, 132] on button "button" at bounding box center [510, 141] width 19 height 19
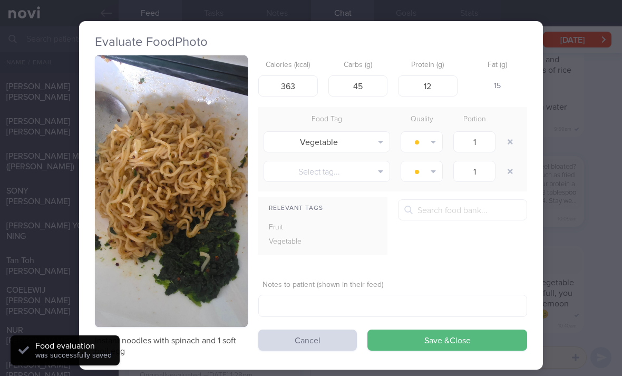
click at [513, 132] on button "button" at bounding box center [510, 141] width 19 height 19
click at [514, 132] on button "button" at bounding box center [510, 141] width 19 height 19
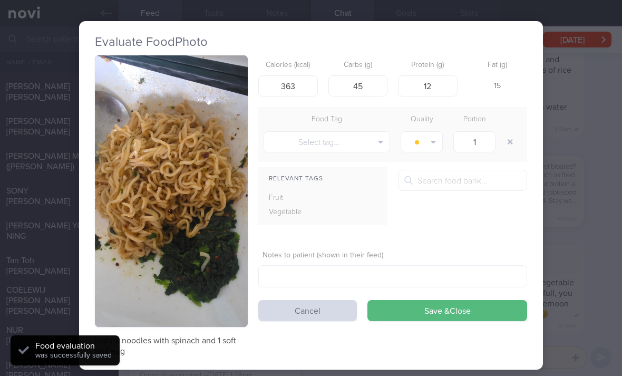
click at [457, 300] on button "Save & Close" at bounding box center [448, 310] width 160 height 21
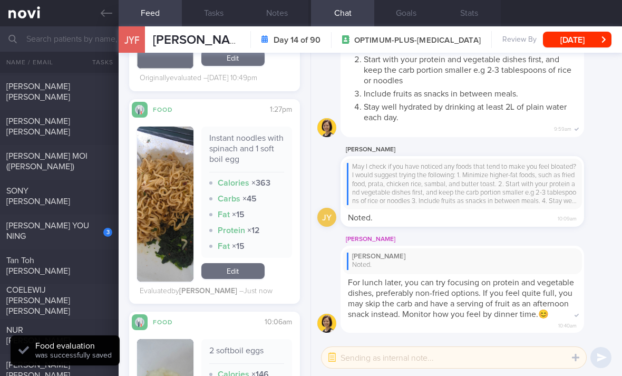
click at [96, 220] on div "3" at bounding box center [100, 228] width 23 height 16
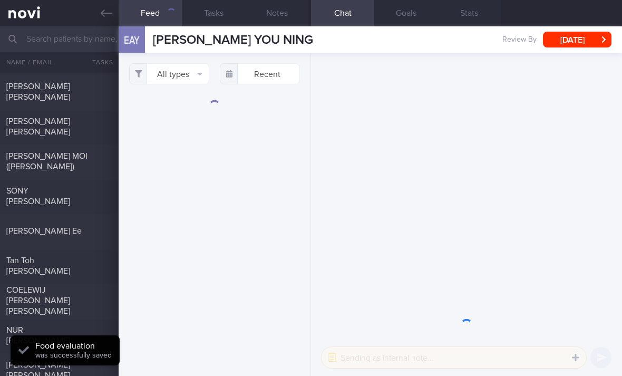
scroll to position [-287, 0]
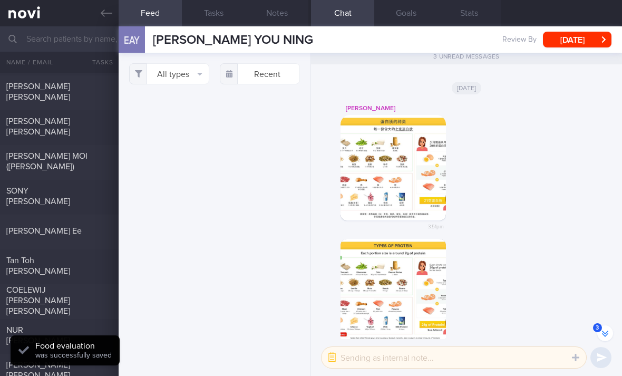
click at [190, 63] on button "All types" at bounding box center [169, 73] width 80 height 21
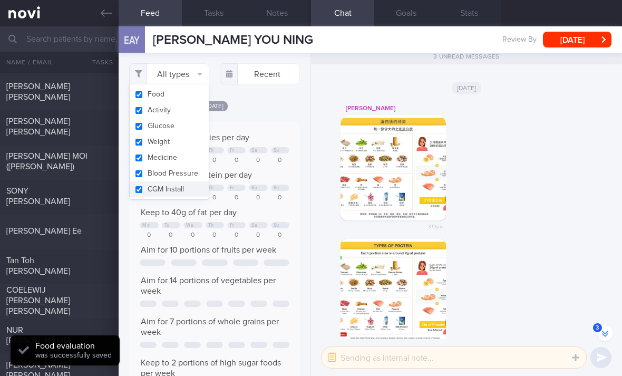
scroll to position [527363, 527245]
click at [194, 102] on button "Activity" at bounding box center [169, 110] width 79 height 16
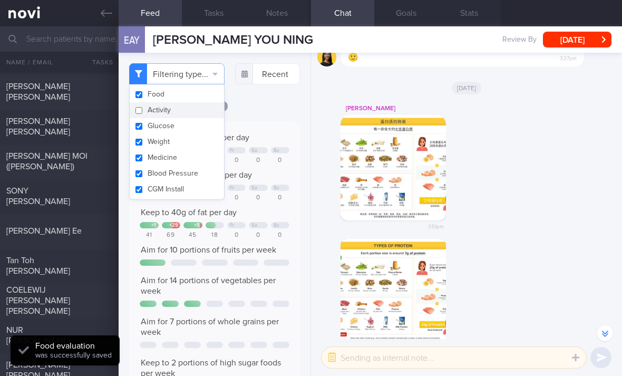
click at [190, 134] on button "Weight" at bounding box center [177, 142] width 94 height 16
click at [196, 118] on button "Glucose" at bounding box center [177, 126] width 94 height 16
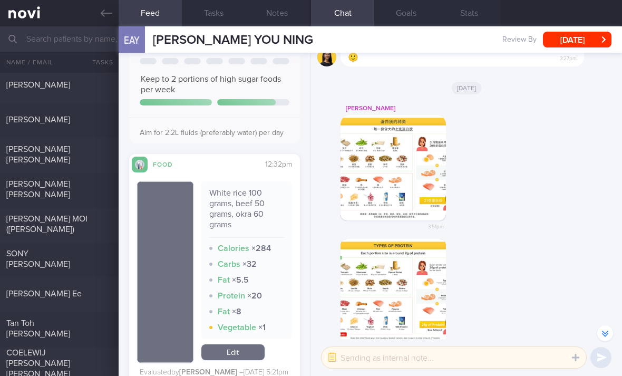
scroll to position [248, 0]
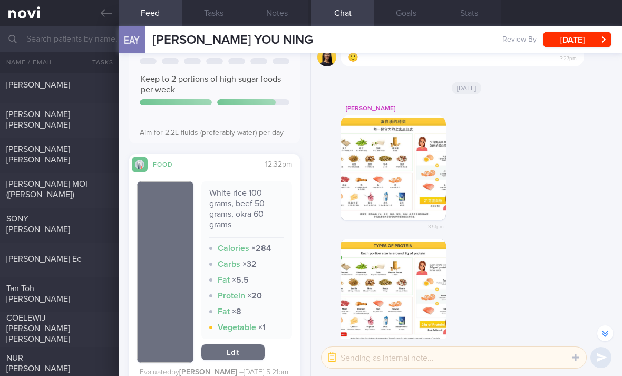
click at [89, 283] on div at bounding box center [100, 286] width 23 height 6
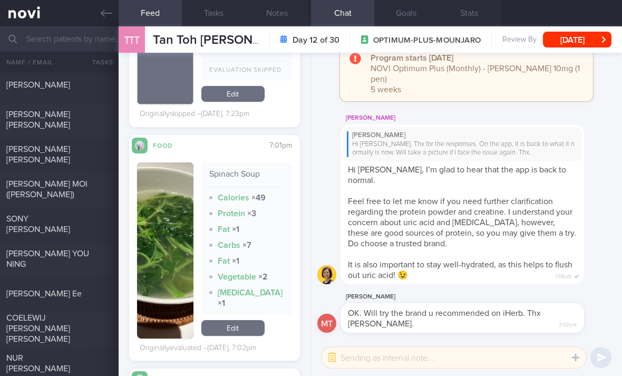
scroll to position [333, 0]
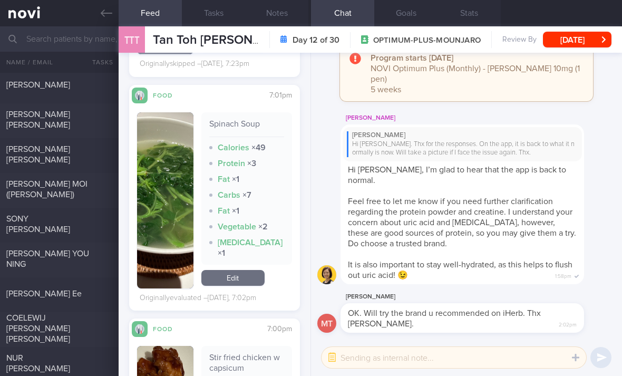
click at [251, 270] on link "Edit" at bounding box center [232, 278] width 63 height 16
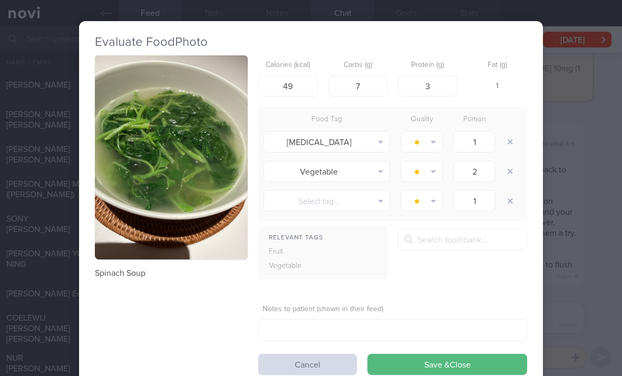
click at [512, 132] on button "button" at bounding box center [510, 141] width 19 height 19
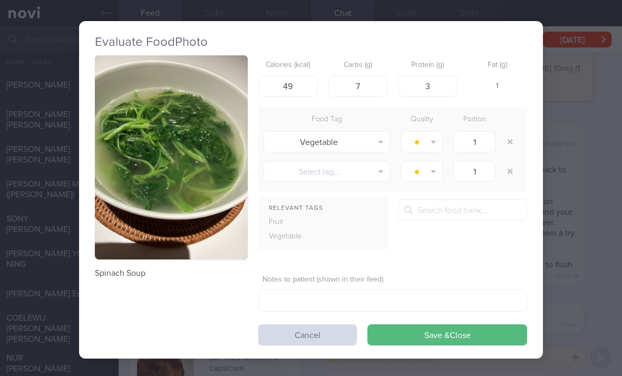
click at [425, 324] on button "Save & Close" at bounding box center [448, 334] width 160 height 21
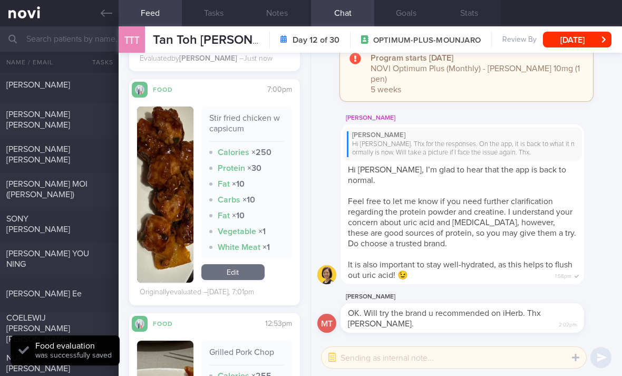
scroll to position [530, 0]
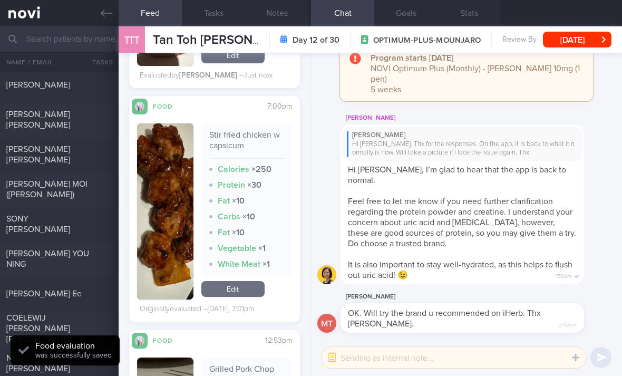
click at [244, 281] on link "Edit" at bounding box center [232, 289] width 63 height 16
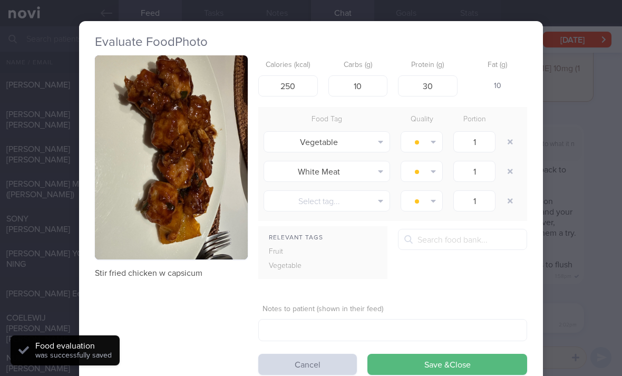
click at [505, 132] on button "button" at bounding box center [510, 141] width 19 height 19
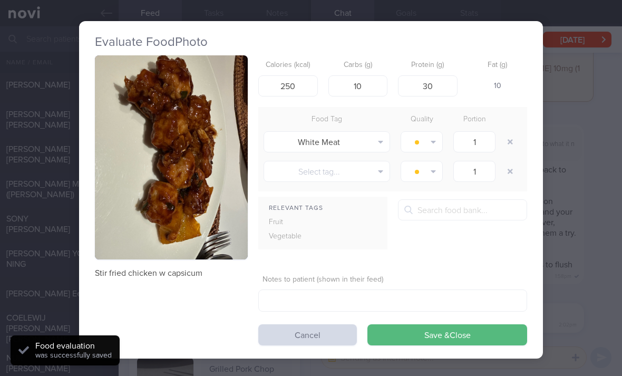
click at [504, 132] on button "button" at bounding box center [510, 141] width 19 height 19
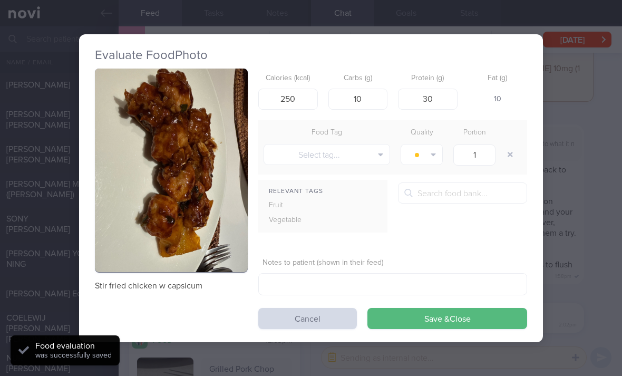
click at [510, 140] on div at bounding box center [511, 155] width 21 height 30
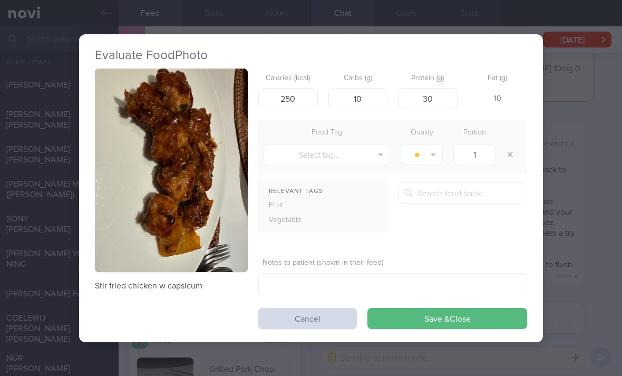
click at [370, 308] on button "Save & Close" at bounding box center [448, 318] width 160 height 21
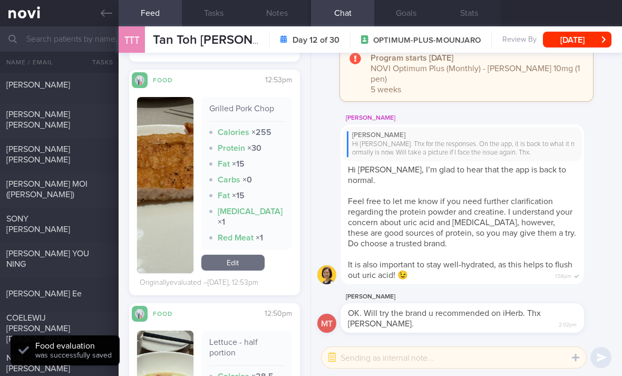
scroll to position [761, 0]
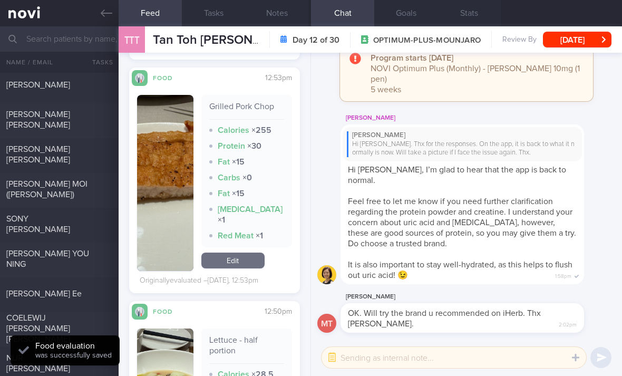
click at [245, 253] on link "Edit" at bounding box center [232, 261] width 63 height 16
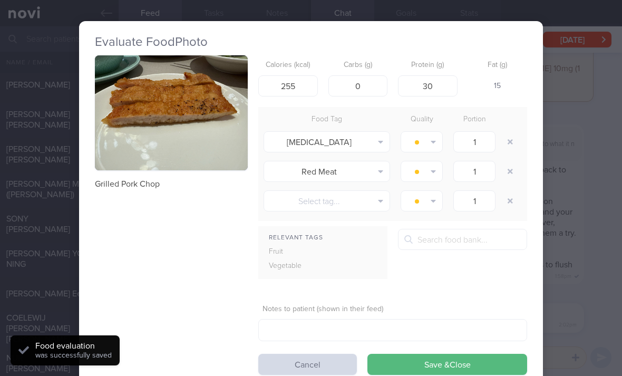
click at [508, 132] on button "button" at bounding box center [510, 141] width 19 height 19
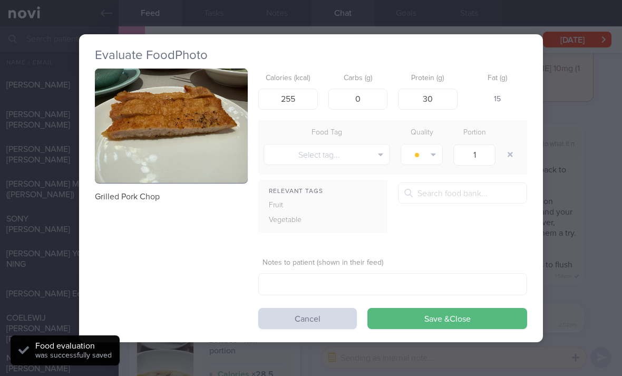
click at [505, 145] on button "button" at bounding box center [510, 154] width 19 height 19
click at [456, 308] on button "Save & Close" at bounding box center [448, 318] width 160 height 21
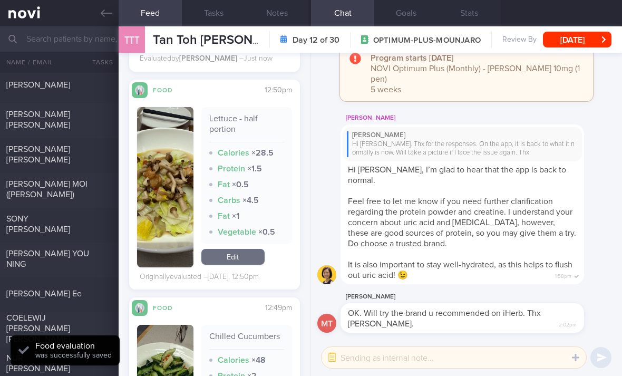
scroll to position [944, 0]
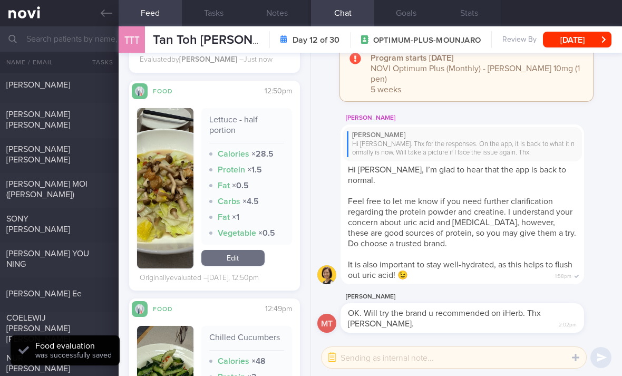
click at [249, 250] on link "Edit" at bounding box center [232, 258] width 63 height 16
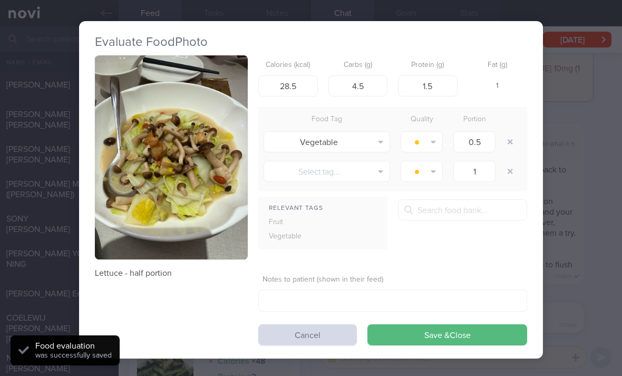
click at [505, 132] on button "button" at bounding box center [510, 141] width 19 height 19
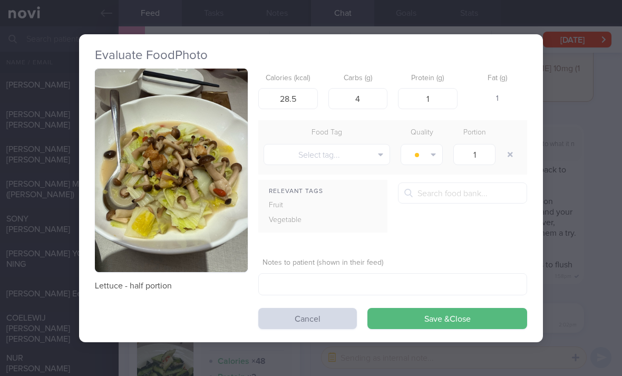
click at [437, 308] on button "Save & Close" at bounding box center [448, 318] width 160 height 21
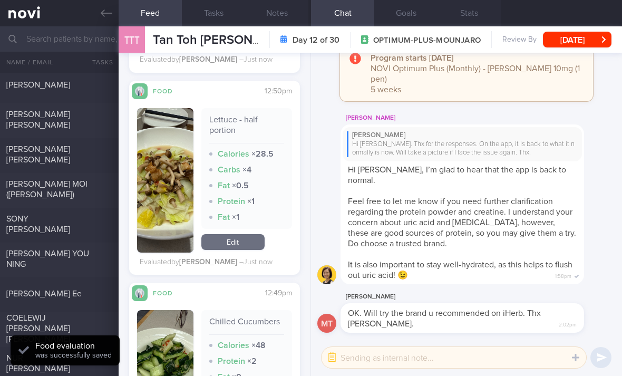
click at [240, 234] on link "Edit" at bounding box center [232, 242] width 63 height 16
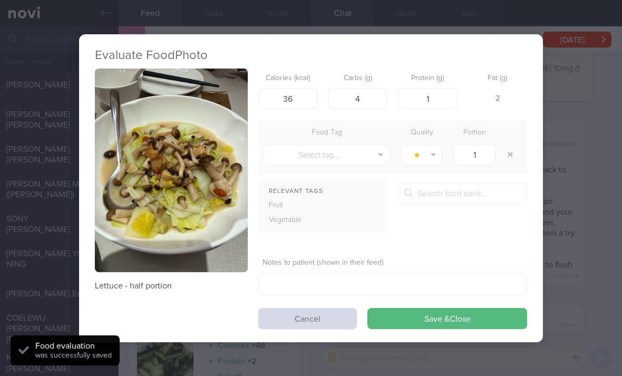
click at [429, 308] on button "Save & Close" at bounding box center [448, 318] width 160 height 21
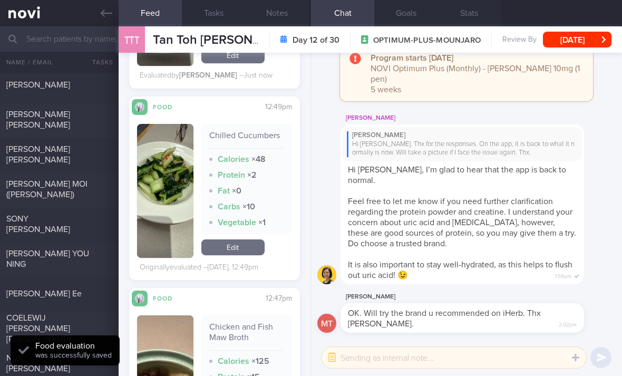
scroll to position [1104, 0]
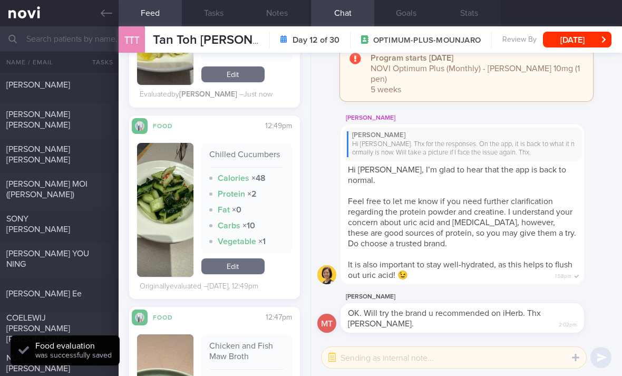
click at [242, 258] on link "Edit" at bounding box center [232, 266] width 63 height 16
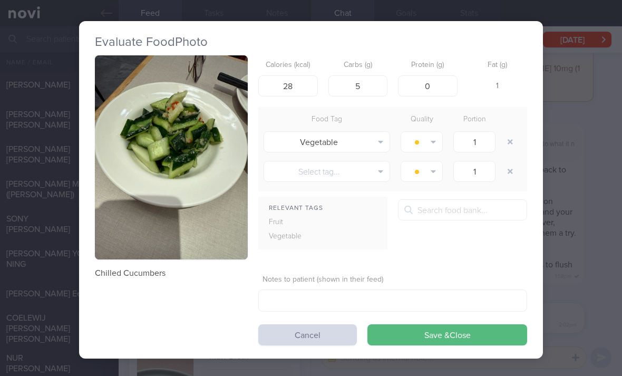
click at [450, 324] on button "Save & Close" at bounding box center [448, 334] width 160 height 21
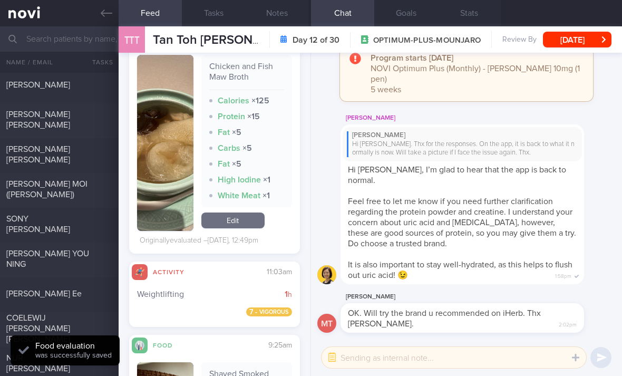
scroll to position [1386, 0]
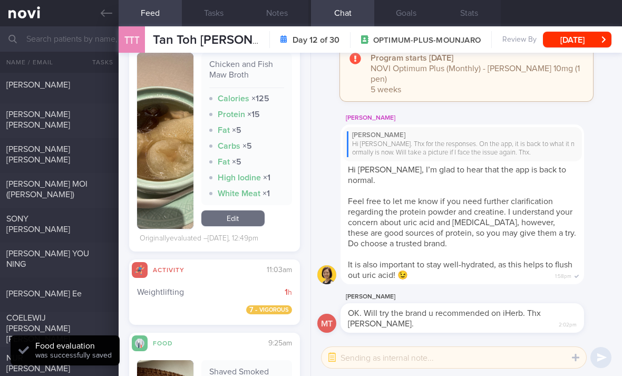
click at [252, 210] on link "Edit" at bounding box center [232, 218] width 63 height 16
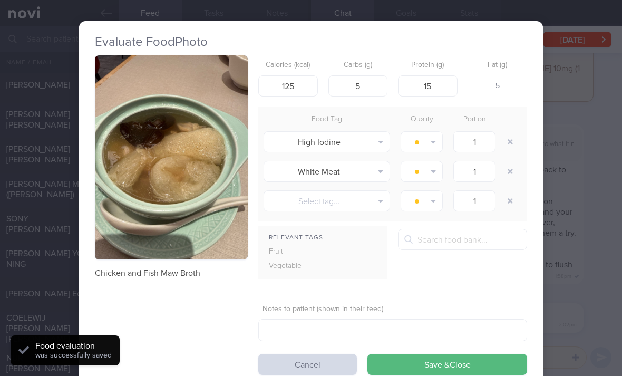
click at [524, 127] on div "High Iodine Alcohol Fried Fruit Healthy Fats High Calcium High Cholesterol High…" at bounding box center [392, 142] width 269 height 30
click at [518, 132] on button "button" at bounding box center [510, 141] width 19 height 19
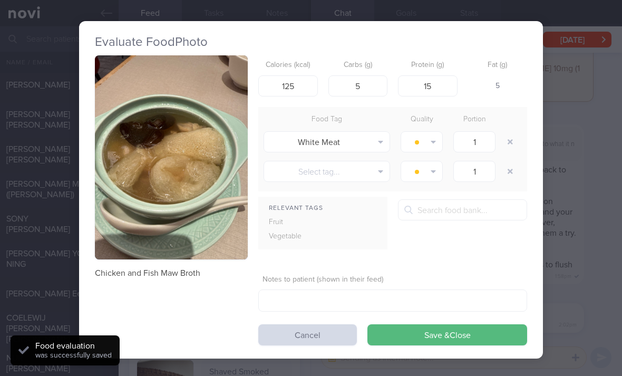
click at [518, 132] on button "button" at bounding box center [510, 141] width 19 height 19
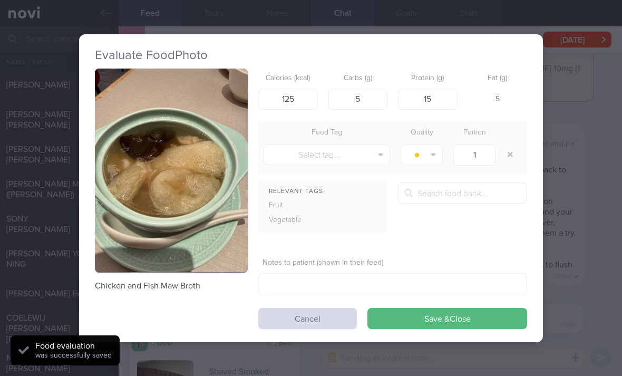
click at [508, 145] on button "button" at bounding box center [510, 154] width 19 height 19
click at [453, 308] on button "Save & Close" at bounding box center [448, 318] width 160 height 21
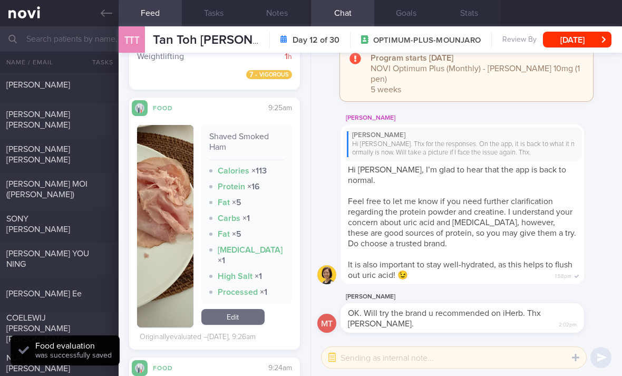
scroll to position [1552, 0]
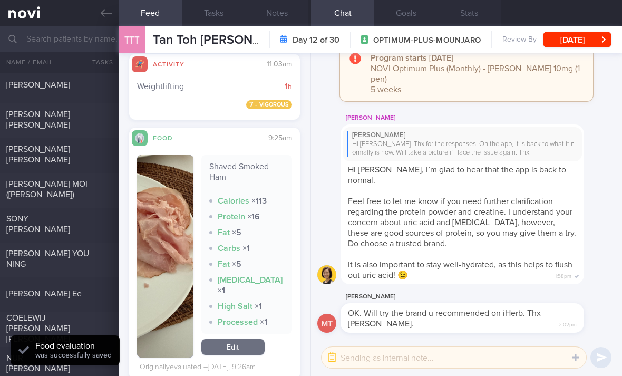
click at [245, 339] on link "Edit" at bounding box center [232, 347] width 63 height 16
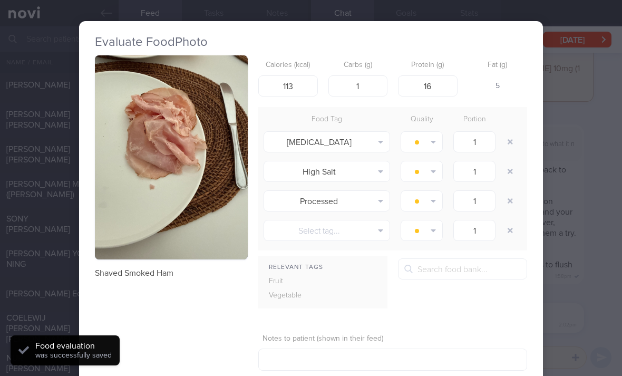
click at [508, 132] on button "button" at bounding box center [510, 141] width 19 height 19
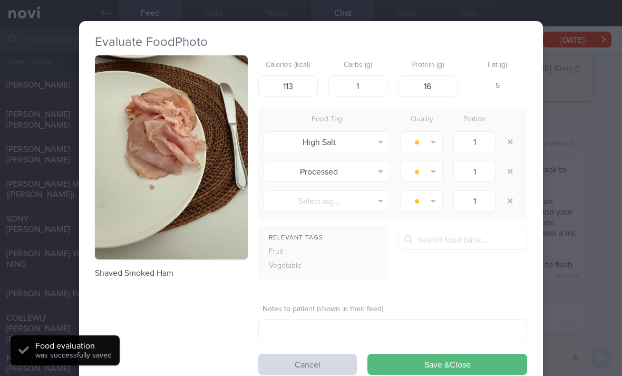
click at [508, 132] on button "button" at bounding box center [510, 141] width 19 height 19
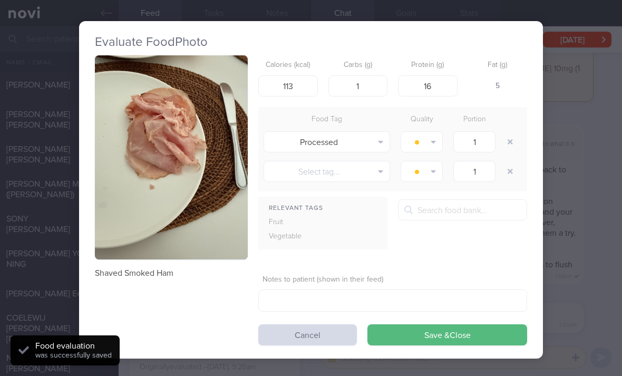
click at [509, 132] on button "button" at bounding box center [510, 141] width 19 height 19
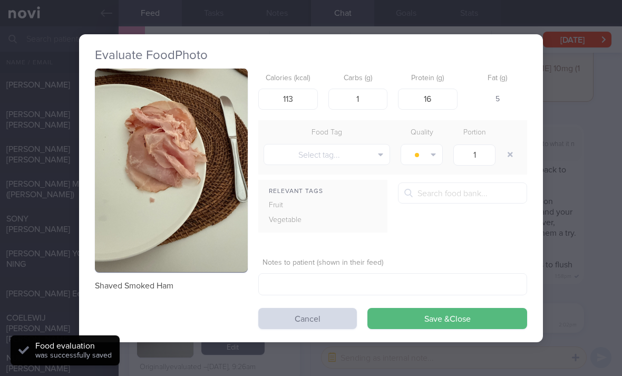
click at [434, 308] on button "Save & Close" at bounding box center [448, 318] width 160 height 21
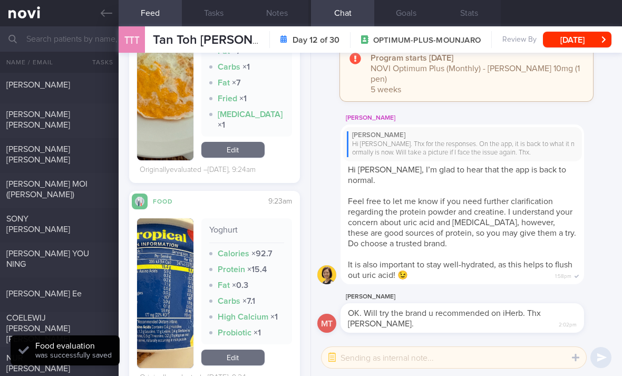
scroll to position [1907, 0]
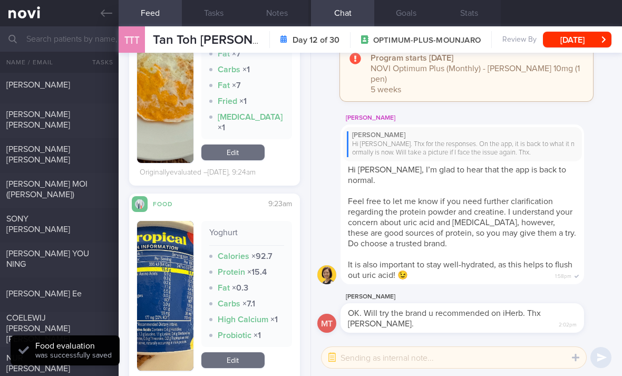
click at [249, 352] on link "Edit" at bounding box center [232, 360] width 63 height 16
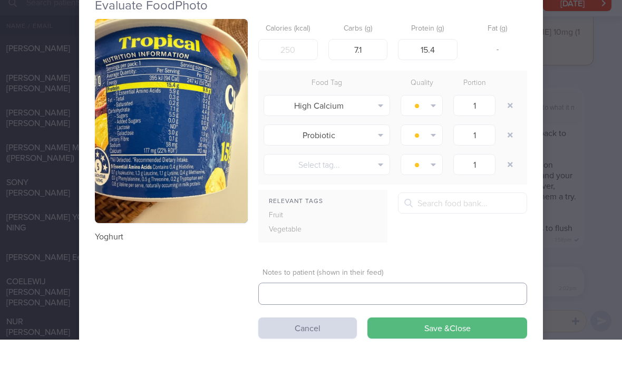
click at [519, 132] on button "button" at bounding box center [510, 141] width 19 height 19
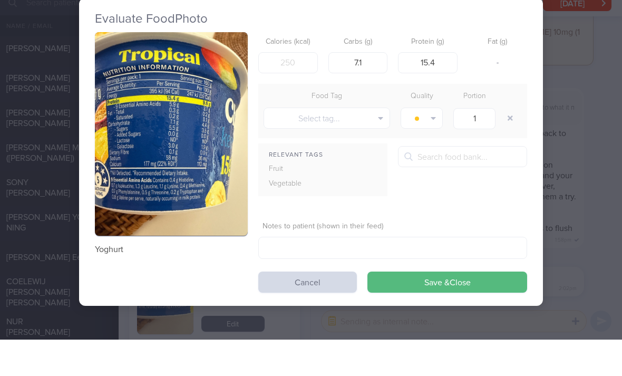
click at [516, 140] on div at bounding box center [511, 155] width 21 height 30
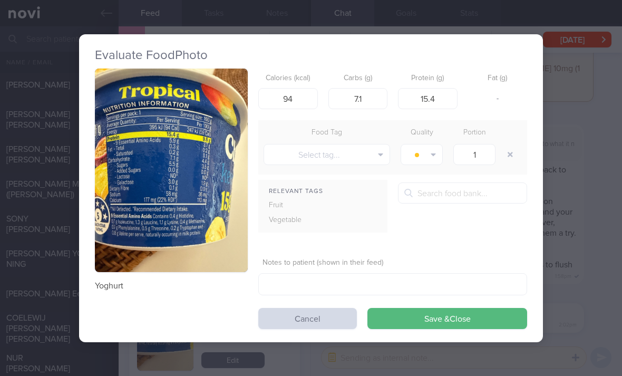
click at [423, 308] on button "Save & Close" at bounding box center [448, 318] width 160 height 21
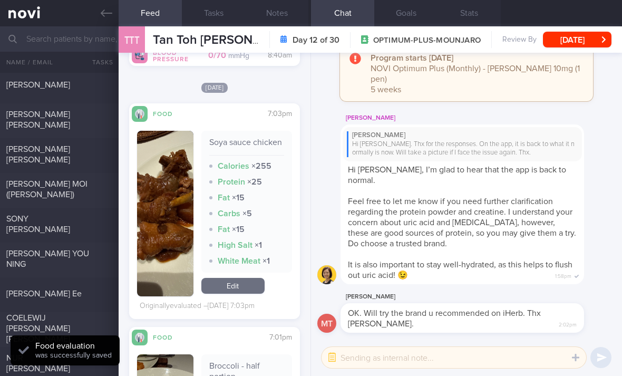
scroll to position [2548, 0]
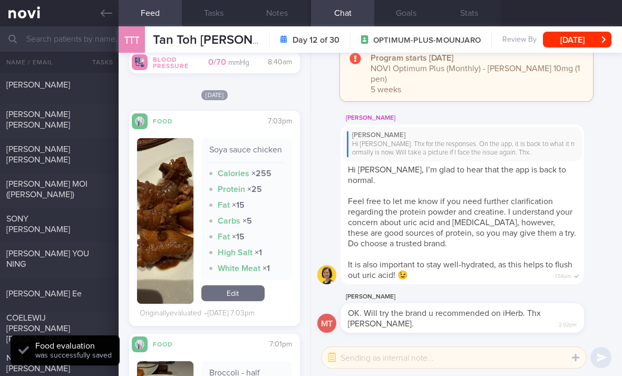
click at [244, 285] on link "Edit" at bounding box center [232, 293] width 63 height 16
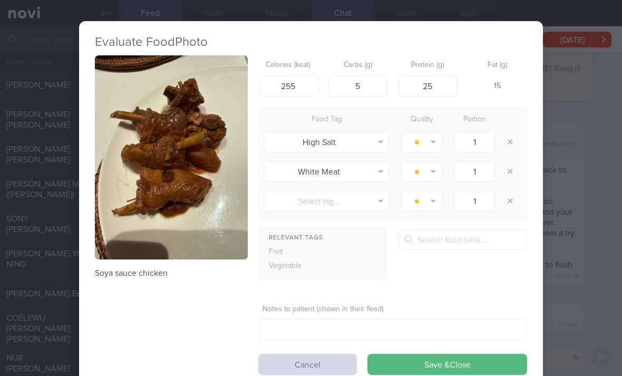
click at [518, 132] on button "button" at bounding box center [510, 141] width 19 height 19
click at [517, 132] on button "button" at bounding box center [510, 141] width 19 height 19
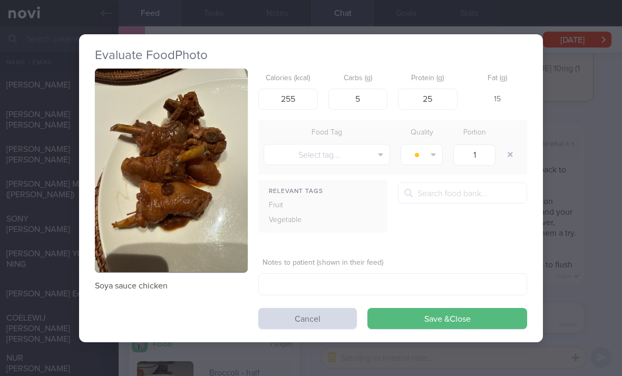
click at [514, 140] on div at bounding box center [511, 155] width 21 height 30
click at [442, 308] on button "Save & Close" at bounding box center [448, 318] width 160 height 21
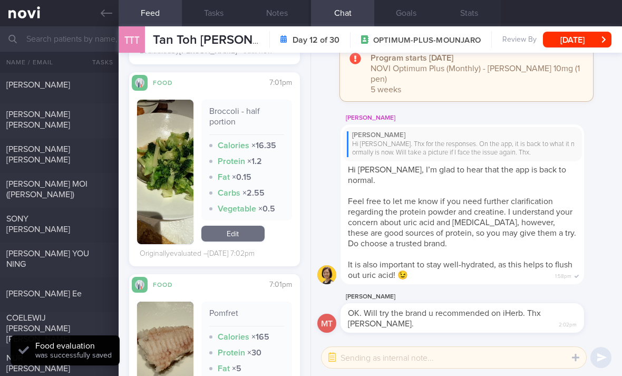
scroll to position [2774, 0]
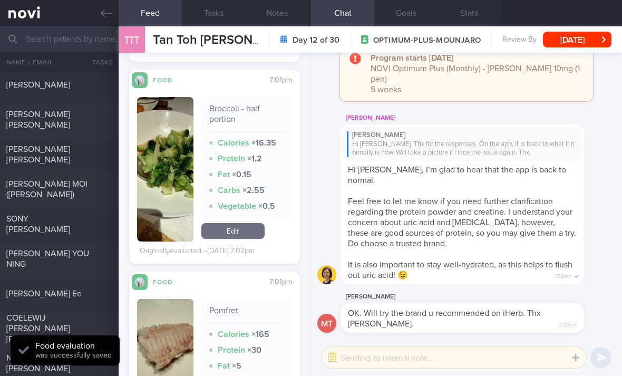
click at [251, 223] on link "Edit" at bounding box center [232, 231] width 63 height 16
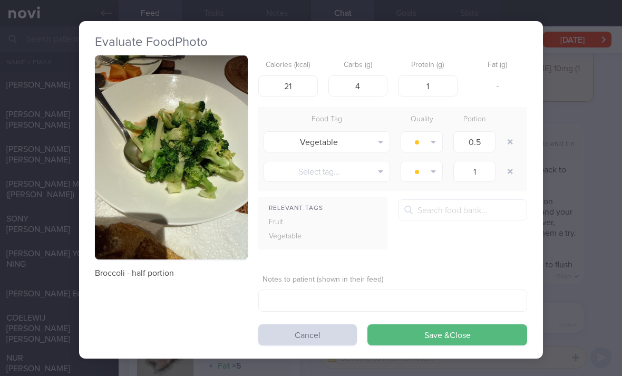
click at [510, 132] on button "button" at bounding box center [510, 141] width 19 height 19
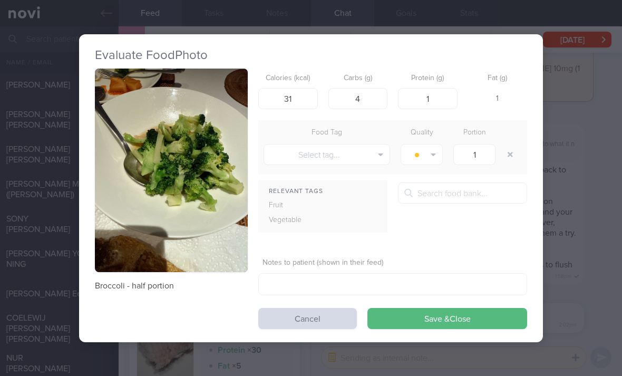
click at [435, 308] on button "Save & Close" at bounding box center [448, 318] width 160 height 21
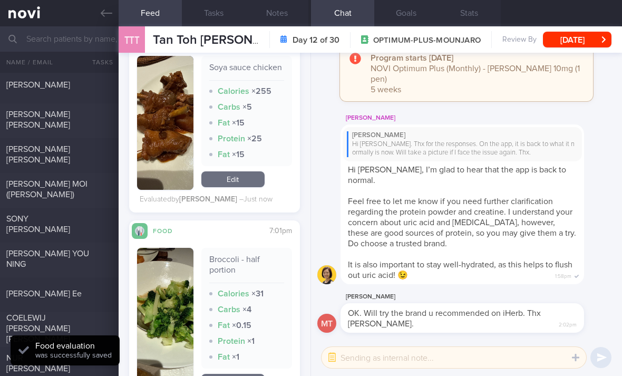
scroll to position [2625, 0]
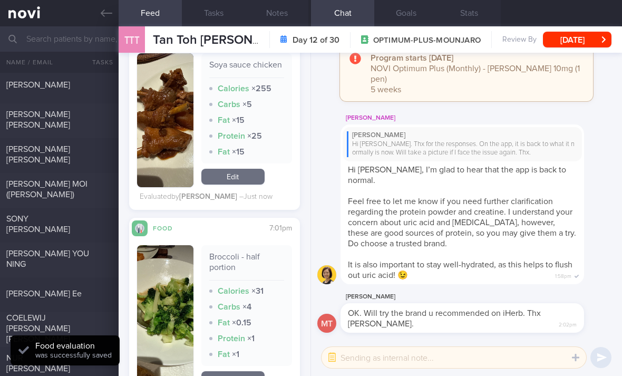
click at [242, 371] on link "Edit" at bounding box center [232, 379] width 63 height 16
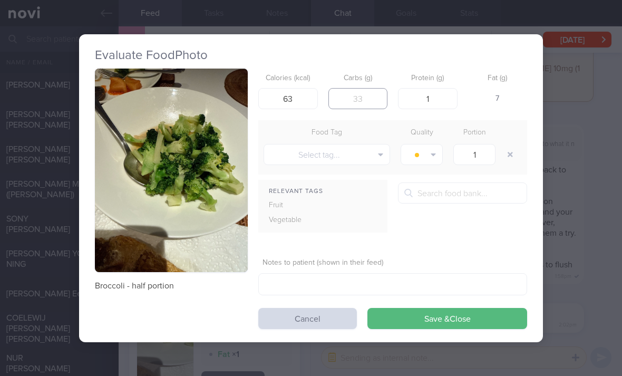
click at [359, 88] on input "number" at bounding box center [359, 98] width 60 height 21
click at [424, 308] on button "Save & Close" at bounding box center [448, 318] width 160 height 21
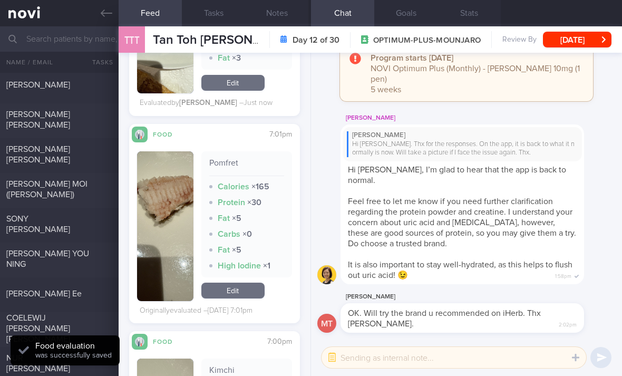
scroll to position [2924, 0]
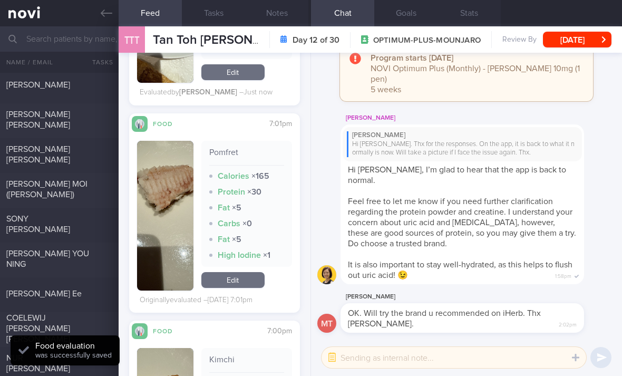
click at [243, 272] on link "Edit" at bounding box center [232, 280] width 63 height 16
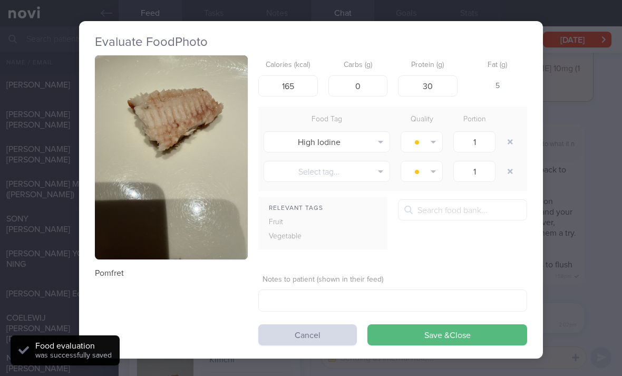
click at [513, 132] on button "button" at bounding box center [510, 141] width 19 height 19
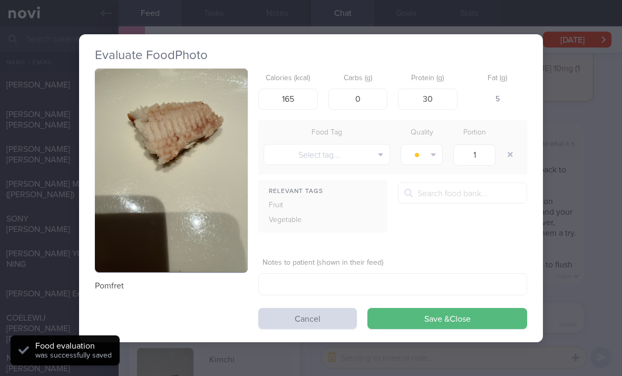
click at [444, 308] on button "Save & Close" at bounding box center [448, 318] width 160 height 21
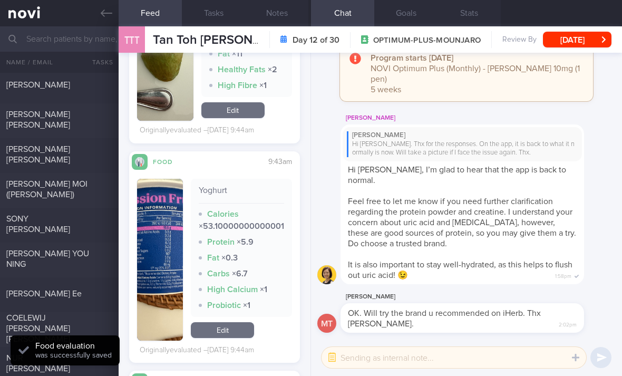
scroll to position [3771, 0]
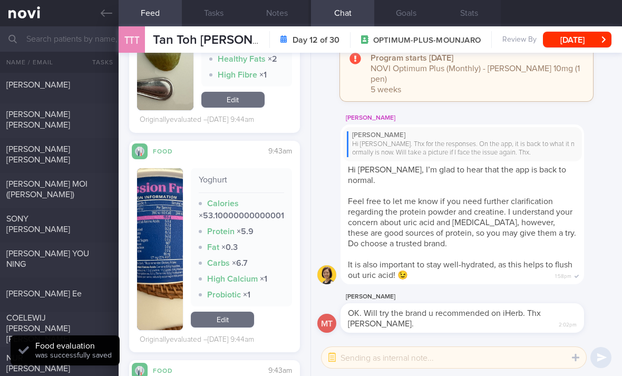
click at [238, 312] on link "Edit" at bounding box center [222, 320] width 63 height 16
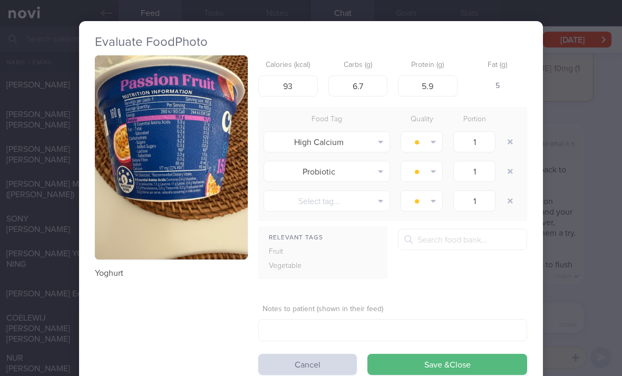
click at [512, 132] on button "button" at bounding box center [510, 141] width 19 height 19
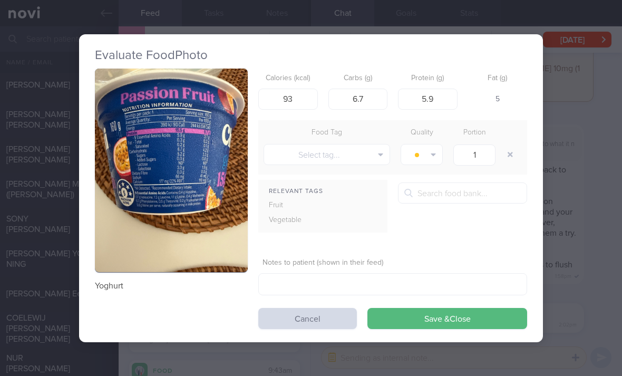
click at [511, 145] on button "button" at bounding box center [510, 154] width 19 height 19
click at [509, 140] on div at bounding box center [511, 155] width 21 height 30
click at [506, 145] on button "button" at bounding box center [510, 154] width 19 height 19
click at [503, 140] on div at bounding box center [511, 155] width 21 height 30
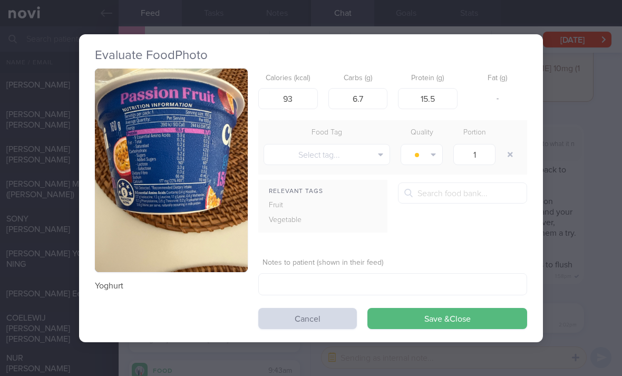
click at [443, 308] on button "Save & Close" at bounding box center [448, 318] width 160 height 21
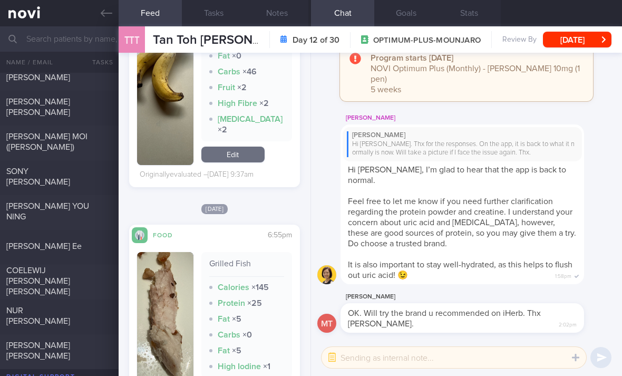
scroll to position [299, 0]
